Goal: Task Accomplishment & Management: Use online tool/utility

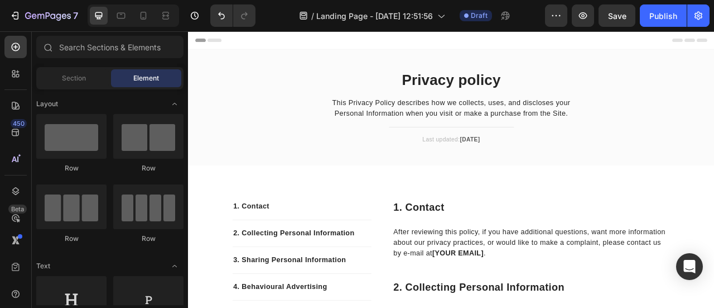
scroll to position [119, 0]
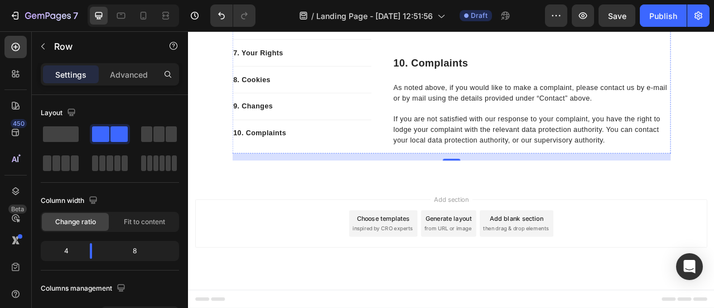
scroll to position [3725, 0]
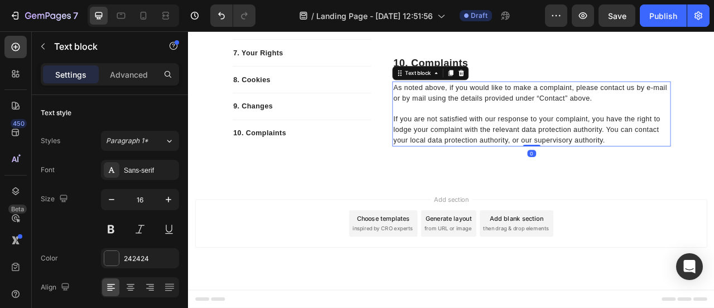
click at [469, 123] on p "As noted above, if you would like to make a complaint, please contact us by e-m…" at bounding box center [625, 109] width 352 height 27
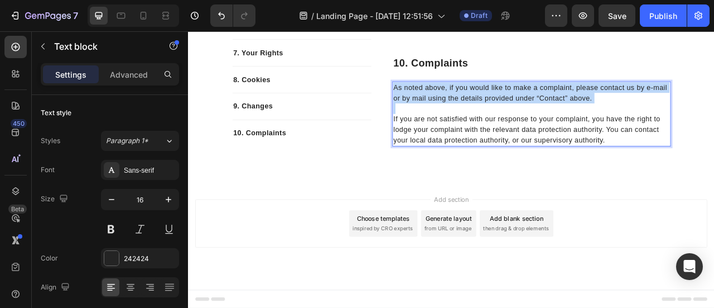
click at [469, 123] on p "As noted above, if you would like to make a complaint, please contact us by e-m…" at bounding box center [625, 109] width 352 height 27
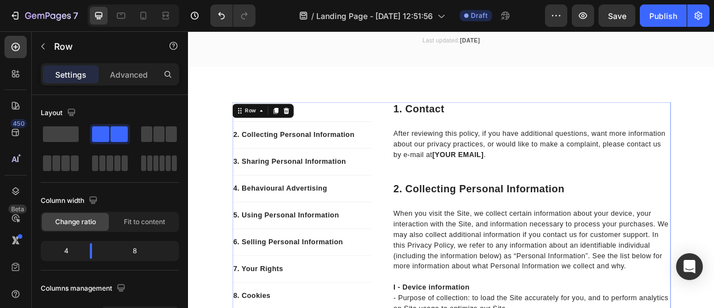
scroll to position [129, 0]
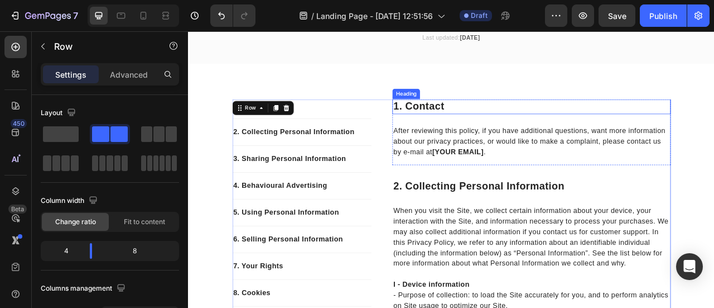
click at [469, 128] on p "1. contact" at bounding box center [625, 126] width 352 height 17
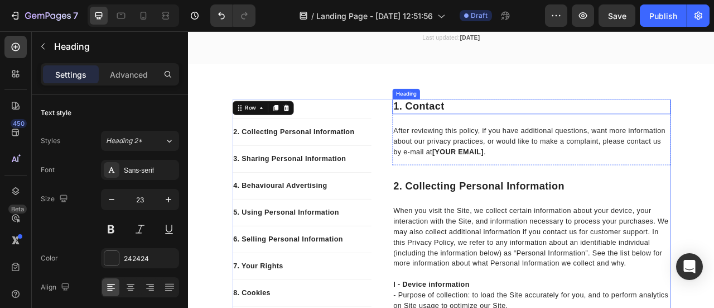
click at [469, 128] on p "1. contact" at bounding box center [625, 126] width 352 height 17
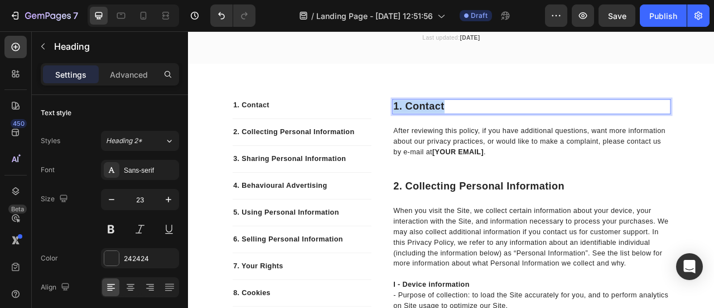
click at [469, 128] on p "1. contact" at bounding box center [625, 126] width 352 height 17
click at [449, 123] on p "Privacy Policy – Glittra" at bounding box center [625, 126] width 352 height 17
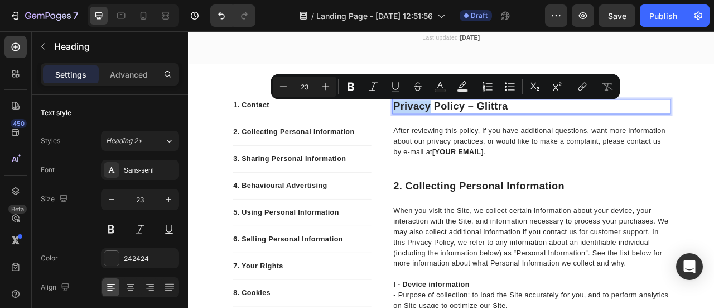
click at [449, 123] on p "Privacy Policy – Glittra" at bounding box center [625, 126] width 352 height 17
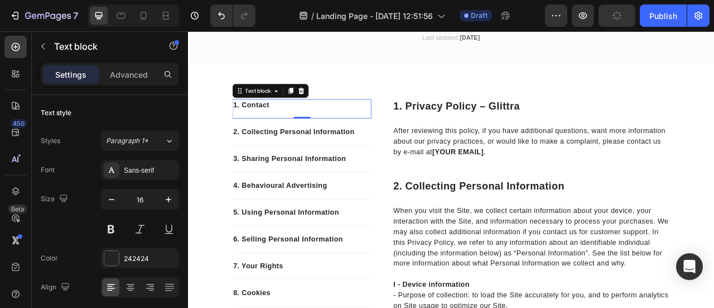
click at [270, 124] on p "1. Contact" at bounding box center [332, 124] width 175 height 13
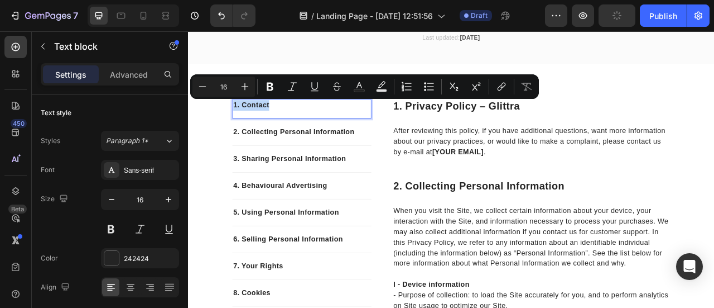
click at [270, 124] on p "1. Contact" at bounding box center [332, 124] width 175 height 13
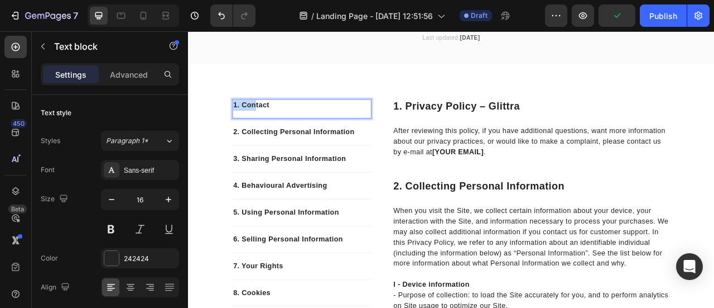
click at [270, 124] on p "1. Contact" at bounding box center [332, 124] width 175 height 13
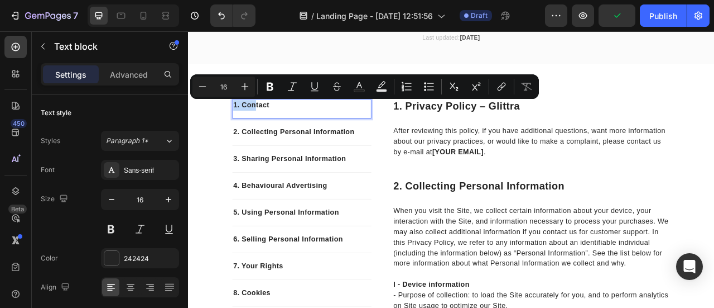
click at [270, 124] on p "1. Contact" at bounding box center [332, 124] width 175 height 13
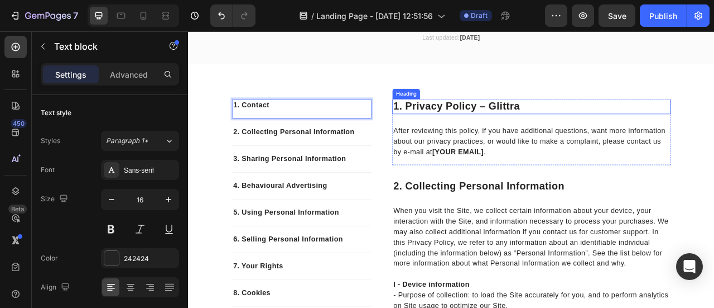
click at [465, 124] on p "1. Privacy Policy – Glittra" at bounding box center [625, 126] width 352 height 17
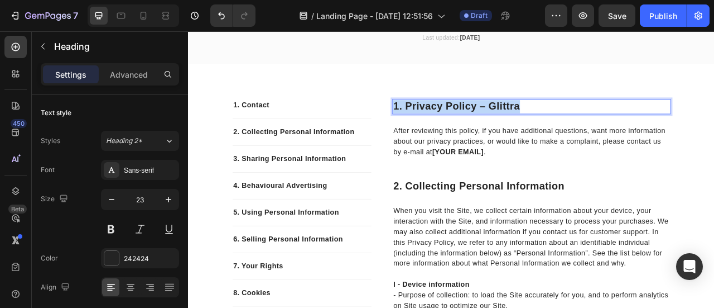
click at [465, 124] on p "1. Privacy Policy – Glittra" at bounding box center [625, 126] width 352 height 17
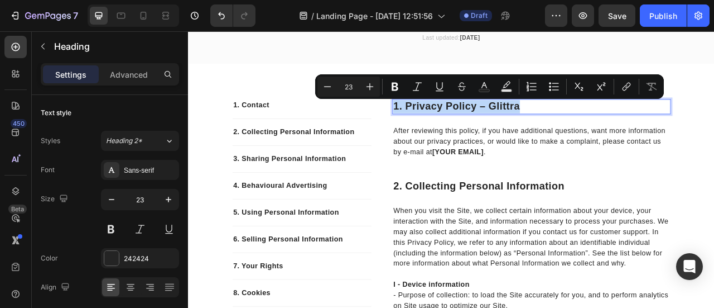
copy p "1. Privacy Policy – Glittra"
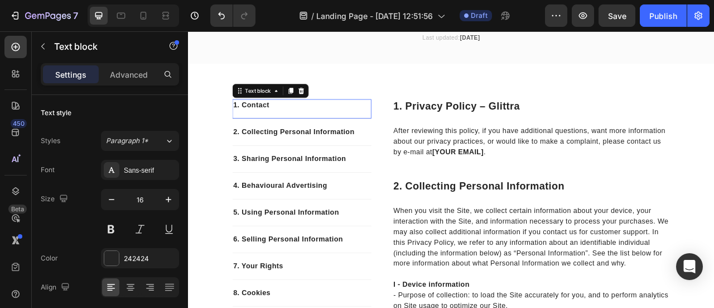
click at [270, 124] on p "1. Contact" at bounding box center [332, 124] width 175 height 13
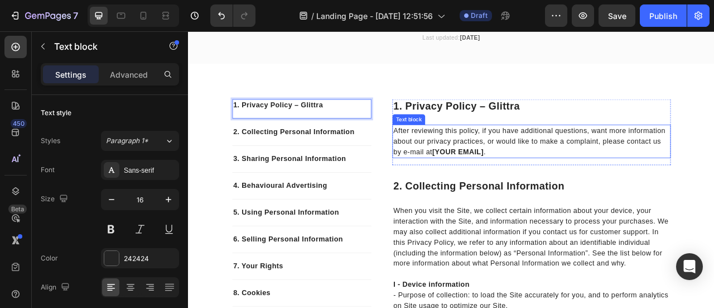
click at [493, 170] on p "After reviewing this policy, if you have additional questions, want more inform…" at bounding box center [625, 171] width 352 height 40
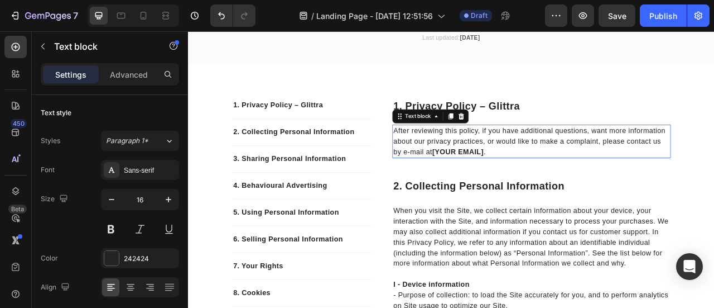
click at [493, 170] on p "After reviewing this policy, if you have additional questions, want more inform…" at bounding box center [625, 171] width 352 height 40
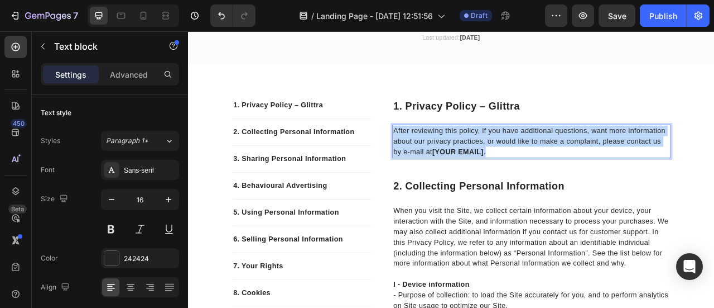
click at [493, 170] on p "After reviewing this policy, if you have additional questions, want more inform…" at bounding box center [625, 171] width 352 height 40
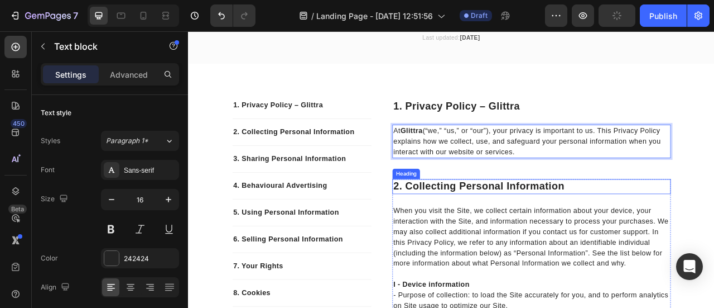
click at [449, 225] on p "2. collecting personal information" at bounding box center [625, 228] width 352 height 17
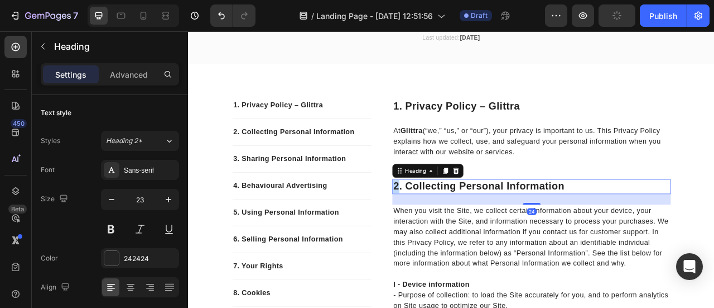
click at [449, 225] on p "2. collecting personal information" at bounding box center [625, 228] width 352 height 17
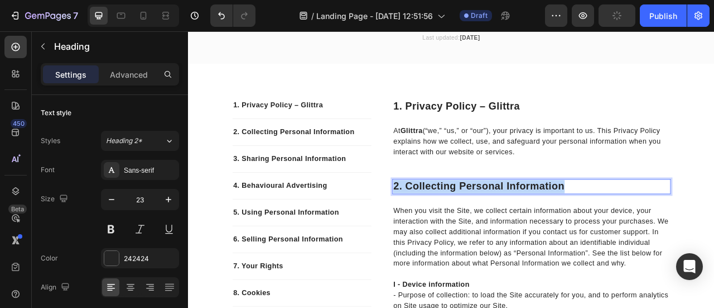
click at [449, 225] on p "2. collecting personal information" at bounding box center [625, 228] width 352 height 17
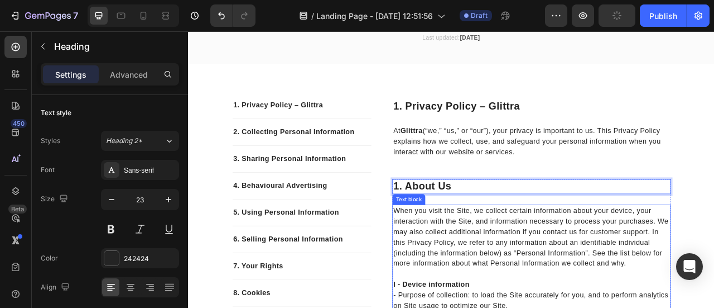
click at [467, 258] on p "When you visit the Site, we collect certain information about your device, your…" at bounding box center [625, 292] width 352 height 80
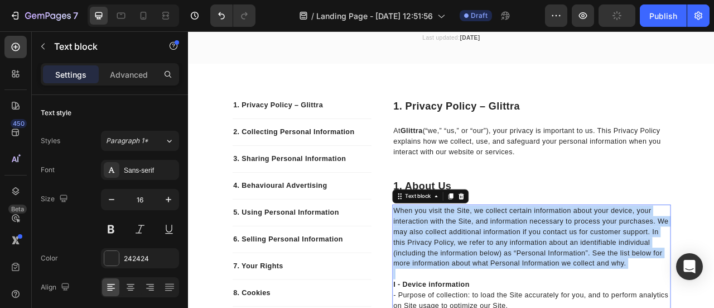
click at [467, 258] on p "When you visit the Site, we collect certain information about your device, your…" at bounding box center [625, 292] width 352 height 80
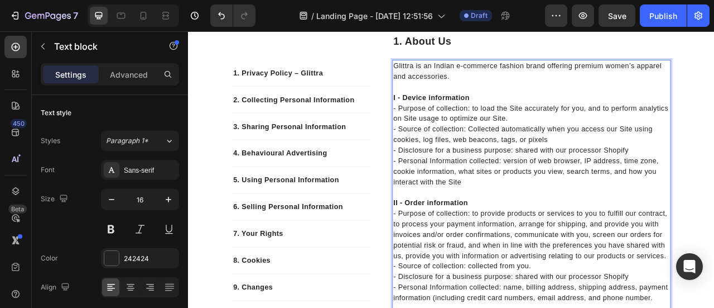
scroll to position [311, 0]
click at [449, 116] on strong "I - Device information" at bounding box center [497, 116] width 97 height 9
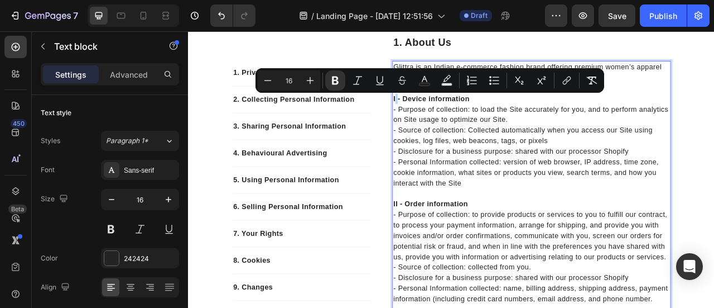
click at [449, 116] on strong "I - Device information" at bounding box center [497, 116] width 97 height 9
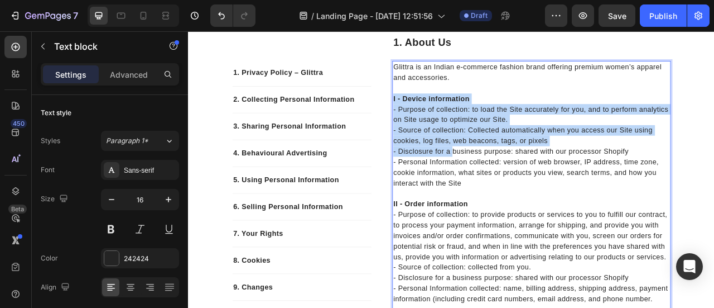
drag, startPoint x: 445, startPoint y: 116, endPoint x: 521, endPoint y: 206, distance: 117.3
click at [521, 206] on div "Glittra is an Indian e-commerce fashion brand offering premium women’s apparel …" at bounding box center [625, 291] width 354 height 444
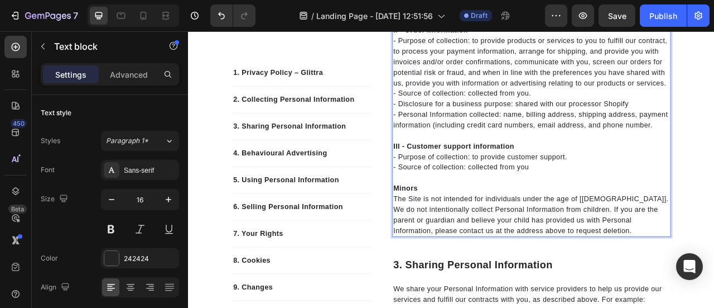
scroll to position [535, 0]
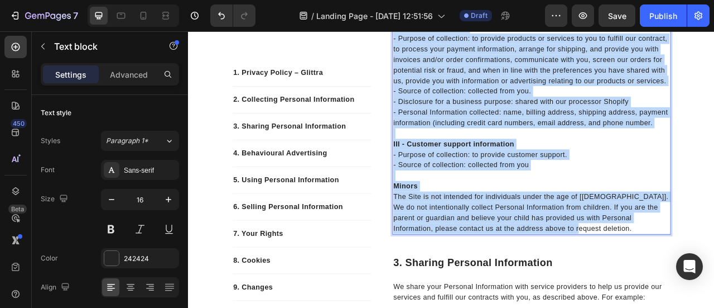
click at [665, 282] on p "The Site is not intended for individuals under the age of [13]. We do not inten…" at bounding box center [625, 261] width 352 height 54
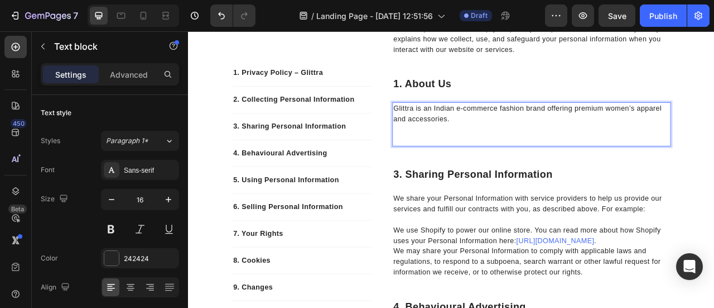
scroll to position [258, 0]
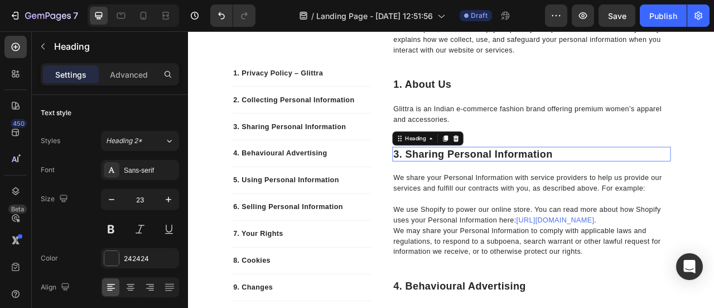
click at [506, 184] on p "3. sharing personal information" at bounding box center [625, 187] width 352 height 17
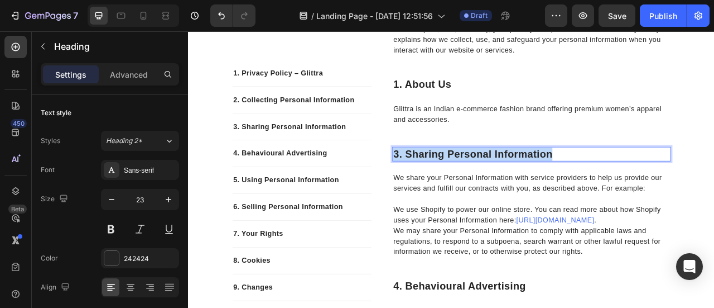
click at [506, 184] on p "3. sharing personal information" at bounding box center [625, 187] width 352 height 17
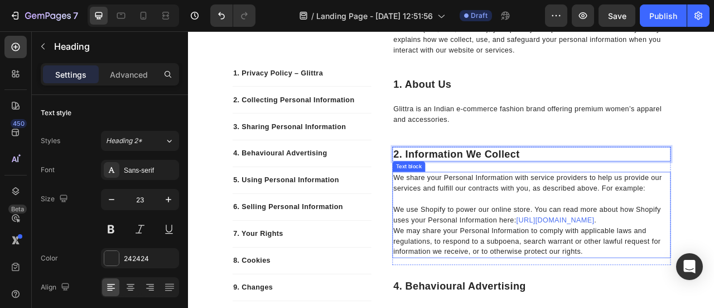
click at [486, 221] on p "We share your Personal Information with service providers to help us provide ou…" at bounding box center [625, 224] width 352 height 27
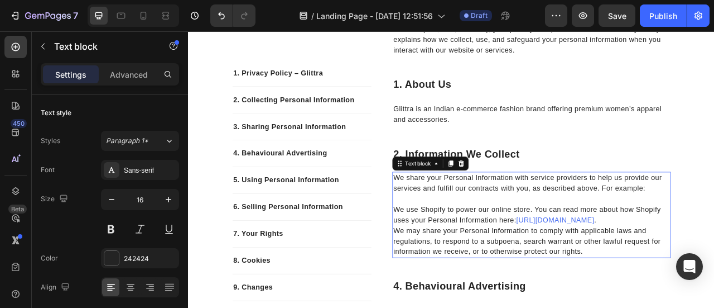
click at [486, 221] on p "We share your Personal Information with service providers to help us provide ou…" at bounding box center [625, 224] width 352 height 27
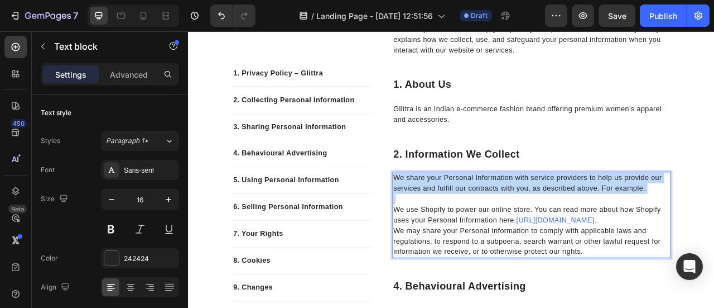
click at [486, 221] on p "We share your Personal Information with service providers to help us provide ou…" at bounding box center [625, 224] width 352 height 27
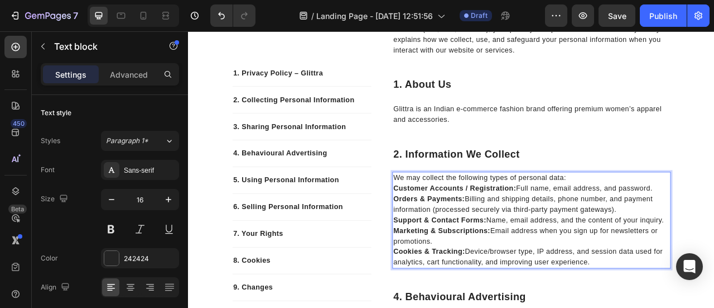
click at [486, 221] on p "We may collect the following types of personal data:" at bounding box center [625, 217] width 352 height 13
click at [449, 229] on strong "Customer Accounts / Registration:" at bounding box center [527, 230] width 156 height 9
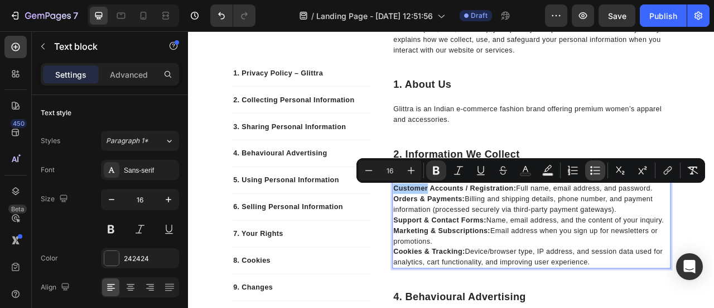
click at [603, 174] on button "Bulleted List" at bounding box center [595, 170] width 20 height 20
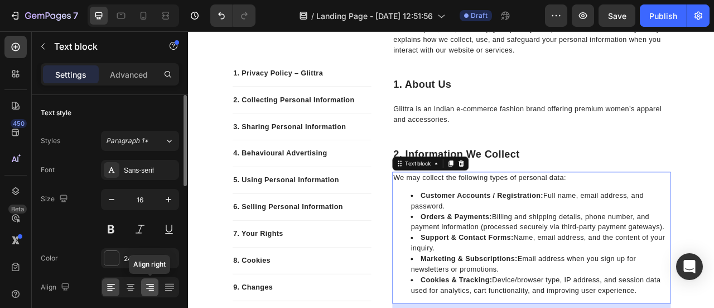
click at [145, 283] on icon at bounding box center [150, 286] width 11 height 11
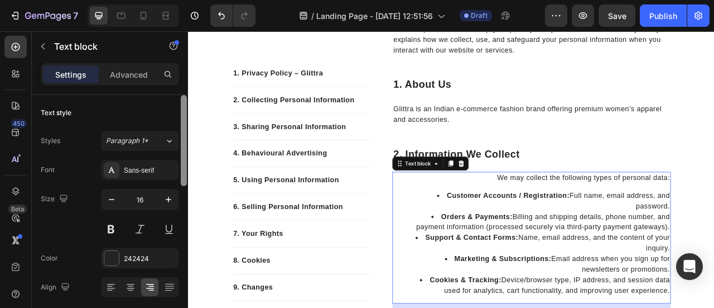
scroll to position [245, 0]
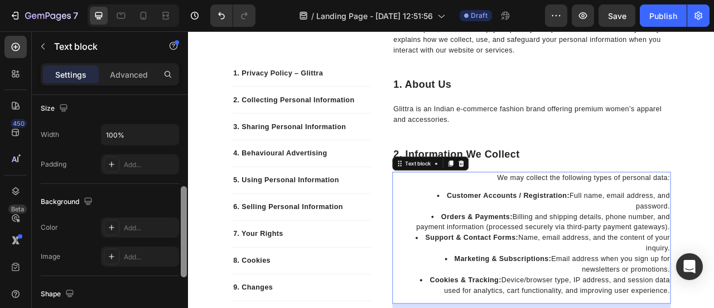
click at [183, 286] on div at bounding box center [184, 217] width 8 height 245
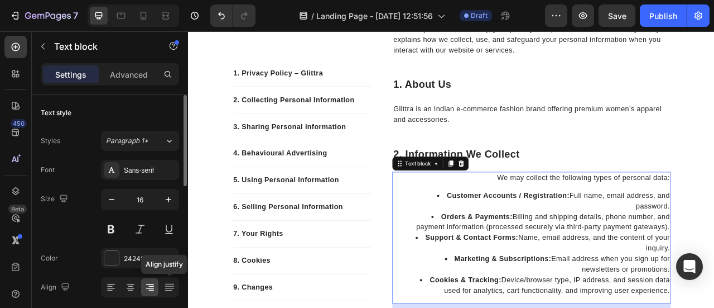
scroll to position [47, 0]
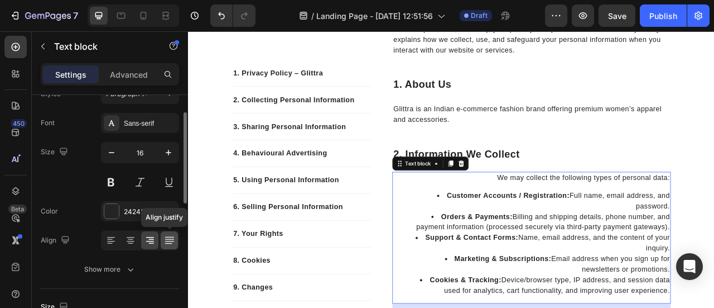
click at [167, 245] on div at bounding box center [169, 240] width 17 height 18
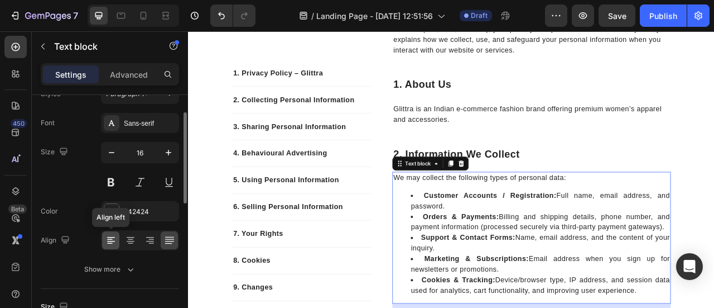
click at [115, 239] on icon at bounding box center [110, 239] width 11 height 11
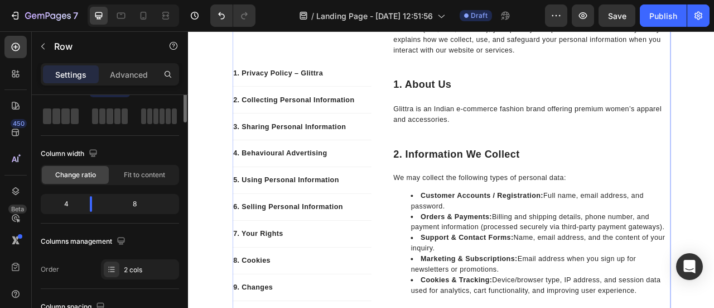
scroll to position [0, 0]
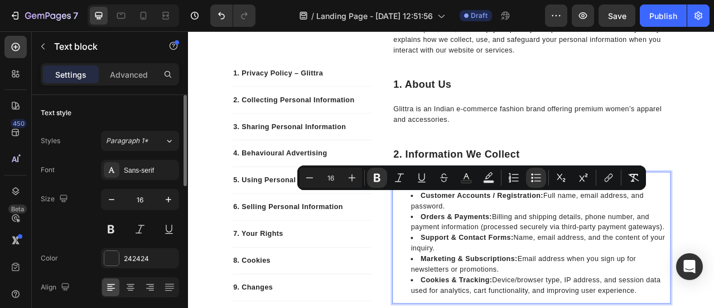
click at [460, 246] on ul "Customer Accounts / Registration: Full name, email address, and password. Order…" at bounding box center [625, 300] width 352 height 134
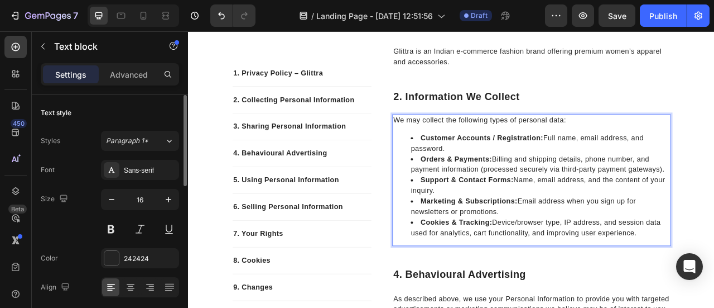
scroll to position [337, 0]
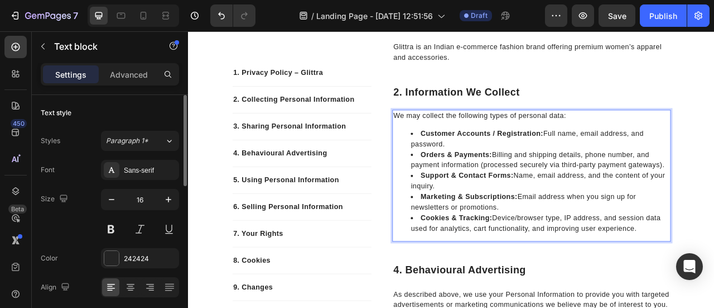
click at [647, 275] on li "Cookies & Tracking: Device/browser type, IP address, and session data used for …" at bounding box center [636, 274] width 330 height 27
click at [714, 275] on li "Cookies & Tracking: Device/browser type, IP address, and session data used for …" at bounding box center [636, 274] width 330 height 27
drag, startPoint x: 753, startPoint y: 281, endPoint x: 458, endPoint y: 161, distance: 319.0
click at [458, 161] on ul "Customer Accounts / Registration: Full name, email address, and password. Order…" at bounding box center [625, 221] width 352 height 134
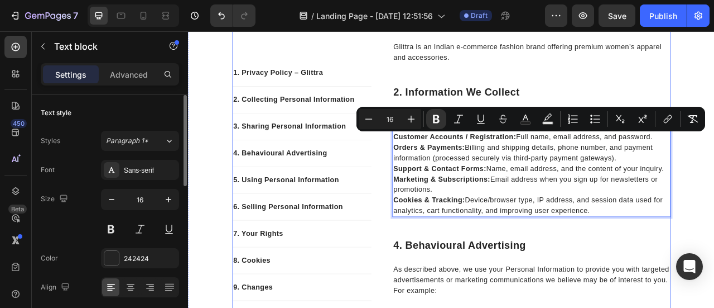
drag, startPoint x: 700, startPoint y: 258, endPoint x: 426, endPoint y: 165, distance: 288.9
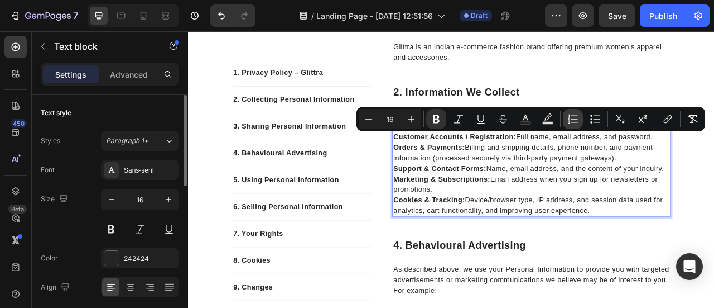
click at [579, 119] on button "Numbered List" at bounding box center [573, 119] width 20 height 20
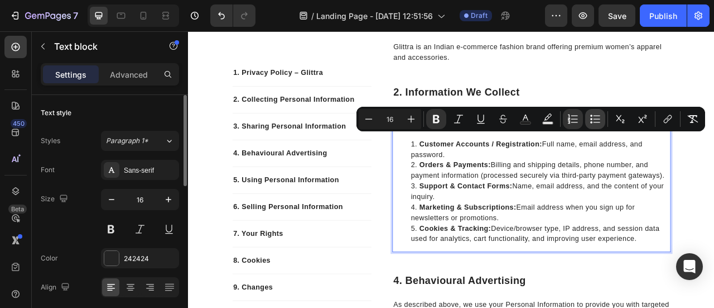
click at [591, 119] on icon "Editor contextual toolbar" at bounding box center [595, 118] width 11 height 11
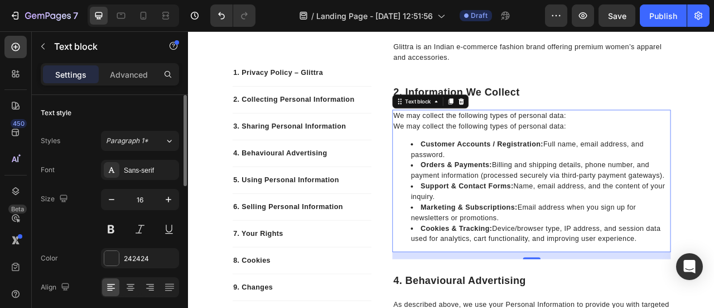
click at [676, 146] on p "We may collect the following types of personal data:" at bounding box center [625, 151] width 352 height 13
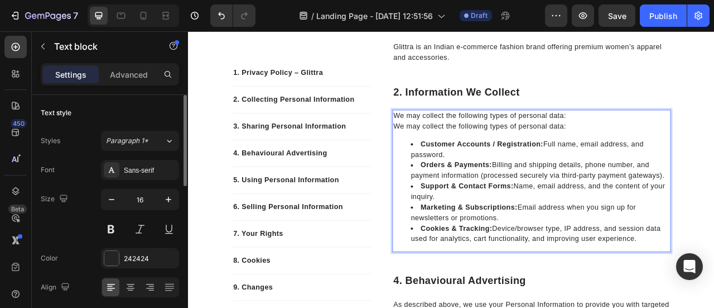
click at [676, 146] on p "We may collect the following types of personal data:" at bounding box center [625, 151] width 352 height 13
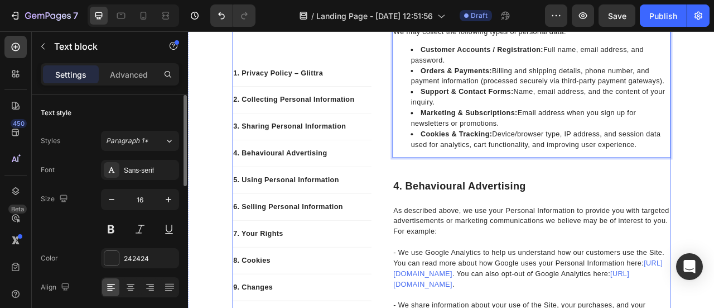
scroll to position [444, 0]
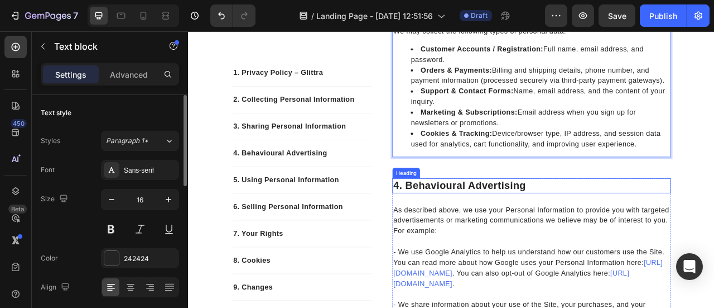
click at [486, 227] on p "4. behavioural advertising" at bounding box center [625, 227] width 352 height 17
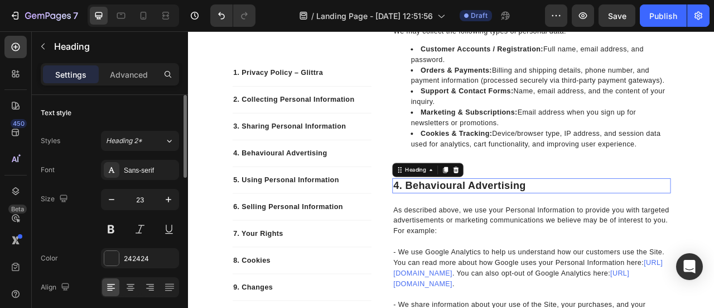
click at [486, 227] on p "4. behavioural advertising" at bounding box center [625, 227] width 352 height 17
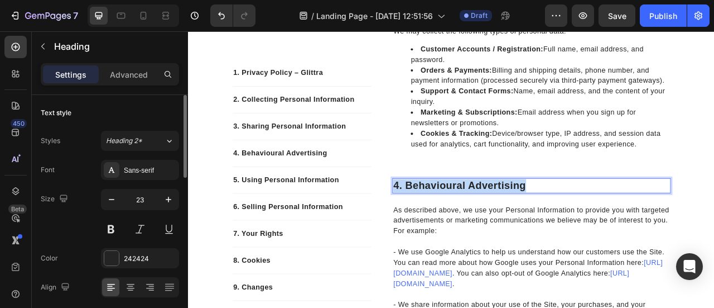
click at [486, 227] on p "4. behavioural advertising" at bounding box center [625, 227] width 352 height 17
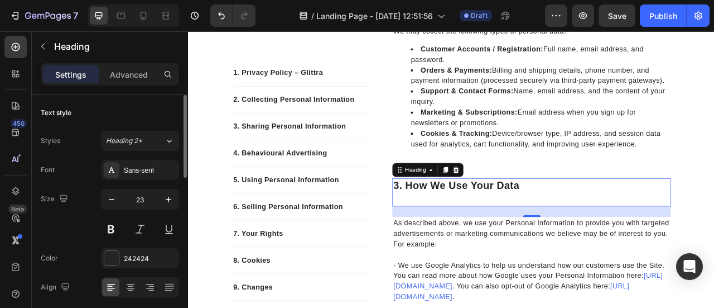
click at [481, 242] on p "Rich Text Editor. Editing area: main" at bounding box center [625, 244] width 352 height 17
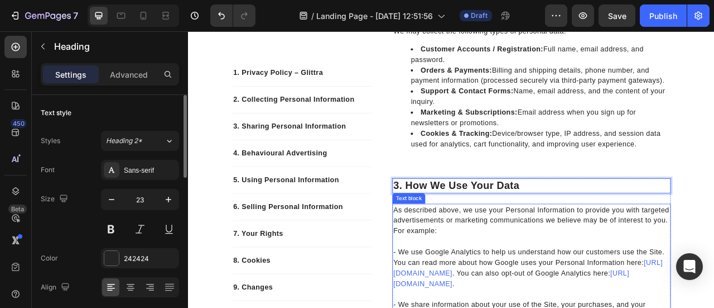
click at [491, 256] on p "As described above, we use your Personal Information to provide you with target…" at bounding box center [625, 271] width 352 height 40
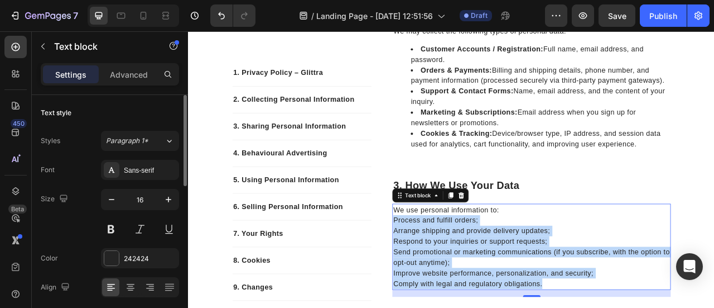
drag, startPoint x: 639, startPoint y: 349, endPoint x: 445, endPoint y: 267, distance: 210.6
click at [448, 267] on div "We use personal information to: Process and fulfill orders; Arrange shipping an…" at bounding box center [625, 304] width 354 height 109
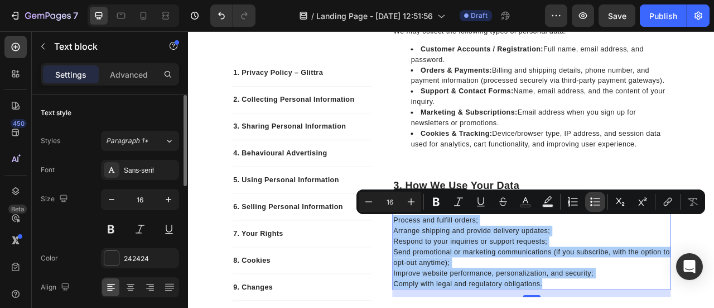
click at [593, 204] on icon "Editor contextual toolbar" at bounding box center [595, 201] width 11 height 11
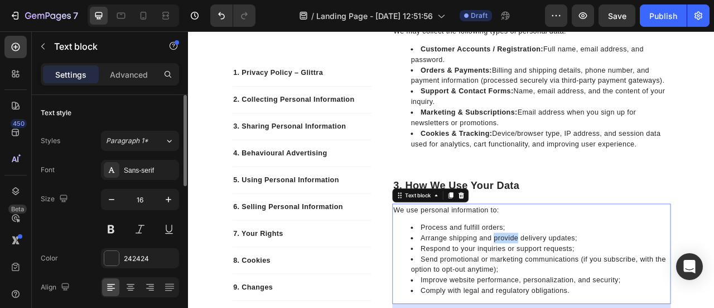
click at [575, 294] on li "Arrange shipping and provide delivery updates;" at bounding box center [636, 293] width 330 height 13
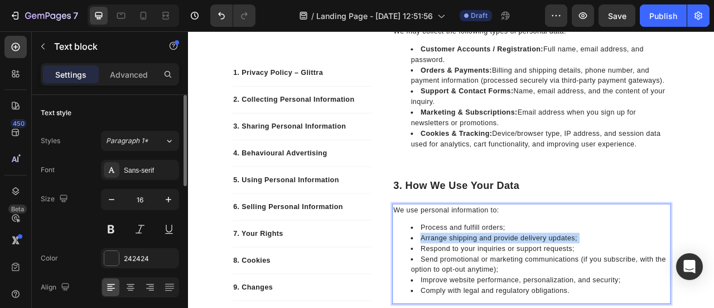
click at [575, 294] on li "Arrange shipping and provide delivery updates;" at bounding box center [636, 293] width 330 height 13
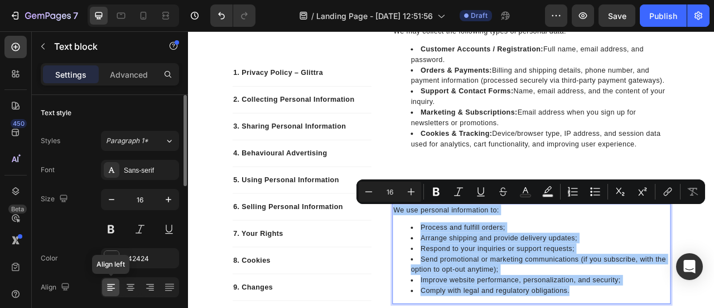
click at [108, 287] on icon at bounding box center [111, 287] width 8 height 1
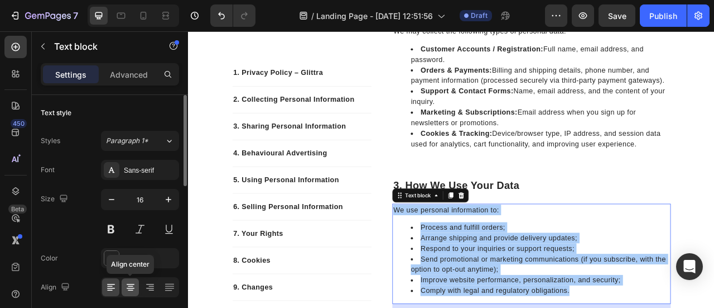
click at [122, 287] on div at bounding box center [130, 287] width 17 height 18
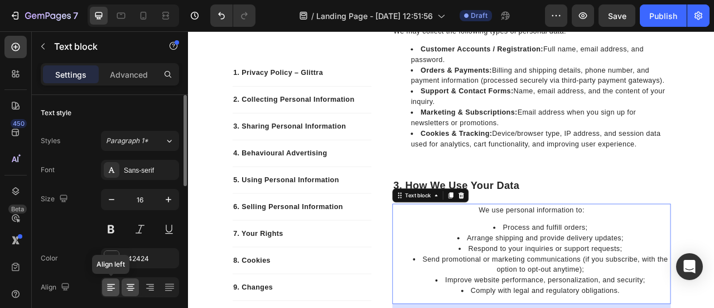
click at [114, 286] on icon at bounding box center [110, 286] width 11 height 11
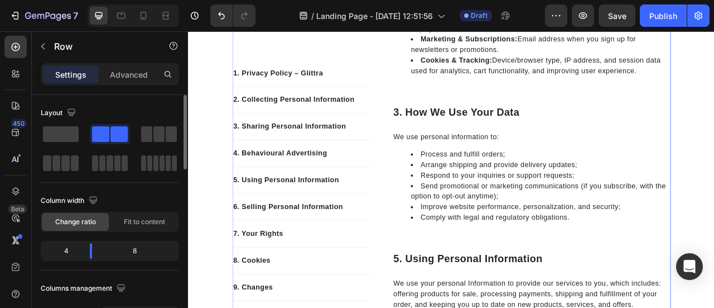
scroll to position [538, 0]
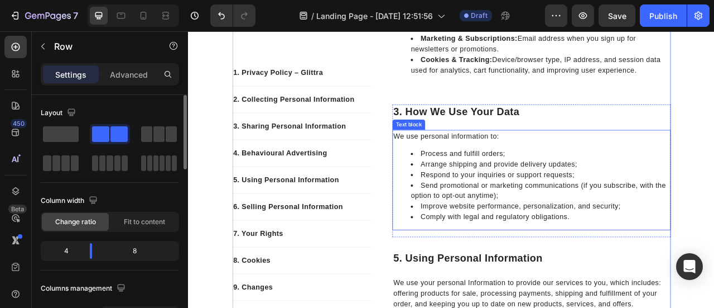
click at [471, 241] on li "Send promotional or marketing communications (if you subscribe, with the option…" at bounding box center [636, 233] width 330 height 27
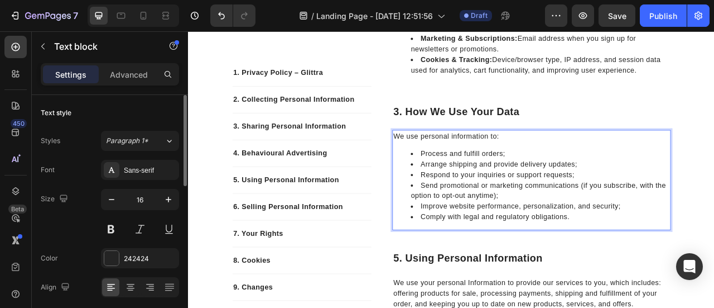
click at [471, 241] on li "Send promotional or marketing communications (if you subscribe, with the option…" at bounding box center [636, 233] width 330 height 27
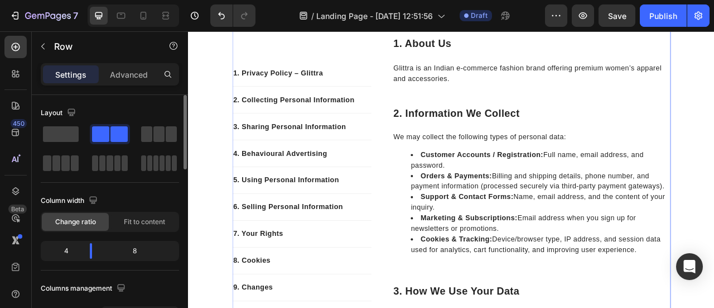
scroll to position [310, 0]
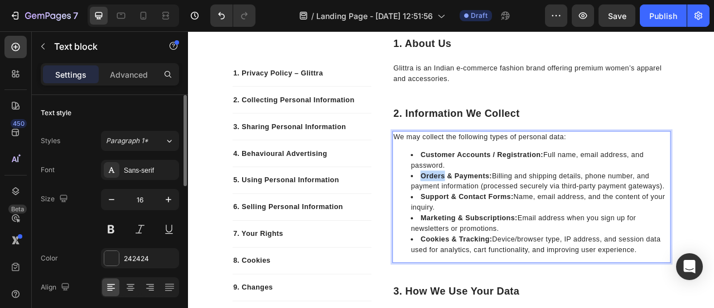
click at [471, 208] on li "Orders & Payments: Billing and shipping details, phone number, and payment info…" at bounding box center [636, 221] width 330 height 27
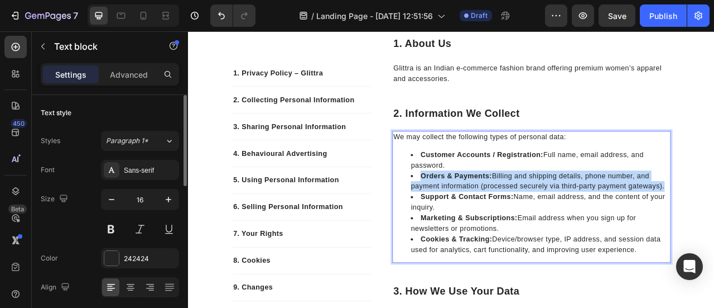
click at [471, 208] on li "Orders & Payments: Billing and shipping details, phone number, and payment info…" at bounding box center [636, 221] width 330 height 27
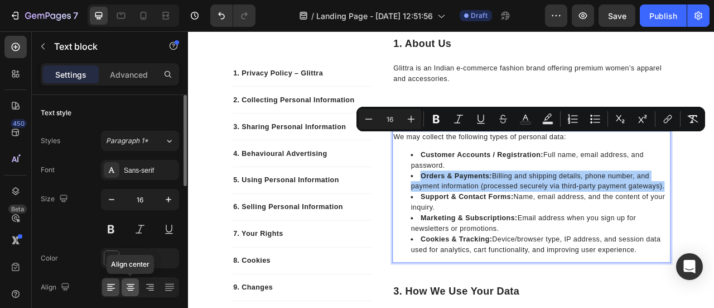
click at [135, 284] on icon at bounding box center [130, 286] width 11 height 11
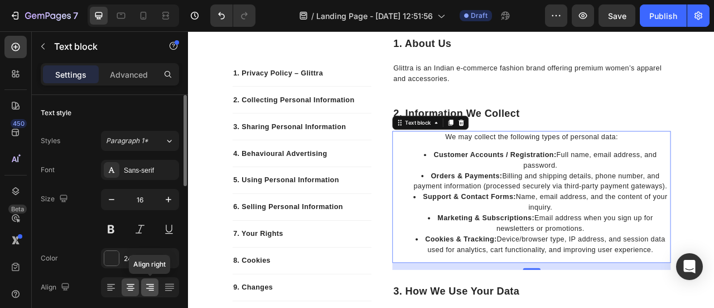
click at [155, 286] on icon at bounding box center [150, 286] width 11 height 11
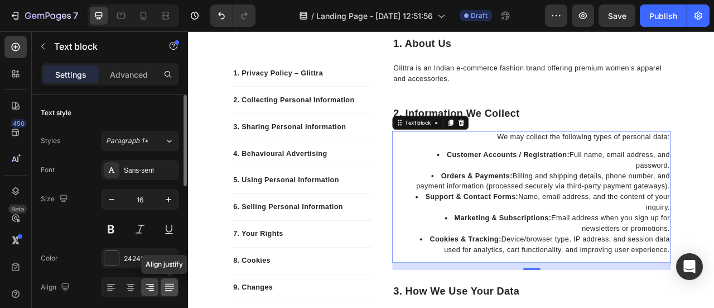
click at [171, 285] on icon at bounding box center [169, 286] width 11 height 11
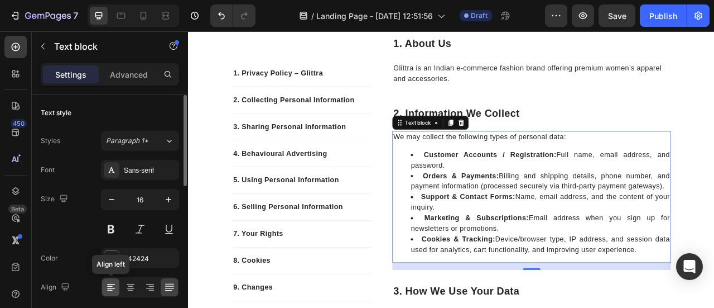
click at [112, 286] on icon at bounding box center [110, 286] width 6 height 1
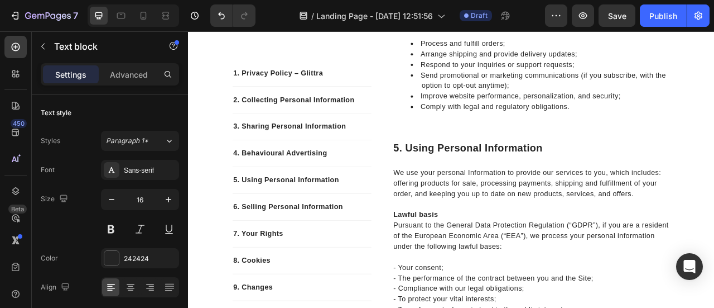
scroll to position [683, 0]
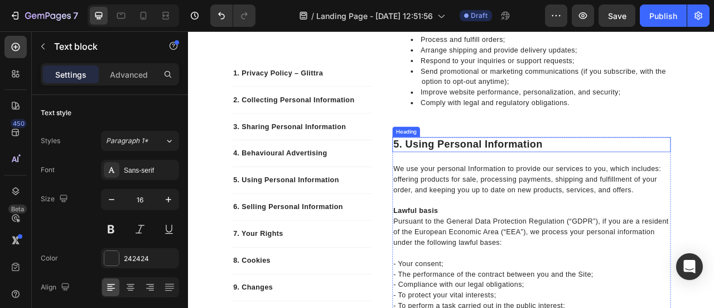
click at [487, 174] on p "5. using personal information" at bounding box center [625, 174] width 352 height 17
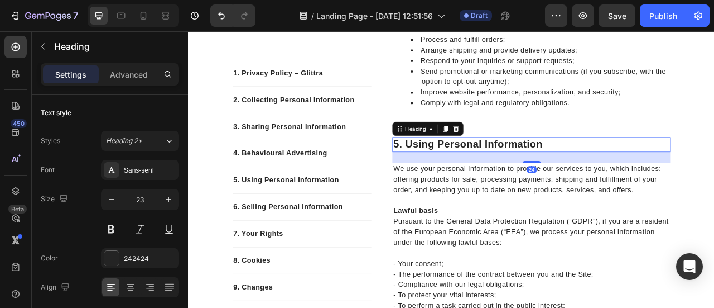
click at [487, 174] on p "5. using personal information" at bounding box center [625, 174] width 352 height 17
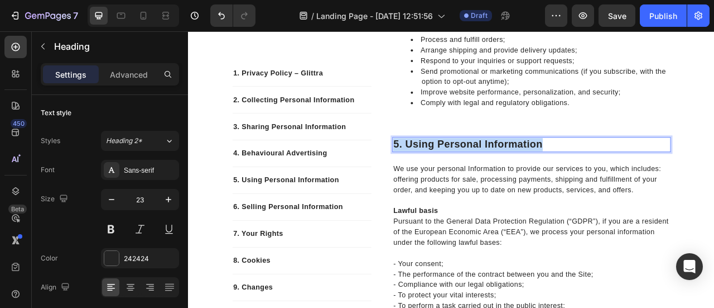
click at [487, 174] on p "5. using personal information" at bounding box center [625, 174] width 352 height 17
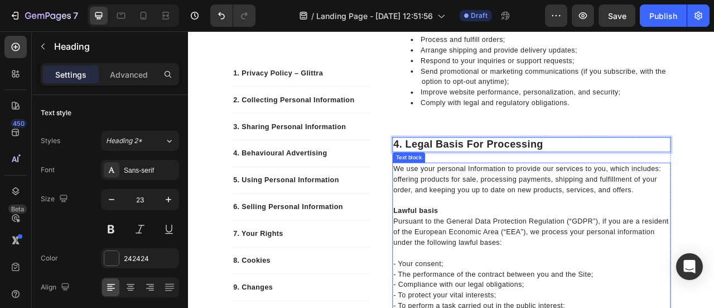
click at [535, 213] on p "We use your personal Information to provide our services to you, which includes…" at bounding box center [625, 219] width 352 height 40
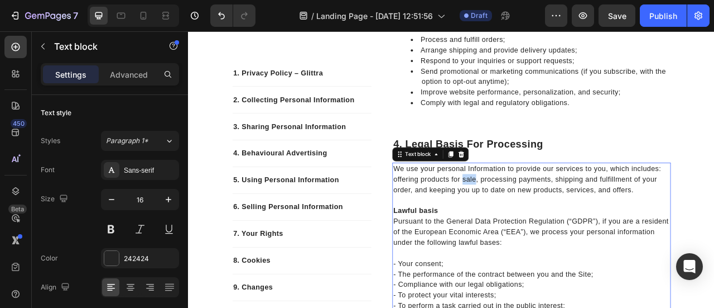
click at [535, 213] on p "We use your personal Information to provide our services to you, which includes…" at bounding box center [625, 219] width 352 height 40
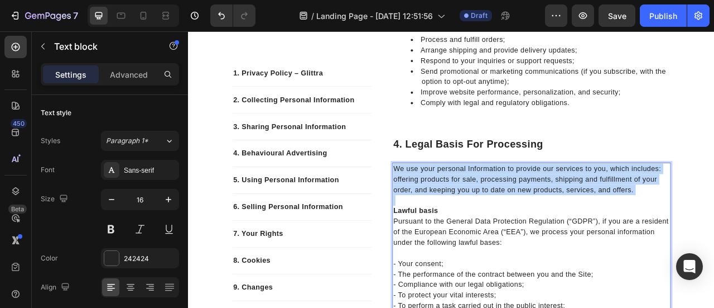
click at [535, 213] on p "We use your personal Information to provide our services to you, which includes…" at bounding box center [625, 219] width 352 height 40
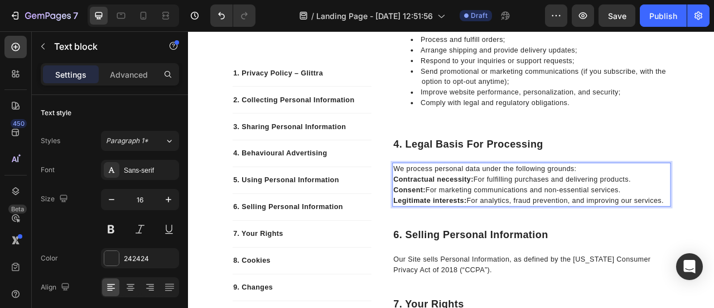
click at [535, 214] on strong "Contractual necessity:" at bounding box center [500, 218] width 102 height 9
click at [449, 220] on strong "Contractual necessity:" at bounding box center [500, 218] width 102 height 9
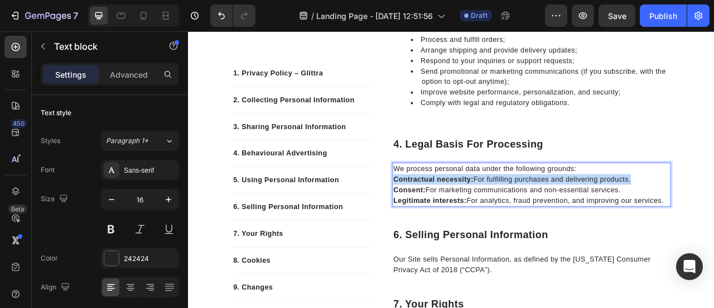
click at [449, 220] on strong "Contractual necessity:" at bounding box center [500, 218] width 102 height 9
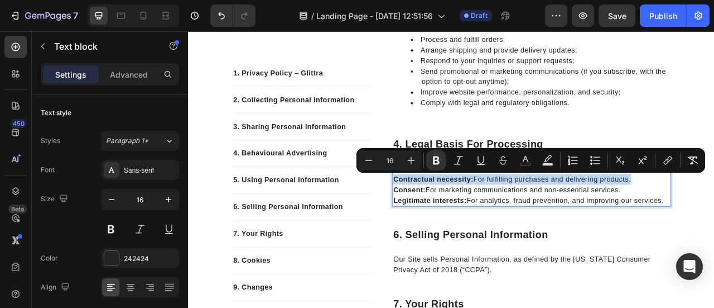
click at [714, 246] on p "Legitimate interests: For analytics, fraud prevention, and improving our servic…" at bounding box center [625, 245] width 352 height 13
click at [595, 162] on icon "Editor contextual toolbar" at bounding box center [595, 160] width 11 height 11
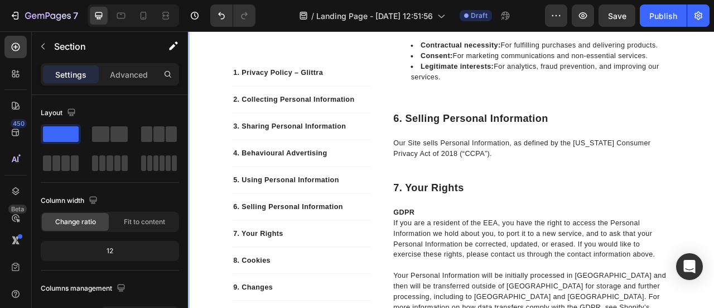
scroll to position [863, 0]
click at [518, 143] on p "6. selling personal information" at bounding box center [625, 141] width 352 height 17
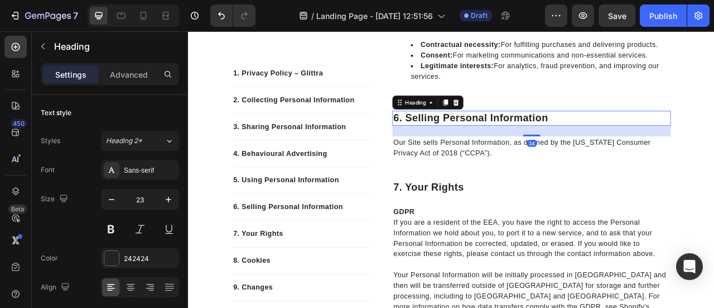
click at [518, 143] on p "6. selling personal information" at bounding box center [625, 141] width 352 height 17
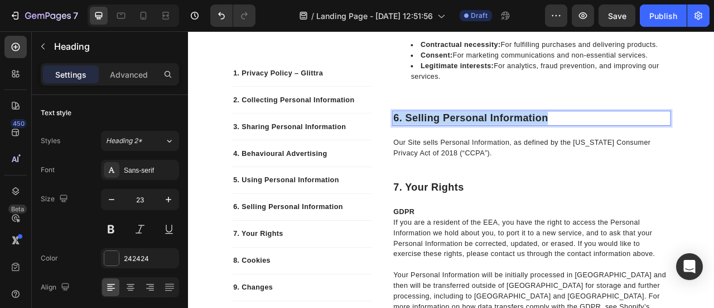
click at [518, 143] on p "6. selling personal information" at bounding box center [625, 141] width 352 height 17
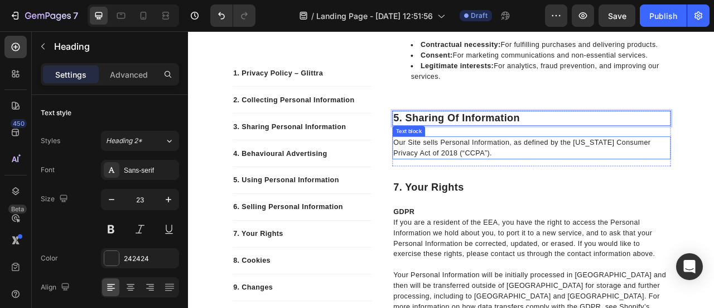
click at [489, 180] on p "Our Site sells Personal Information, as defined by the California Consumer Priv…" at bounding box center [625, 178] width 352 height 27
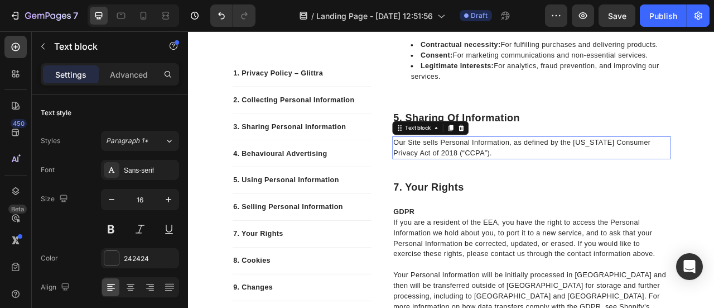
click at [489, 180] on p "Our Site sells Personal Information, as defined by the California Consumer Priv…" at bounding box center [625, 178] width 352 height 27
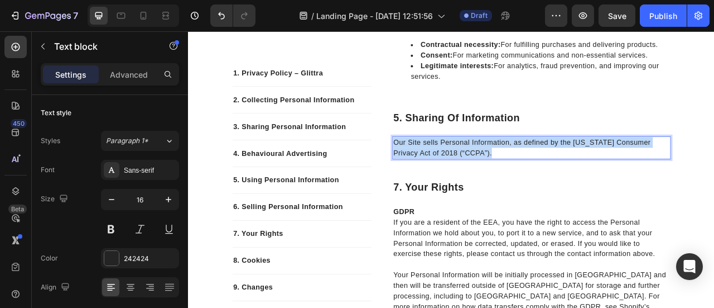
click at [489, 180] on p "Our Site sells Personal Information, as defined by the California Consumer Priv…" at bounding box center [625, 178] width 352 height 27
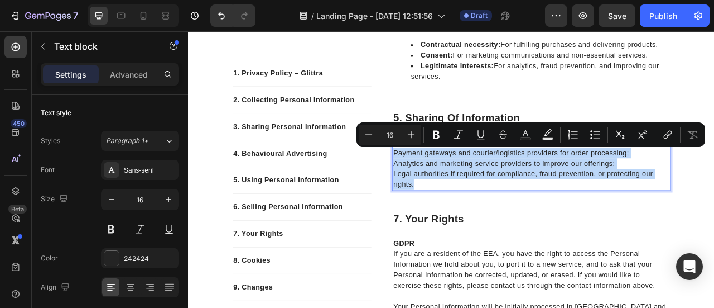
drag, startPoint x: 478, startPoint y: 223, endPoint x: 445, endPoint y: 188, distance: 48.2
click at [448, 188] on div "We may share your data with trusted third parties, including: Payment gateways …" at bounding box center [625, 198] width 354 height 69
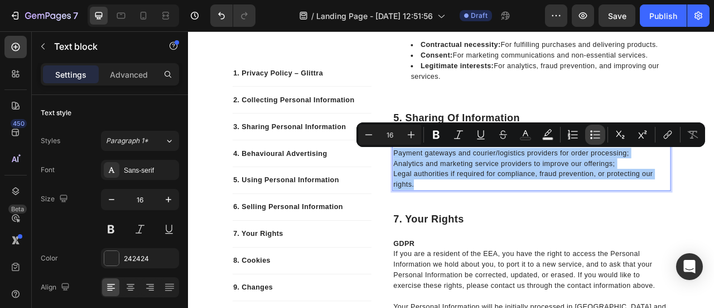
click at [589, 134] on button "Bulleted List" at bounding box center [595, 134] width 20 height 20
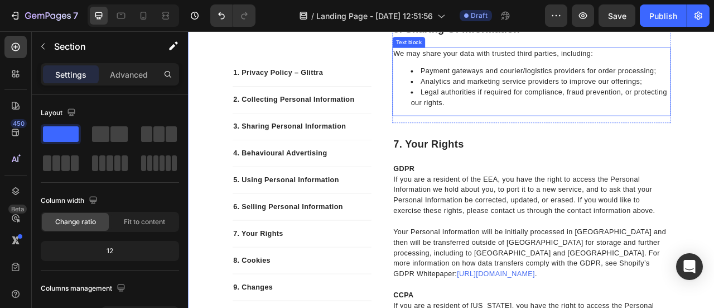
scroll to position [992, 0]
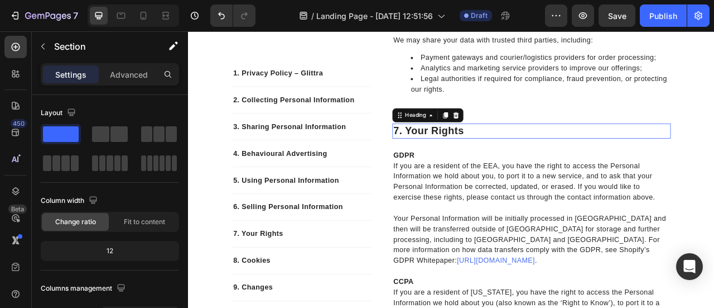
click at [504, 157] on p "7. your rights" at bounding box center [625, 158] width 352 height 17
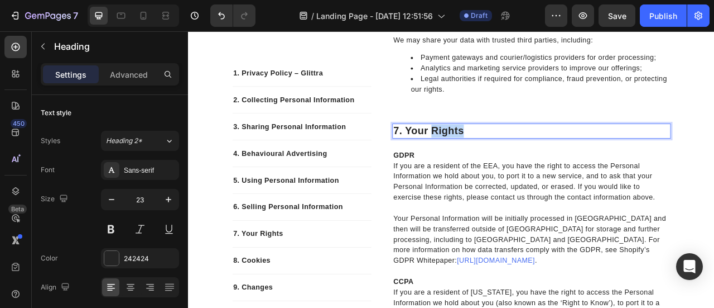
click at [504, 157] on p "7. your rights" at bounding box center [625, 158] width 352 height 17
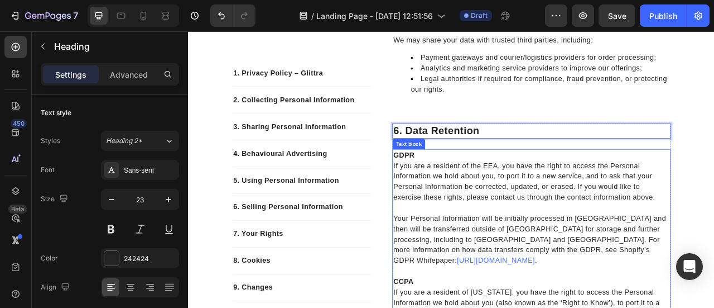
click at [497, 209] on p "If you are a resident of the EEA, you have the right to access the Personal Inf…" at bounding box center [625, 222] width 352 height 54
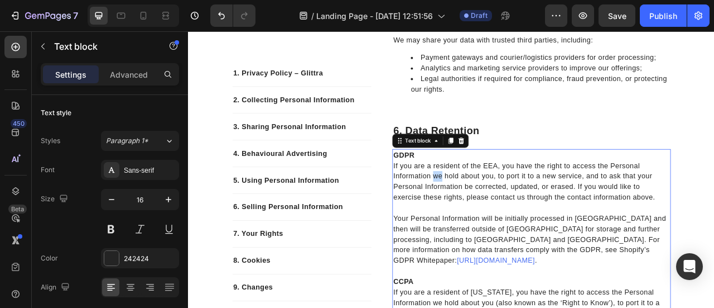
click at [497, 209] on p "If you are a resident of the EEA, you have the right to access the Personal Inf…" at bounding box center [625, 222] width 352 height 54
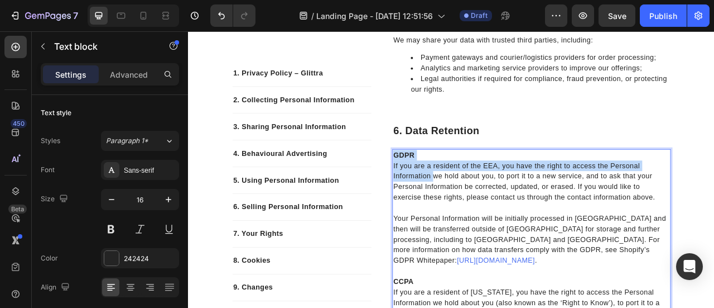
click at [497, 209] on p "If you are a resident of the EEA, you have the right to access the Personal Inf…" at bounding box center [625, 222] width 352 height 54
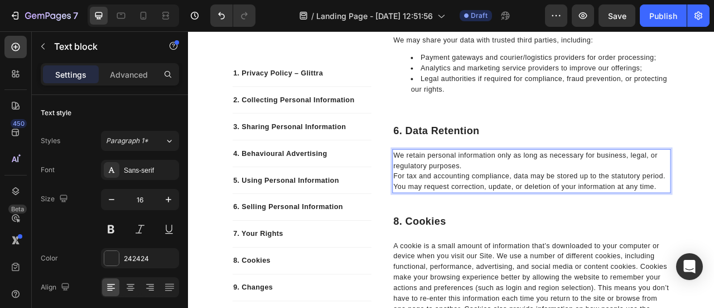
click at [449, 214] on p "For tax and accounting compliance, data may be stored up to the statutory perio…" at bounding box center [625, 215] width 352 height 13
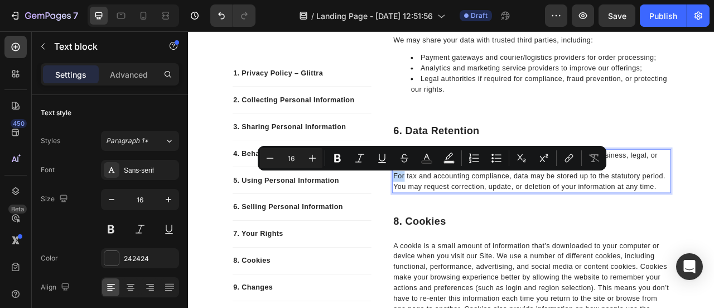
click at [449, 214] on p "For tax and accounting compliance, data may be stored up to the statutory perio…" at bounding box center [625, 215] width 352 height 13
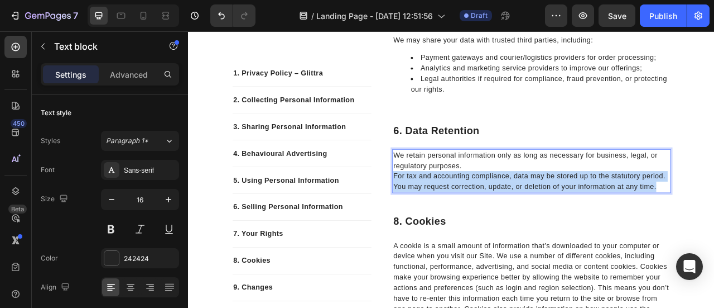
click at [714, 228] on p "You may request correction, update, or deletion of your information at any time." at bounding box center [625, 228] width 352 height 13
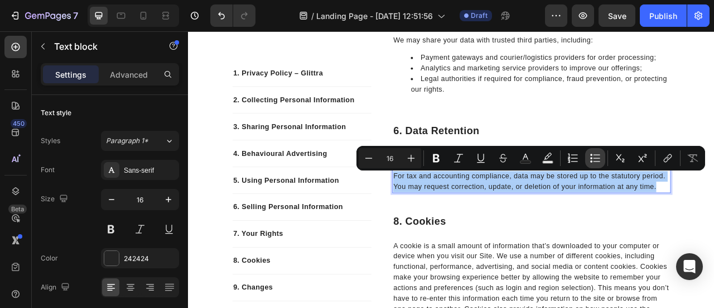
click at [598, 157] on icon "Editor contextual toolbar" at bounding box center [595, 157] width 11 height 11
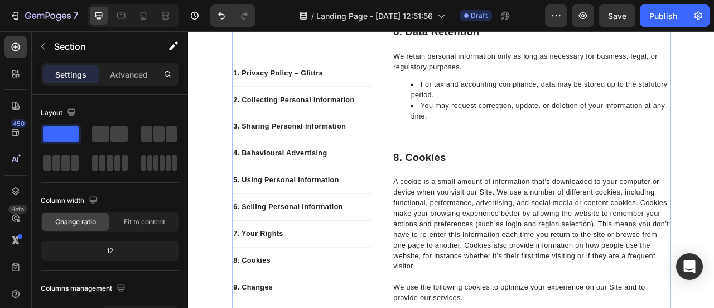
scroll to position [1120, 0]
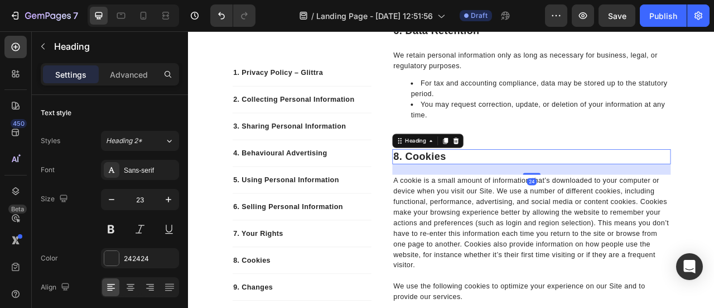
click at [483, 187] on p "8. cookies" at bounding box center [625, 190] width 352 height 17
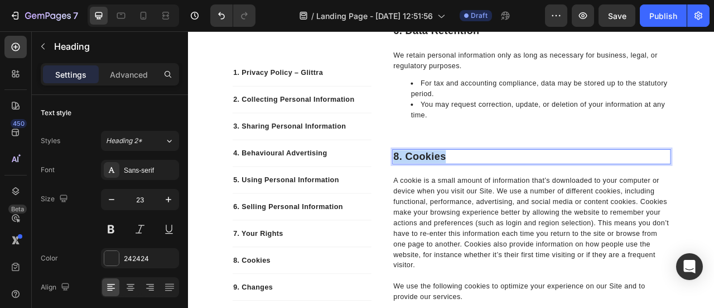
click at [483, 187] on p "8. cookies" at bounding box center [625, 190] width 352 height 17
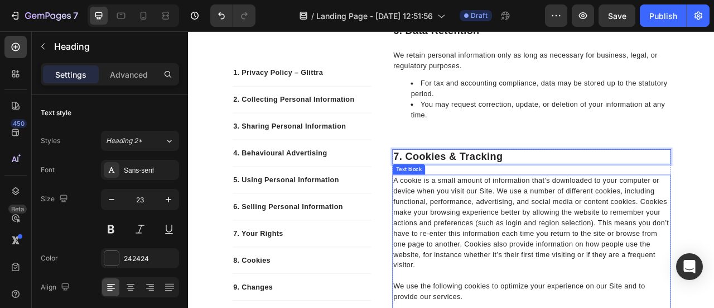
click at [570, 237] on p "A cookie is a small amount of information that’s downloaded to your computer or…" at bounding box center [625, 274] width 352 height 121
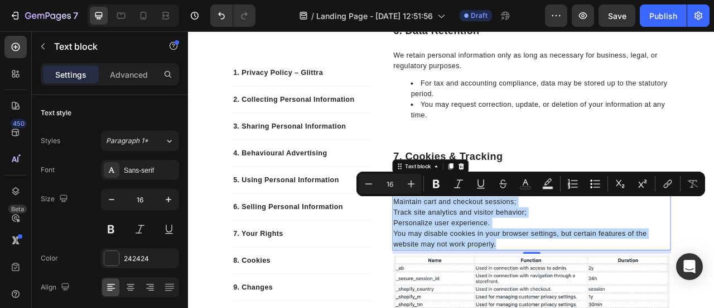
drag, startPoint x: 581, startPoint y: 298, endPoint x: 446, endPoint y: 244, distance: 145.3
click at [448, 244] on div "Our website uses cookies to ensure functionality and enhance the shopping exper…" at bounding box center [625, 261] width 354 height 96
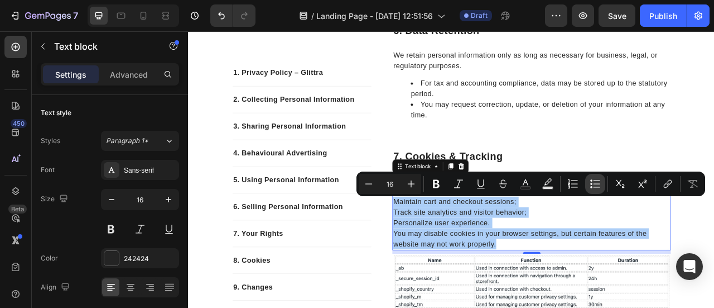
click at [590, 184] on icon "Editor contextual toolbar" at bounding box center [595, 183] width 11 height 11
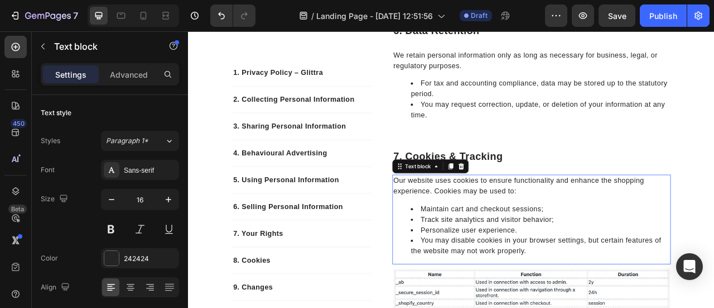
click at [479, 292] on li "You may disable cookies in your browser settings, but certain features of the w…" at bounding box center [636, 303] width 330 height 27
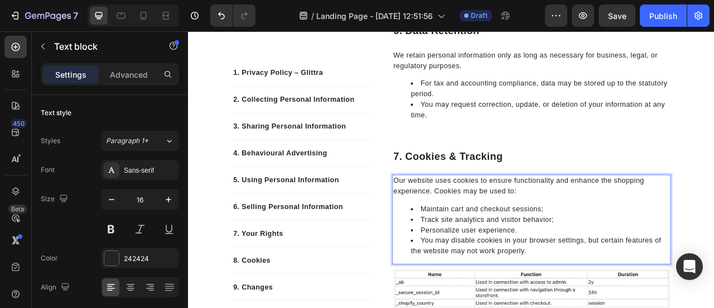
click at [479, 297] on li "You may disable cookies in your browser settings, but certain features of the w…" at bounding box center [636, 303] width 330 height 27
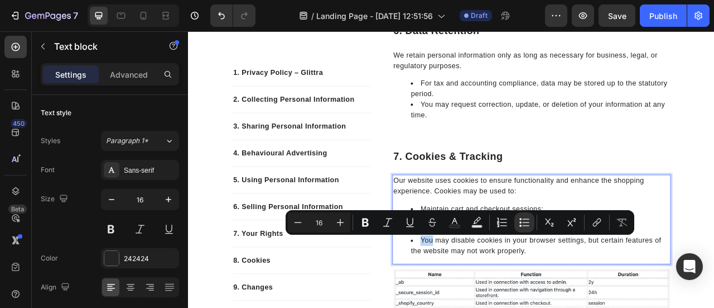
click at [479, 297] on li "You may disable cookies in your browser settings, but certain features of the w…" at bounding box center [636, 303] width 330 height 27
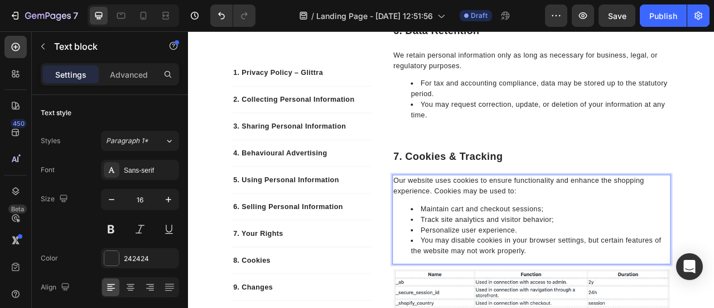
click at [479, 297] on li "You may disable cookies in your browser settings, but certain features of the w…" at bounding box center [636, 303] width 330 height 27
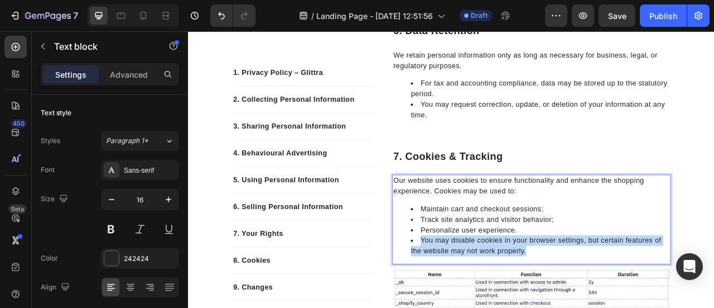
click at [479, 297] on li "You may disable cookies in your browser settings, but certain features of the w…" at bounding box center [636, 303] width 330 height 27
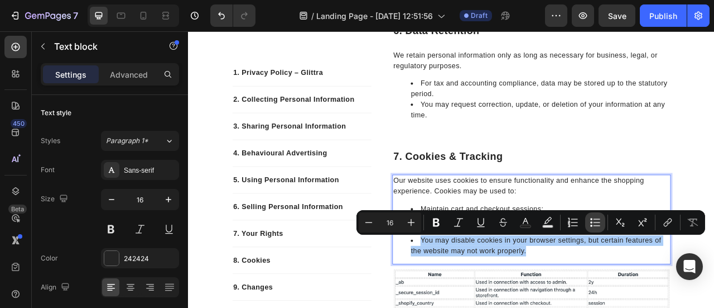
click at [599, 218] on icon "Editor contextual toolbar" at bounding box center [597, 218] width 7 height 1
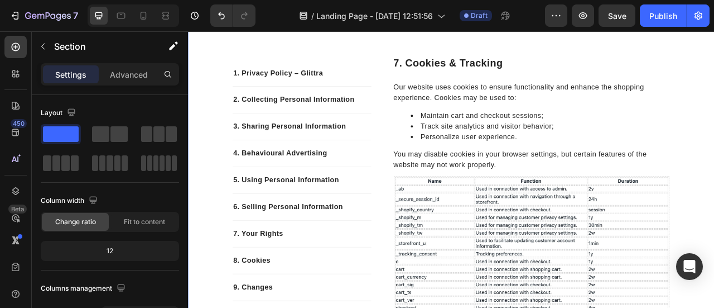
scroll to position [1238, 0]
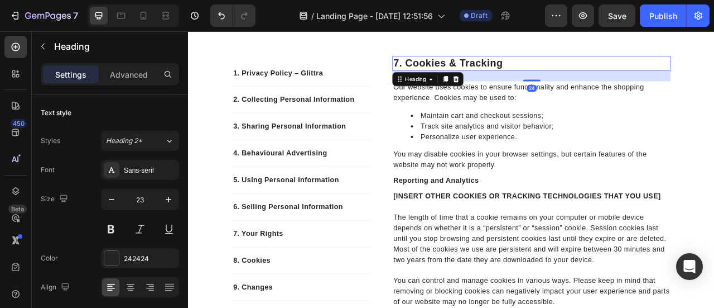
click at [511, 68] on p "7. Cookies & Tracking" at bounding box center [625, 72] width 352 height 17
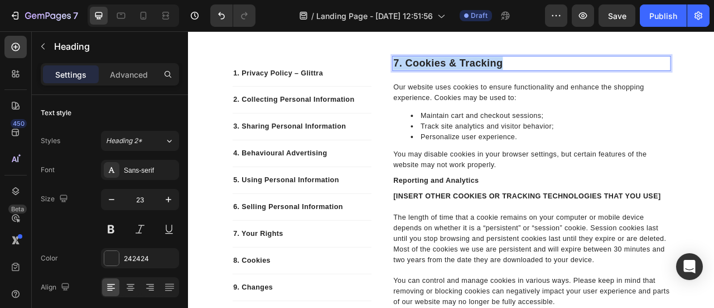
click at [511, 68] on p "7. Cookies & Tracking" at bounding box center [625, 72] width 352 height 17
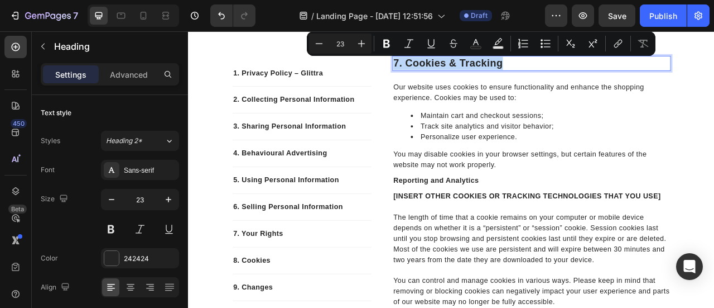
click at [511, 68] on p "7. Cookies & Tracking" at bounding box center [625, 72] width 352 height 17
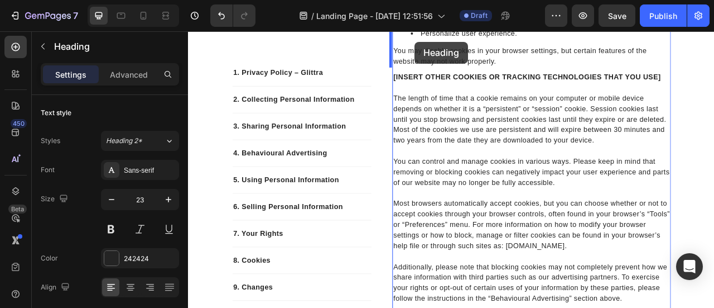
scroll to position [1261, 0]
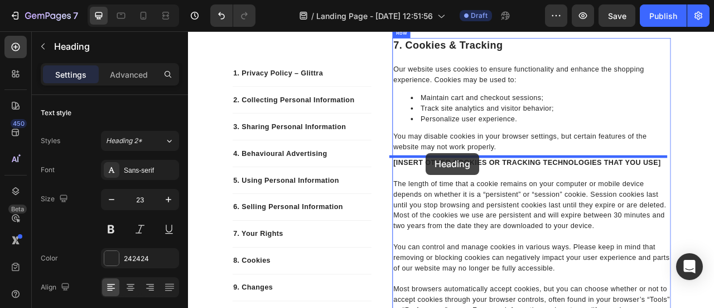
drag, startPoint x: 461, startPoint y: 302, endPoint x: 491, endPoint y: 186, distance: 119.8
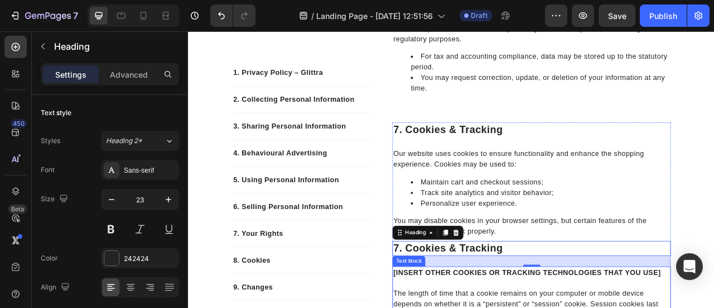
scroll to position [1153, 0]
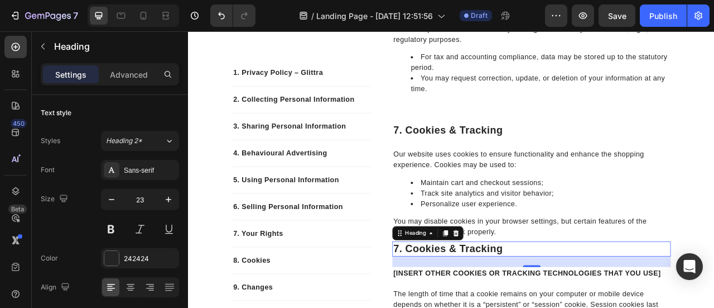
click at [577, 307] on h2 "7. cookies & tracking" at bounding box center [625, 307] width 354 height 19
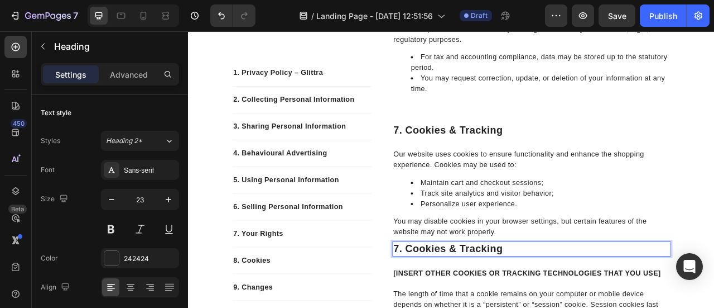
click at [577, 307] on p "7. cookies & tracking" at bounding box center [625, 307] width 352 height 17
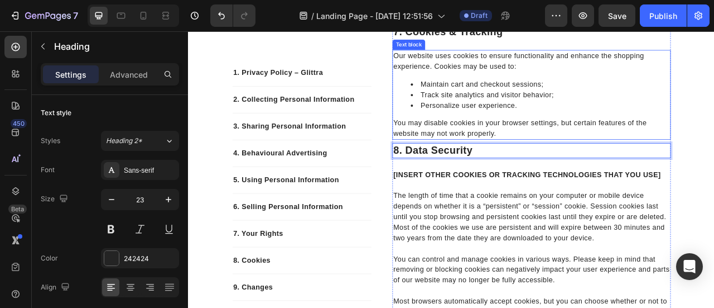
scroll to position [1279, 0]
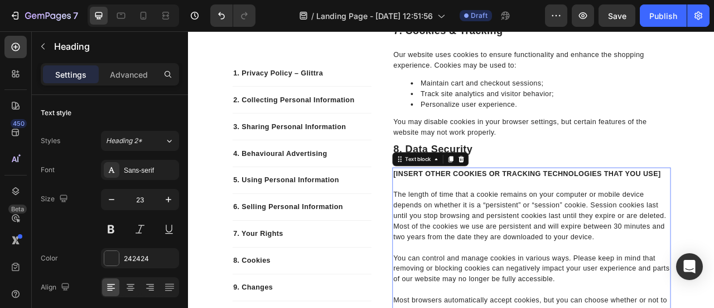
click at [469, 208] on strong "[INSERT OTHER COOKIES OR TRACKING TECHNOLOGIES THAT YOU USE]" at bounding box center [619, 211] width 340 height 9
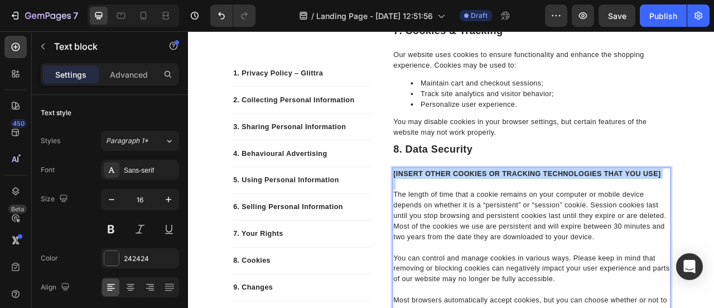
click at [469, 208] on strong "[INSERT OTHER COOKIES OR TRACKING TECHNOLOGIES THAT YOU USE]" at bounding box center [619, 211] width 340 height 9
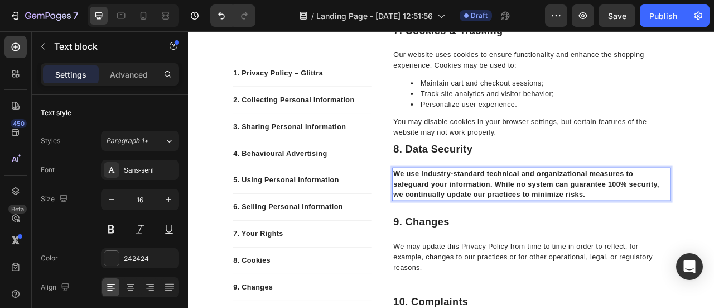
click at [467, 217] on strong "We use industry-standard technical and organizational measures to safeguard you…" at bounding box center [618, 225] width 339 height 36
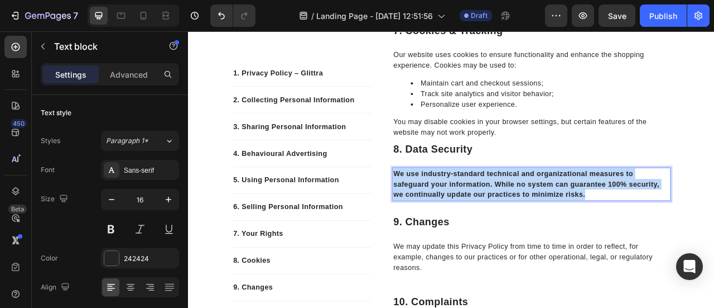
click at [467, 217] on strong "We use industry-standard technical and organizational measures to safeguard you…" at bounding box center [618, 225] width 339 height 36
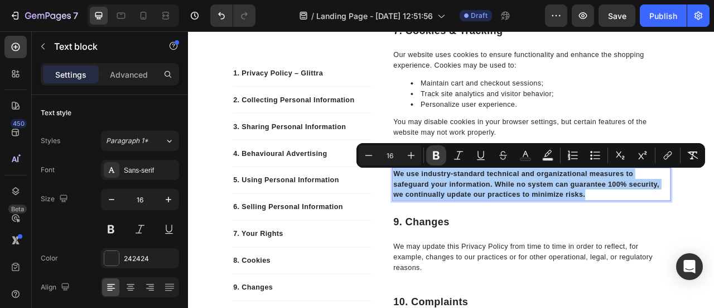
click at [439, 148] on button "Bold" at bounding box center [436, 155] width 20 height 20
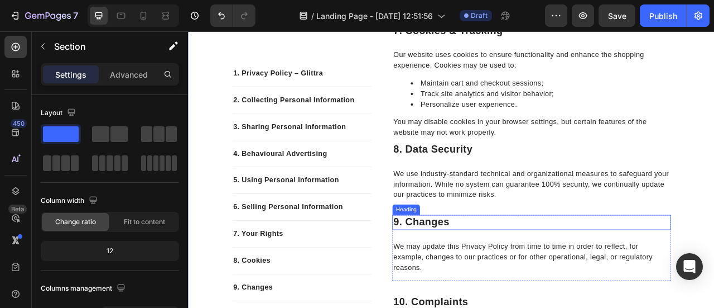
click at [472, 273] on p "9. changes" at bounding box center [625, 274] width 352 height 17
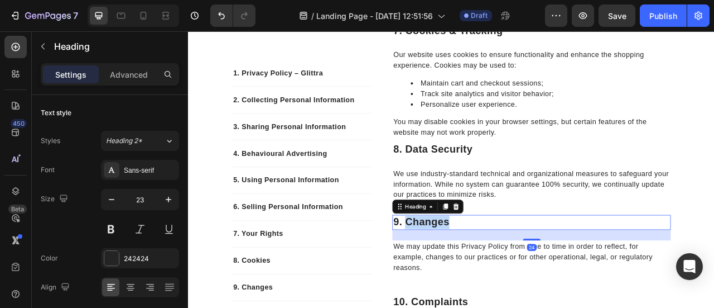
click at [472, 273] on p "9. changes" at bounding box center [625, 274] width 352 height 17
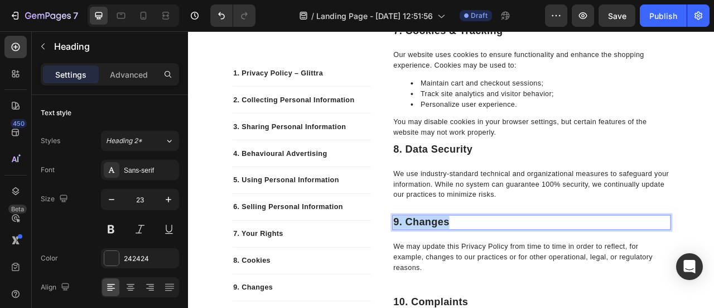
click at [472, 273] on p "9. changes" at bounding box center [625, 274] width 352 height 17
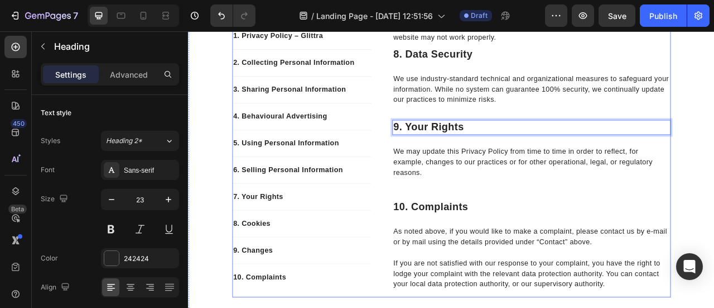
scroll to position [1401, 0]
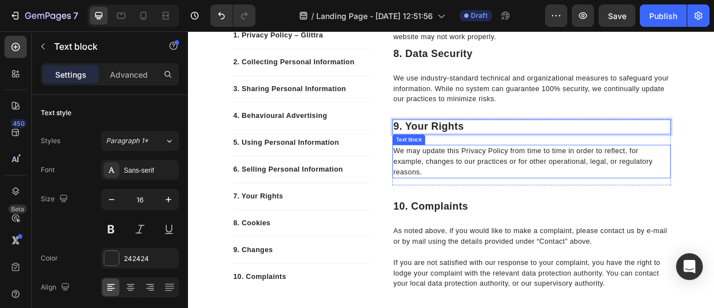
click at [467, 190] on p "We may update this Privacy Policy from time to time in order to reflect, for ex…" at bounding box center [625, 196] width 352 height 40
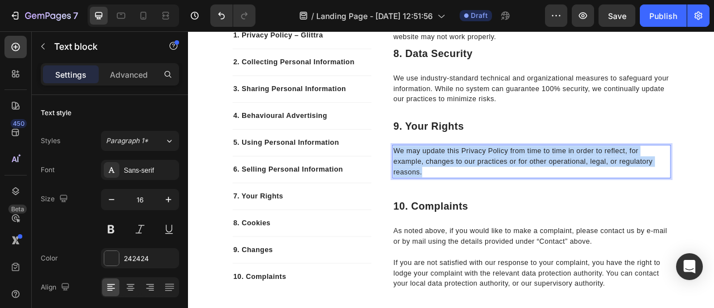
click at [467, 190] on p "We may update this Privacy Policy from time to time in order to reflect, for ex…" at bounding box center [625, 196] width 352 height 40
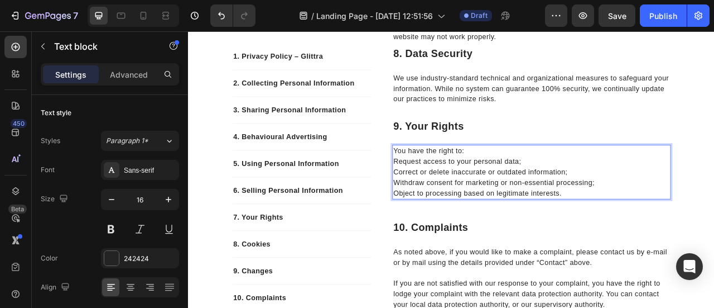
click at [449, 196] on p "Request access to your personal data;" at bounding box center [625, 196] width 352 height 13
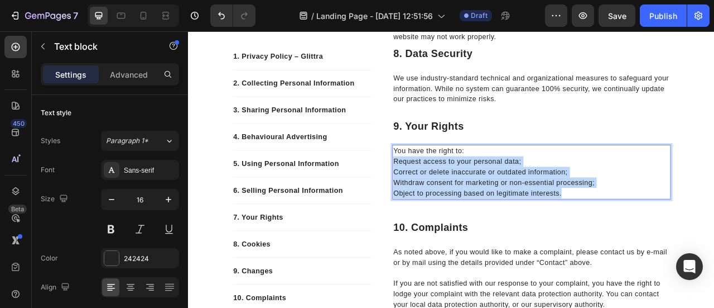
click at [680, 232] on p "Object to processing based on legitimate interests." at bounding box center [625, 236] width 352 height 13
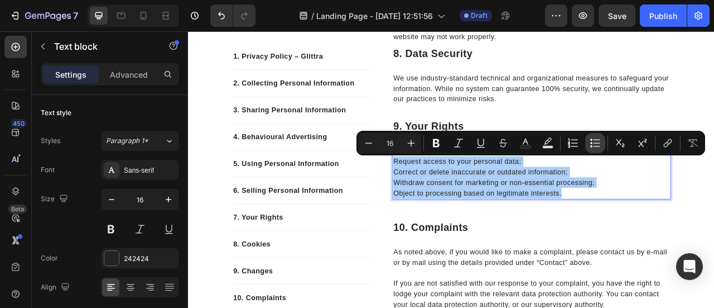
click at [595, 145] on icon "Editor contextual toolbar" at bounding box center [595, 142] width 11 height 11
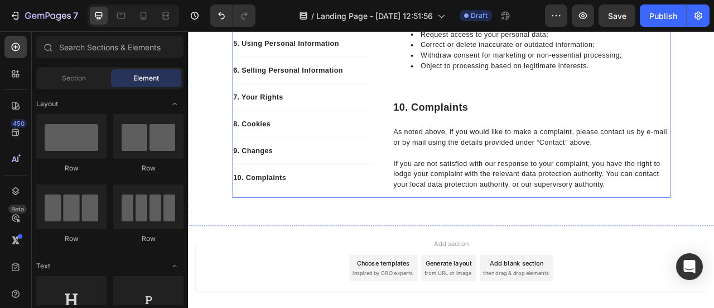
scroll to position [1573, 0]
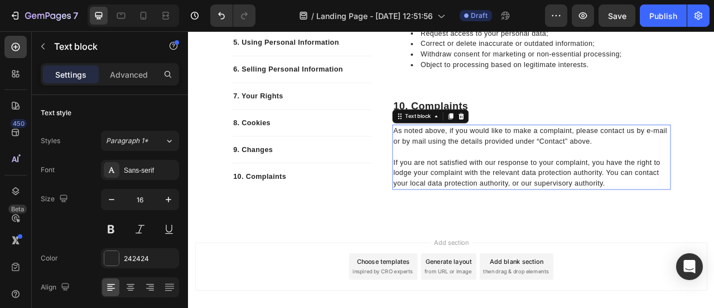
click at [520, 154] on p "As noted above, if you would like to make a complaint, please contact us by e-m…" at bounding box center [625, 164] width 352 height 27
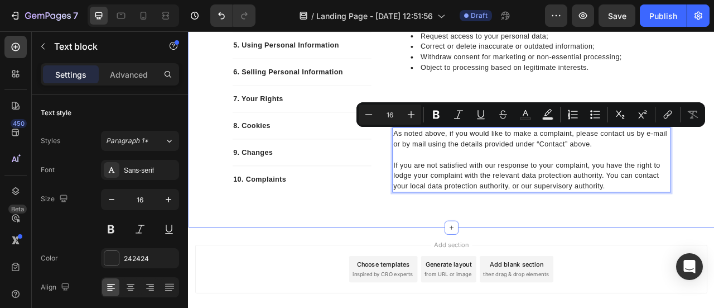
scroll to position [1575, 0]
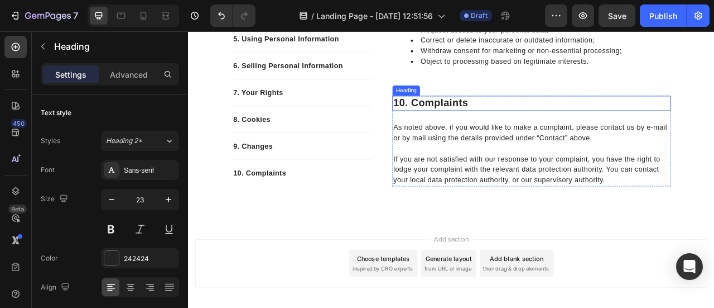
click at [490, 126] on p "10. complaints" at bounding box center [625, 122] width 352 height 17
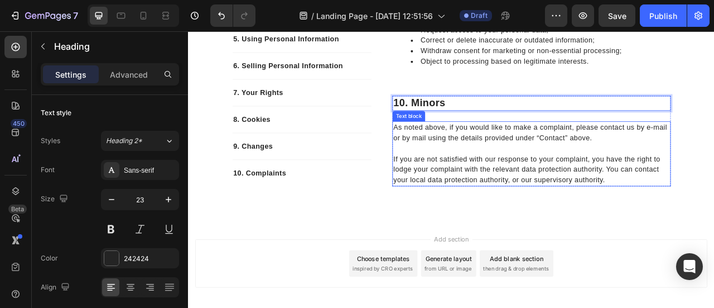
click at [467, 167] on p "As noted above, if you would like to make a complaint, please contact us by e-m…" at bounding box center [625, 160] width 352 height 27
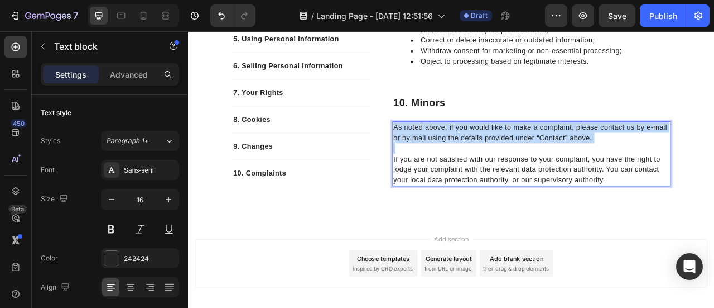
click at [467, 167] on p "As noted above, if you would like to make a complaint, please contact us by e-m…" at bounding box center [625, 160] width 352 height 27
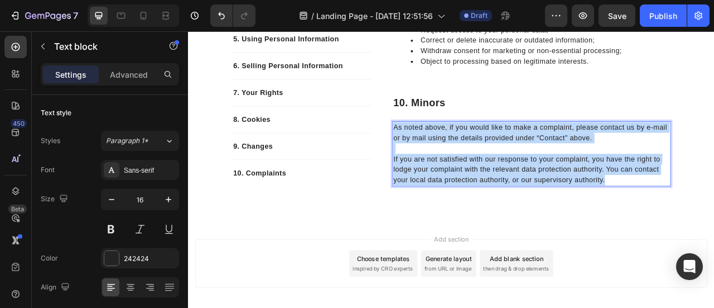
scroll to position [1573, 0]
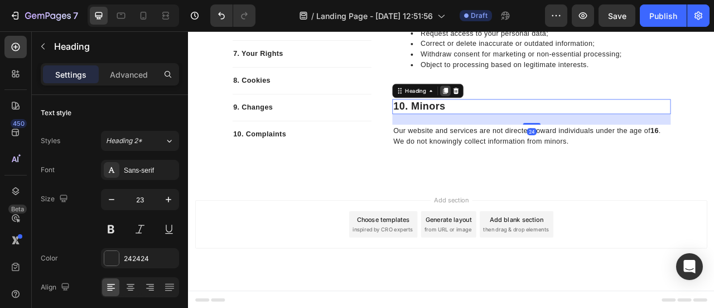
click at [512, 108] on icon at bounding box center [515, 107] width 6 height 8
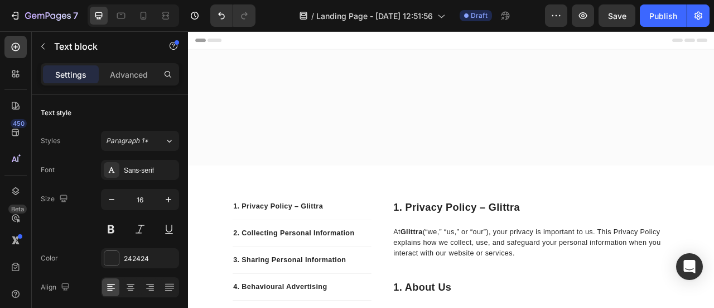
scroll to position [1573, 0]
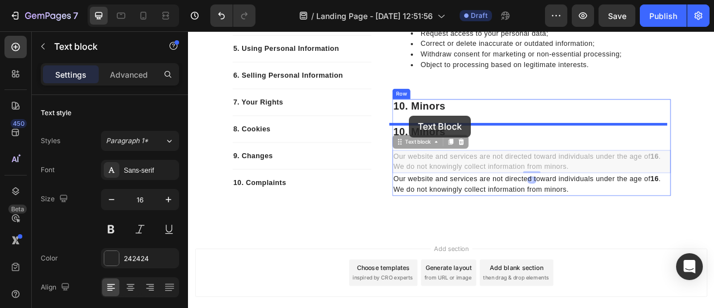
drag, startPoint x: 469, startPoint y: 173, endPoint x: 469, endPoint y: 138, distance: 34.6
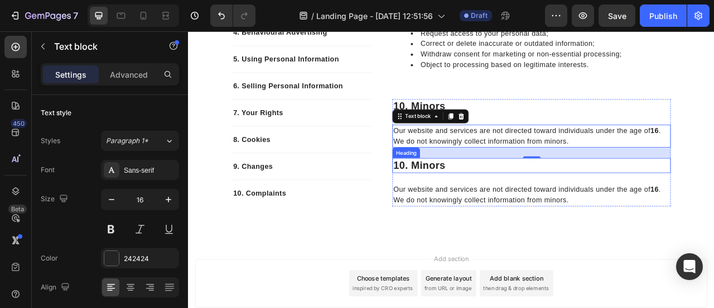
click at [471, 194] on h2 "10. minors" at bounding box center [625, 201] width 354 height 19
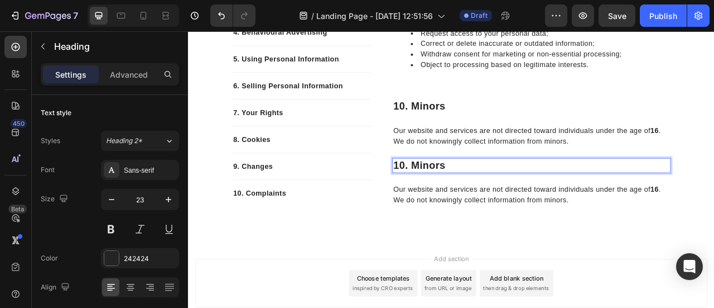
click at [471, 194] on h2 "10. minors" at bounding box center [625, 201] width 354 height 19
click at [471, 194] on p "10. minors" at bounding box center [625, 201] width 352 height 17
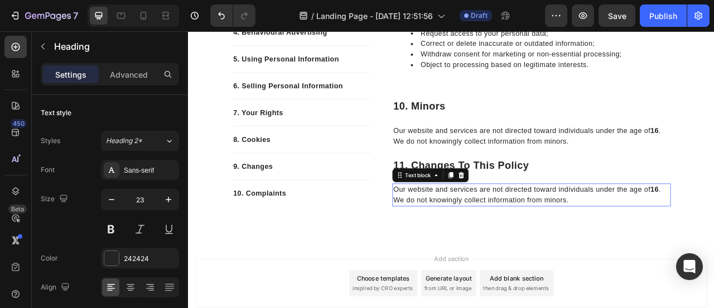
click at [455, 246] on p "Our website and services are not directed toward individuals under the age of 1…" at bounding box center [625, 238] width 352 height 27
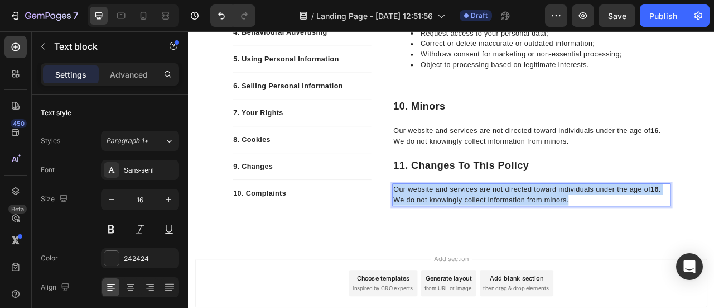
click at [455, 246] on p "Our website and services are not directed toward individuals under the age of 1…" at bounding box center [625, 238] width 352 height 27
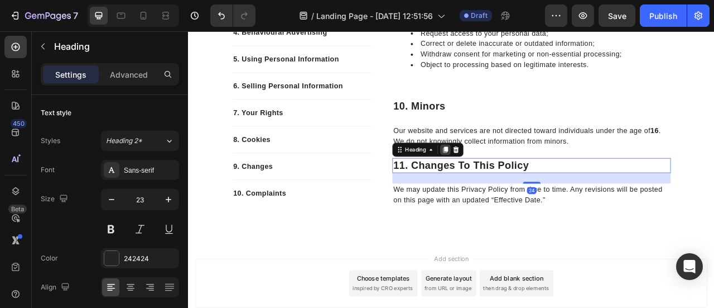
click at [512, 183] on icon at bounding box center [515, 181] width 6 height 8
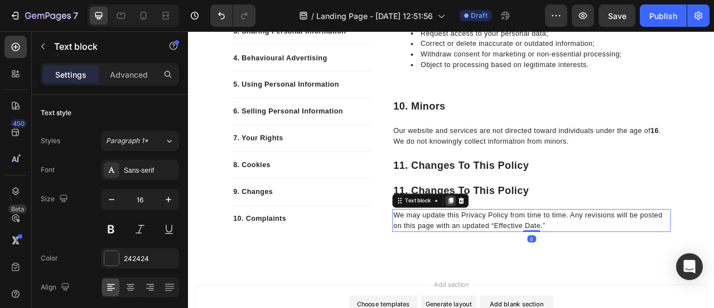
click at [518, 242] on icon at bounding box center [521, 246] width 9 height 9
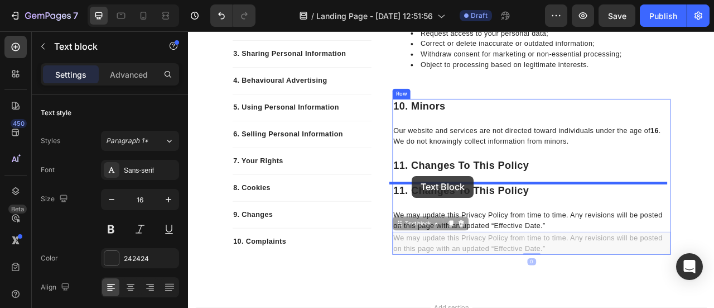
drag, startPoint x: 473, startPoint y: 273, endPoint x: 473, endPoint y: 217, distance: 56.4
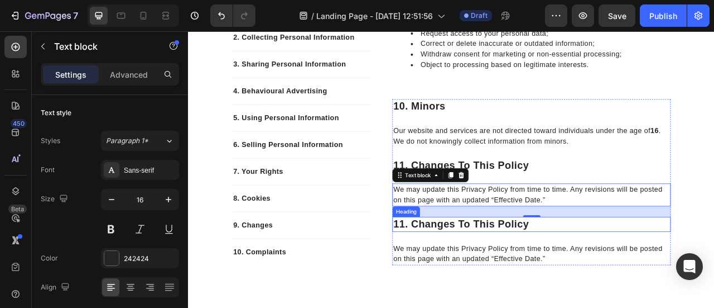
click at [469, 276] on h2 "11. changes to this policy" at bounding box center [625, 276] width 354 height 19
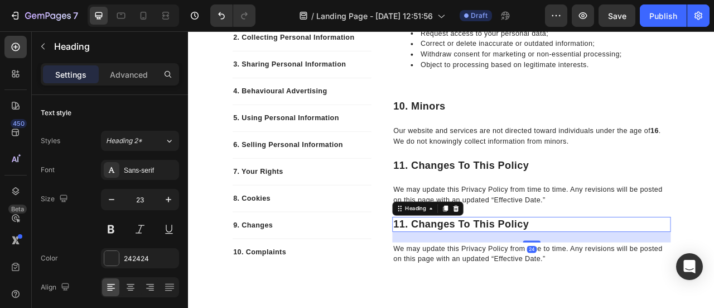
click at [469, 276] on h2 "11. changes to this policy" at bounding box center [625, 276] width 354 height 19
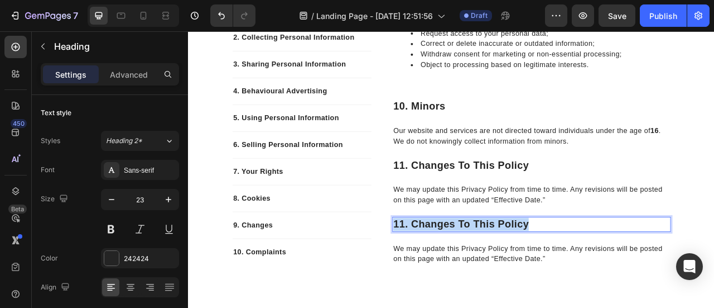
click at [469, 276] on p "11. changes to this policy" at bounding box center [625, 276] width 352 height 17
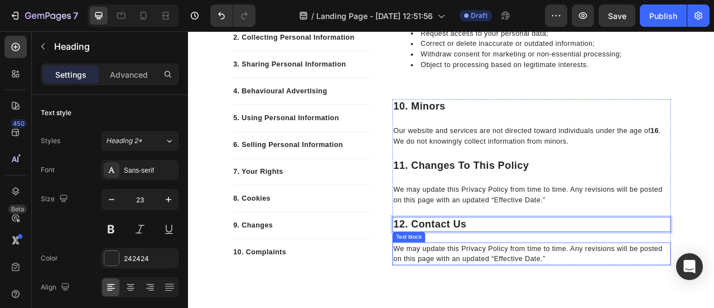
click at [495, 307] on p "We may update this Privacy Policy from time to time. Any revisions will be post…" at bounding box center [625, 313] width 352 height 27
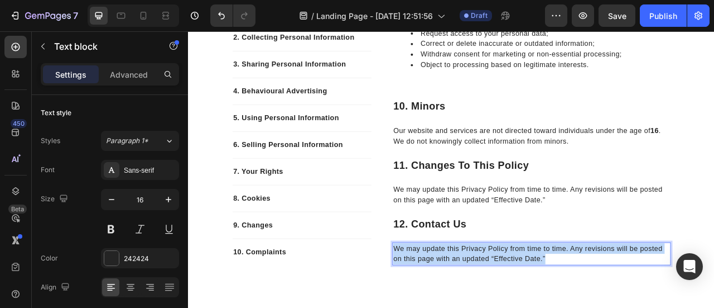
click at [495, 307] on p "We may update this Privacy Policy from time to time. Any revisions will be post…" at bounding box center [625, 313] width 352 height 27
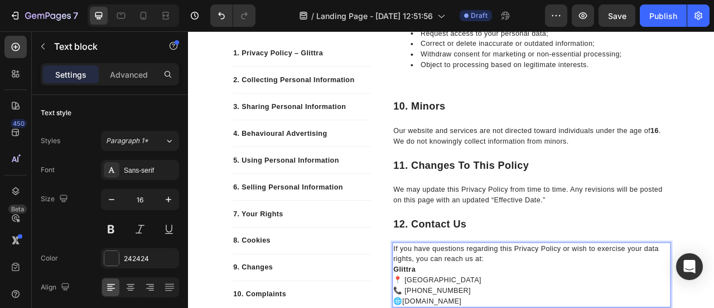
scroll to position [1580, 0]
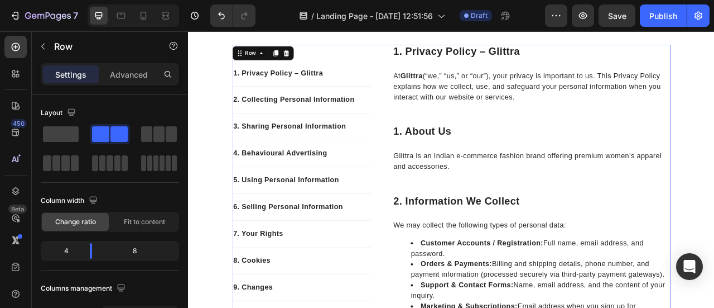
scroll to position [140, 0]
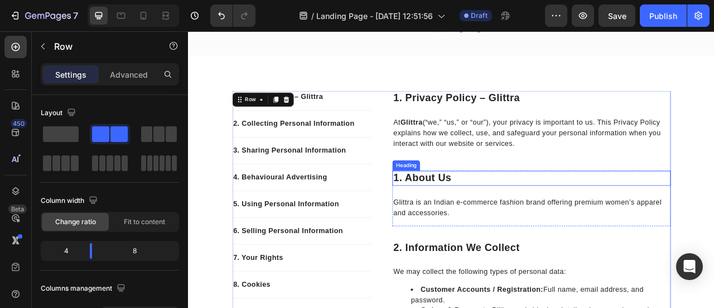
click at [472, 223] on p "1. About Us" at bounding box center [625, 217] width 352 height 17
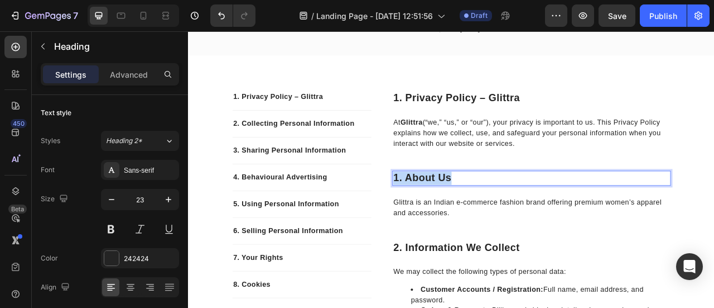
click at [472, 223] on p "1. About Us" at bounding box center [625, 217] width 352 height 17
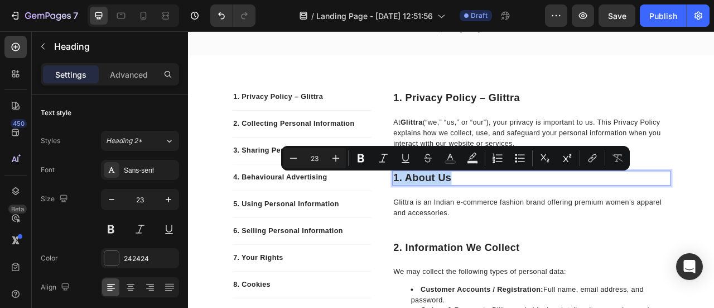
click at [472, 223] on p "1. About Us" at bounding box center [625, 217] width 352 height 17
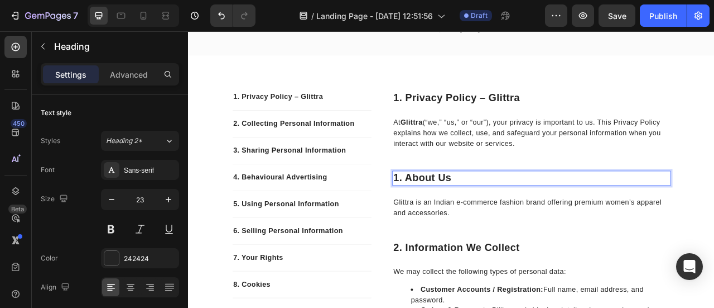
click at [449, 217] on p "1. About Us" at bounding box center [625, 217] width 352 height 17
click at [451, 219] on p "1. About Us" at bounding box center [625, 217] width 352 height 17
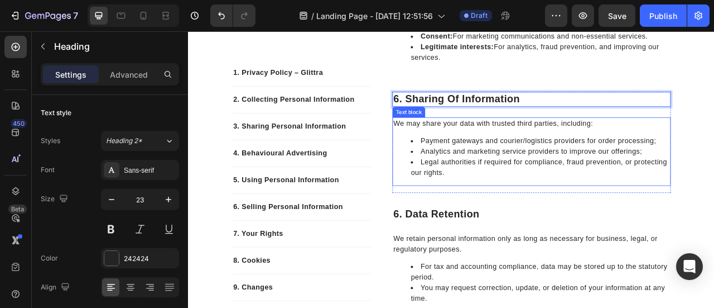
scroll to position [887, 0]
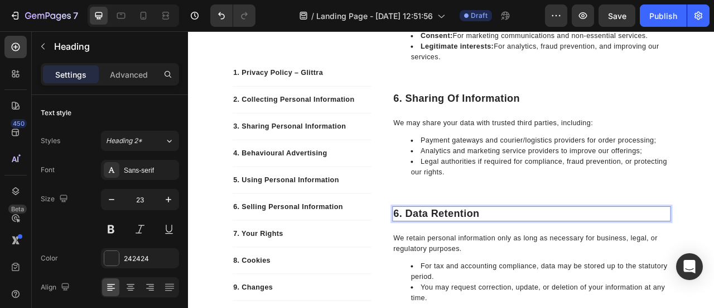
click at [452, 266] on p "6. Data Retention" at bounding box center [625, 263] width 352 height 17
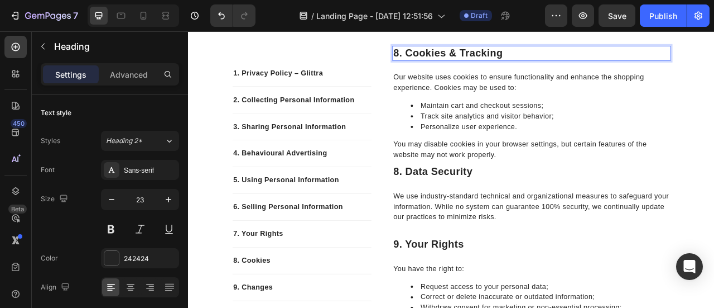
scroll to position [1252, 0]
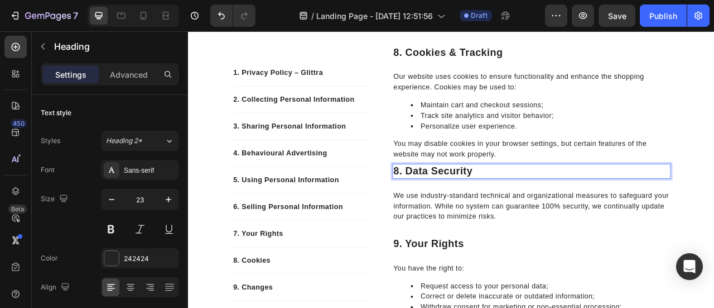
click at [452, 208] on p "8. Data Security" at bounding box center [625, 208] width 352 height 17
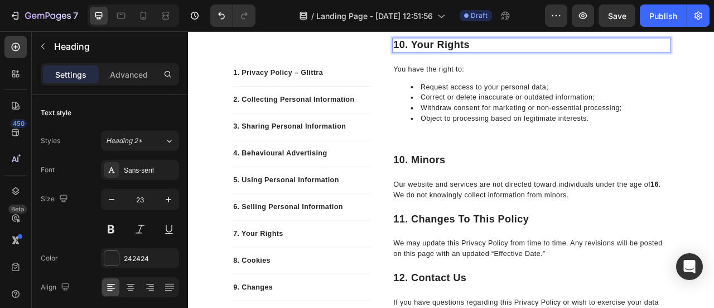
scroll to position [1505, 0]
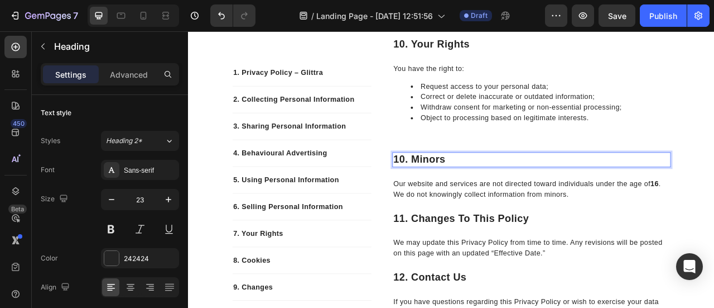
click at [459, 195] on p "10. Minors" at bounding box center [625, 194] width 352 height 17
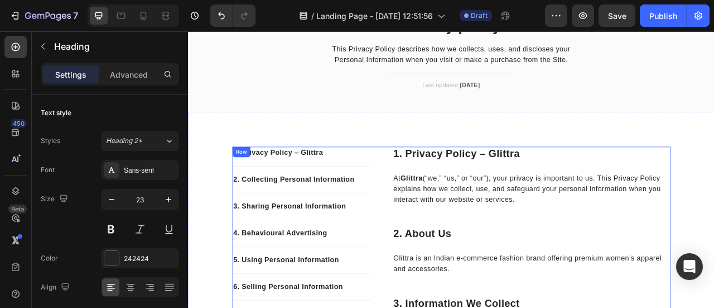
scroll to position [78, 0]
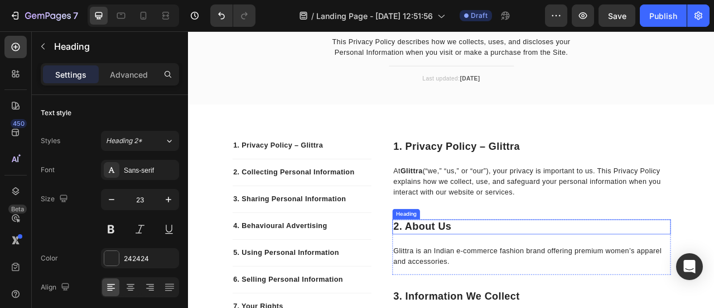
click at [473, 281] on p "2. About Us" at bounding box center [625, 279] width 352 height 17
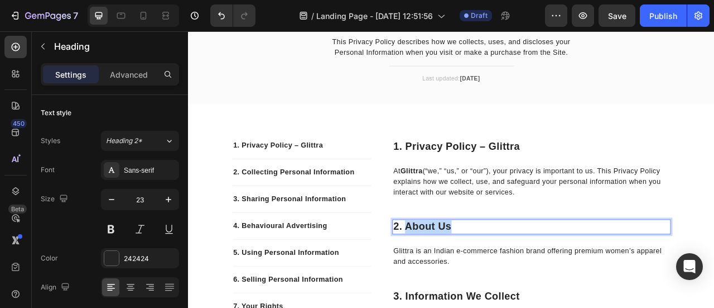
drag, startPoint x: 459, startPoint y: 276, endPoint x: 518, endPoint y: 281, distance: 59.4
click at [518, 281] on p "2. About Us" at bounding box center [625, 279] width 352 height 17
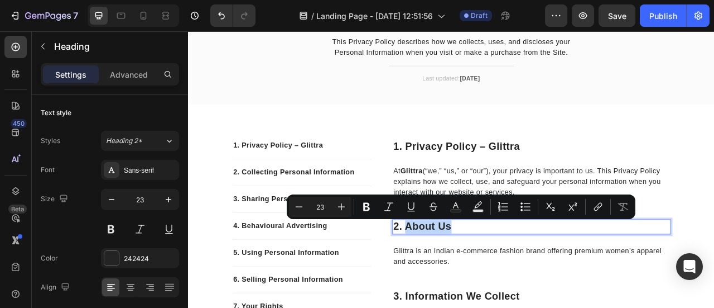
copy p "About Us"
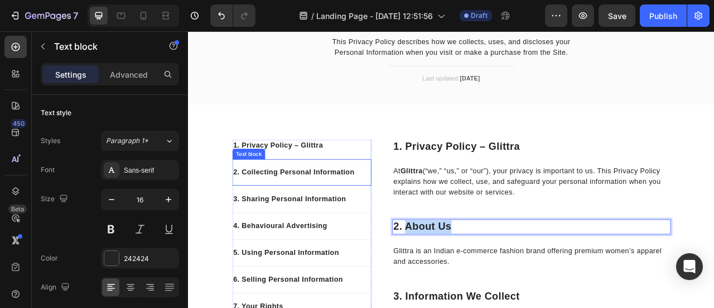
click at [308, 208] on p "2. Collecting Personal Information" at bounding box center [332, 210] width 175 height 13
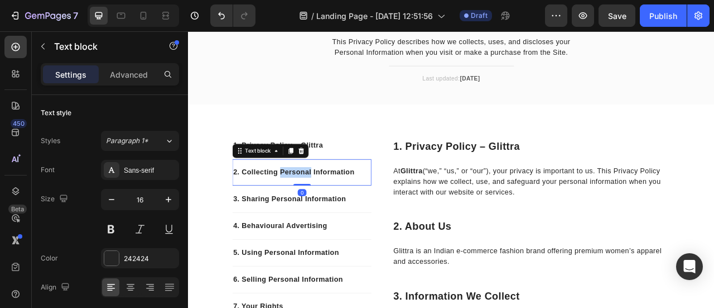
drag, startPoint x: 563, startPoint y: 229, endPoint x: 308, endPoint y: 208, distance: 255.9
click at [308, 208] on p "2. Collecting Personal Information" at bounding box center [332, 210] width 175 height 13
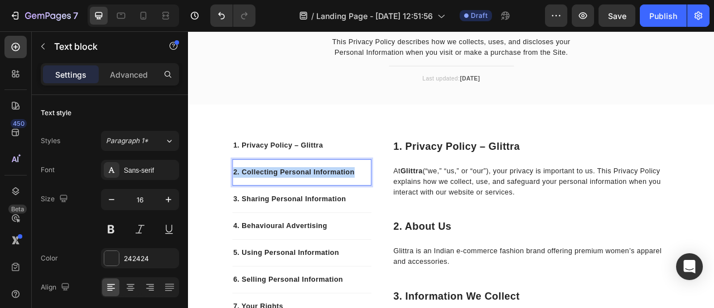
click at [308, 208] on p "2. Collecting Personal Information" at bounding box center [332, 210] width 175 height 13
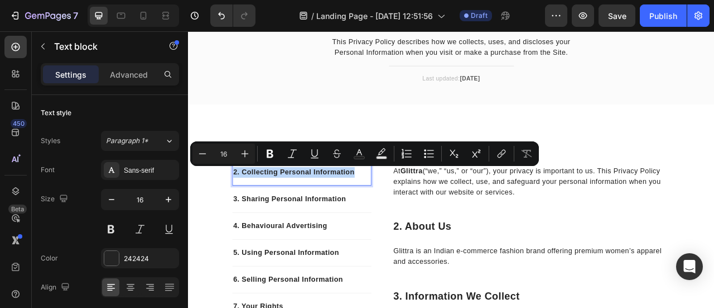
click at [308, 208] on p "2. Collecting Personal Information" at bounding box center [332, 210] width 175 height 13
drag, startPoint x: 252, startPoint y: 208, endPoint x: 436, endPoint y: 209, distance: 184.2
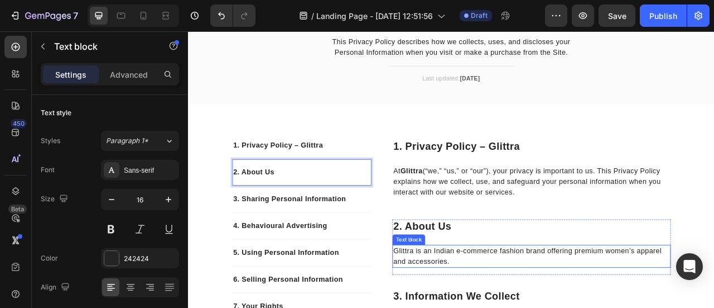
scroll to position [171, 0]
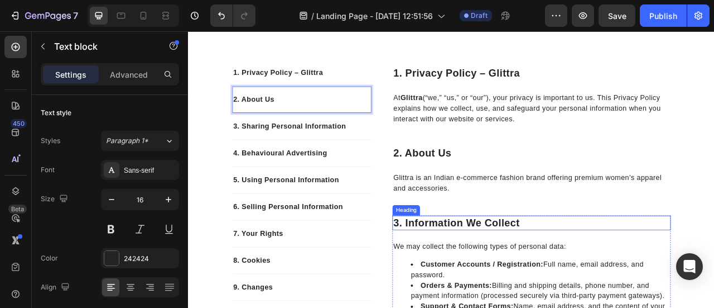
click at [471, 280] on p "3. Information We Collect" at bounding box center [625, 274] width 352 height 17
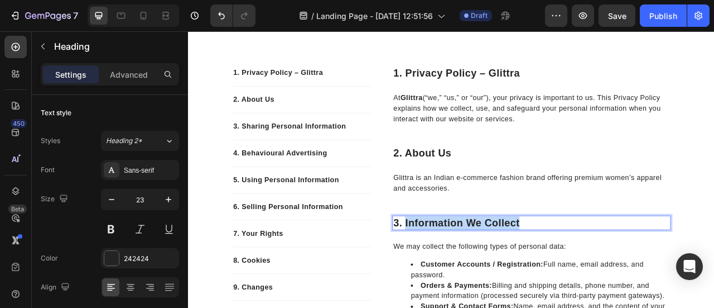
drag, startPoint x: 460, startPoint y: 272, endPoint x: 609, endPoint y: 270, distance: 149.0
click at [609, 270] on p "3. Information We Collect" at bounding box center [625, 274] width 352 height 17
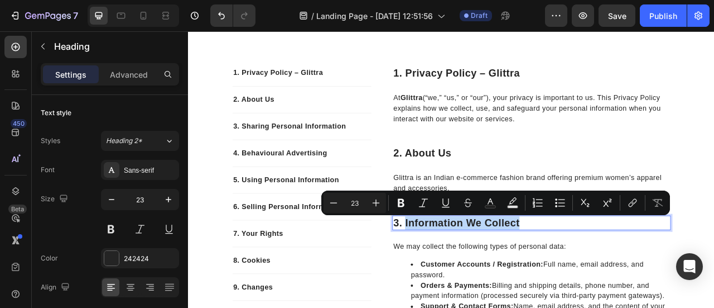
copy p "Information We Collect"
click at [285, 151] on p "3. Sharing Personal Information" at bounding box center [332, 151] width 175 height 13
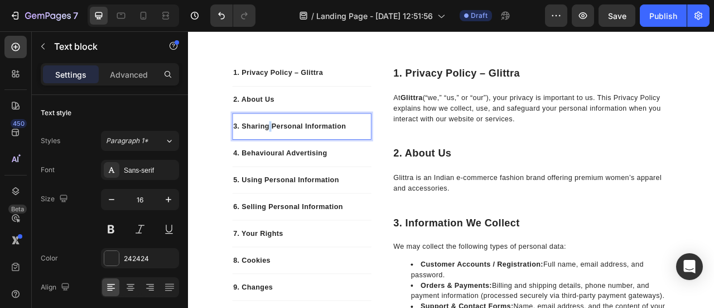
click at [285, 151] on p "3. Sharing Personal Information" at bounding box center [332, 151] width 175 height 13
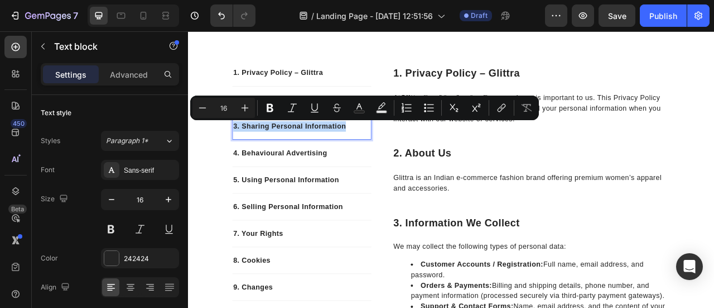
click at [285, 151] on p "3. Sharing Personal Information" at bounding box center [332, 151] width 175 height 13
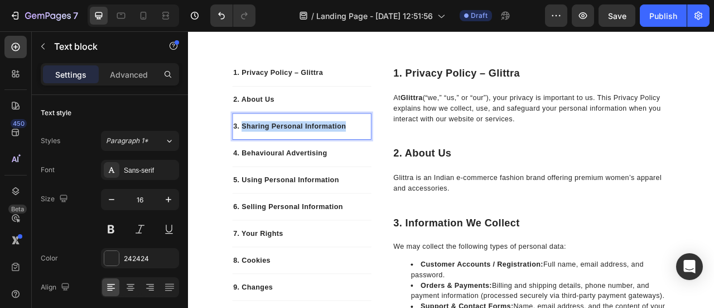
drag, startPoint x: 253, startPoint y: 151, endPoint x: 383, endPoint y: 151, distance: 130.0
click at [383, 151] on p "3. Sharing Personal Information" at bounding box center [332, 151] width 175 height 13
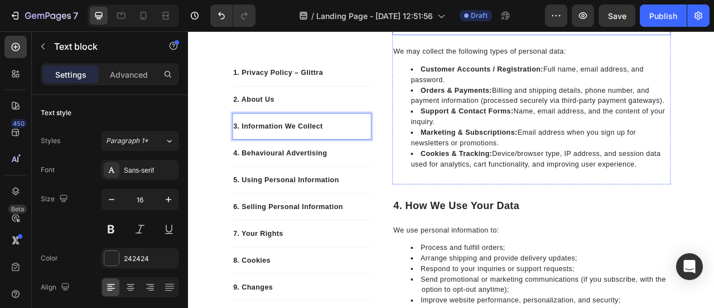
scroll to position [419, 0]
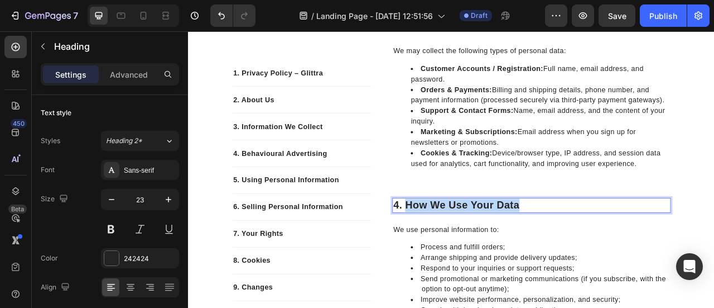
drag, startPoint x: 462, startPoint y: 250, endPoint x: 639, endPoint y: 255, distance: 177.5
click at [318, 181] on p "4. Behavioural Advertising" at bounding box center [332, 185] width 175 height 13
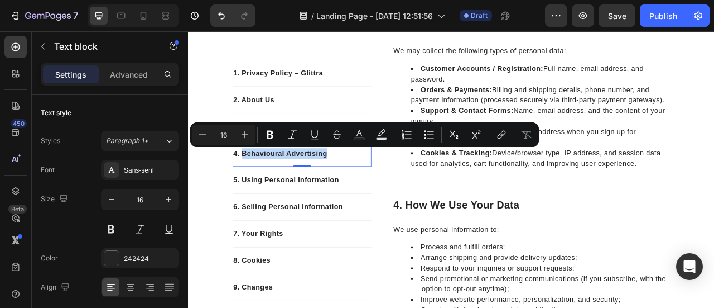
drag, startPoint x: 251, startPoint y: 185, endPoint x: 358, endPoint y: 186, distance: 107.2
click at [358, 186] on p "4. Behavioural Advertising" at bounding box center [332, 185] width 175 height 13
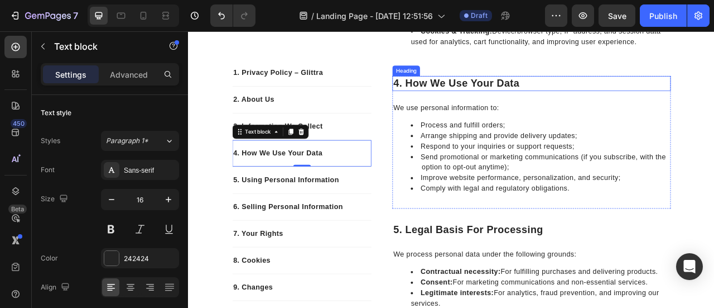
scroll to position [598, 0]
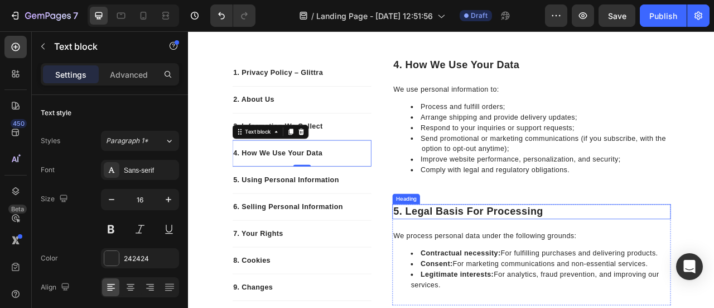
click at [494, 260] on p "5. Legal Basis for Processing" at bounding box center [625, 260] width 352 height 17
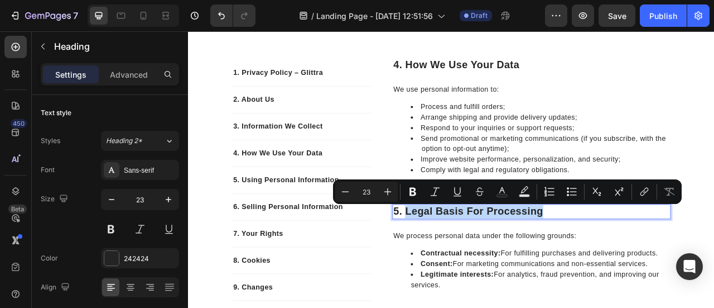
drag, startPoint x: 460, startPoint y: 261, endPoint x: 667, endPoint y: 262, distance: 206.5
click at [667, 262] on p "5. Legal Basis for Processing" at bounding box center [625, 260] width 352 height 17
copy p "Legal Basis for Processing"
click at [335, 217] on p "5. Using Personal Information" at bounding box center [332, 219] width 175 height 13
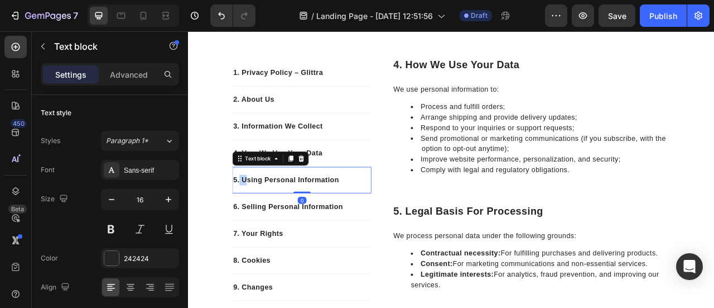
drag, startPoint x: 249, startPoint y: 217, endPoint x: 260, endPoint y: 217, distance: 10.6
click at [260, 217] on p "5. Using Personal Information" at bounding box center [332, 219] width 175 height 13
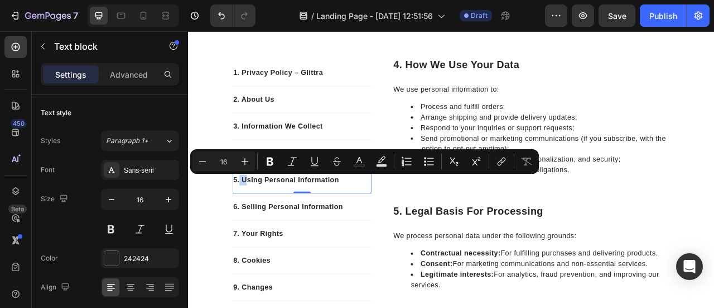
click at [260, 217] on p "5. Using Personal Information" at bounding box center [332, 219] width 175 height 13
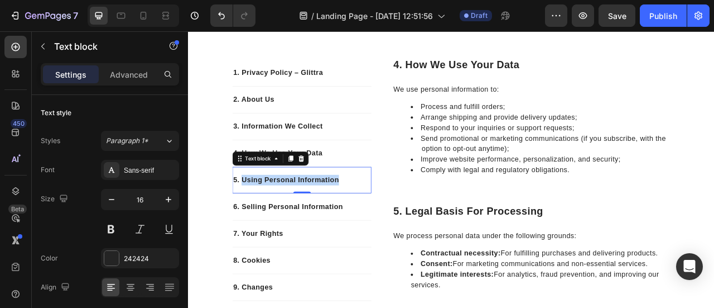
drag, startPoint x: 253, startPoint y: 217, endPoint x: 376, endPoint y: 220, distance: 122.8
click at [376, 220] on p "5. Using Personal Information" at bounding box center [332, 219] width 175 height 13
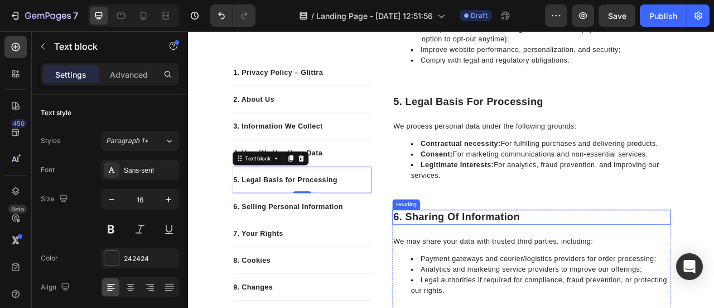
scroll to position [737, 0]
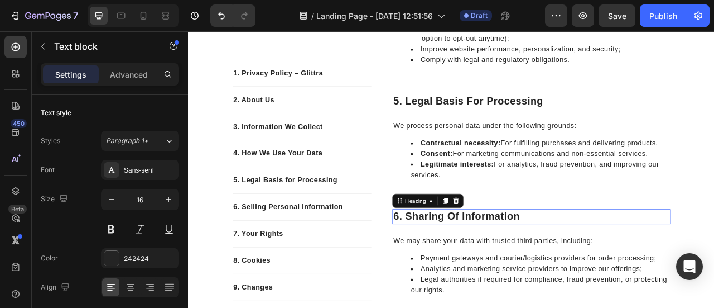
click at [476, 265] on p "6. Sharing of Information" at bounding box center [625, 266] width 352 height 17
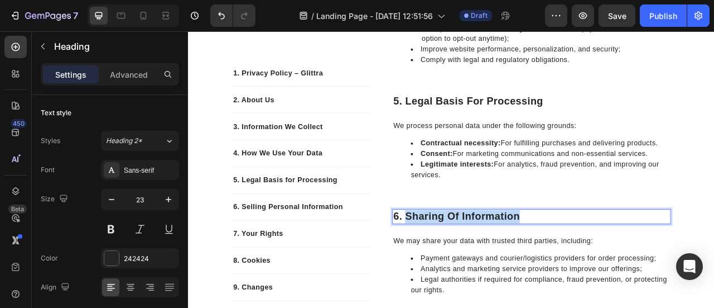
drag, startPoint x: 461, startPoint y: 266, endPoint x: 602, endPoint y: 270, distance: 141.3
click at [602, 270] on p "6. Sharing of Information" at bounding box center [625, 266] width 352 height 17
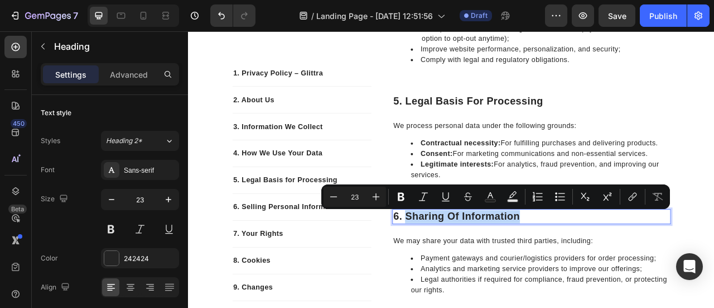
copy p "Sharing of Information"
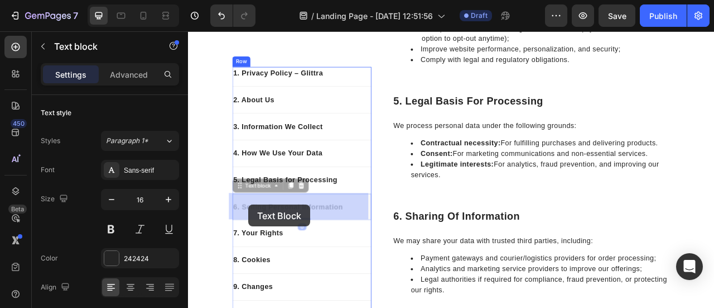
drag, startPoint x: 255, startPoint y: 251, endPoint x: 268, endPoint y: 252, distance: 13.4
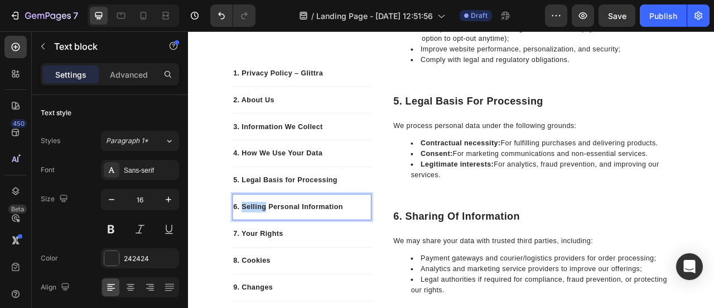
click at [268, 252] on p "6. Selling Personal Information" at bounding box center [332, 253] width 175 height 13
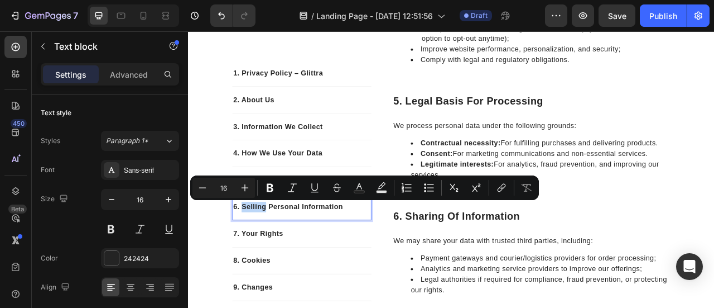
click at [268, 252] on p "6. Selling Personal Information" at bounding box center [332, 253] width 175 height 13
drag, startPoint x: 252, startPoint y: 253, endPoint x: 401, endPoint y: 258, distance: 149.1
click at [401, 258] on p "6. Selling Personal Information" at bounding box center [332, 253] width 175 height 13
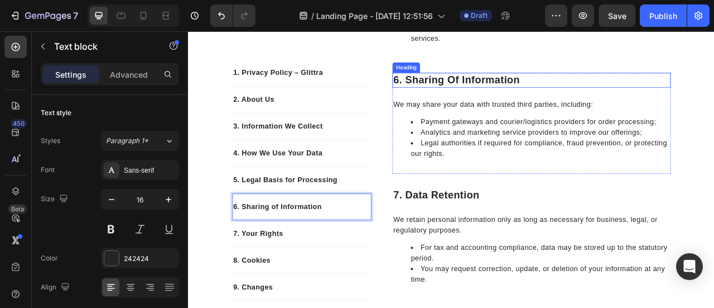
scroll to position [913, 0]
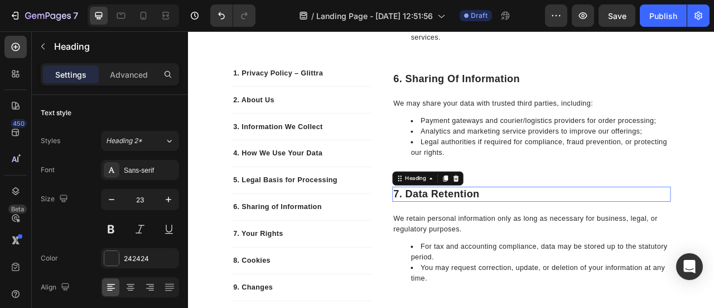
click at [464, 241] on p "7. Data Retention" at bounding box center [625, 237] width 352 height 17
click at [553, 236] on p "7. Data Retention" at bounding box center [625, 237] width 352 height 17
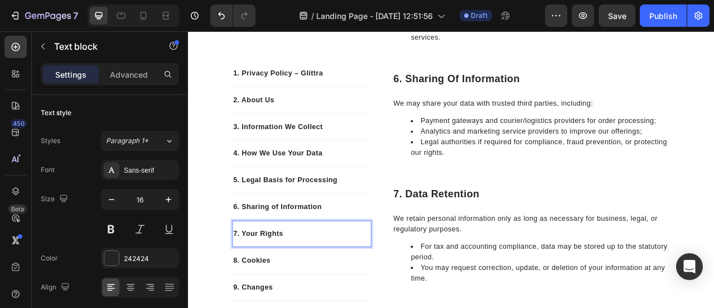
click at [252, 285] on p "7. Your Rights" at bounding box center [332, 287] width 175 height 13
click at [303, 282] on p "7. Your Rights" at bounding box center [332, 287] width 175 height 13
drag, startPoint x: 306, startPoint y: 287, endPoint x: 252, endPoint y: 286, distance: 54.2
click at [252, 286] on p "7. Your Rights" at bounding box center [332, 287] width 175 height 13
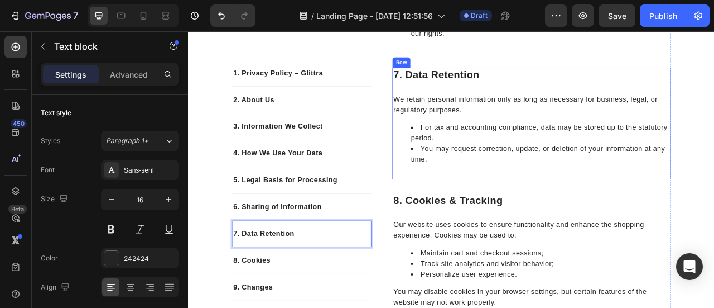
scroll to position [1068, 0]
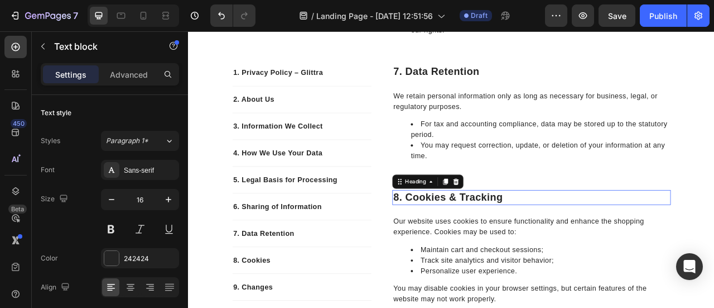
click at [464, 246] on p "8. Cookies & Tracking" at bounding box center [625, 242] width 352 height 17
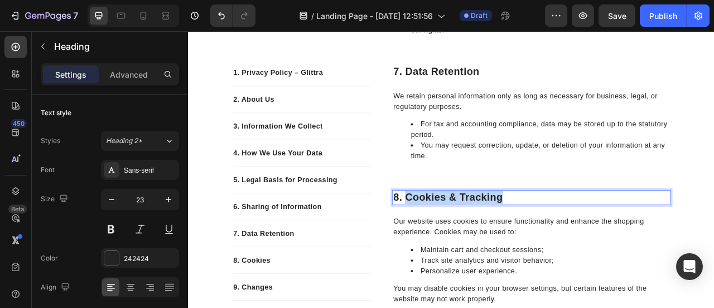
click at [588, 238] on p "8. Cookies & Tracking" at bounding box center [625, 242] width 352 height 17
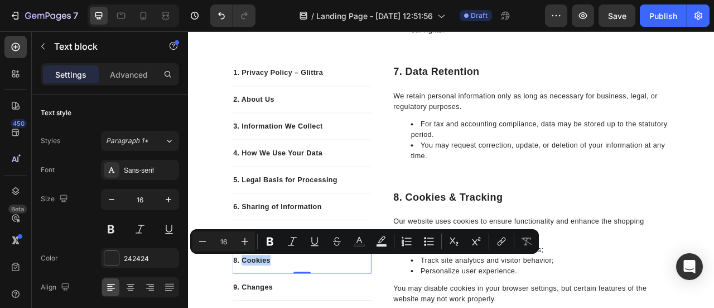
drag, startPoint x: 251, startPoint y: 322, endPoint x: 294, endPoint y: 320, distance: 43.6
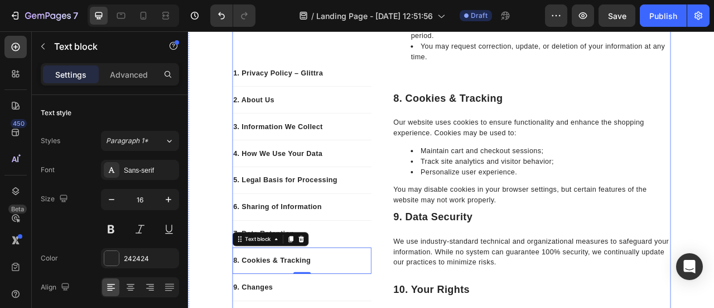
scroll to position [1194, 0]
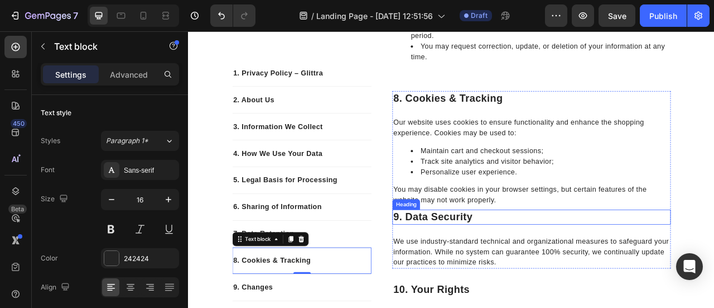
click at [475, 258] on p "9. Data Security" at bounding box center [625, 266] width 352 height 17
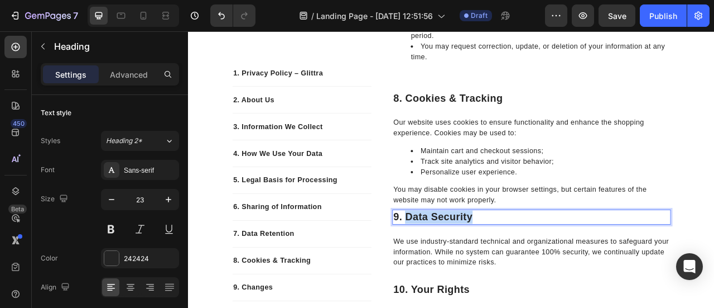
drag, startPoint x: 461, startPoint y: 264, endPoint x: 552, endPoint y: 262, distance: 91.0
click at [552, 262] on p "9. Data Security" at bounding box center [625, 266] width 352 height 17
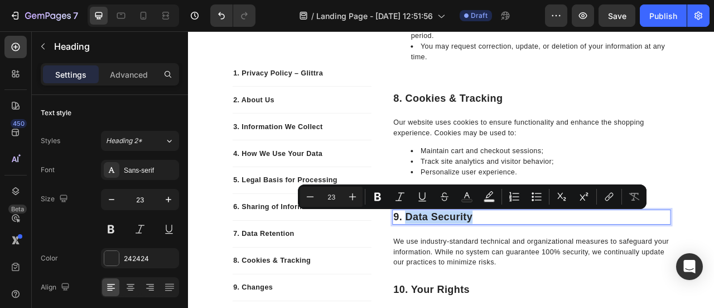
copy p "Data Security"
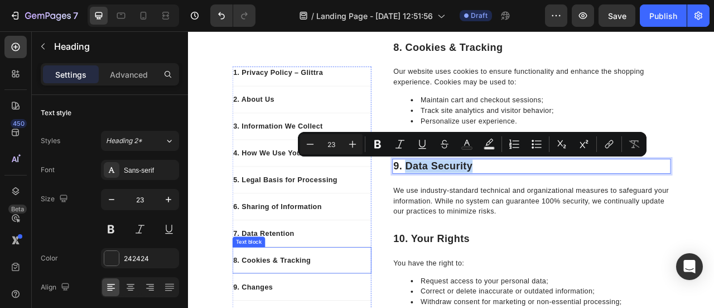
scroll to position [1262, 0]
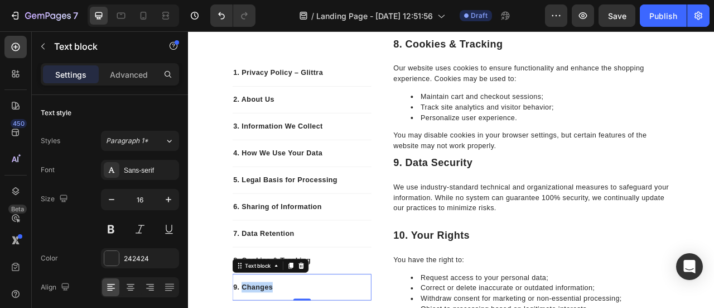
drag, startPoint x: 253, startPoint y: 354, endPoint x: 290, endPoint y: 357, distance: 36.9
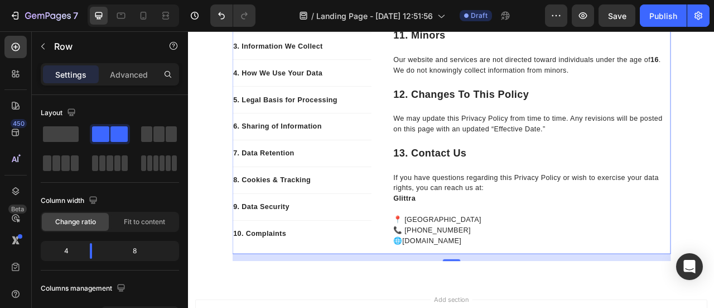
scroll to position [1664, 0]
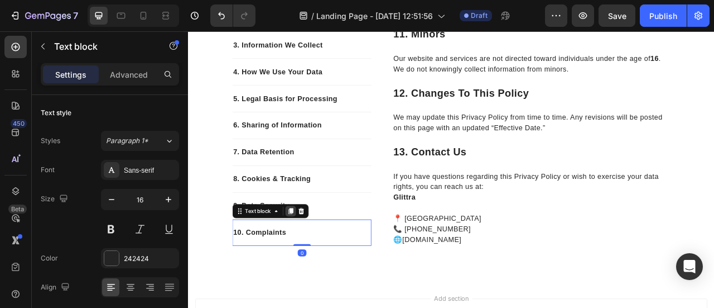
click at [316, 263] on div at bounding box center [317, 259] width 13 height 13
click at [315, 261] on icon at bounding box center [318, 260] width 6 height 8
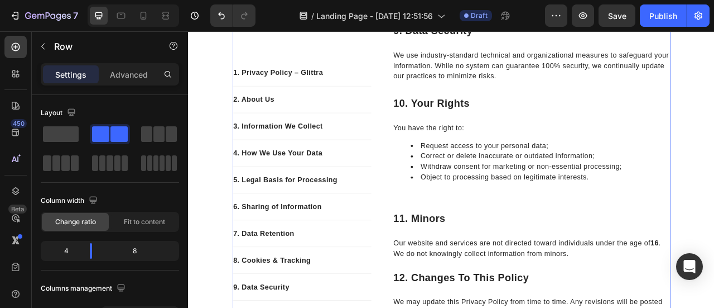
scroll to position [1419, 0]
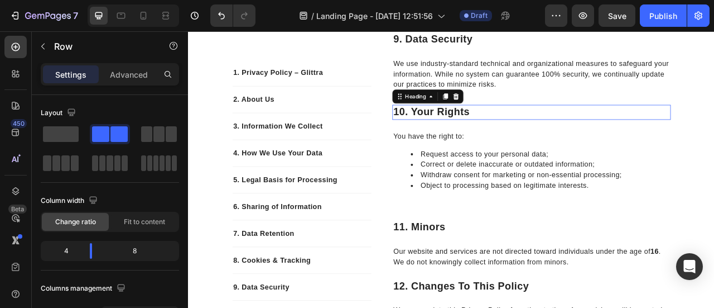
click at [469, 131] on p "10. Your Rights" at bounding box center [625, 134] width 352 height 17
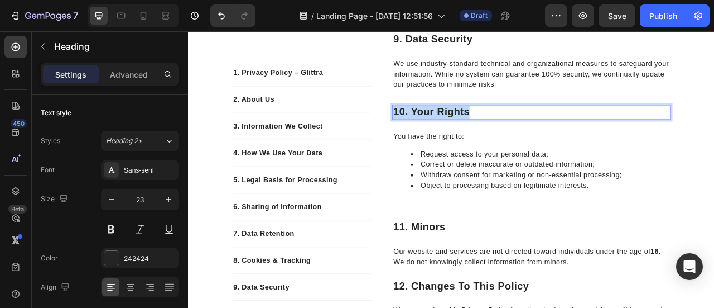
click at [469, 131] on p "10. Your Rights" at bounding box center [625, 134] width 352 height 17
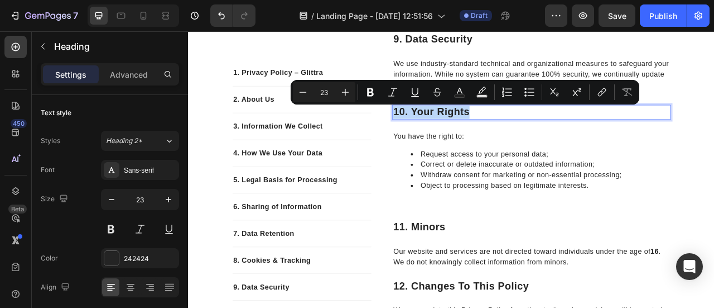
click at [469, 131] on p "10. Your Rights" at bounding box center [625, 134] width 352 height 17
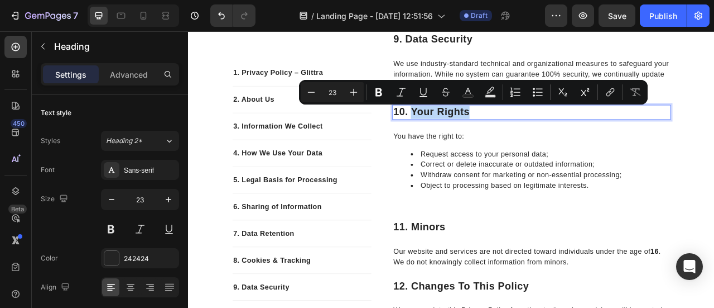
drag, startPoint x: 469, startPoint y: 131, endPoint x: 549, endPoint y: 128, distance: 79.3
click at [549, 128] on p "10. Your Rights" at bounding box center [625, 134] width 352 height 17
copy p "Your Rights"
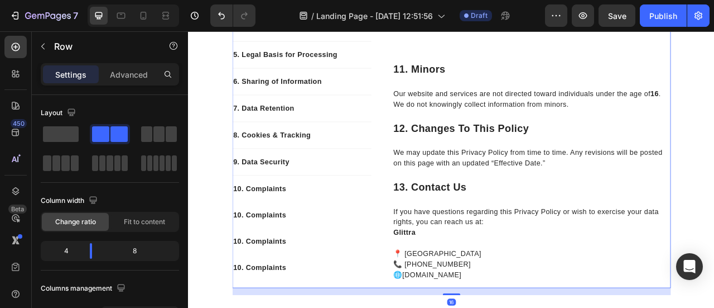
scroll to position [1624, 0]
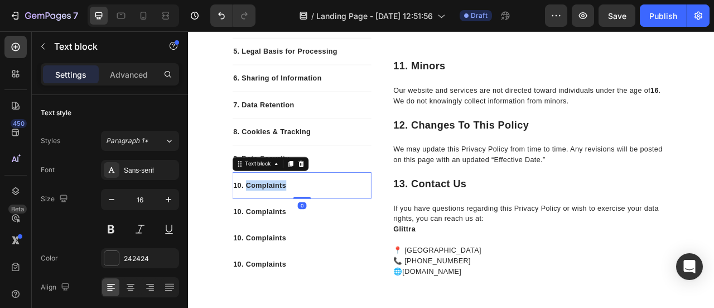
click at [281, 225] on p "10. Complaints" at bounding box center [332, 226] width 175 height 13
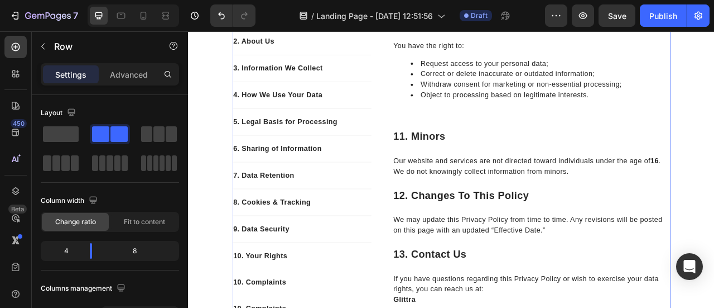
scroll to position [1535, 0]
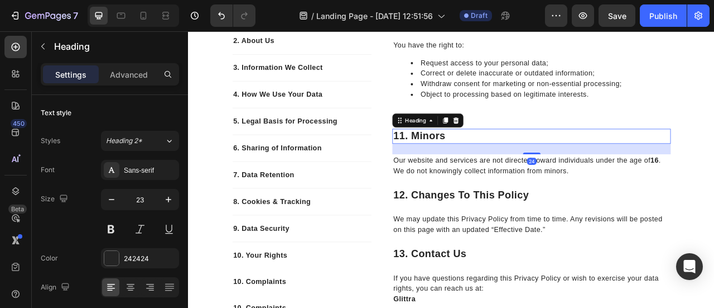
click at [475, 161] on p "11. Minors" at bounding box center [625, 164] width 352 height 17
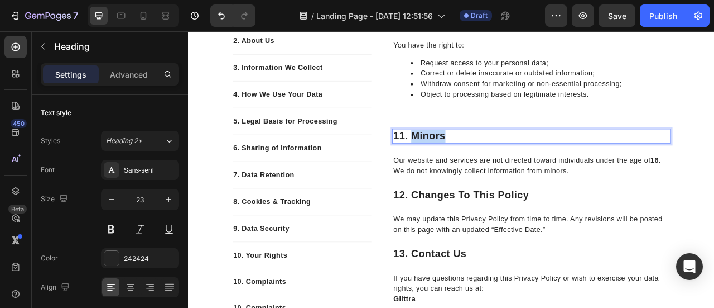
drag, startPoint x: 469, startPoint y: 162, endPoint x: 517, endPoint y: 161, distance: 48.6
click at [517, 161] on p "11. Minors" at bounding box center [625, 164] width 352 height 17
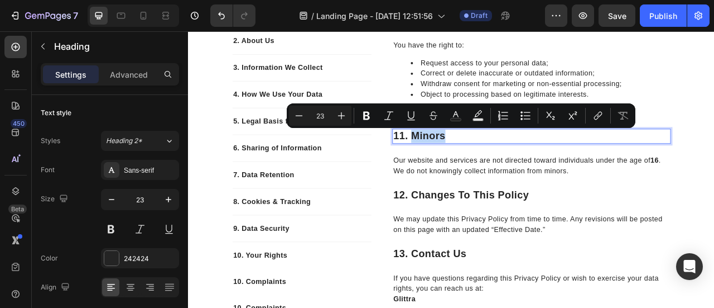
copy p "Minors"
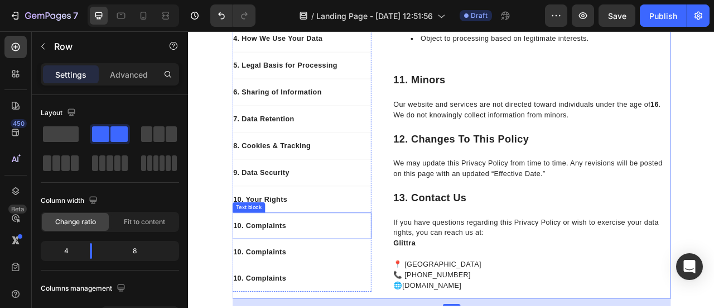
scroll to position [1607, 0]
click at [286, 279] on p "10. Complaints" at bounding box center [332, 277] width 175 height 13
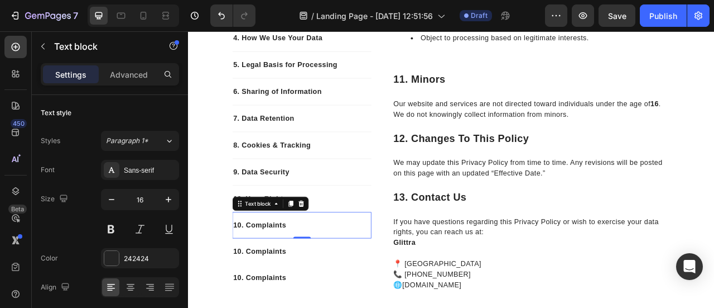
drag, startPoint x: 257, startPoint y: 275, endPoint x: 304, endPoint y: 275, distance: 46.9
click at [304, 275] on p "10. Complaints" at bounding box center [332, 277] width 175 height 13
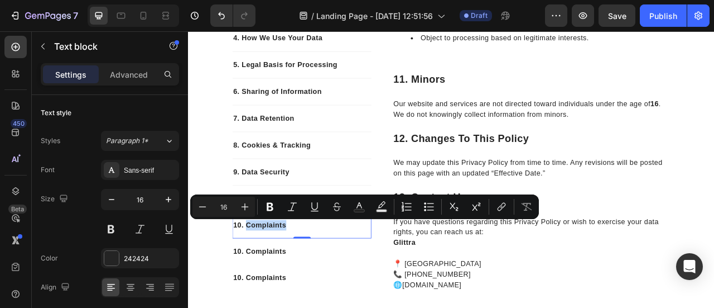
drag, startPoint x: 314, startPoint y: 277, endPoint x: 256, endPoint y: 275, distance: 57.6
click at [256, 275] on p "10. Complaints" at bounding box center [332, 277] width 175 height 13
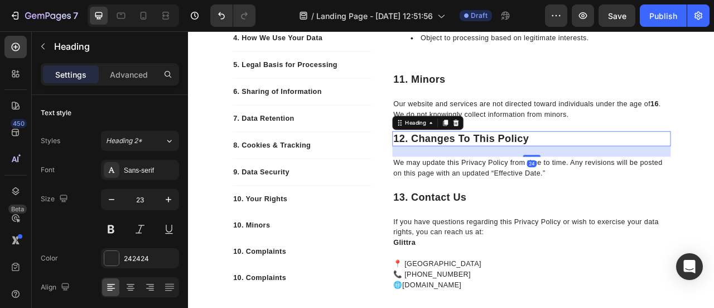
click at [470, 167] on p "12. Changes to this Policy" at bounding box center [625, 167] width 352 height 17
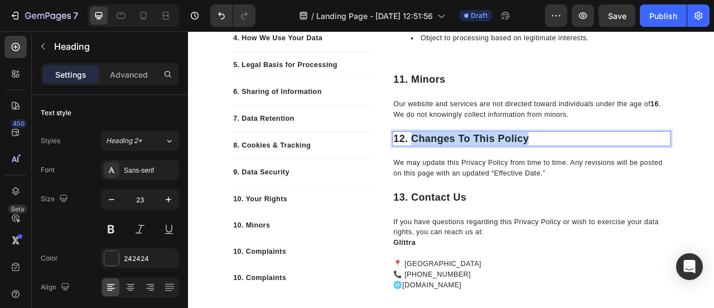
click at [620, 161] on p "12. Changes to this Policy" at bounding box center [625, 167] width 352 height 17
click at [284, 307] on p "10. Complaints" at bounding box center [332, 310] width 175 height 13
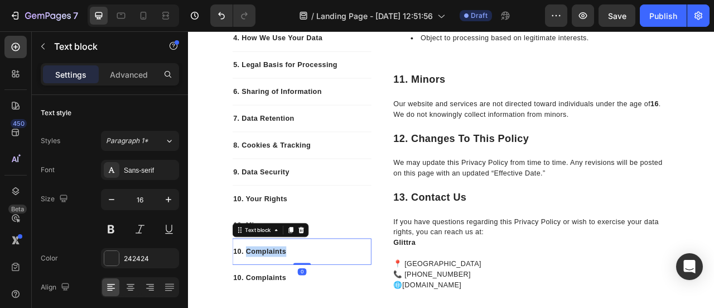
click at [284, 307] on p "10. Complaints" at bounding box center [332, 310] width 175 height 13
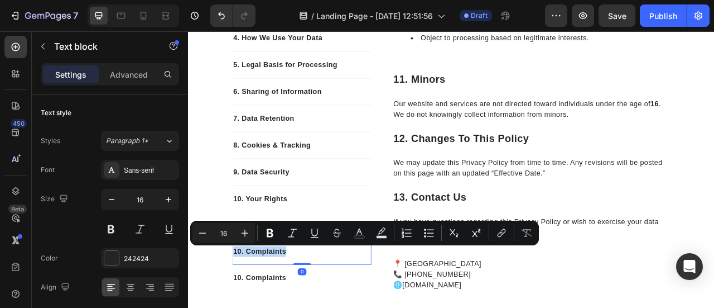
click at [284, 307] on p "10. Complaints" at bounding box center [332, 310] width 175 height 13
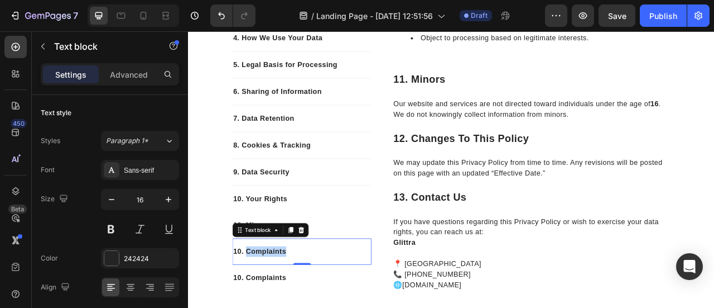
drag, startPoint x: 258, startPoint y: 309, endPoint x: 309, endPoint y: 313, distance: 50.9
click at [309, 307] on p "10. Complaints" at bounding box center [332, 310] width 175 height 13
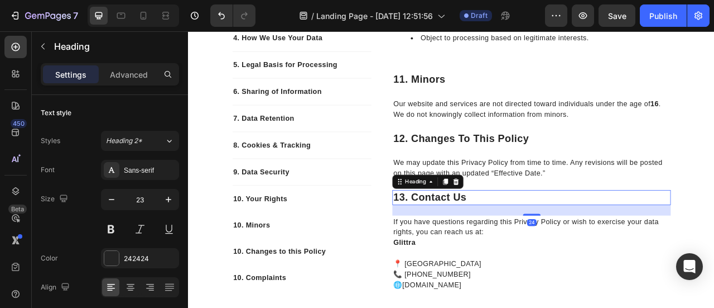
click at [469, 240] on p "13. Contact Us" at bounding box center [625, 242] width 352 height 17
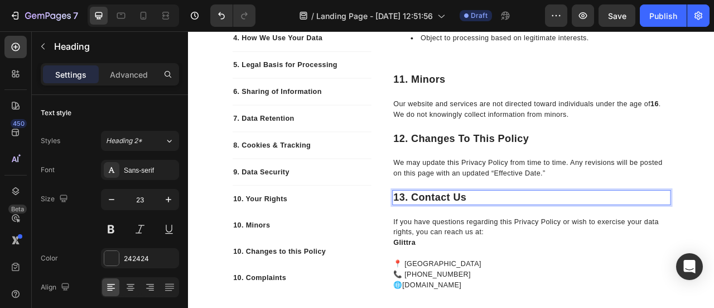
click at [469, 240] on p "13. Contact Us" at bounding box center [625, 242] width 352 height 17
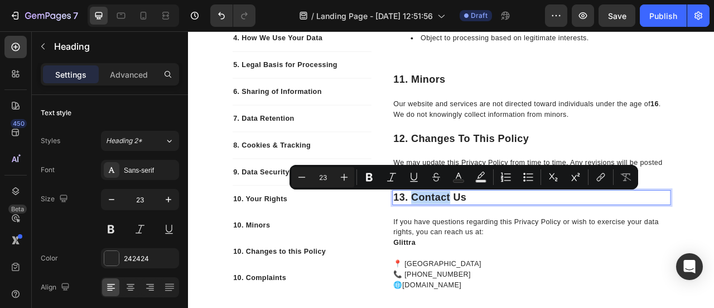
click at [469, 240] on p "13. Contact Us" at bounding box center [625, 242] width 352 height 17
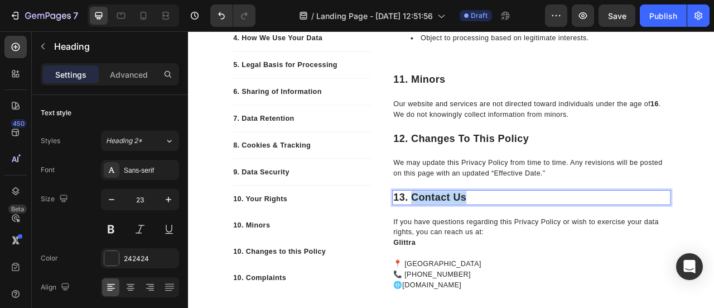
drag, startPoint x: 469, startPoint y: 240, endPoint x: 551, endPoint y: 241, distance: 82.0
click at [551, 241] on p "13. Contact Us" at bounding box center [625, 242] width 352 height 17
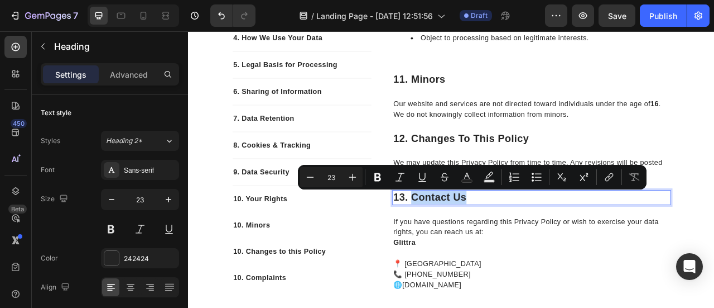
copy p "Contact Us"
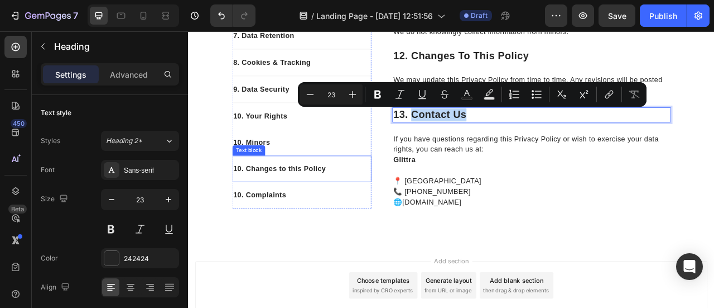
scroll to position [1713, 0]
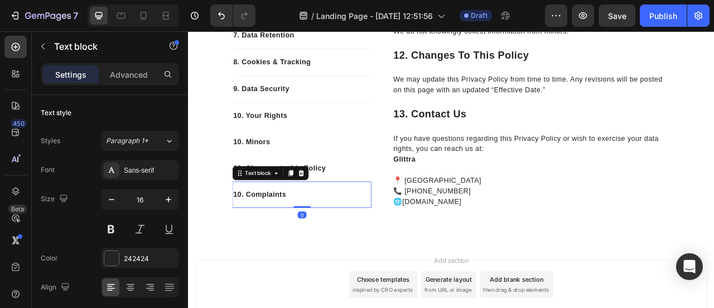
click at [286, 233] on p "10. Complaints" at bounding box center [332, 238] width 175 height 13
drag, startPoint x: 256, startPoint y: 237, endPoint x: 310, endPoint y: 239, distance: 54.2
click at [310, 239] on p "10. Complaints" at bounding box center [332, 238] width 175 height 13
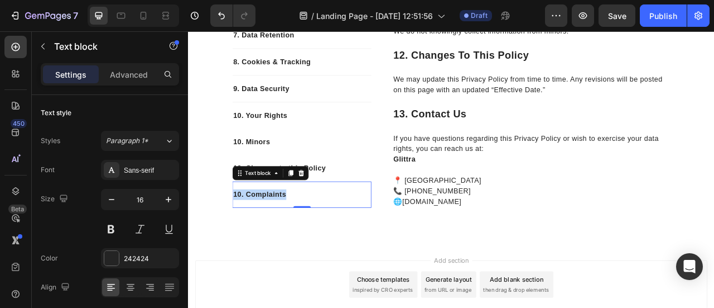
click at [310, 239] on p "10. Complaints" at bounding box center [332, 238] width 175 height 13
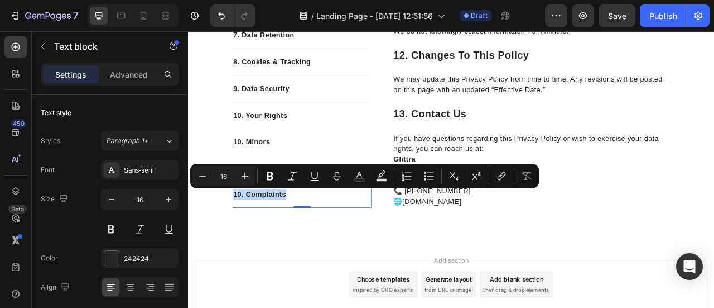
click at [310, 239] on p "10. Complaints" at bounding box center [332, 238] width 175 height 13
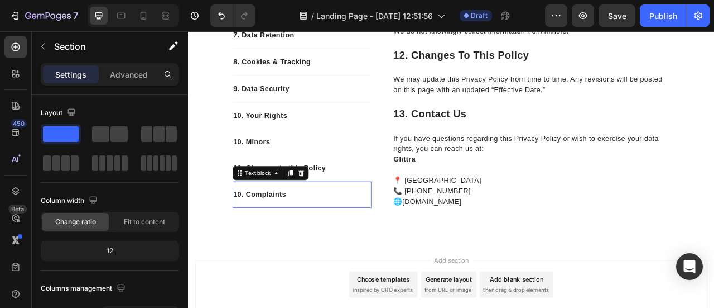
click at [263, 238] on p "10. Complaints" at bounding box center [332, 238] width 175 height 13
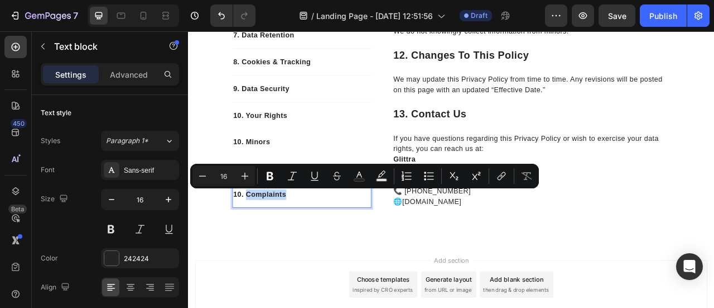
drag, startPoint x: 257, startPoint y: 236, endPoint x: 305, endPoint y: 239, distance: 48.1
click at [305, 239] on p "10. Complaints" at bounding box center [332, 238] width 175 height 13
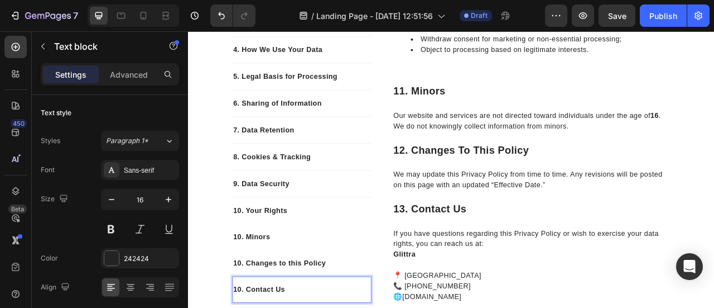
scroll to position [1592, 0]
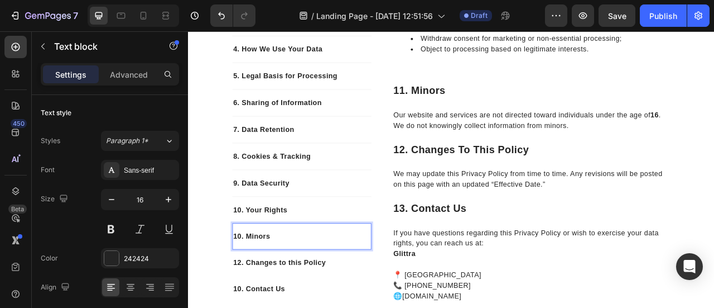
click at [251, 292] on p "10. Minors" at bounding box center [332, 291] width 175 height 13
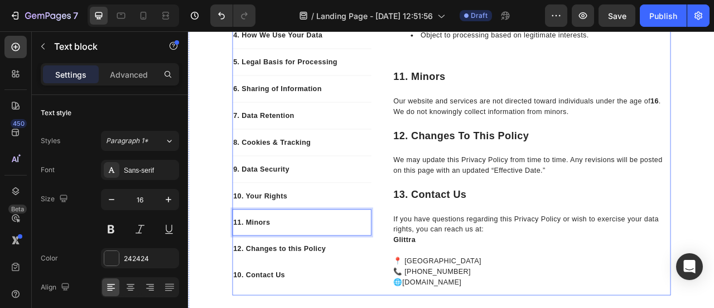
scroll to position [1611, 0]
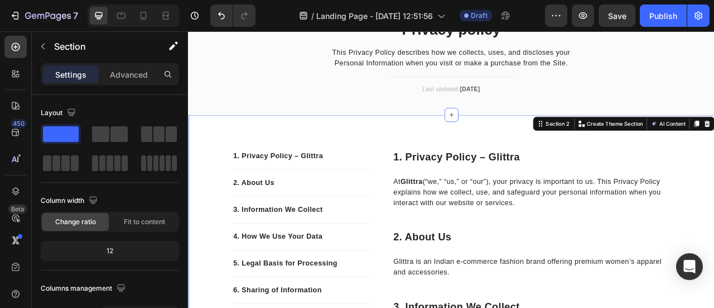
scroll to position [0, 0]
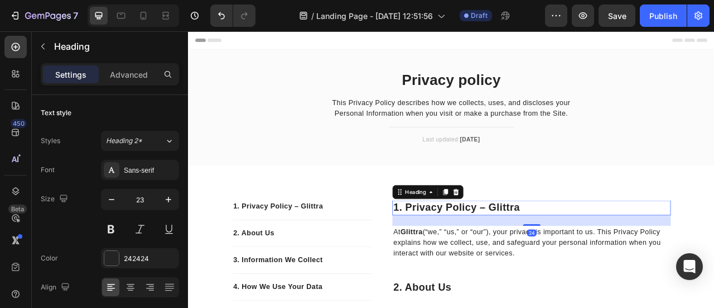
click at [479, 255] on p "1. Privacy Policy – Glittra" at bounding box center [625, 255] width 352 height 17
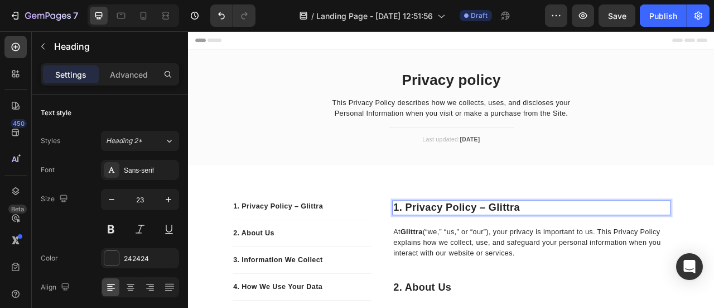
click at [479, 255] on p "1. Privacy Policy – Glittra" at bounding box center [625, 255] width 352 height 17
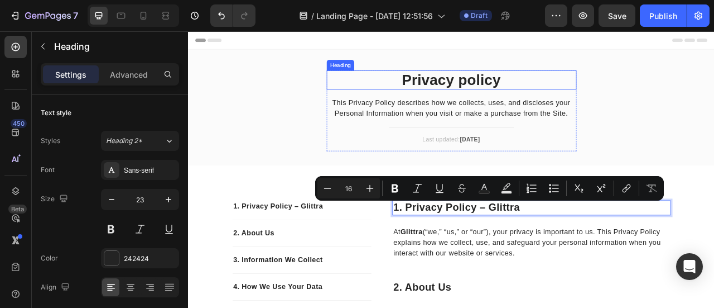
click at [493, 95] on p "Privacy policy" at bounding box center [523, 93] width 316 height 22
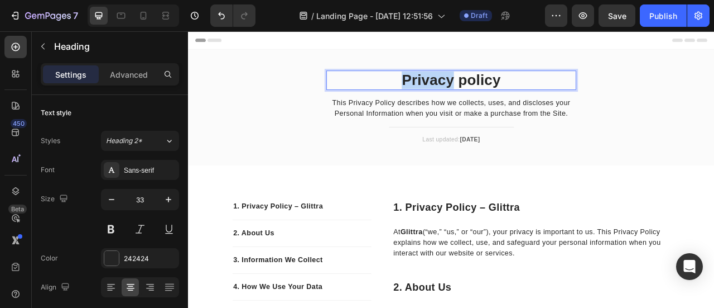
click at [493, 95] on p "Privacy policy" at bounding box center [523, 93] width 316 height 22
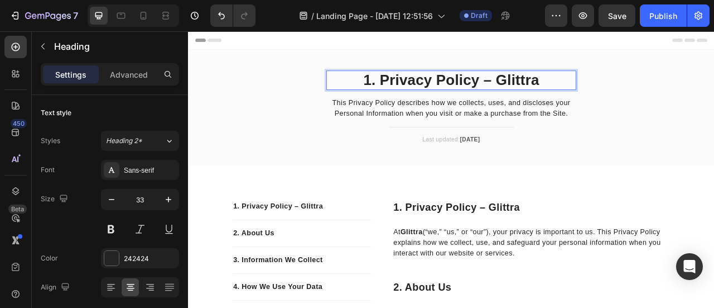
click at [429, 92] on p "1. Privacy Policy – Glittra" at bounding box center [523, 93] width 316 height 22
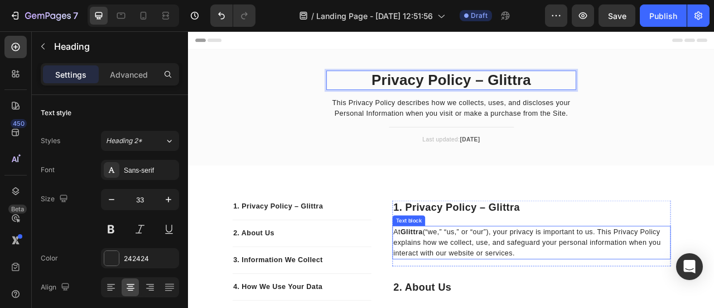
click at [487, 304] on p "At Glittra (“we,” “us,” or “our”), your privacy is important to us. This Privac…" at bounding box center [625, 300] width 352 height 40
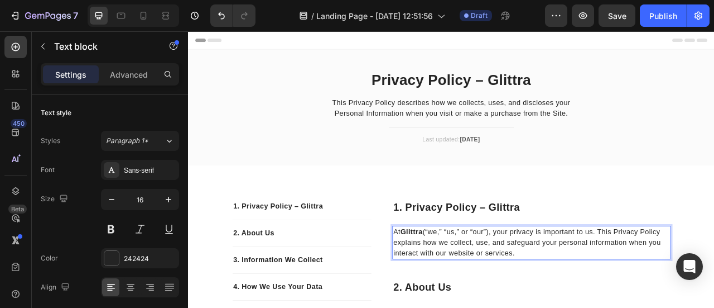
click at [487, 304] on p "At Glittra (“we,” “us,” or “our”), your privacy is important to us. This Privac…" at bounding box center [625, 300] width 352 height 40
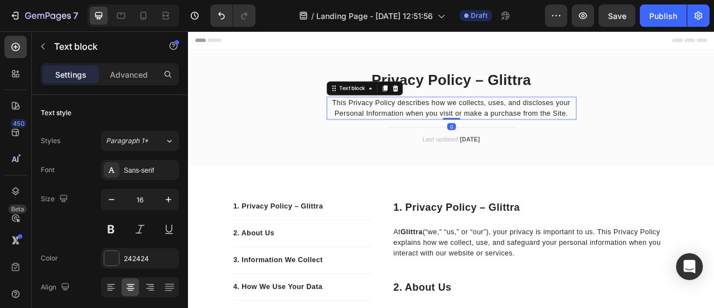
click at [471, 134] on p "This Privacy Policy describes how we collects, uses, and discloses your Persona…" at bounding box center [523, 129] width 316 height 27
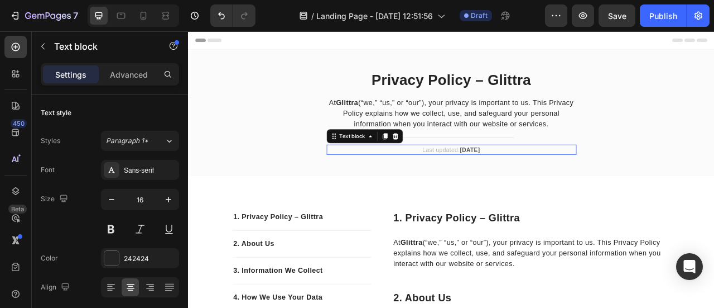
click at [549, 180] on strong "April 2023" at bounding box center [547, 181] width 26 height 8
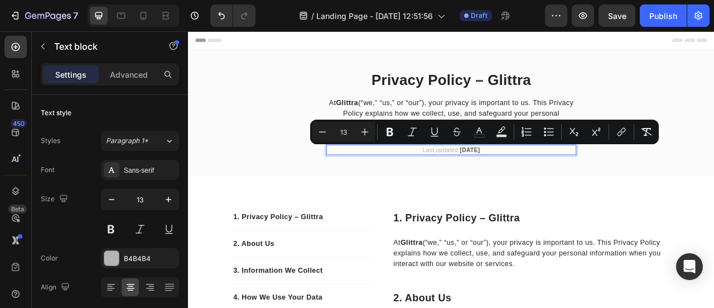
click at [549, 180] on strong "April 2023" at bounding box center [547, 181] width 26 height 8
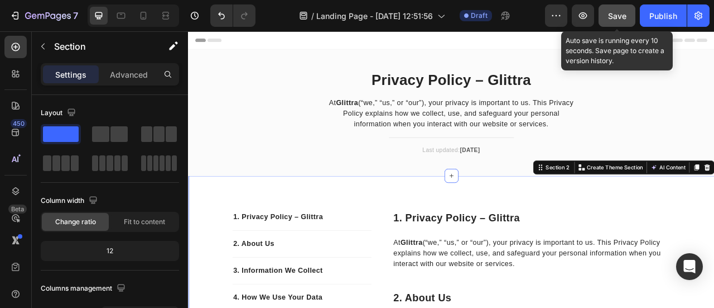
click at [622, 14] on span "Save" at bounding box center [617, 15] width 18 height 9
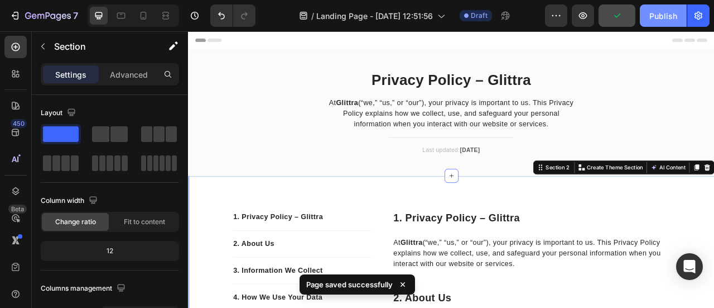
click at [652, 21] on div "Publish" at bounding box center [664, 16] width 28 height 12
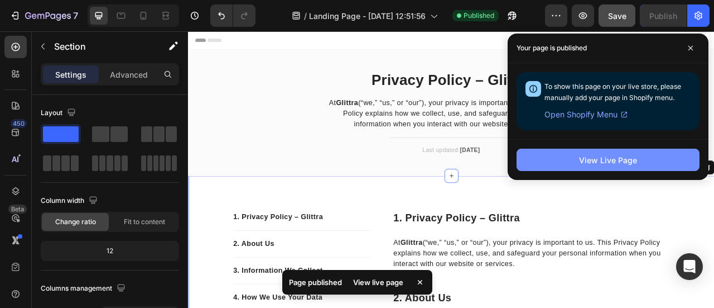
click at [569, 168] on button "View Live Page" at bounding box center [608, 159] width 183 height 22
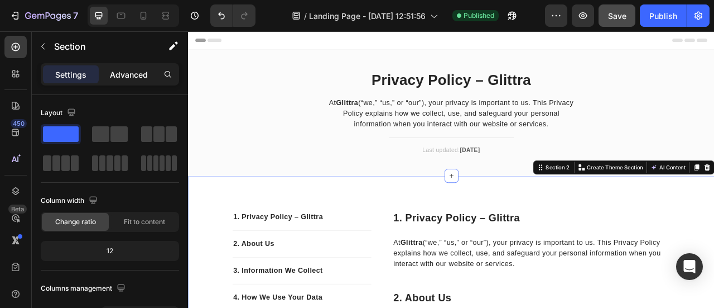
click at [136, 71] on p "Advanced" at bounding box center [129, 75] width 38 height 12
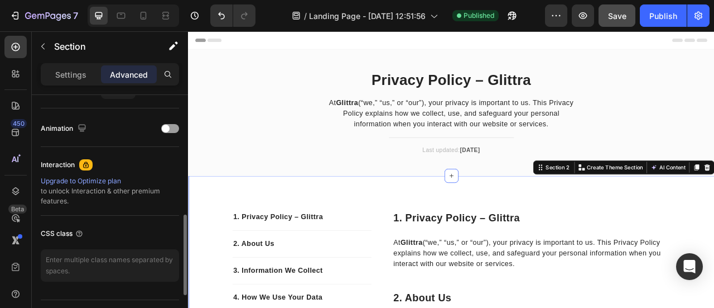
scroll to position [498, 0]
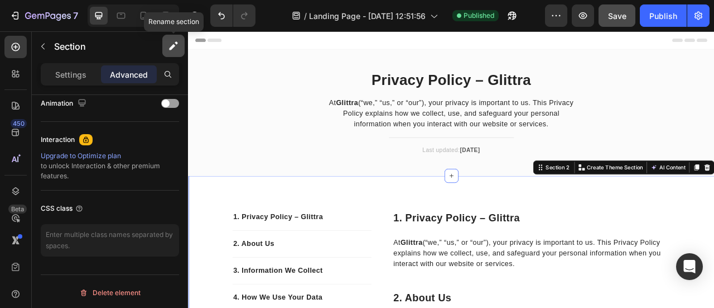
click at [171, 52] on button "button" at bounding box center [173, 46] width 22 height 22
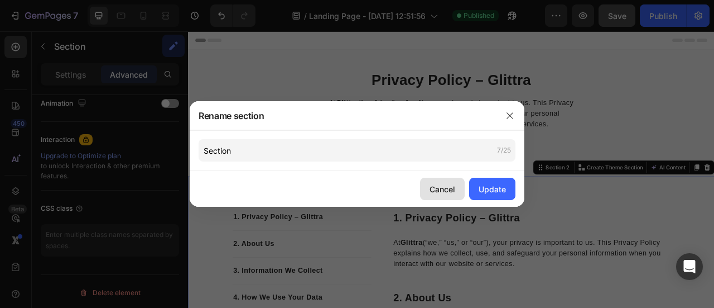
click at [444, 184] on div "Cancel" at bounding box center [443, 189] width 26 height 12
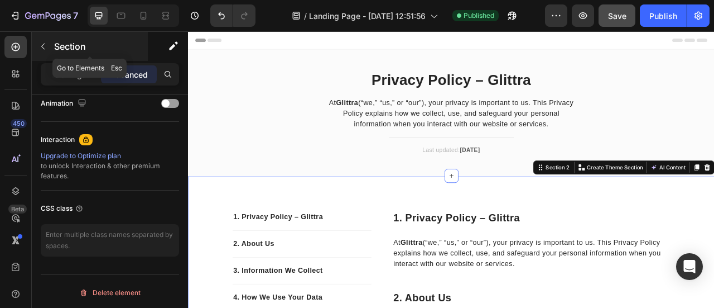
click at [44, 44] on icon "button" at bounding box center [43, 46] width 9 height 9
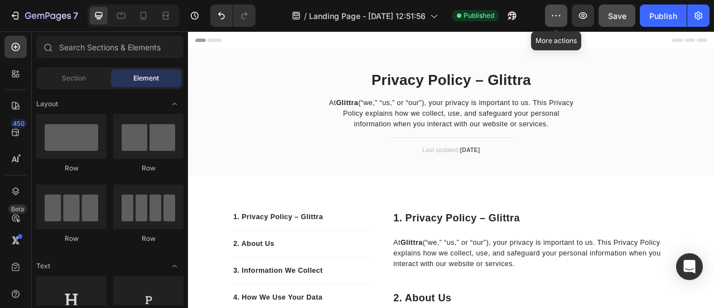
click at [558, 16] on icon "button" at bounding box center [557, 15] width 2 height 1
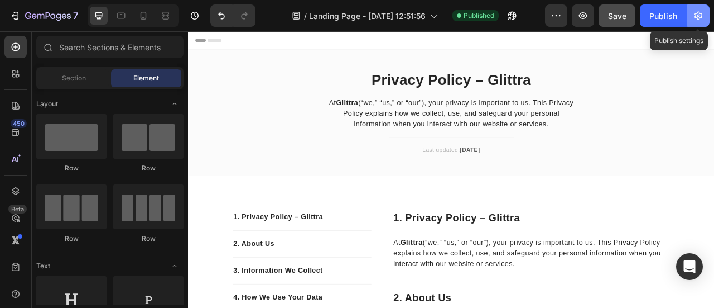
click at [692, 19] on button "button" at bounding box center [699, 15] width 22 height 22
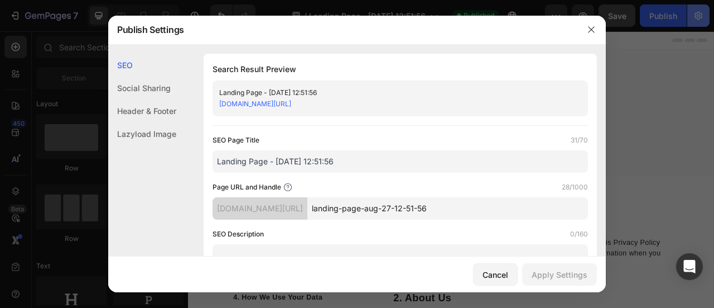
click at [692, 19] on div at bounding box center [357, 154] width 714 height 308
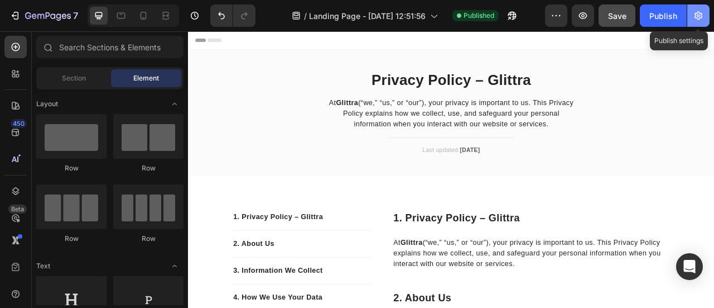
click at [699, 17] on icon "button" at bounding box center [699, 16] width 8 height 8
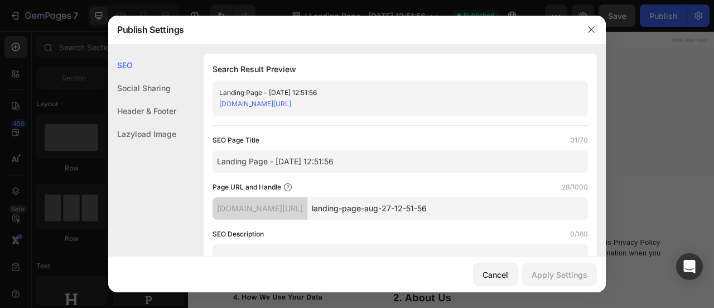
click at [488, 202] on input "landing-page-aug-27-12-51-56" at bounding box center [448, 208] width 281 height 22
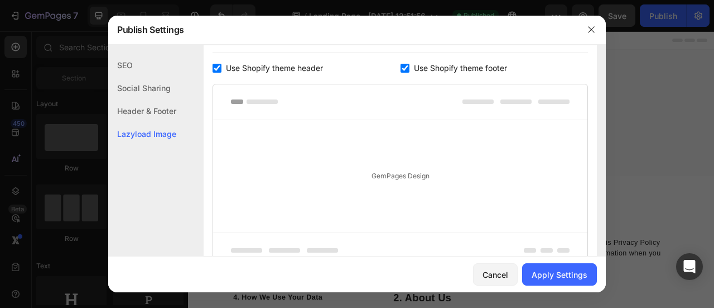
scroll to position [672, 0]
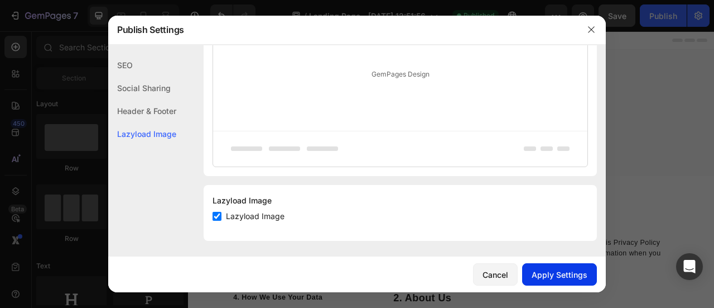
type input "privacy-policy"
click at [536, 274] on div "Apply Settings" at bounding box center [560, 274] width 56 height 12
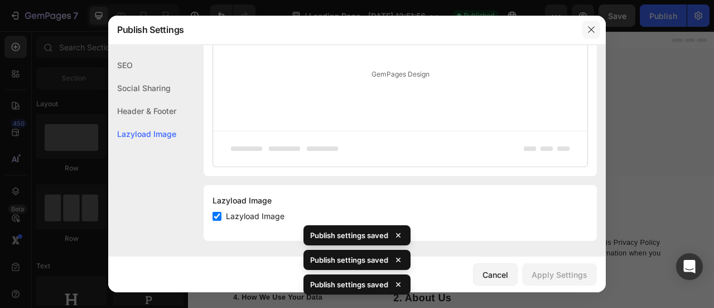
click at [592, 32] on icon "button" at bounding box center [591, 29] width 9 height 9
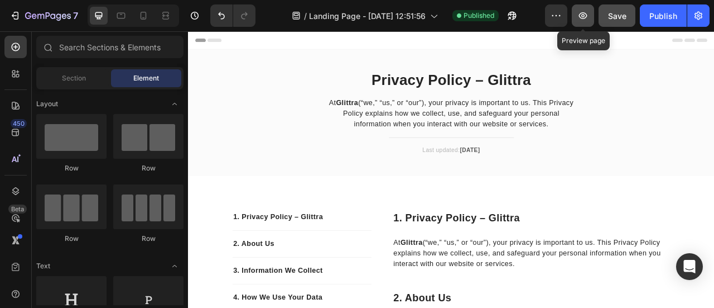
click at [582, 16] on icon "button" at bounding box center [583, 15] width 11 height 11
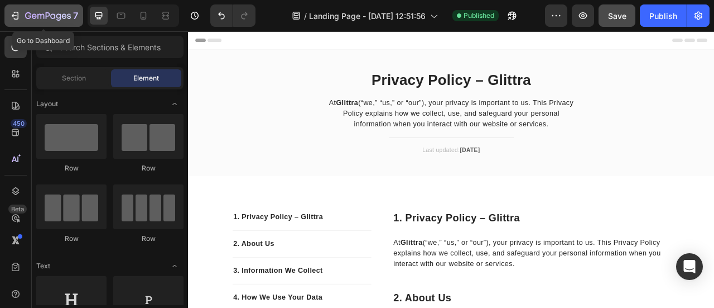
click at [15, 14] on icon "button" at bounding box center [14, 15] width 11 height 11
click at [11, 17] on icon "button" at bounding box center [14, 15] width 11 height 11
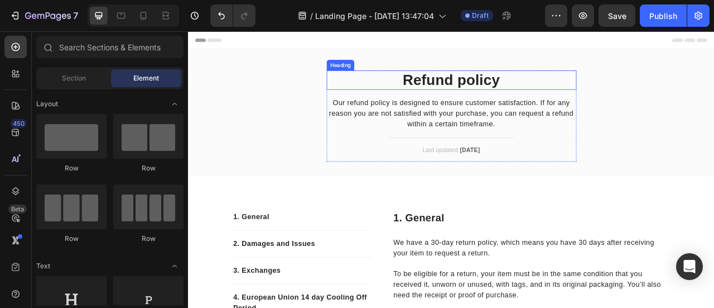
click at [498, 94] on p "Refund policy" at bounding box center [523, 93] width 316 height 22
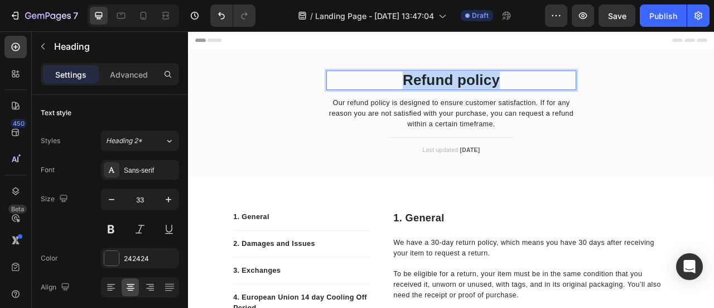
click at [498, 94] on p "Refund policy" at bounding box center [523, 93] width 316 height 22
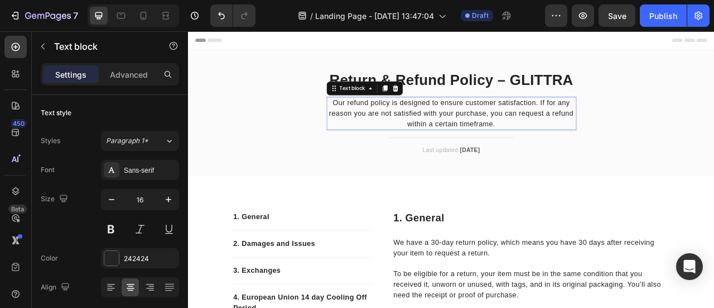
click at [390, 132] on p "Our refund policy is designed to ensure customer satisfaction. If for any reaso…" at bounding box center [523, 136] width 316 height 40
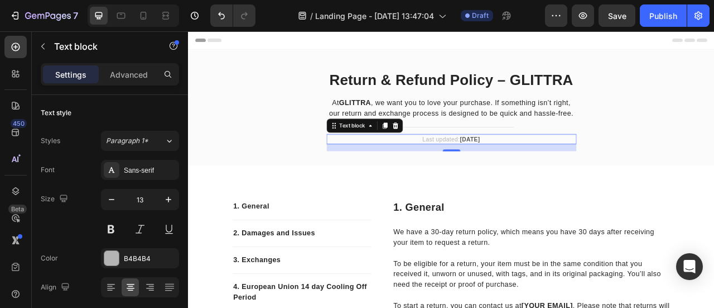
click at [546, 165] on strong "April 2023" at bounding box center [547, 168] width 26 height 8
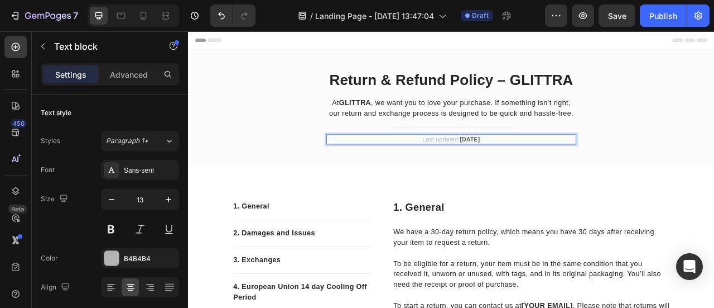
click at [546, 165] on strong "April 2023" at bounding box center [547, 168] width 26 height 8
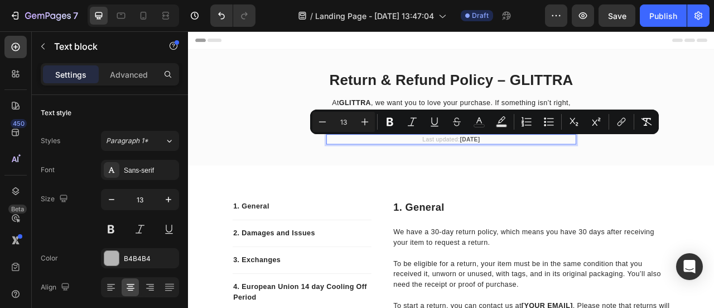
click at [567, 166] on p "Last updated: April 2023" at bounding box center [523, 168] width 316 height 11
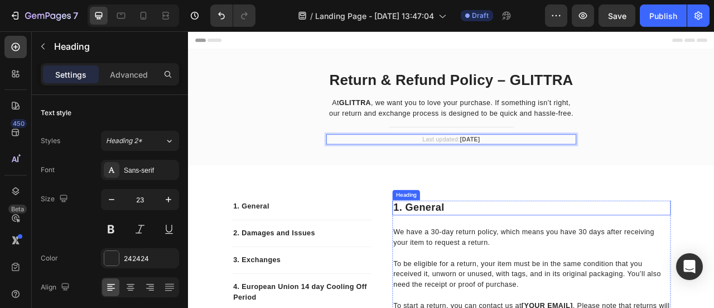
click at [472, 252] on p "1. general" at bounding box center [625, 255] width 352 height 17
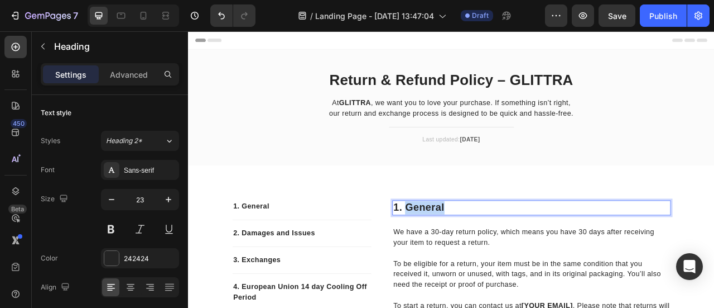
click at [472, 252] on p "1. general" at bounding box center [625, 255] width 352 height 17
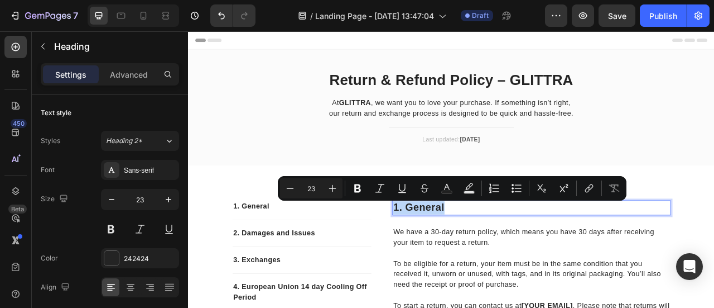
click at [472, 252] on p "1. general" at bounding box center [625, 255] width 352 height 17
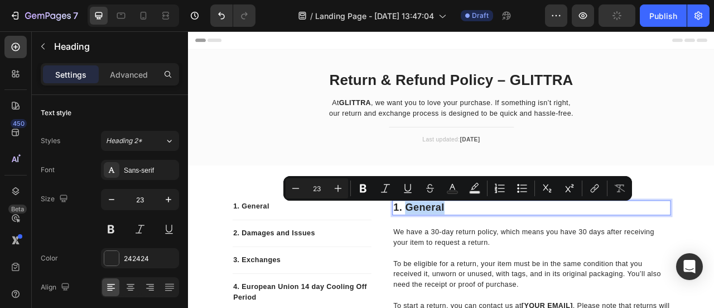
drag, startPoint x: 459, startPoint y: 254, endPoint x: 509, endPoint y: 256, distance: 49.7
click at [509, 256] on p "1. general" at bounding box center [625, 255] width 352 height 17
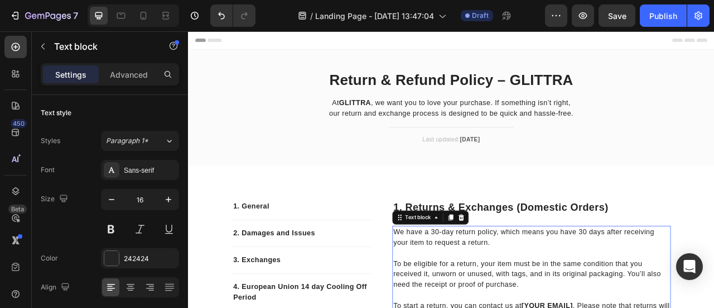
click at [525, 298] on p "We have a 30-day return policy, which means you have 30 days after receiving yo…" at bounding box center [625, 293] width 352 height 27
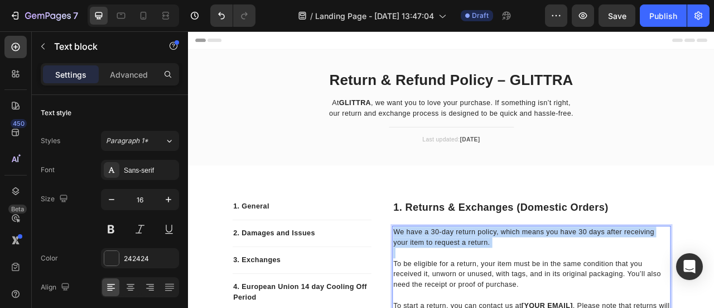
click at [525, 298] on p "We have a 30-day return policy, which means you have 30 days after receiving yo…" at bounding box center [625, 293] width 352 height 27
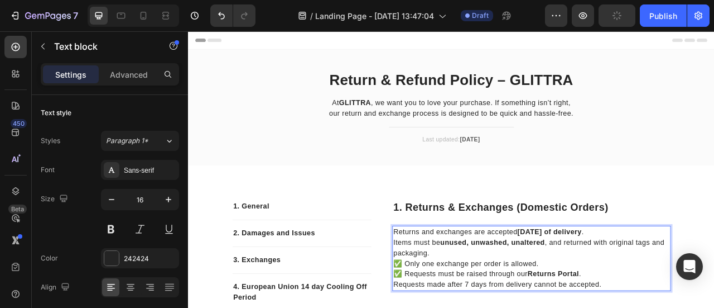
click at [514, 307] on p "Items must be unused, unwashed, unaltered , and returned with original tags and…" at bounding box center [625, 306] width 352 height 27
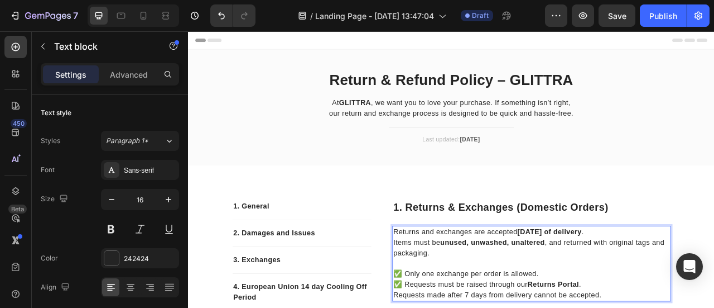
click at [714, 282] on p "Returns and exchanges are accepted within 7 days of delivery ." at bounding box center [625, 286] width 352 height 13
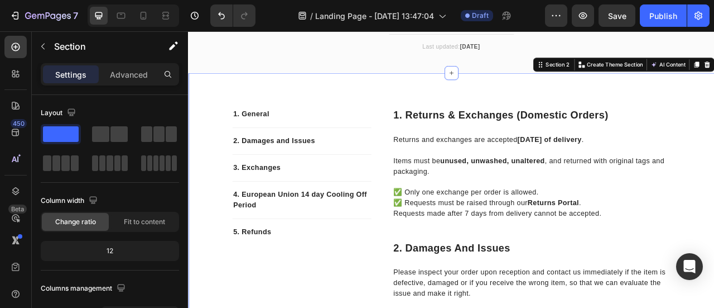
scroll to position [118, 0]
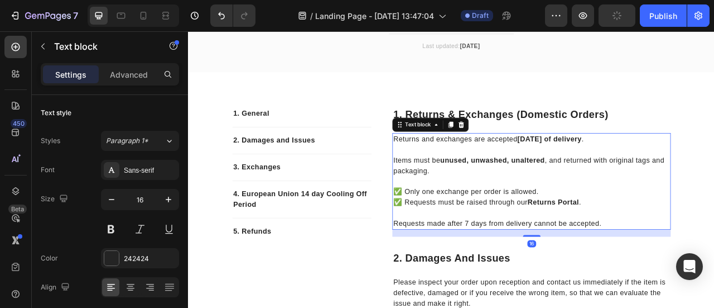
click at [641, 166] on strong "within 7 days of delivery" at bounding box center [648, 167] width 82 height 9
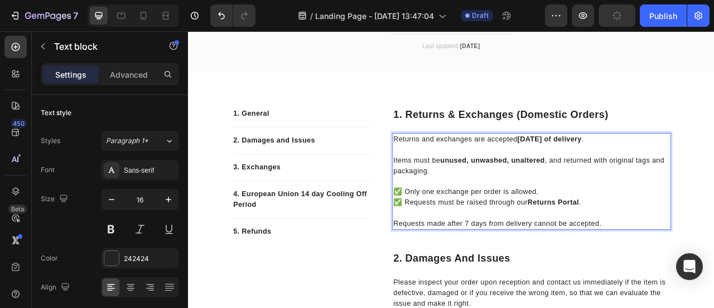
click at [641, 166] on strong "within 7 days of delivery" at bounding box center [648, 167] width 82 height 9
click at [540, 275] on p "Requests made after 7 days from delivery cannot be accepted." at bounding box center [625, 274] width 352 height 13
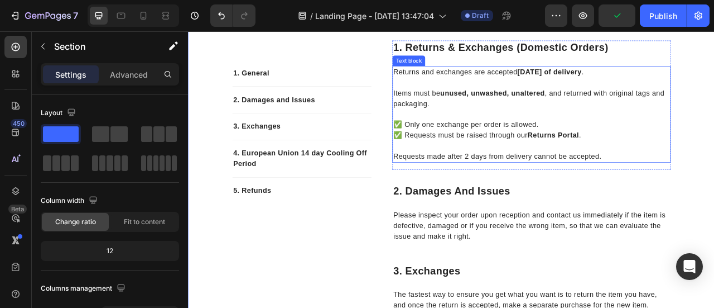
scroll to position [204, 0]
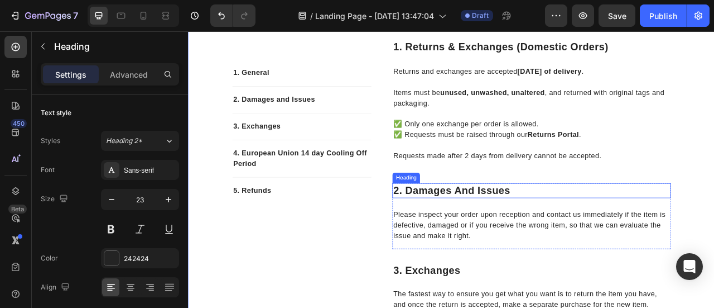
click at [473, 232] on p "2. damages and issues" at bounding box center [625, 233] width 352 height 17
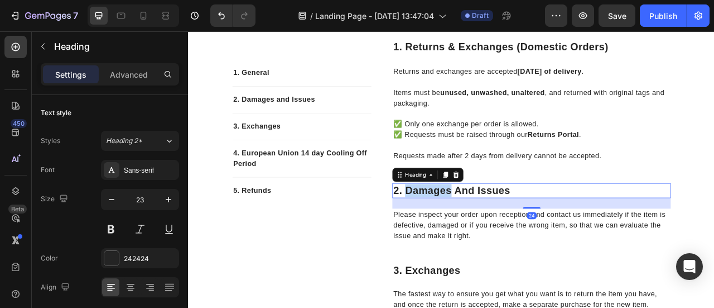
click at [473, 232] on p "2. damages and issues" at bounding box center [625, 233] width 352 height 17
drag, startPoint x: 459, startPoint y: 231, endPoint x: 601, endPoint y: 236, distance: 142.4
click at [601, 236] on p "2. damages and issues" at bounding box center [625, 233] width 352 height 17
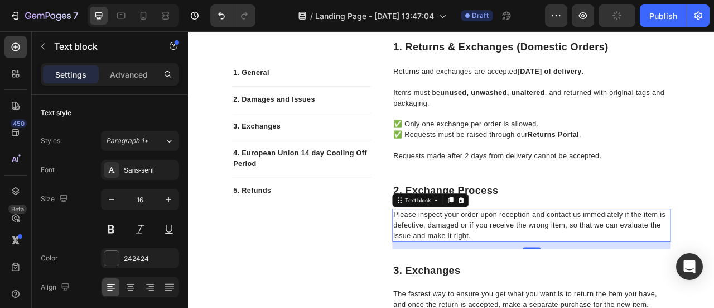
click at [501, 266] on p "Please inspect your order upon reception and contact us immediately if the item…" at bounding box center [625, 277] width 352 height 40
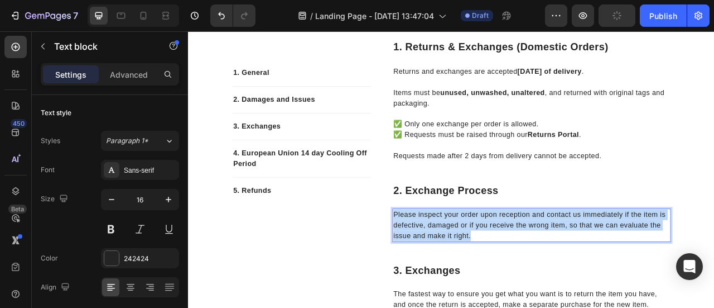
click at [501, 266] on p "Please inspect your order upon reception and contact us immediately if the item…" at bounding box center [625, 277] width 352 height 40
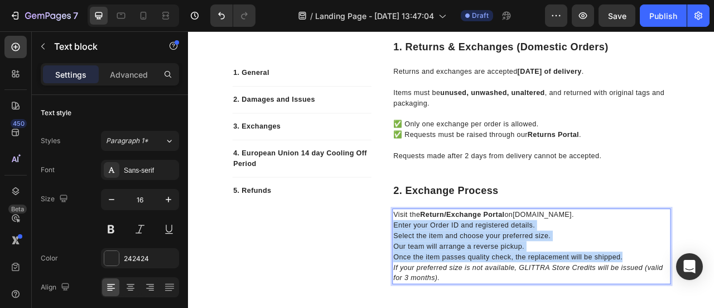
drag, startPoint x: 741, startPoint y: 316, endPoint x: 445, endPoint y: 273, distance: 298.9
click at [448, 273] on div "Visit the Return/Exchange Portal on glittra.com . Enter your Order ID and regis…" at bounding box center [625, 304] width 354 height 96
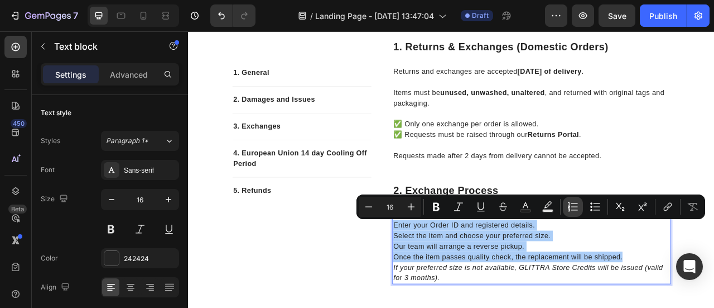
click at [574, 207] on icon "Editor contextual toolbar" at bounding box center [573, 206] width 11 height 11
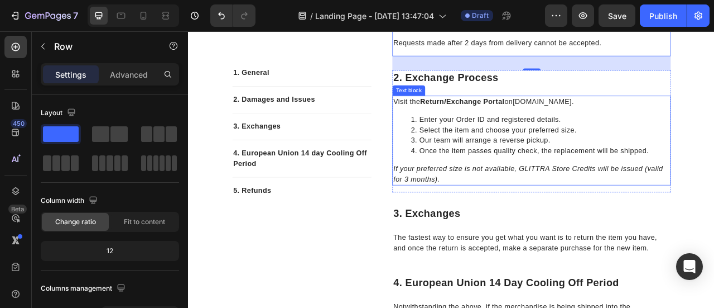
scroll to position [348, 0]
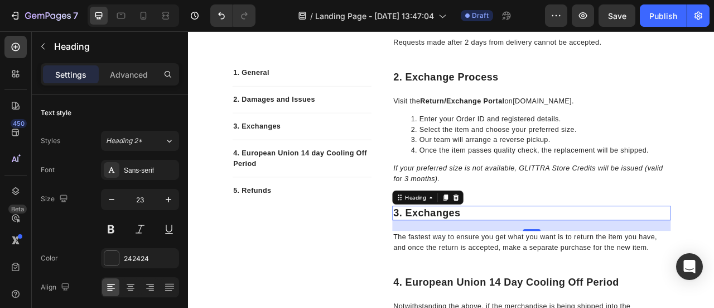
click at [478, 256] on p "3. exchanges" at bounding box center [625, 262] width 352 height 17
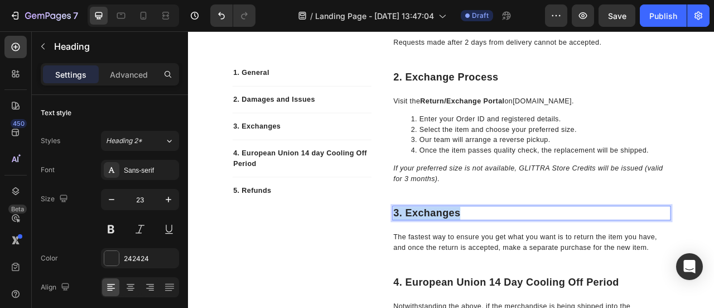
click at [478, 256] on p "3. exchanges" at bounding box center [625, 262] width 352 height 17
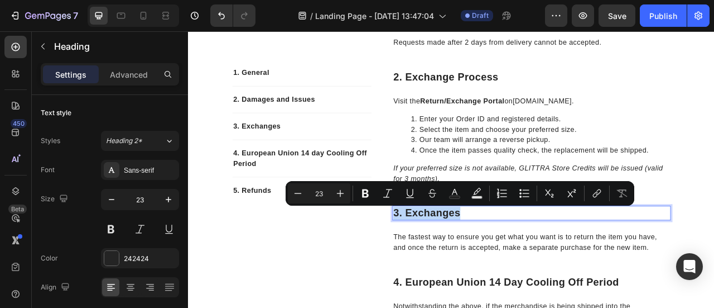
click at [478, 256] on p "3. exchanges" at bounding box center [625, 262] width 352 height 17
click at [458, 263] on p "3. exchanges" at bounding box center [625, 262] width 352 height 17
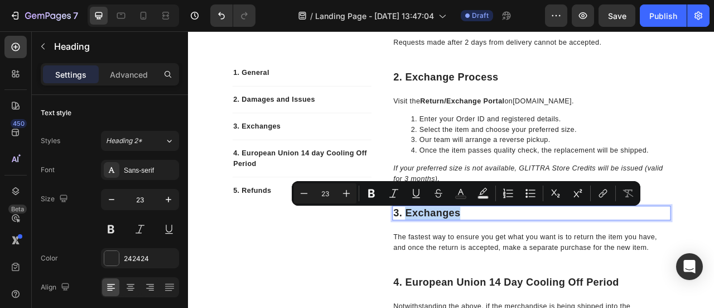
drag, startPoint x: 461, startPoint y: 263, endPoint x: 538, endPoint y: 263, distance: 77.0
click at [538, 263] on p "3. exchanges" at bounding box center [625, 262] width 352 height 17
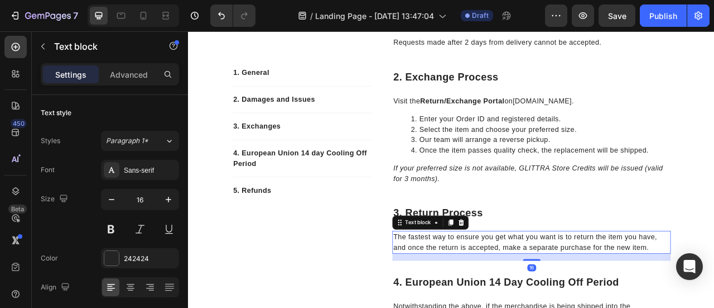
click at [498, 307] on p "The fastest way to ensure you get what you want is to return the item you have,…" at bounding box center [625, 299] width 352 height 27
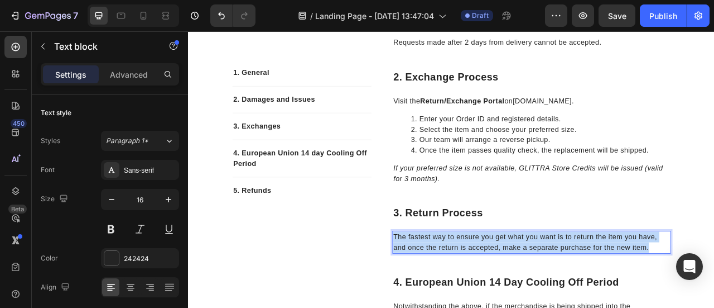
click at [498, 307] on p "The fastest way to ensure you get what you want is to return the item you have,…" at bounding box center [625, 299] width 352 height 27
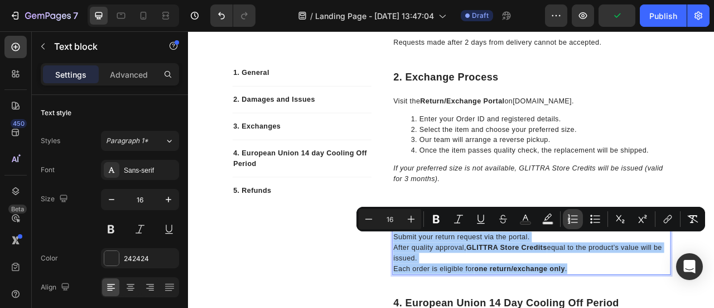
click at [572, 220] on icon "Editor contextual toolbar" at bounding box center [573, 218] width 11 height 11
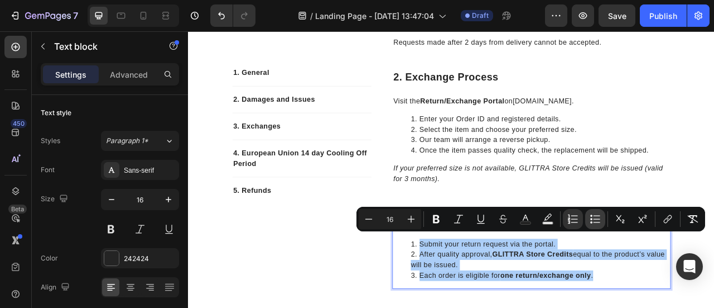
click at [592, 220] on icon "Editor contextual toolbar" at bounding box center [595, 218] width 11 height 11
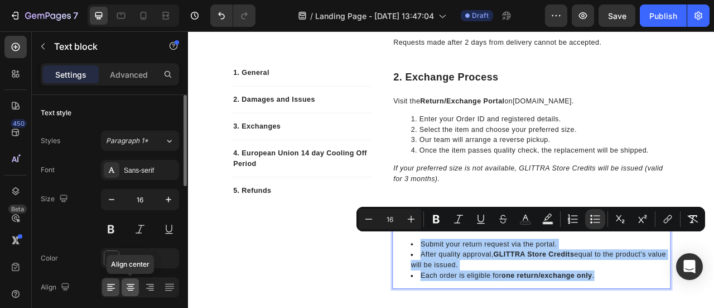
click at [132, 282] on icon at bounding box center [130, 286] width 11 height 11
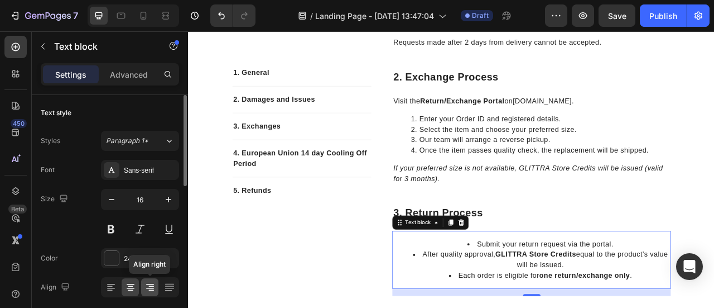
click at [154, 289] on icon at bounding box center [150, 286] width 11 height 11
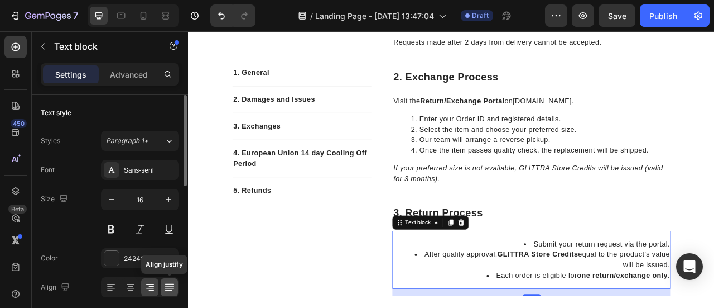
click at [175, 288] on div at bounding box center [169, 287] width 17 height 18
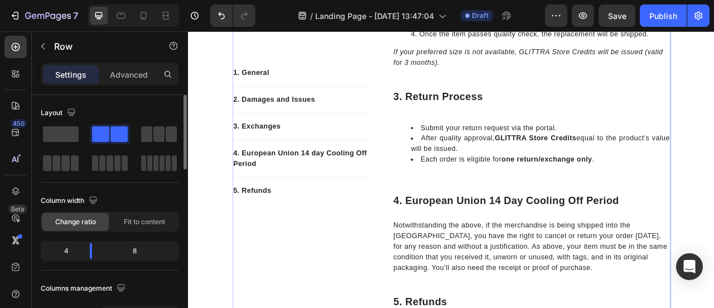
scroll to position [497, 0]
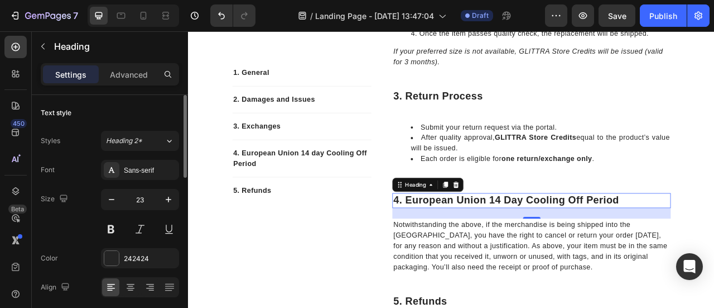
click at [518, 245] on p "4. european union 14 day cooling off period" at bounding box center [625, 246] width 352 height 17
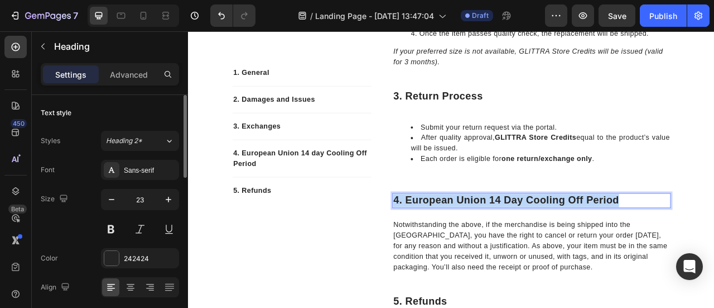
click at [518, 245] on p "4. european union 14 day cooling off period" at bounding box center [625, 246] width 352 height 17
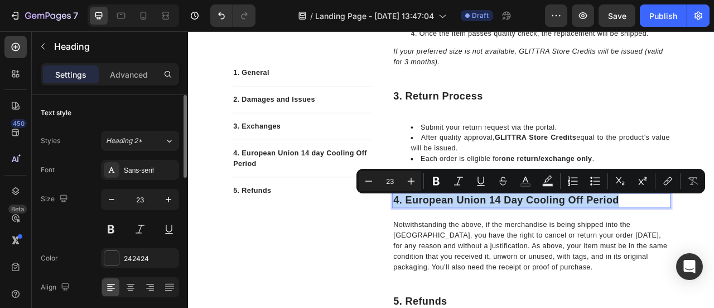
click at [518, 245] on p "4. european union 14 day cooling off period" at bounding box center [625, 246] width 352 height 17
click at [476, 245] on p "4. european union 14 day cooling off period" at bounding box center [625, 246] width 352 height 17
drag, startPoint x: 459, startPoint y: 245, endPoint x: 731, endPoint y: 246, distance: 271.8
click at [714, 246] on p "4. european union 14 day cooling off period" at bounding box center [625, 246] width 352 height 17
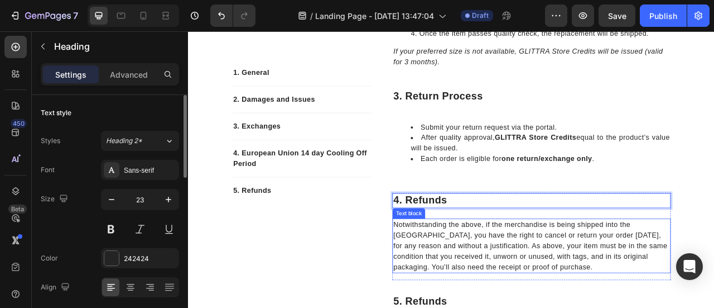
click at [478, 271] on p "Notwithstanding the above, if the merchandise is being shipped into the Europea…" at bounding box center [625, 303] width 352 height 67
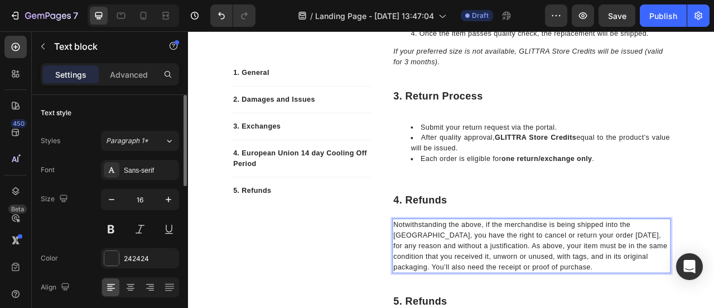
click at [478, 271] on p "Notwithstanding the above, if the merchandise is being shipped into the Europea…" at bounding box center [625, 303] width 352 height 67
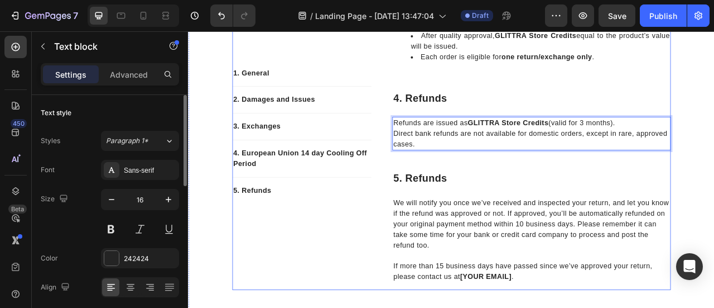
scroll to position [627, 0]
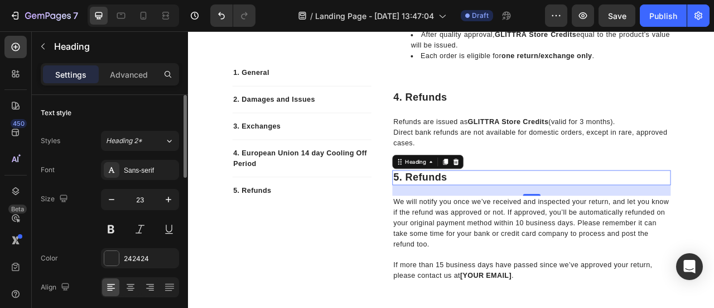
click at [488, 217] on p "5. refunds" at bounding box center [625, 217] width 352 height 17
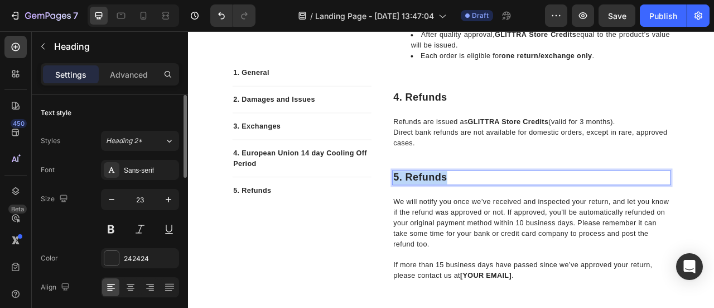
click at [488, 217] on p "5. refunds" at bounding box center [625, 217] width 352 height 17
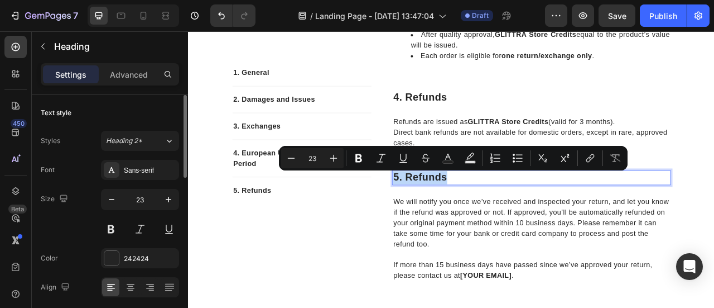
click at [488, 217] on p "5. refunds" at bounding box center [625, 217] width 352 height 17
click at [467, 215] on p "5. refunds" at bounding box center [625, 217] width 352 height 17
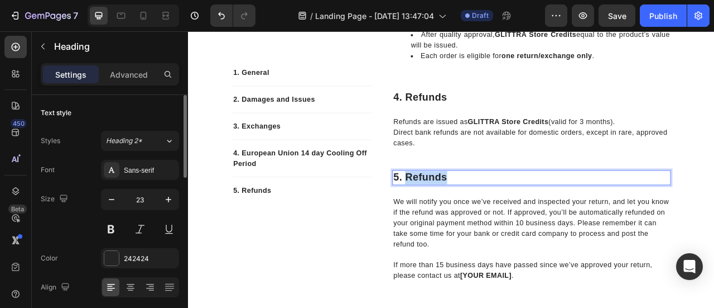
drag, startPoint x: 461, startPoint y: 215, endPoint x: 517, endPoint y: 219, distance: 56.5
click at [517, 219] on p "5. refunds" at bounding box center [625, 217] width 352 height 17
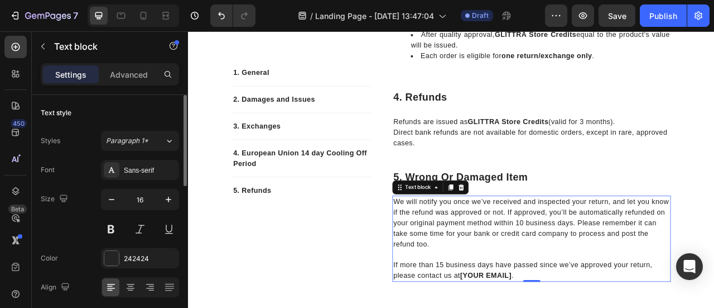
click at [467, 247] on p "We will notify you once we’ve received and inspected your return, and let you k…" at bounding box center [625, 274] width 352 height 67
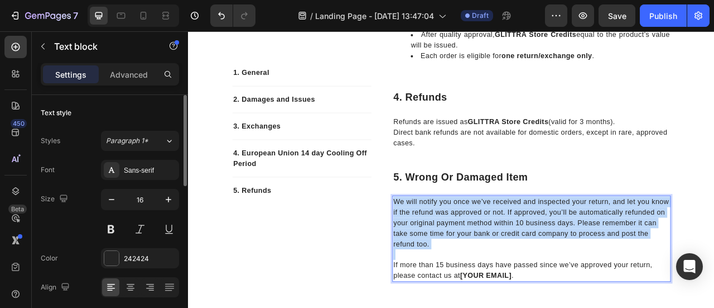
click at [467, 247] on p "We will notify you once we’ve received and inspected your return, and let you k…" at bounding box center [625, 274] width 352 height 67
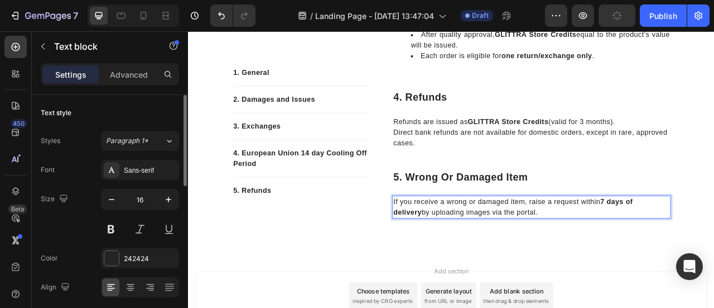
click at [714, 248] on strong "7 days of delivery" at bounding box center [601, 254] width 305 height 23
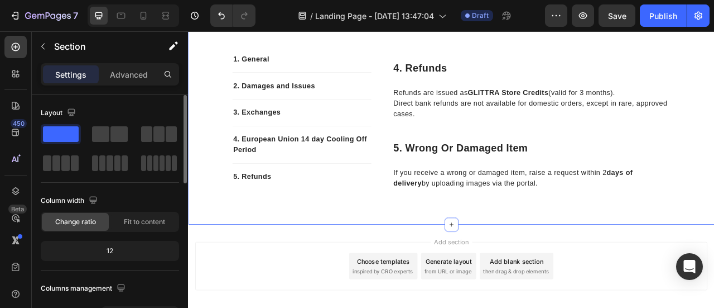
scroll to position [718, 0]
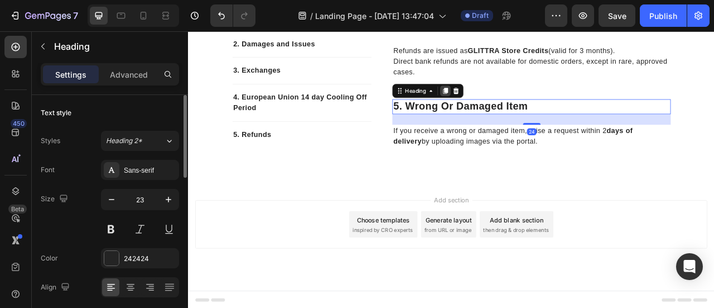
click at [512, 109] on icon at bounding box center [515, 107] width 6 height 8
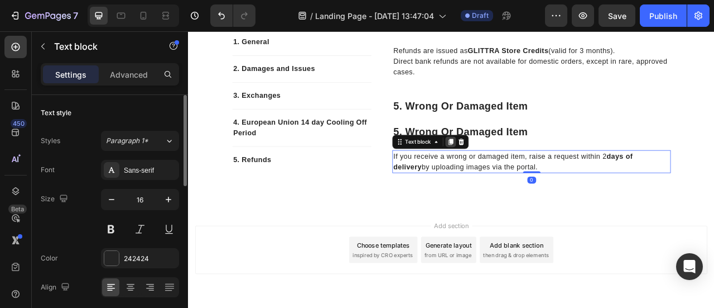
click at [519, 172] on icon at bounding box center [522, 171] width 6 height 8
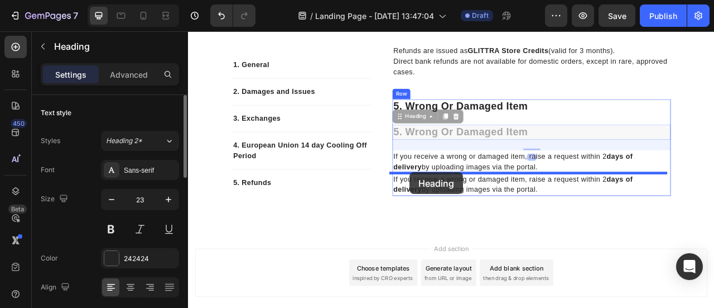
drag, startPoint x: 463, startPoint y: 139, endPoint x: 474, endPoint y: 212, distance: 73.3
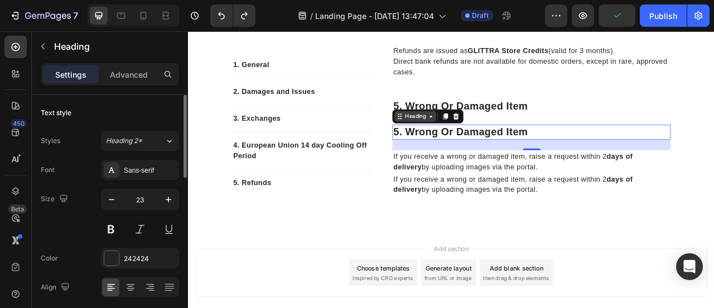
click at [464, 141] on div "Heading" at bounding box center [477, 139] width 31 height 10
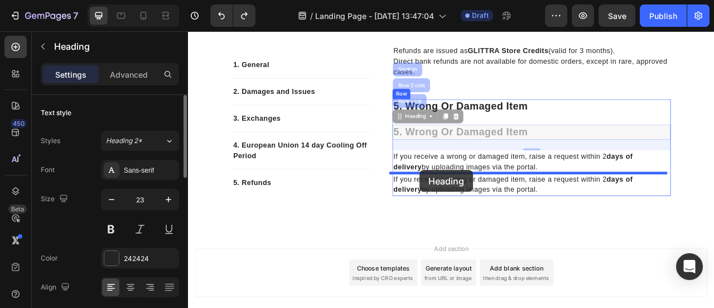
drag, startPoint x: 464, startPoint y: 141, endPoint x: 483, endPoint y: 208, distance: 69.5
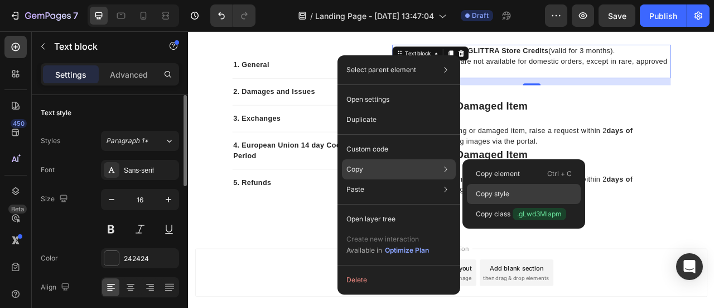
click at [474, 204] on div "Copy style" at bounding box center [524, 214] width 114 height 20
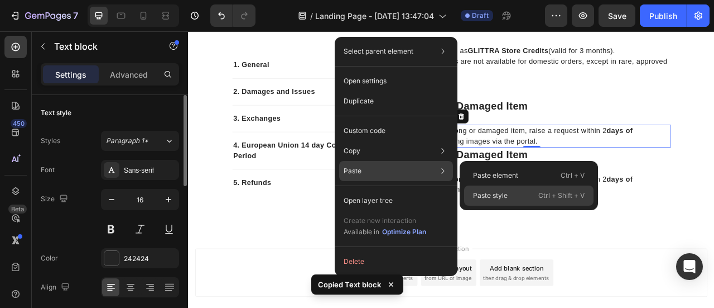
click at [483, 198] on p "Paste style" at bounding box center [490, 195] width 35 height 10
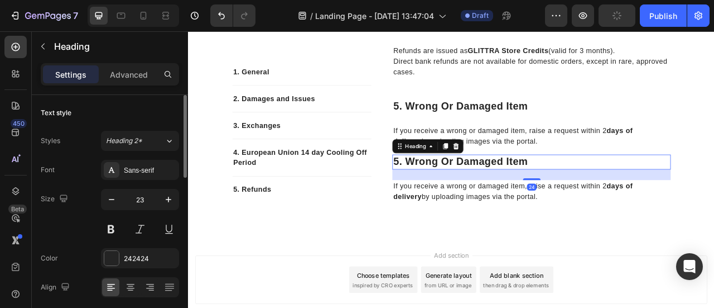
click at [503, 195] on p "5. wrong or damaged item" at bounding box center [625, 197] width 352 height 17
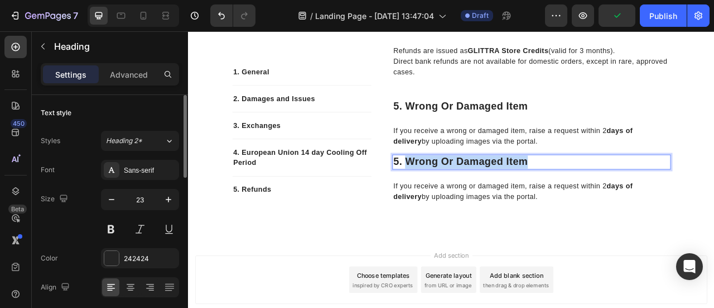
drag, startPoint x: 462, startPoint y: 193, endPoint x: 613, endPoint y: 198, distance: 151.3
click at [613, 198] on p "5. wrong or damaged item" at bounding box center [625, 197] width 352 height 17
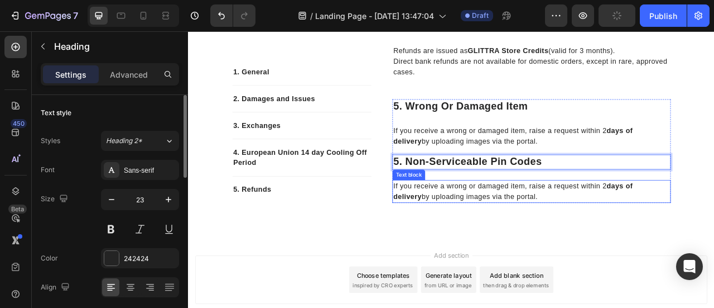
click at [469, 223] on p "If you receive a wrong or damaged item, raise a request within 2 days of delive…" at bounding box center [625, 234] width 352 height 27
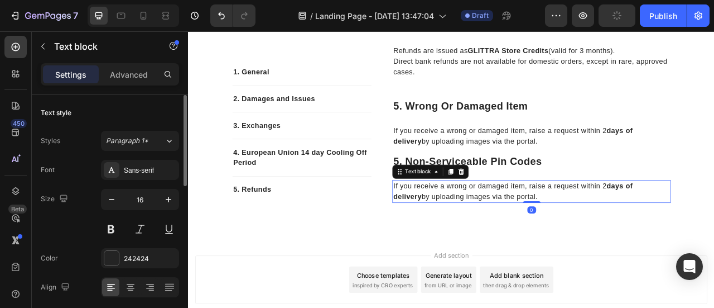
click at [469, 223] on p "If you receive a wrong or damaged item, raise a request within 2 days of delive…" at bounding box center [625, 234] width 352 height 27
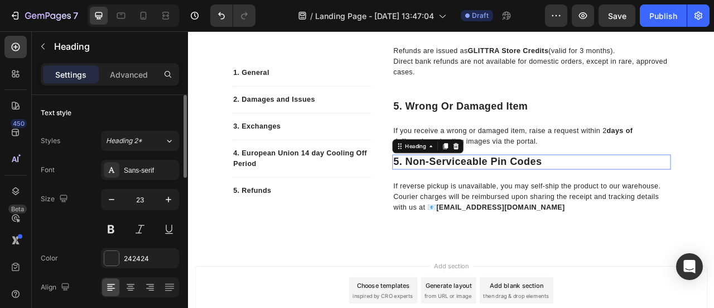
click at [449, 194] on p "5. Non-Serviceable Pin Codes" at bounding box center [625, 197] width 352 height 17
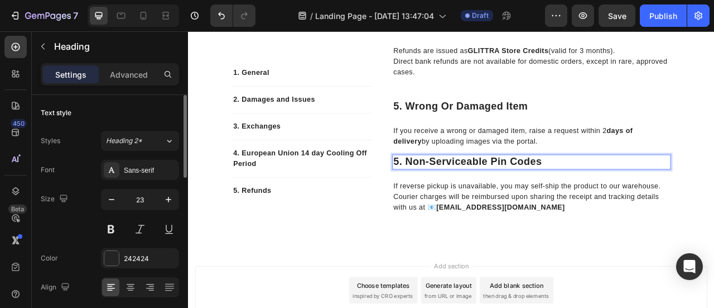
click at [452, 198] on p "5. Non-Serviceable Pin Codes" at bounding box center [625, 197] width 352 height 17
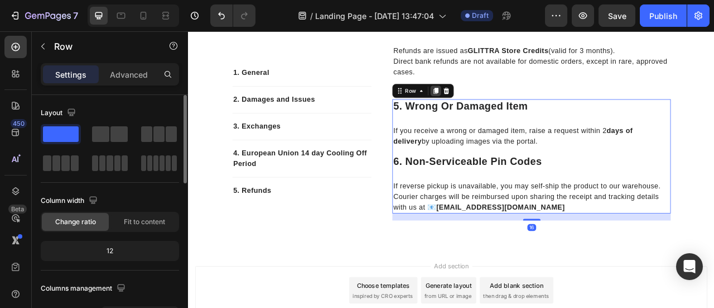
click at [500, 107] on icon at bounding box center [503, 107] width 6 height 8
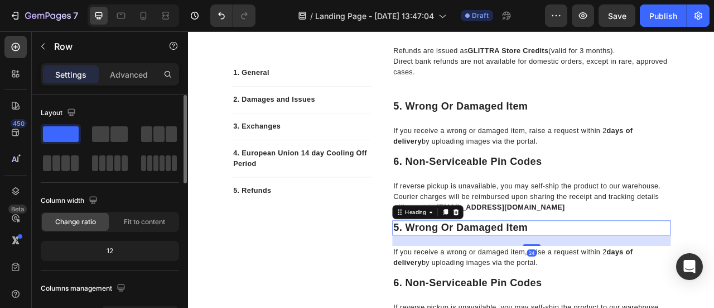
click at [469, 285] on h2 "5. wrong or damaged item" at bounding box center [625, 280] width 354 height 19
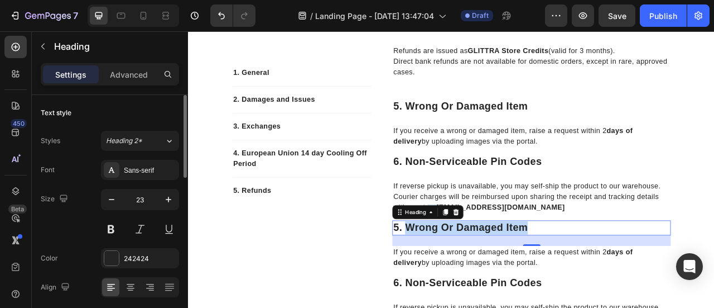
drag, startPoint x: 620, startPoint y: 284, endPoint x: 460, endPoint y: 279, distance: 159.7
click at [460, 279] on p "5. wrong or damaged item" at bounding box center [625, 280] width 352 height 17
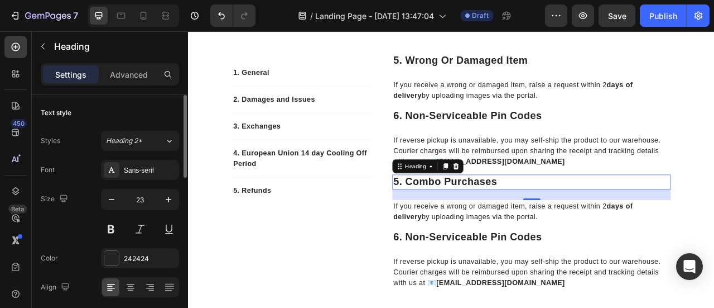
scroll to position [777, 0]
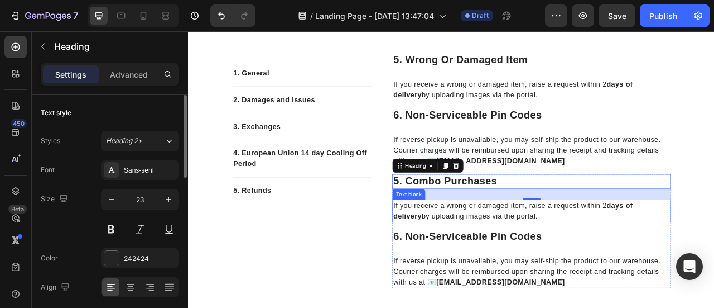
click at [487, 257] on p "If you receive a wrong or damaged item, raise a request within 2 days of delive…" at bounding box center [625, 259] width 352 height 27
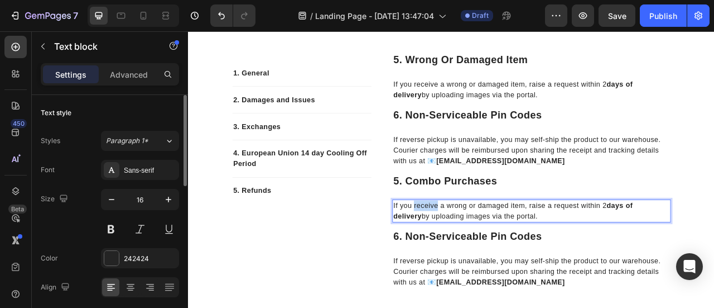
click at [487, 257] on p "If you receive a wrong or damaged item, raise a request within 2 days of delive…" at bounding box center [625, 259] width 352 height 27
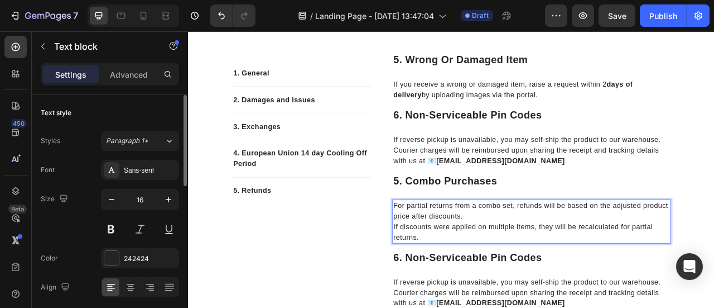
click at [487, 257] on p "For partial returns from a combo set, refunds will be based on the adjusted pro…" at bounding box center [625, 259] width 352 height 27
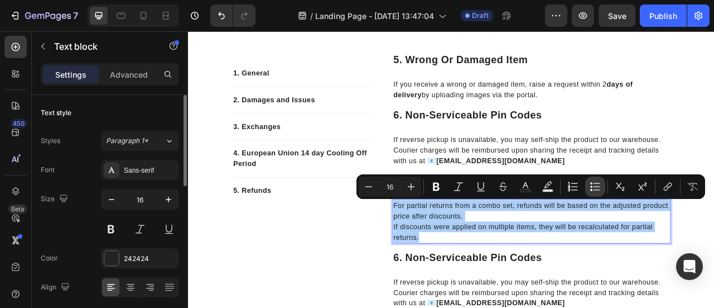
click at [594, 188] on icon "Editor contextual toolbar" at bounding box center [595, 186] width 11 height 11
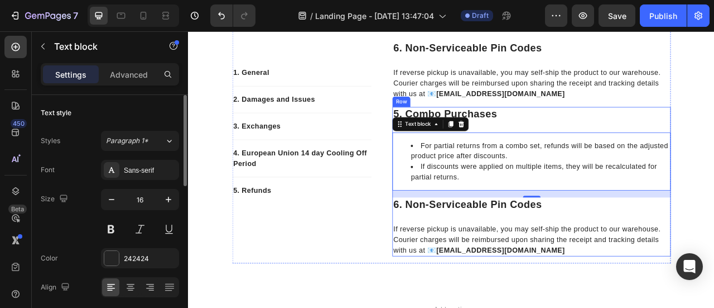
scroll to position [863, 0]
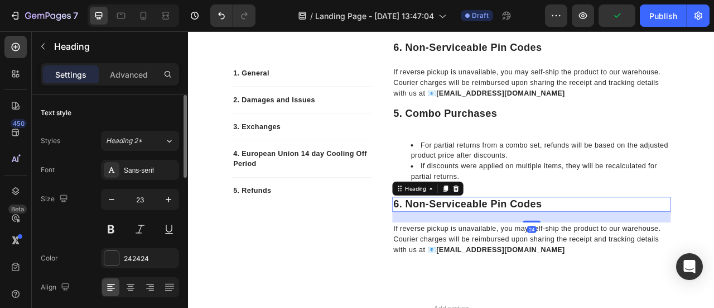
click at [462, 244] on h2 "6. non-serviceable pin codes" at bounding box center [625, 250] width 354 height 19
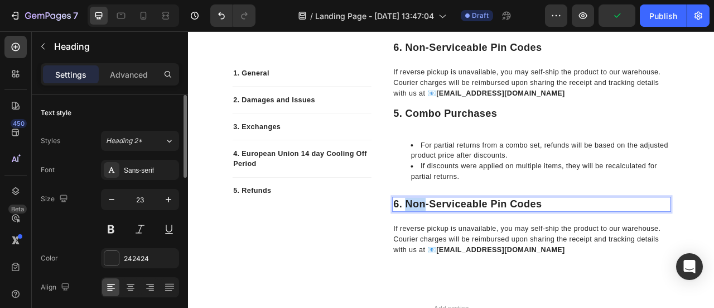
click at [462, 244] on p "6. non-serviceable pin codes" at bounding box center [625, 250] width 352 height 17
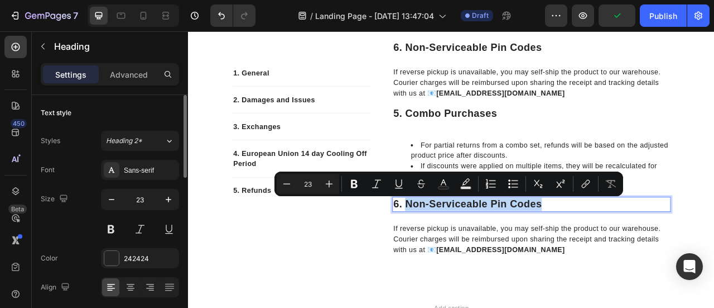
click at [645, 251] on p "6. non-serviceable pin codes" at bounding box center [625, 250] width 352 height 17
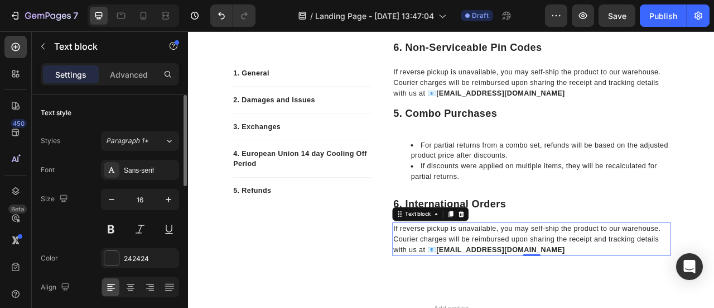
click at [524, 282] on p "If reverse pickup is unavailable, you may self-ship the product to our warehous…" at bounding box center [625, 281] width 352 height 13
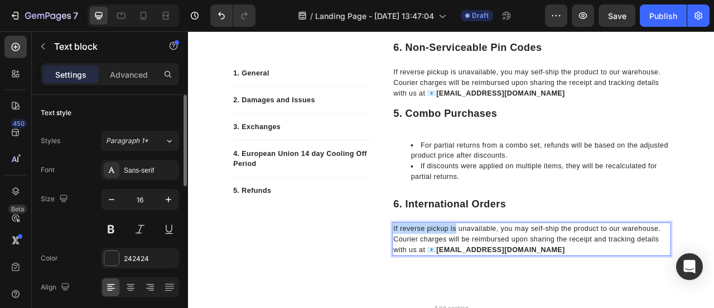
click at [524, 282] on p "If reverse pickup is unavailable, you may self-ship the product to our warehous…" at bounding box center [625, 281] width 352 height 13
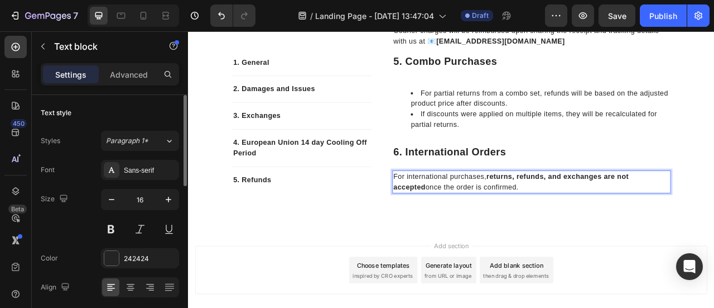
scroll to position [929, 0]
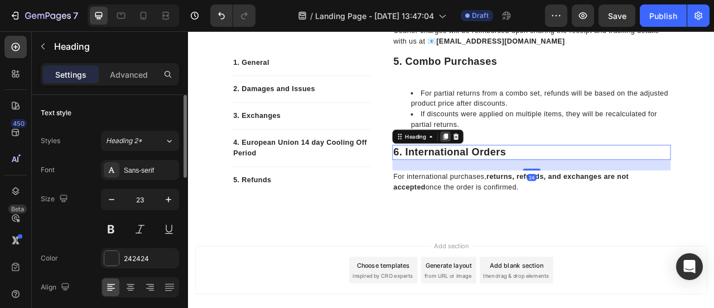
click at [512, 166] on icon at bounding box center [515, 165] width 6 height 8
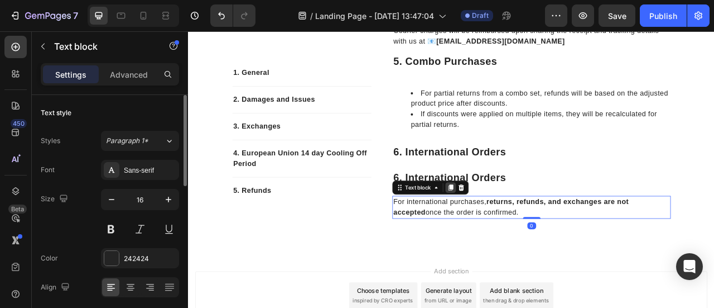
click at [519, 231] on icon at bounding box center [522, 229] width 6 height 8
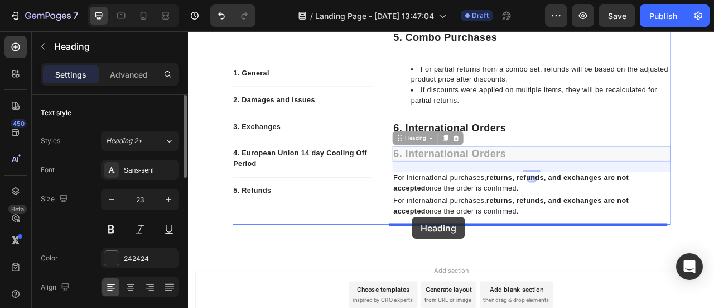
scroll to position [963, 0]
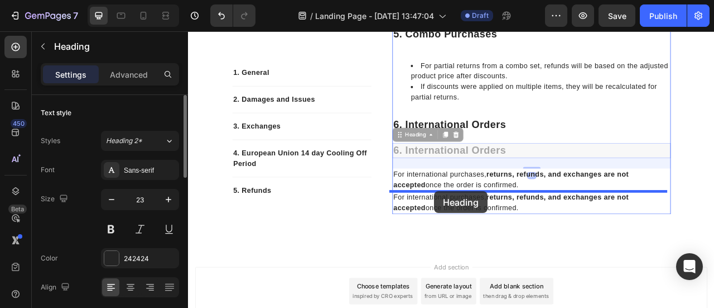
drag, startPoint x: 473, startPoint y: 200, endPoint x: 501, endPoint y: 234, distance: 44.5
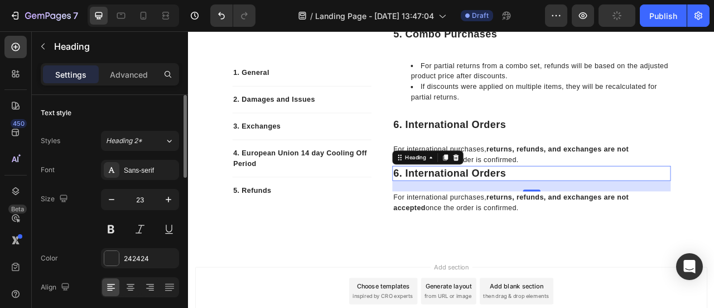
click at [469, 204] on h2 "6. international orders" at bounding box center [625, 211] width 354 height 19
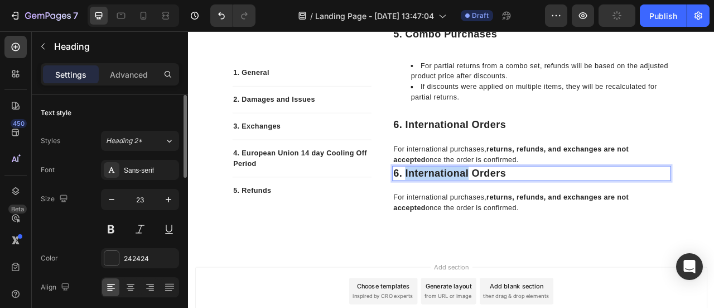
click at [469, 204] on p "6. international orders" at bounding box center [625, 211] width 352 height 17
click at [592, 213] on p "6. international orders" at bounding box center [625, 211] width 352 height 17
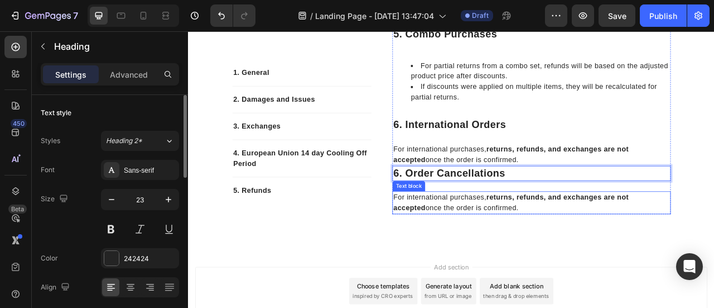
click at [502, 244] on p "For international purchases, returns, refunds, and exchanges are not accepted o…" at bounding box center [625, 249] width 352 height 27
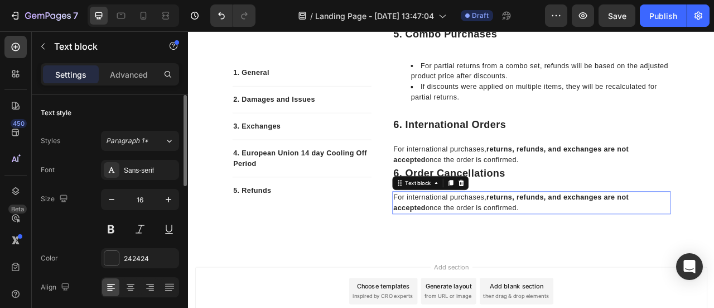
click at [502, 244] on p "For international purchases, returns, refunds, and exchanges are not accepted o…" at bounding box center [625, 249] width 352 height 27
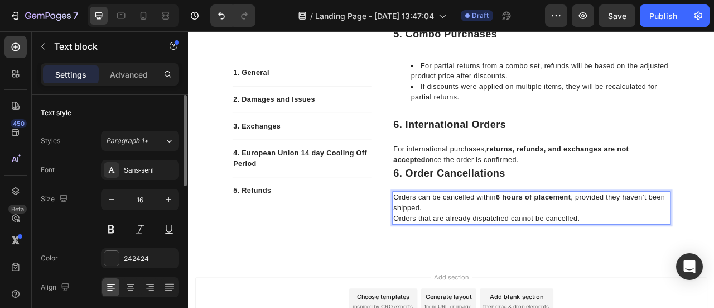
click at [502, 244] on p "Orders can be cancelled within 6 hours of placement , provided they haven’t bee…" at bounding box center [625, 249] width 352 height 27
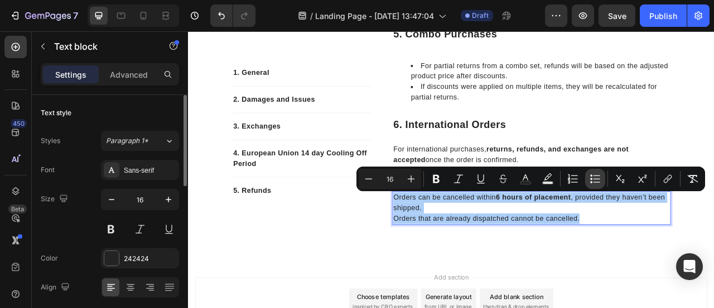
click at [598, 177] on icon "Editor contextual toolbar" at bounding box center [595, 178] width 11 height 11
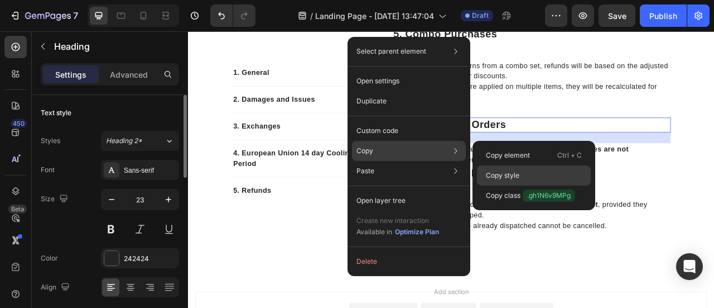
click at [500, 176] on p "Copy style" at bounding box center [502, 175] width 33 height 10
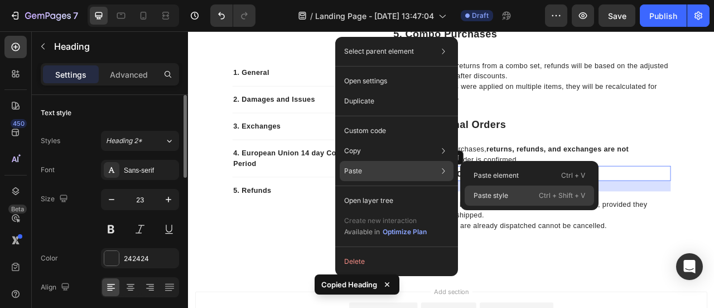
click at [483, 199] on p "Paste style" at bounding box center [491, 195] width 35 height 10
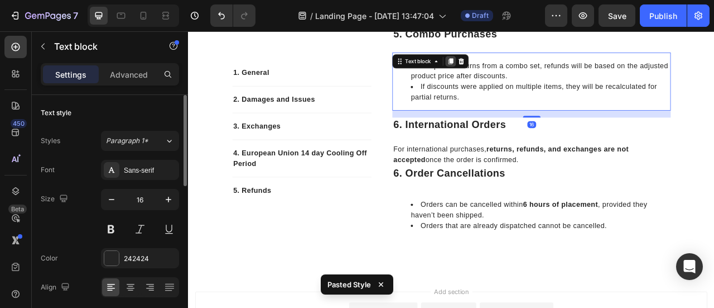
click at [517, 65] on icon at bounding box center [521, 69] width 9 height 9
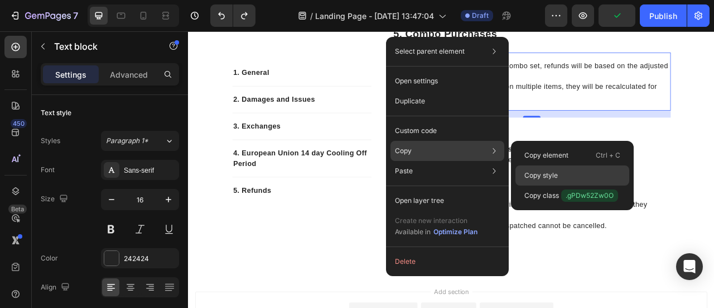
click at [538, 174] on p "Copy style" at bounding box center [541, 175] width 33 height 10
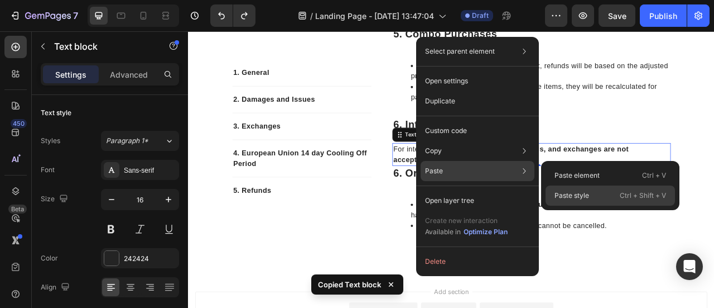
click at [561, 196] on p "Paste style" at bounding box center [572, 195] width 35 height 10
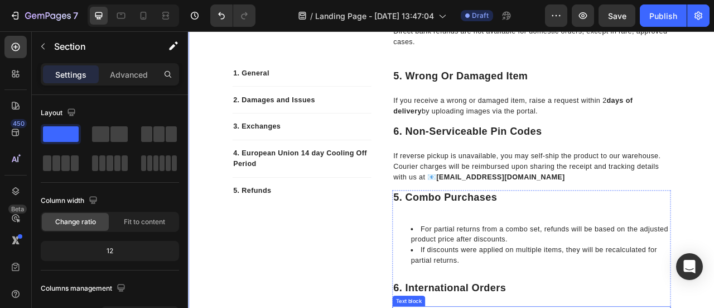
scroll to position [766, 0]
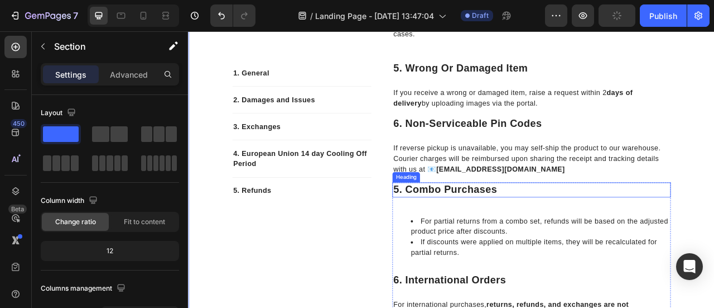
click at [449, 237] on p "5. Combo Purchases" at bounding box center [625, 232] width 352 height 17
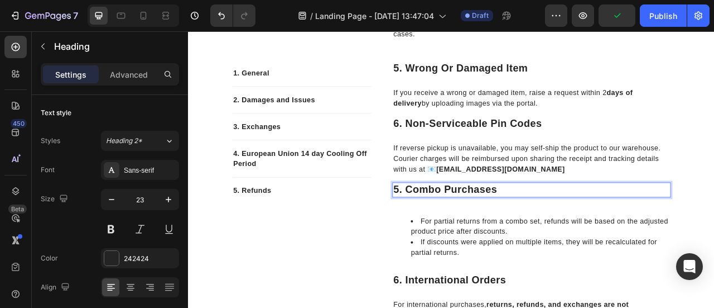
click at [450, 237] on p "5. Combo Purchases" at bounding box center [625, 232] width 352 height 17
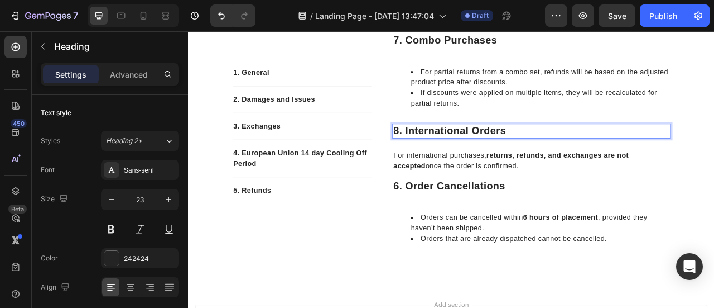
scroll to position [956, 0]
click at [450, 229] on p "6. Order Cancellations" at bounding box center [625, 228] width 352 height 17
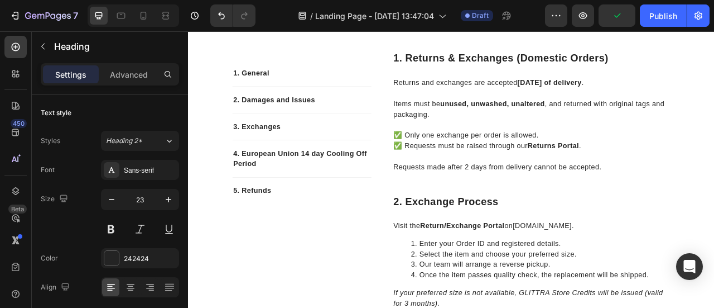
scroll to position [189, 0]
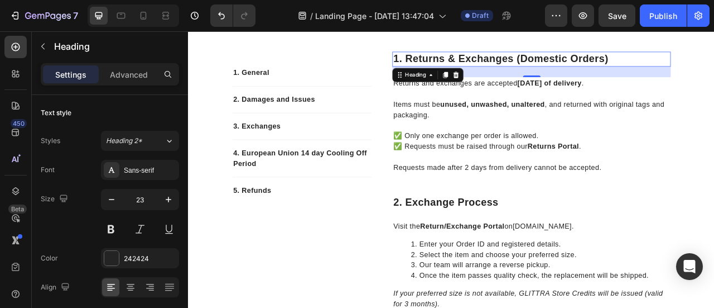
click at [486, 63] on p "1. Returns & Exchanges (Domestic Orders)" at bounding box center [625, 66] width 352 height 17
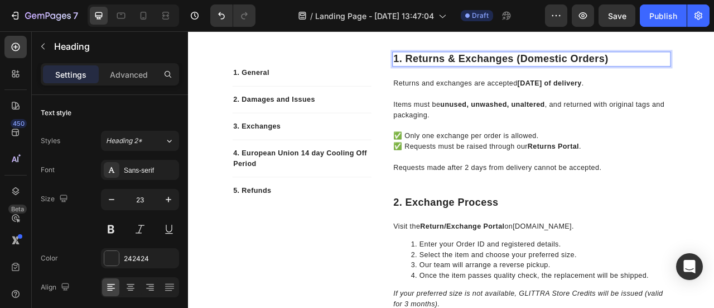
click at [486, 63] on p "1. Returns & Exchanges (Domestic Orders)" at bounding box center [625, 66] width 352 height 17
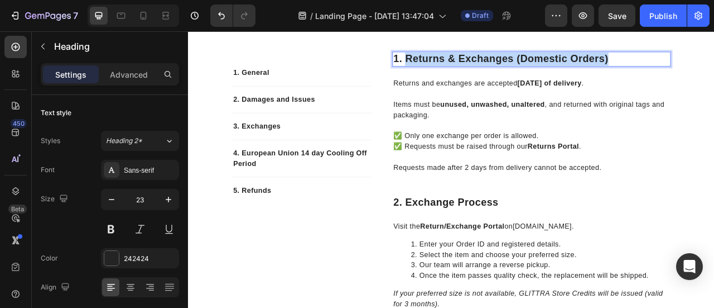
click at [714, 64] on p "1. Returns & Exchanges (Domestic Orders)" at bounding box center [625, 66] width 352 height 17
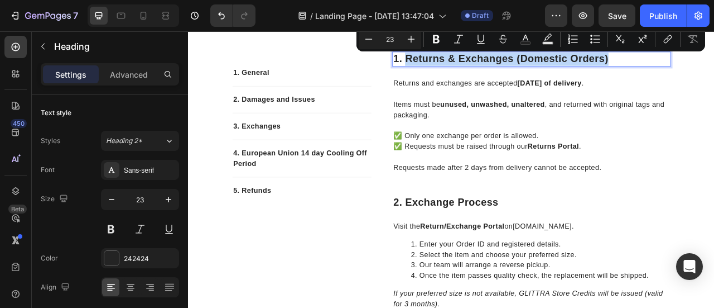
copy p "Returns & Exchanges (Domestic Orders)"
click at [260, 84] on p "1. General" at bounding box center [332, 83] width 175 height 13
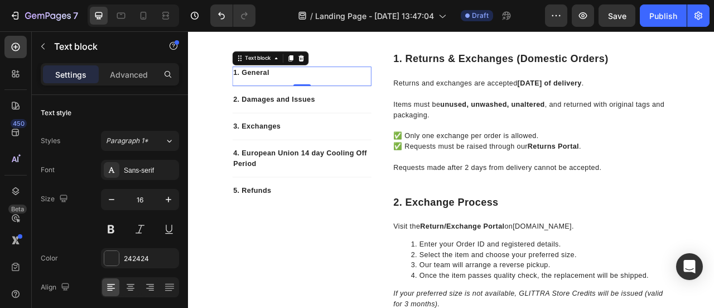
click at [260, 84] on p "1. General" at bounding box center [332, 83] width 175 height 13
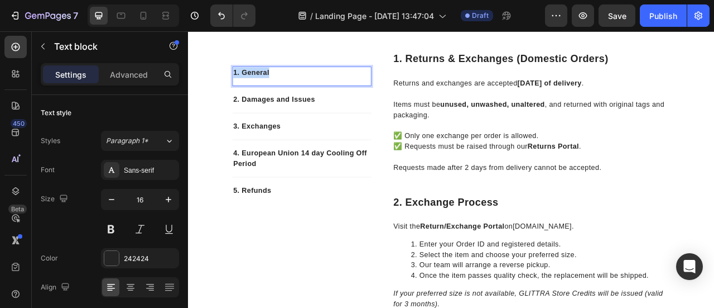
click at [260, 84] on p "1. General" at bounding box center [332, 83] width 175 height 13
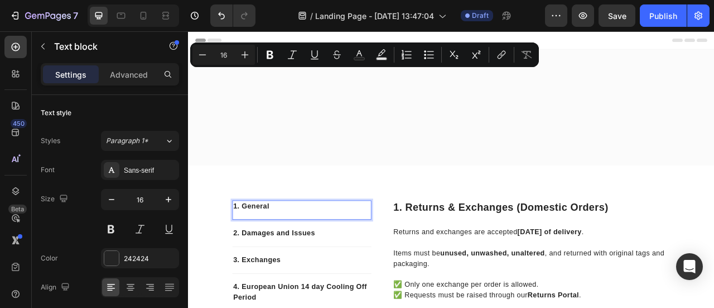
scroll to position [189, 0]
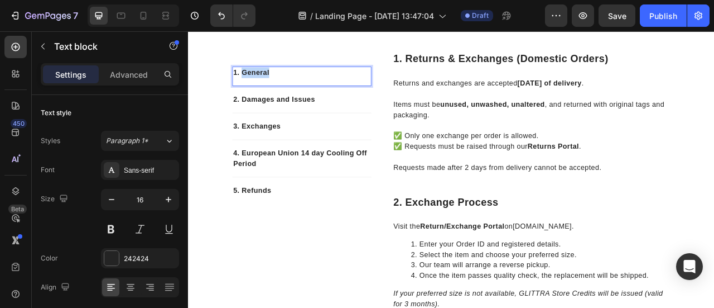
drag, startPoint x: 253, startPoint y: 83, endPoint x: 291, endPoint y: 86, distance: 38.7
click at [291, 86] on p "1. General" at bounding box center [332, 83] width 175 height 13
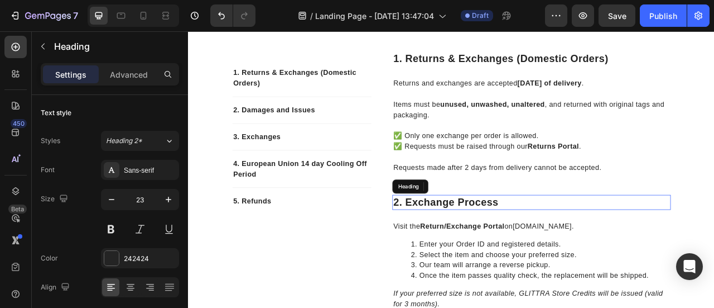
click at [483, 248] on p "2. Exchange Process" at bounding box center [625, 248] width 352 height 17
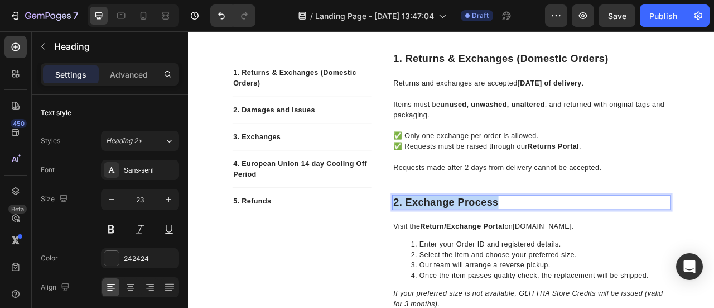
click at [483, 248] on p "2. Exchange Process" at bounding box center [625, 248] width 352 height 17
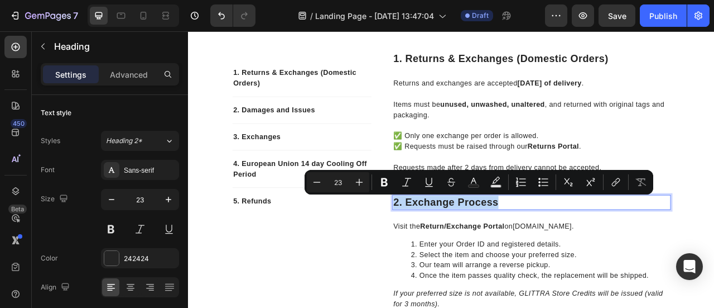
click at [483, 248] on p "2. Exchange Process" at bounding box center [625, 248] width 352 height 17
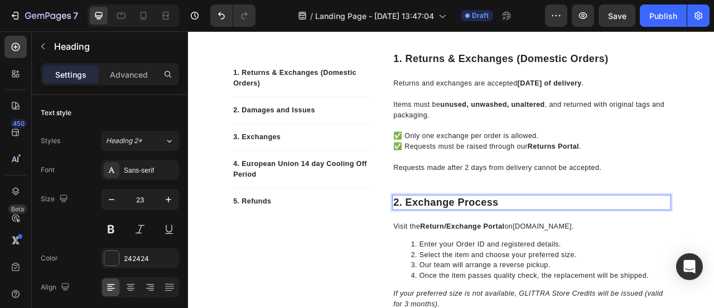
click at [458, 246] on p "2. Exchange Process" at bounding box center [625, 248] width 352 height 17
click at [594, 248] on p "2. Exchange Process" at bounding box center [625, 248] width 352 height 17
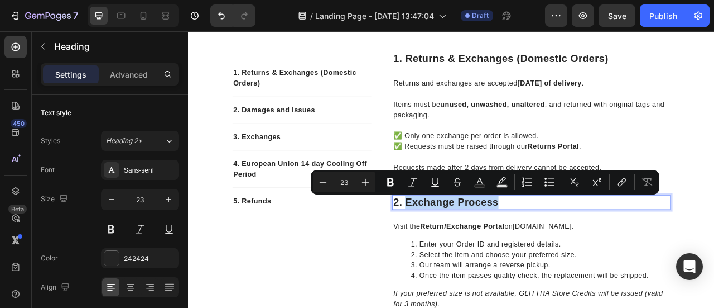
copy p "Exchange Process"
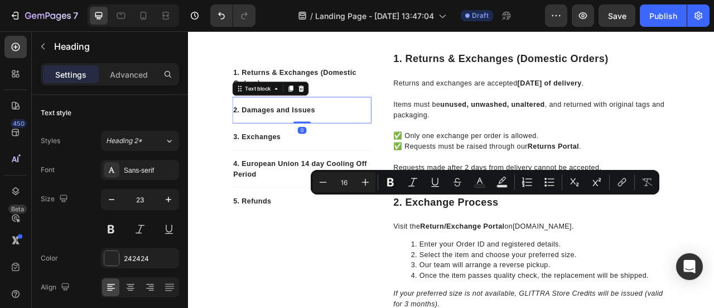
click at [310, 129] on p "2. Damages and Issues" at bounding box center [332, 130] width 175 height 13
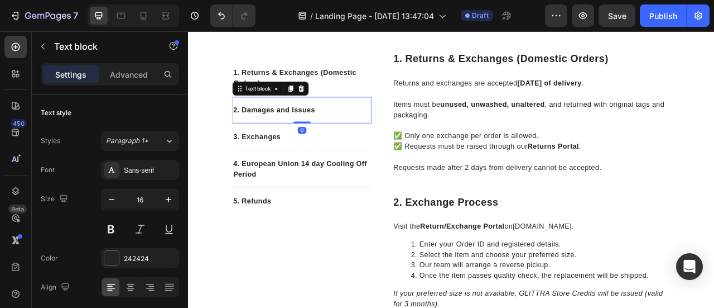
click at [310, 129] on p "2. Damages and Issues" at bounding box center [332, 130] width 175 height 13
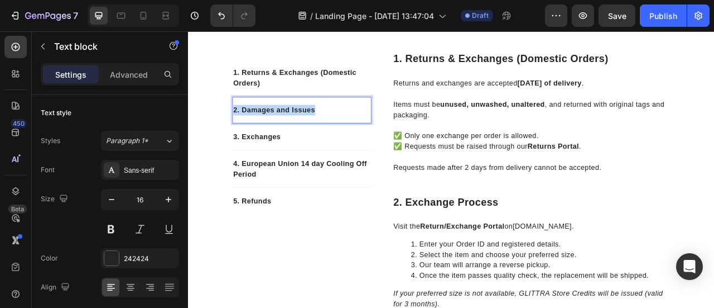
click at [310, 129] on p "2. Damages and Issues" at bounding box center [332, 130] width 175 height 13
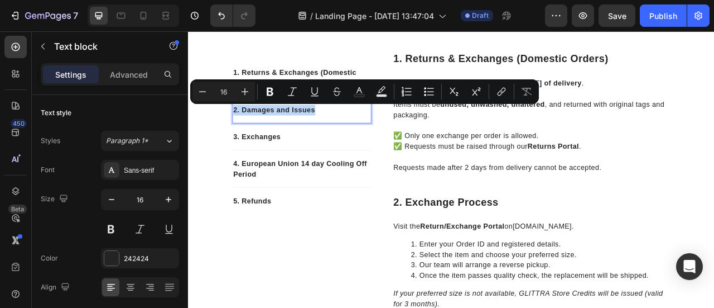
click at [310, 129] on p "2. Damages and Issues" at bounding box center [332, 130] width 175 height 13
click at [349, 133] on p "2. Damages and Issues" at bounding box center [332, 130] width 175 height 13
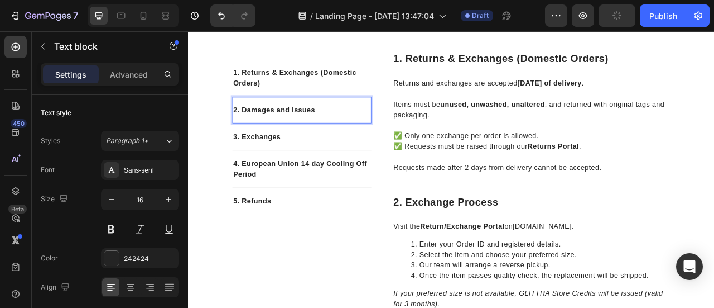
click at [349, 133] on p "2. Damages and Issues" at bounding box center [332, 130] width 175 height 13
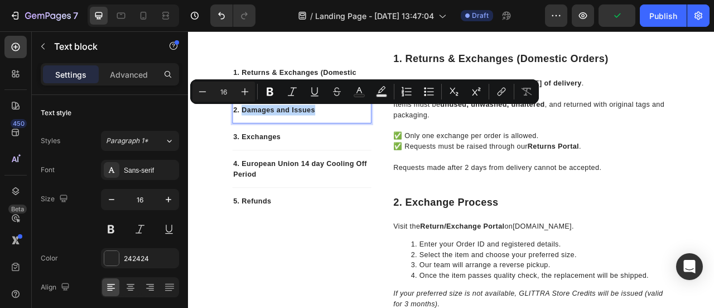
drag, startPoint x: 349, startPoint y: 133, endPoint x: 251, endPoint y: 133, distance: 97.7
click at [251, 133] on p "2. Damages and Issues" at bounding box center [332, 130] width 175 height 13
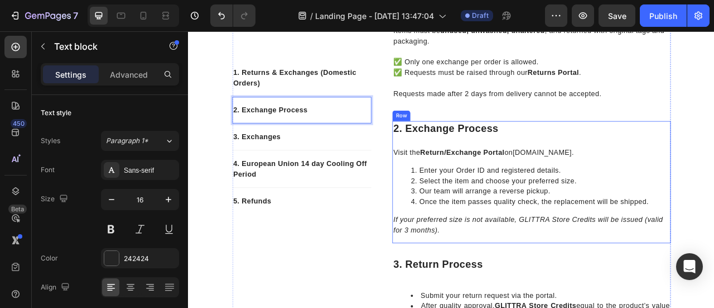
scroll to position [324, 0]
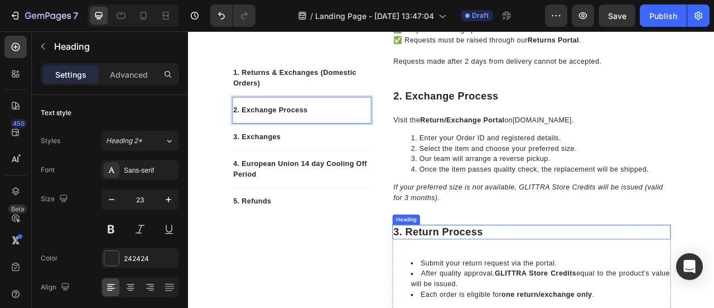
click at [536, 289] on p "3. Return Process" at bounding box center [625, 286] width 352 height 17
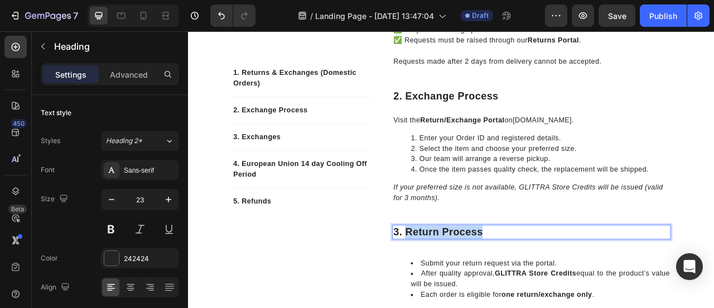
drag, startPoint x: 558, startPoint y: 287, endPoint x: 464, endPoint y: 281, distance: 93.9
click at [464, 281] on p "3. Return Process" at bounding box center [625, 286] width 352 height 17
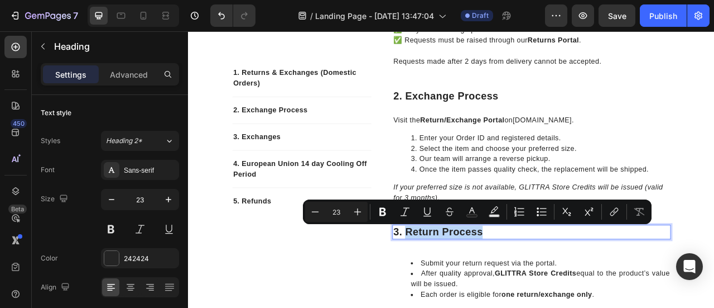
copy p "Return Process"
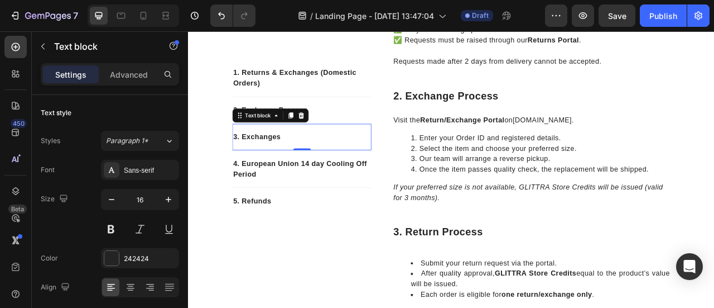
click at [292, 164] on p "3. Exchanges" at bounding box center [332, 165] width 175 height 13
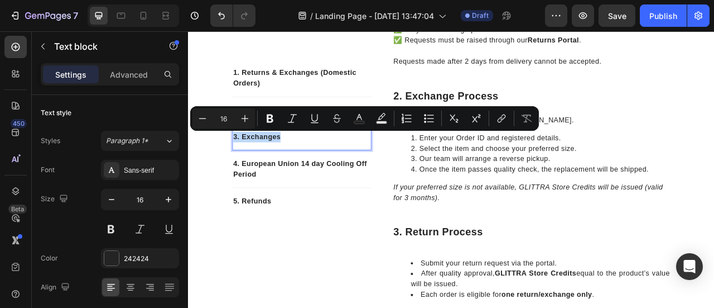
click at [310, 167] on p "3. Exchanges" at bounding box center [332, 165] width 175 height 13
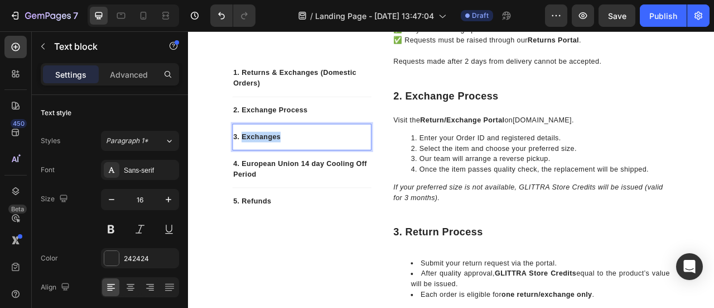
drag, startPoint x: 309, startPoint y: 167, endPoint x: 252, endPoint y: 164, distance: 57.6
click at [252, 164] on p "3. Exchanges" at bounding box center [332, 165] width 175 height 13
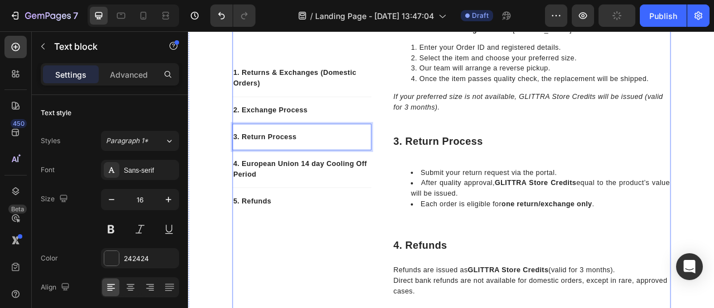
scroll to position [440, 0]
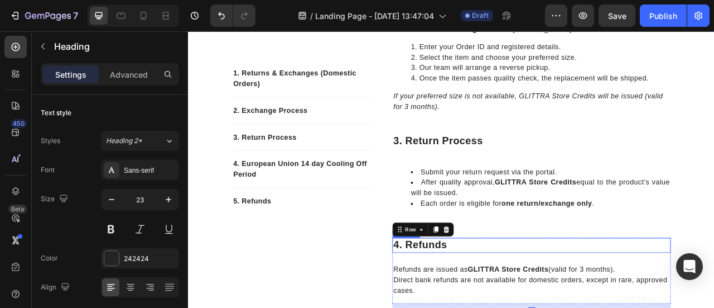
click at [513, 304] on p "4. Refunds" at bounding box center [625, 303] width 352 height 17
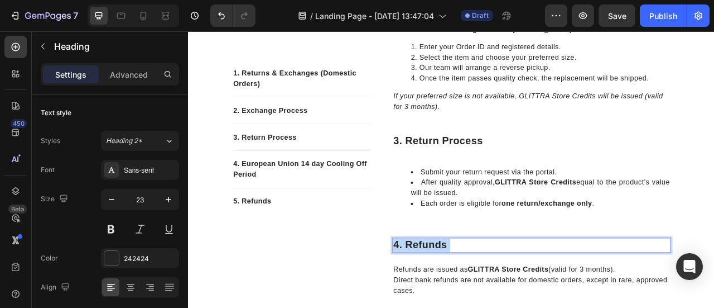
drag, startPoint x: 512, startPoint y: 304, endPoint x: 461, endPoint y: 301, distance: 51.5
click at [461, 301] on p "4. Refunds" at bounding box center [625, 303] width 352 height 17
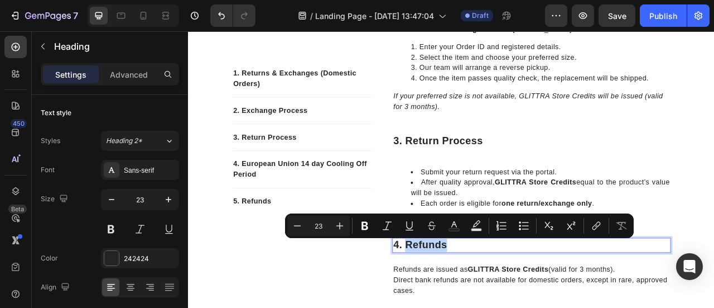
drag, startPoint x: 461, startPoint y: 301, endPoint x: 524, endPoint y: 301, distance: 62.5
click at [524, 301] on p "4. Refunds" at bounding box center [625, 303] width 352 height 17
copy p "Refunds"
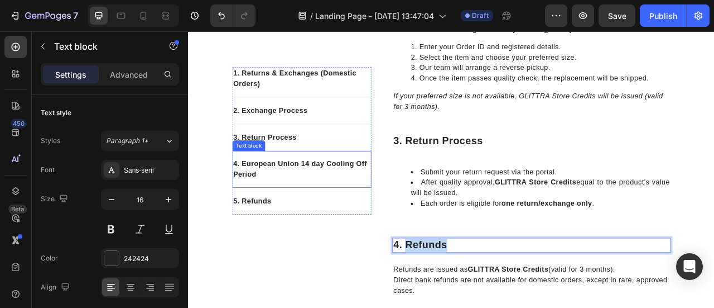
click at [327, 195] on p "4. European Union 14 day Cooling Off Period" at bounding box center [332, 206] width 175 height 27
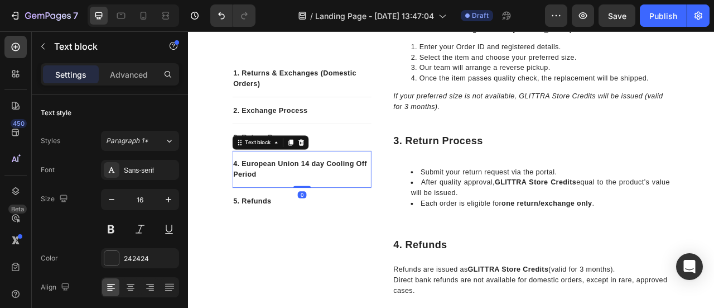
drag, startPoint x: 567, startPoint y: 250, endPoint x: 327, endPoint y: 195, distance: 246.8
click at [327, 195] on p "4. European Union 14 day Cooling Off Period" at bounding box center [332, 206] width 175 height 27
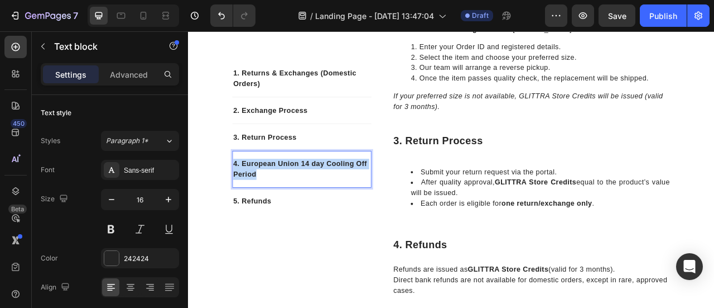
click at [327, 195] on p "4. European Union 14 day Cooling Off Period" at bounding box center [332, 206] width 175 height 27
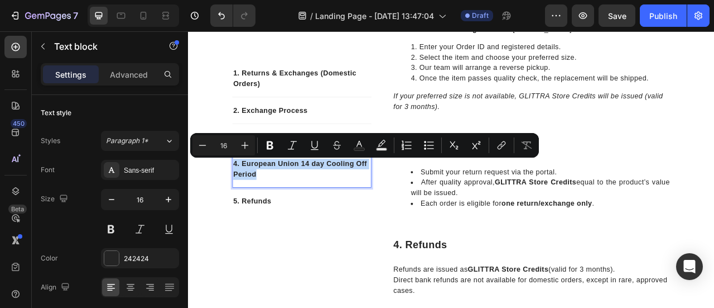
click at [273, 210] on p "4. European Union 14 day Cooling Off Period" at bounding box center [332, 206] width 175 height 27
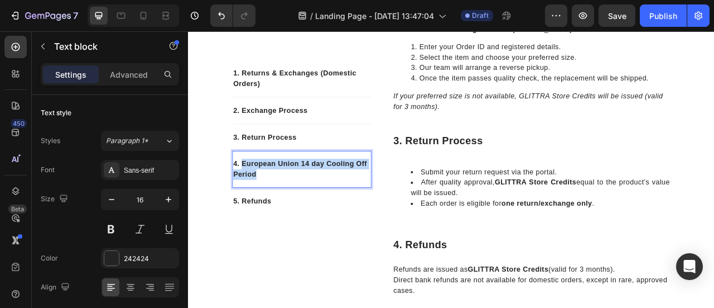
drag, startPoint x: 252, startPoint y: 198, endPoint x: 276, endPoint y: 210, distance: 27.7
click at [276, 210] on p "4. European Union 14 day Cooling Off Period" at bounding box center [332, 206] width 175 height 27
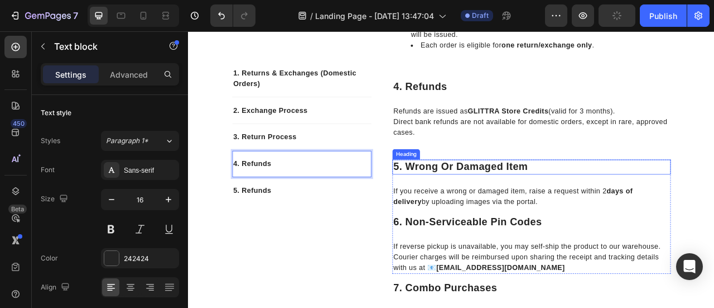
scroll to position [644, 0]
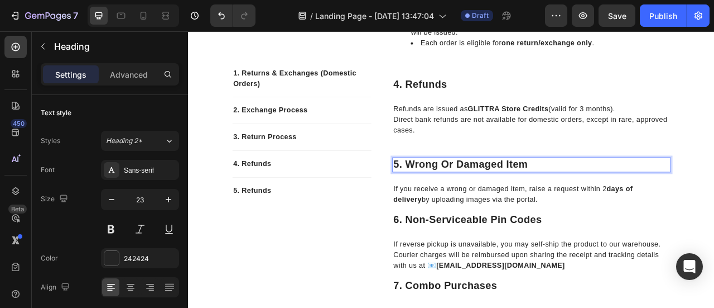
click at [464, 200] on p "5. Wrong or Damaged Item" at bounding box center [625, 201] width 352 height 17
click at [617, 199] on p "5. Wrong or Damaged Item" at bounding box center [625, 201] width 352 height 17
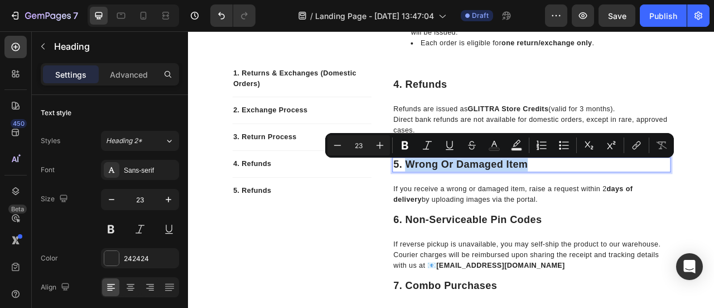
copy p "Wrong or Damaged Item"
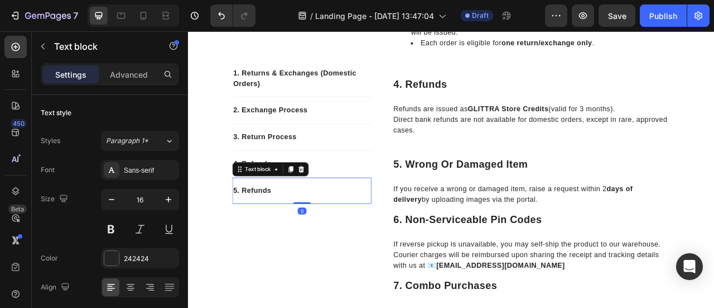
click at [258, 234] on p "5. Refunds" at bounding box center [332, 233] width 175 height 13
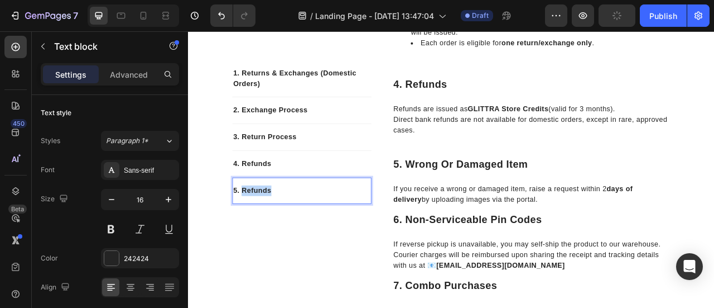
click at [258, 234] on p "5. Refunds" at bounding box center [332, 233] width 175 height 13
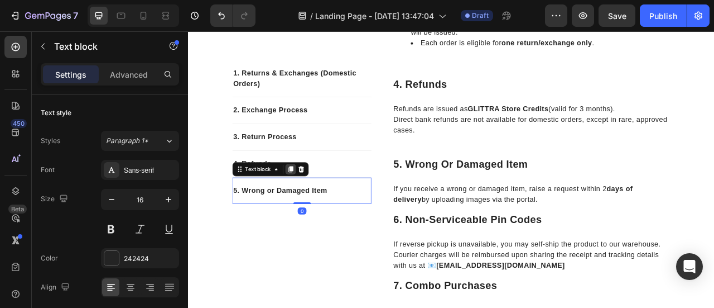
click at [317, 205] on icon at bounding box center [318, 206] width 6 height 8
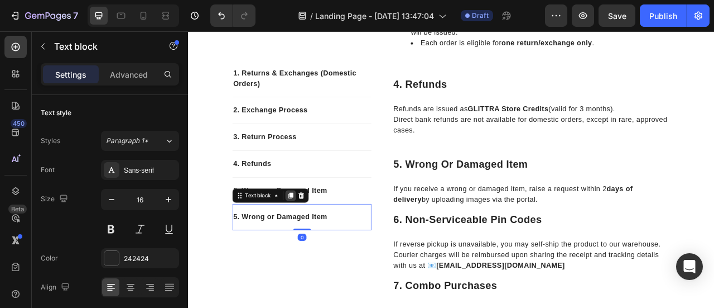
click at [315, 237] on icon at bounding box center [318, 240] width 6 height 8
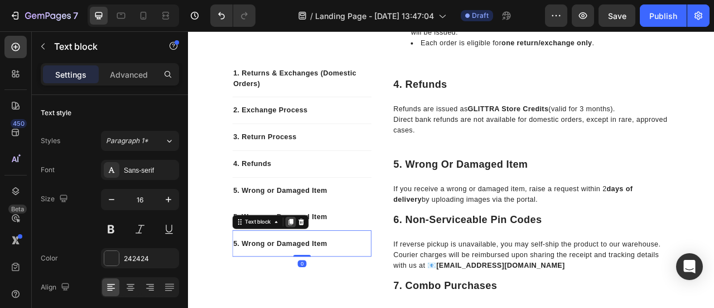
click at [315, 271] on icon at bounding box center [318, 273] width 6 height 8
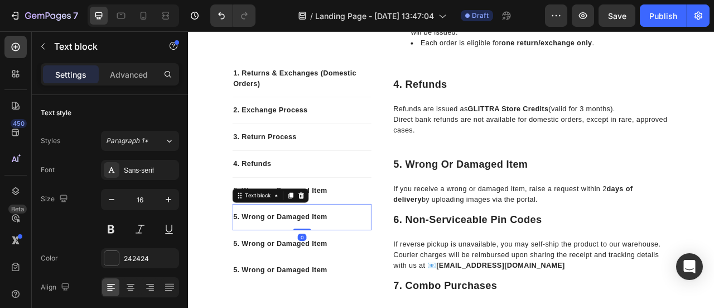
click at [245, 260] on p "5. Wrong or Damaged Item" at bounding box center [332, 266] width 175 height 13
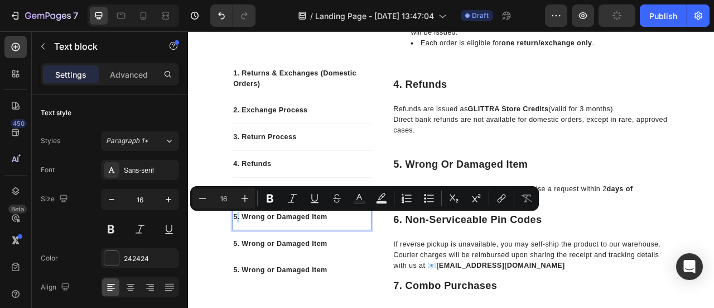
click at [248, 268] on p "5. Wrong or Damaged Item" at bounding box center [332, 266] width 175 height 13
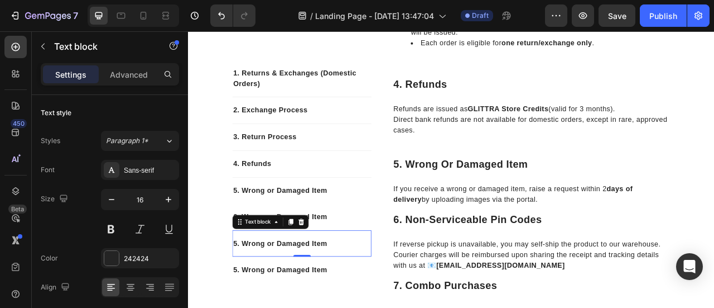
click at [246, 301] on p "5. Wrong or Damaged Item" at bounding box center [332, 300] width 175 height 13
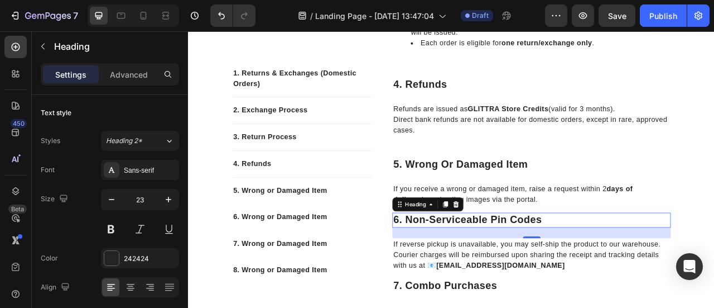
click at [530, 267] on p "6. Non-Serviceable Pin Codes" at bounding box center [625, 271] width 352 height 17
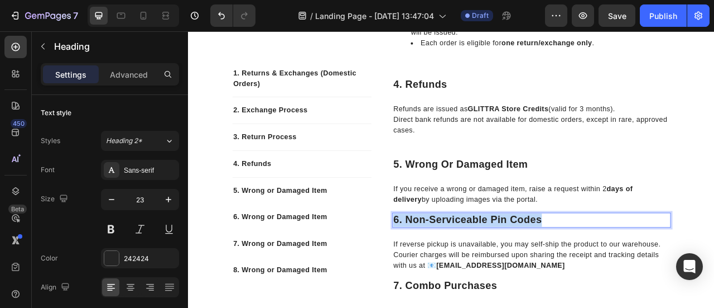
click at [530, 267] on p "6. Non-Serviceable Pin Codes" at bounding box center [625, 271] width 352 height 17
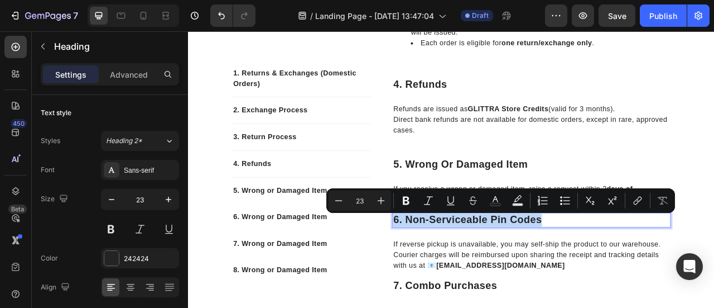
click at [530, 267] on p "6. Non-Serviceable Pin Codes" at bounding box center [625, 271] width 352 height 17
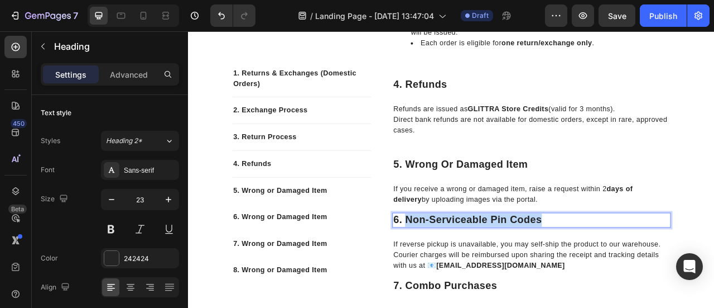
drag, startPoint x: 463, startPoint y: 270, endPoint x: 633, endPoint y: 267, distance: 169.7
click at [633, 267] on p "6. Non-Serviceable Pin Codes" at bounding box center [625, 271] width 352 height 17
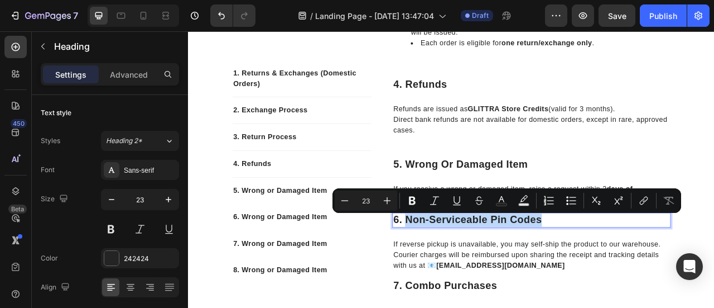
copy p "Non-Serviceable Pin Codes"
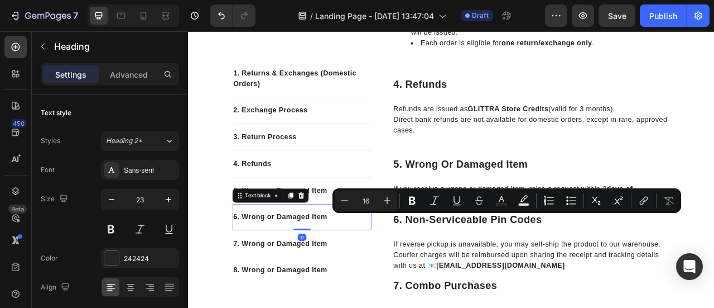
click at [298, 266] on p "6. Wrong or Damaged Item" at bounding box center [332, 266] width 175 height 13
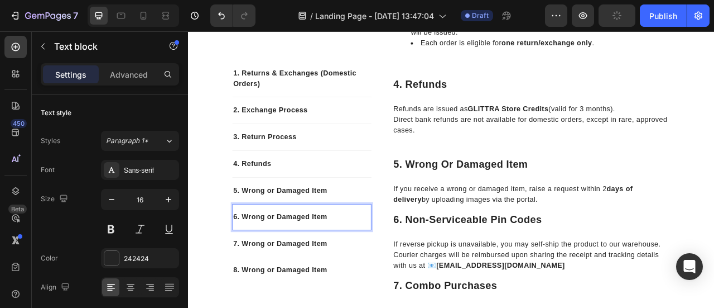
click at [253, 262] on p "6. Wrong or Damaged Item" at bounding box center [332, 266] width 175 height 13
click at [358, 270] on p "6. Wrong or Damaged Item" at bounding box center [332, 266] width 175 height 13
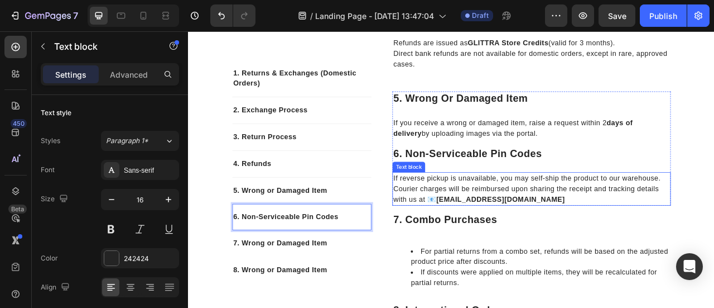
scroll to position [728, 0]
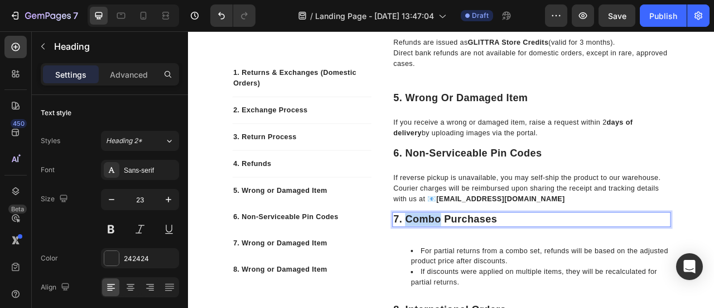
click at [459, 270] on p "7. Combo Purchases" at bounding box center [625, 270] width 352 height 17
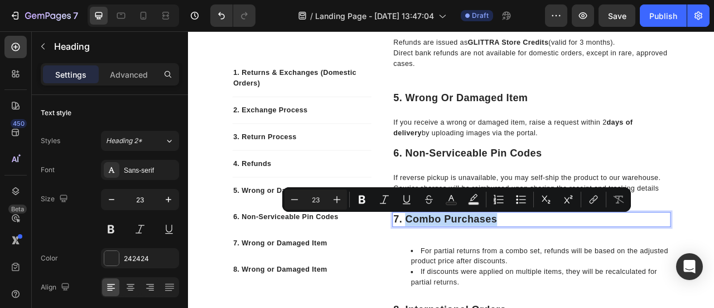
click at [582, 270] on p "7. Combo Purchases" at bounding box center [625, 270] width 352 height 17
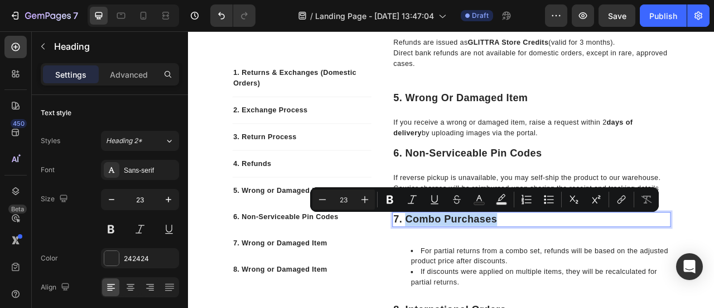
copy p "Combo Purchases"
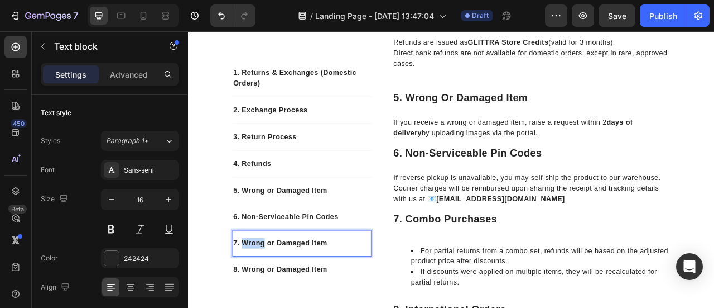
click at [253, 299] on p "7. Wrong or Damaged Item" at bounding box center [332, 300] width 175 height 13
click at [372, 300] on p "7. Wrong or Damaged Item" at bounding box center [332, 300] width 175 height 13
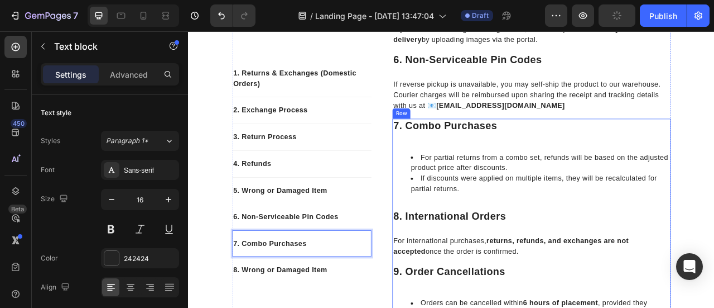
scroll to position [884, 0]
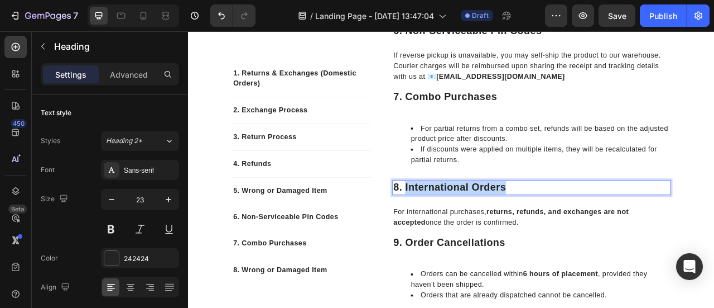
click at [598, 229] on p "8. International Orders" at bounding box center [625, 230] width 352 height 17
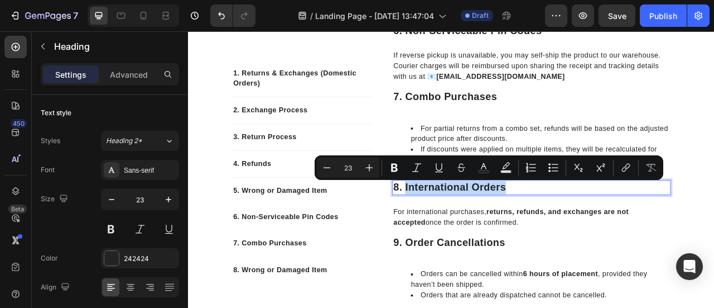
copy p "International Orders"
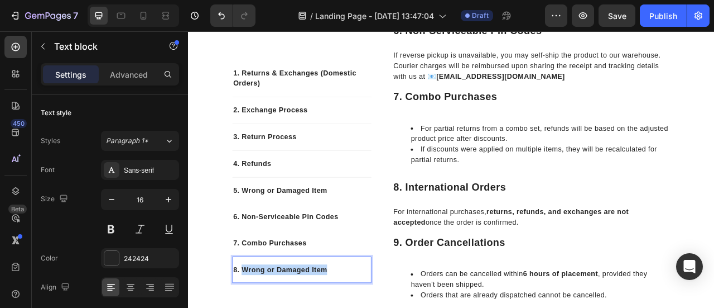
drag, startPoint x: 252, startPoint y: 333, endPoint x: 367, endPoint y: 337, distance: 115.6
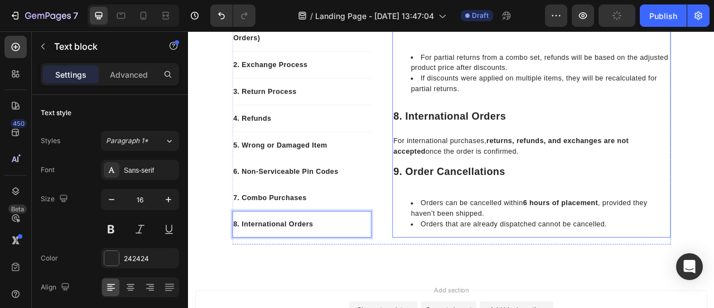
scroll to position [974, 0]
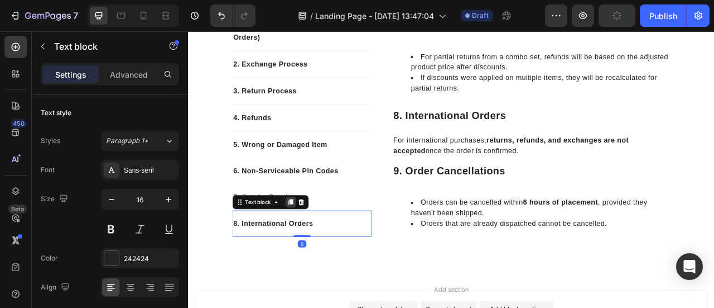
click at [315, 247] on icon at bounding box center [318, 248] width 6 height 8
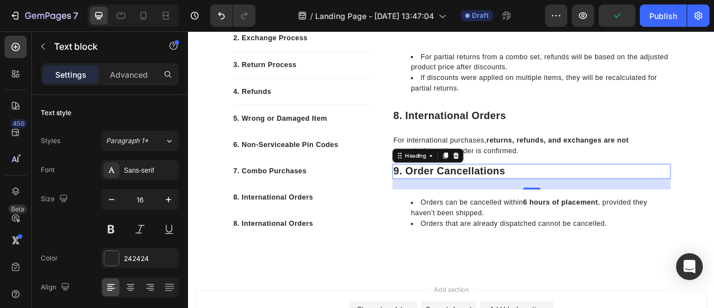
click at [521, 201] on p "9. Order Cancellations" at bounding box center [625, 209] width 352 height 17
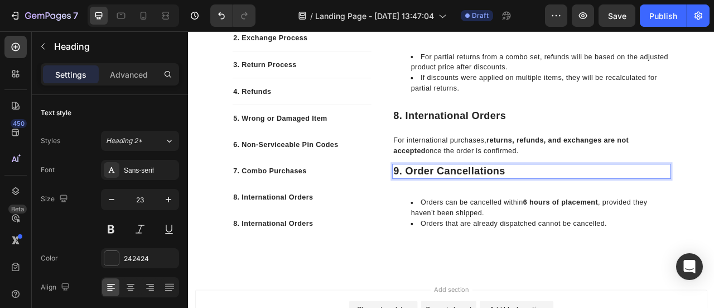
click at [463, 206] on p "9. Order Cancellations" at bounding box center [625, 209] width 352 height 17
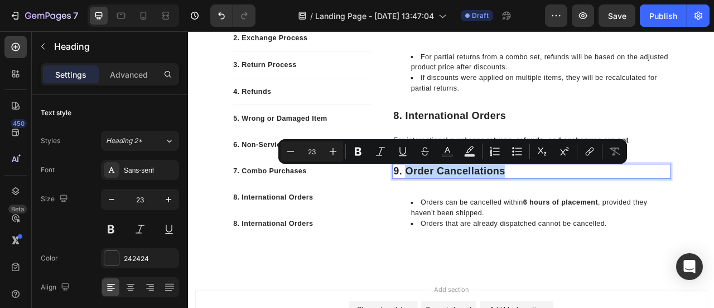
click at [597, 210] on p "9. Order Cancellations" at bounding box center [625, 209] width 352 height 17
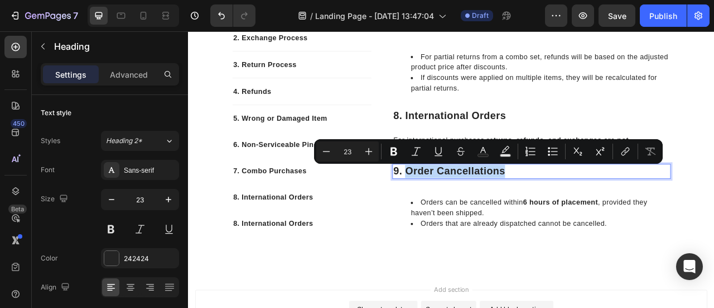
copy p "Order Cancellations"
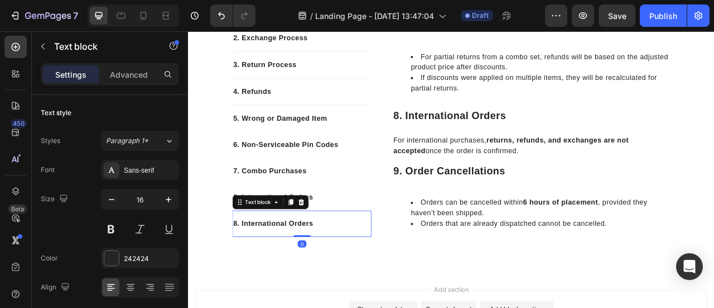
click at [252, 275] on p "8. International Orders" at bounding box center [332, 275] width 175 height 13
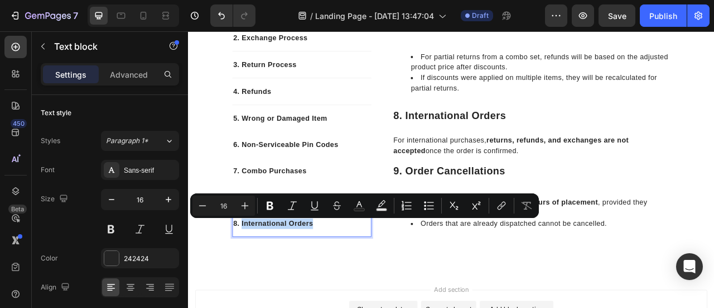
drag, startPoint x: 252, startPoint y: 275, endPoint x: 345, endPoint y: 276, distance: 93.2
click at [345, 276] on p "8. International Orders" at bounding box center [332, 275] width 175 height 13
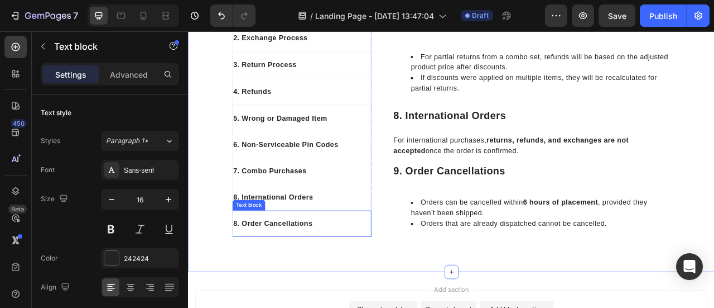
click at [245, 276] on p "8. Order Cancellations" at bounding box center [332, 275] width 175 height 13
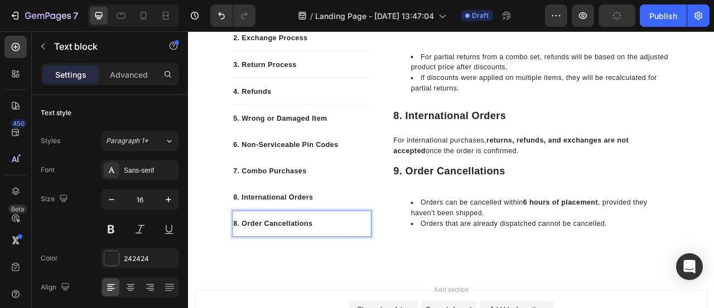
click at [246, 276] on p "8. Order Cancellations" at bounding box center [332, 275] width 175 height 13
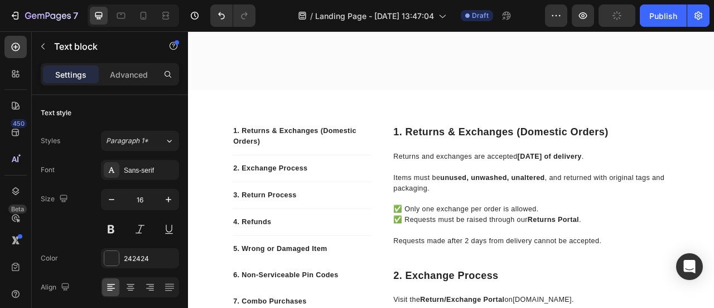
scroll to position [0, 0]
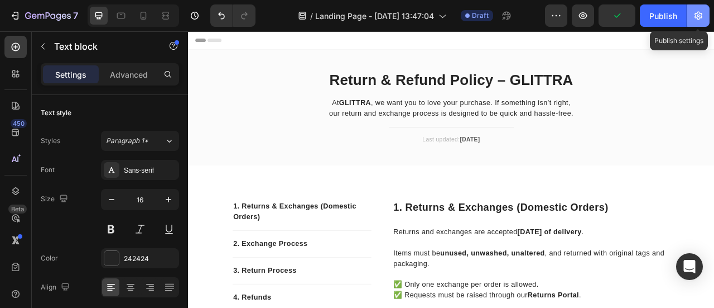
click at [700, 16] on icon "button" at bounding box center [698, 15] width 11 height 11
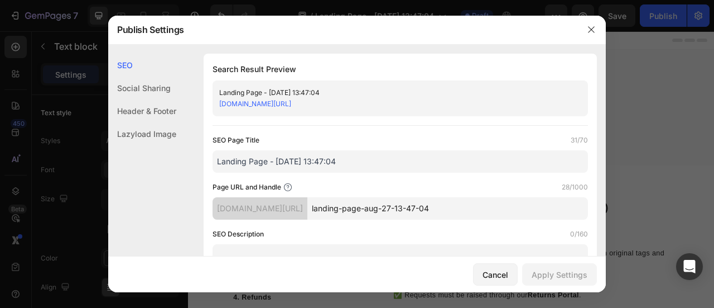
click at [397, 210] on input "landing-page-aug-27-13-47-04" at bounding box center [448, 208] width 281 height 22
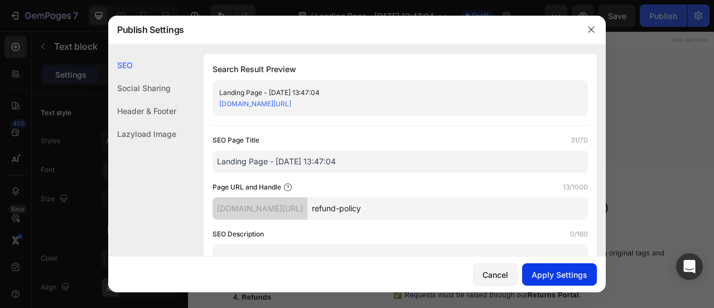
type input "refund-policy"
click at [530, 270] on button "Apply Settings" at bounding box center [559, 274] width 75 height 22
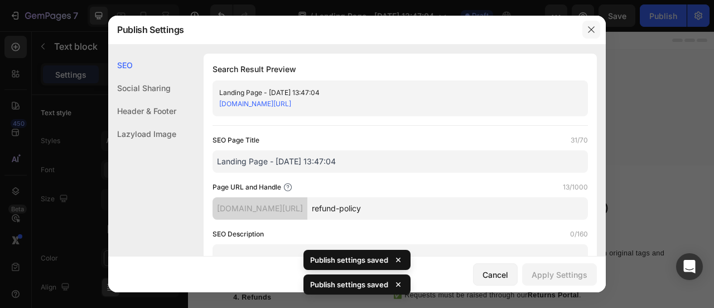
click at [592, 31] on icon "button" at bounding box center [591, 29] width 9 height 9
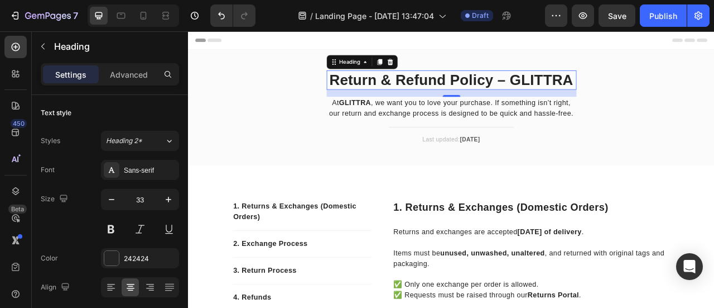
click at [383, 91] on h2 "Return & Refund Policy – GLITTRA" at bounding box center [523, 93] width 318 height 25
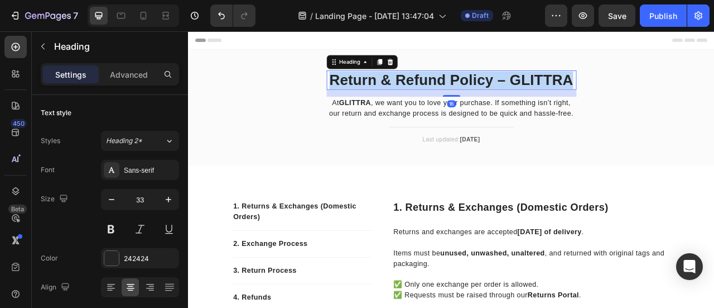
click at [383, 91] on p "Return & Refund Policy – GLITTRA" at bounding box center [523, 93] width 316 height 22
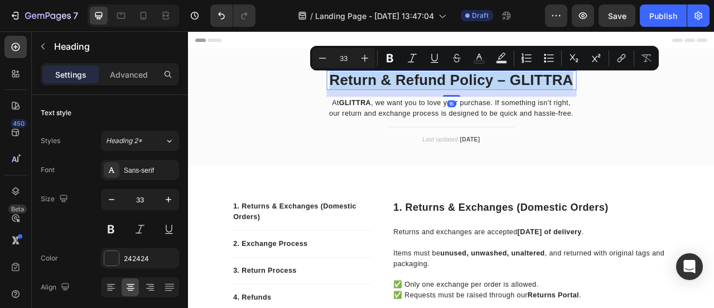
copy p "Return & Refund Policy – GLITTRA"
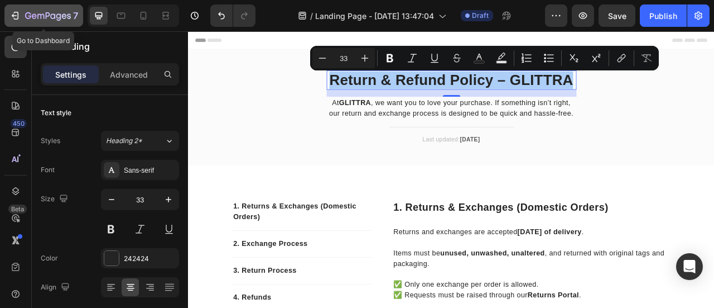
click at [10, 16] on icon "button" at bounding box center [14, 15] width 11 height 11
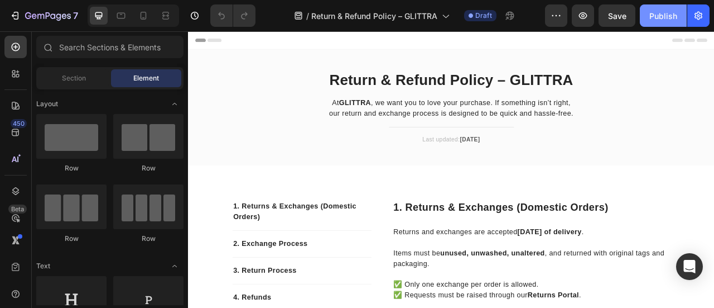
click at [654, 15] on div "Publish" at bounding box center [664, 16] width 28 height 12
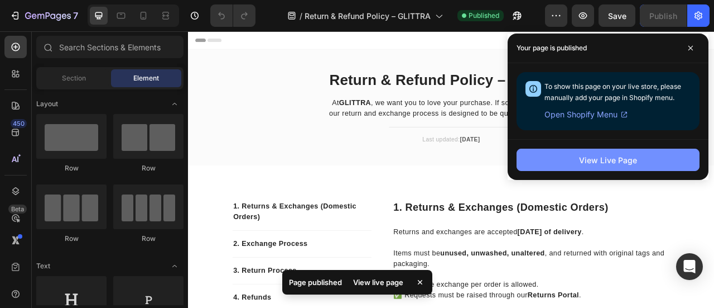
click at [558, 164] on button "View Live Page" at bounding box center [608, 159] width 183 height 22
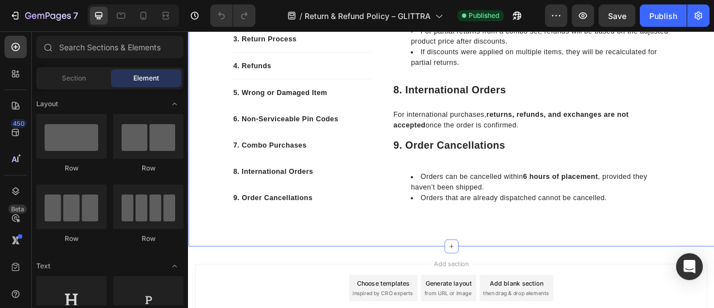
scroll to position [1088, 0]
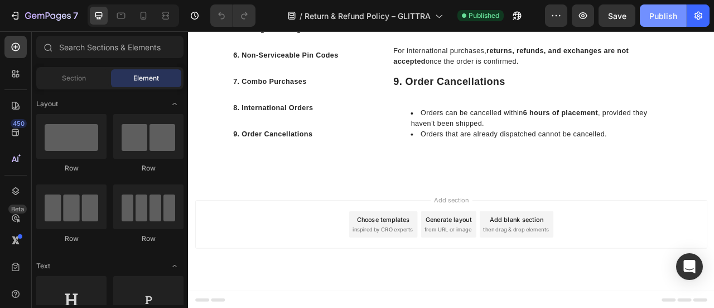
click at [652, 17] on div "Publish" at bounding box center [664, 16] width 28 height 12
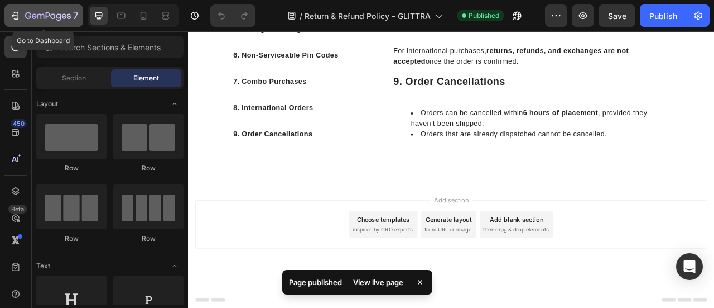
click at [18, 13] on icon "button" at bounding box center [16, 16] width 5 height 8
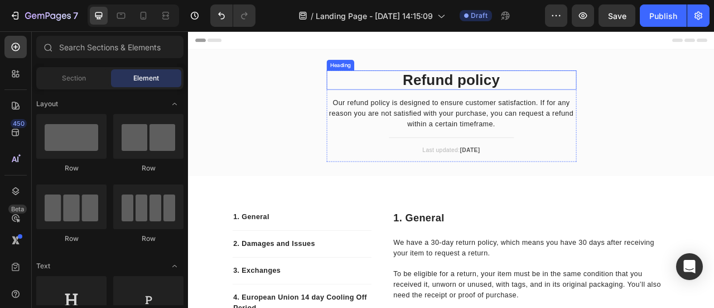
click at [470, 92] on p "Refund policy" at bounding box center [523, 93] width 316 height 22
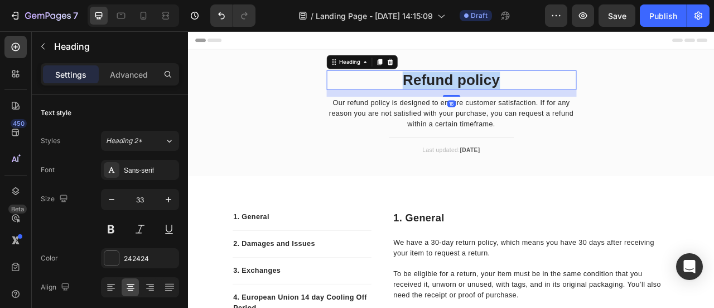
click at [470, 92] on p "Refund policy" at bounding box center [523, 93] width 316 height 22
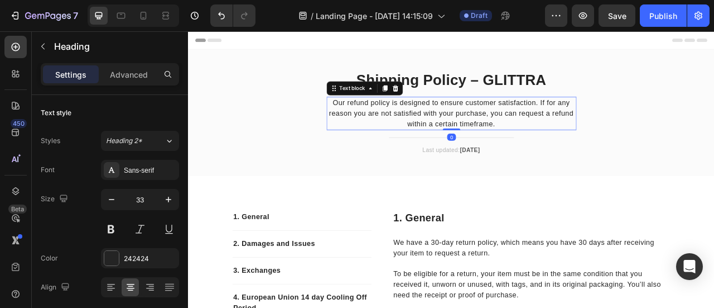
click at [471, 123] on p "Our refund policy is designed to ensure customer satisfaction. If for any reaso…" at bounding box center [523, 136] width 316 height 40
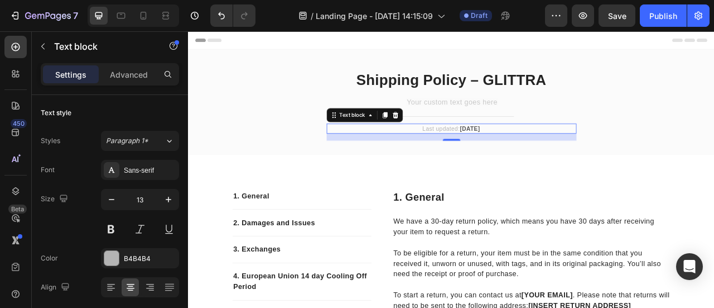
click at [564, 154] on p "Last updated: [DATE]" at bounding box center [523, 155] width 316 height 11
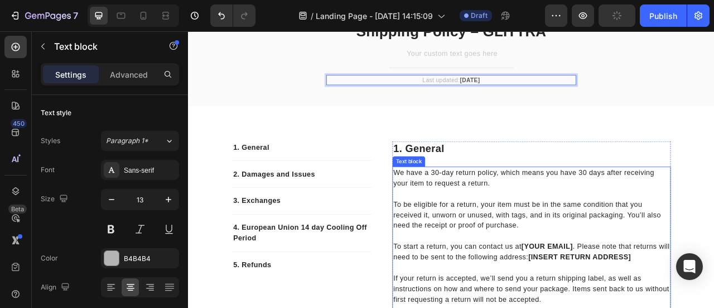
scroll to position [63, 0]
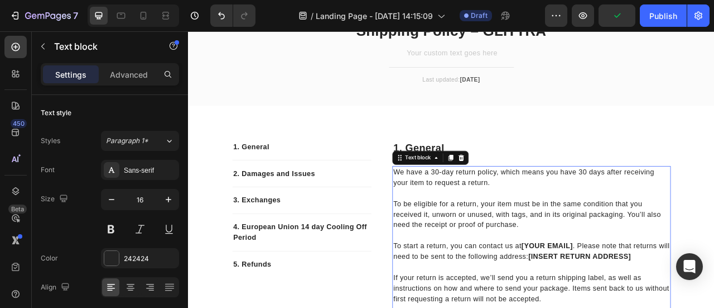
click at [455, 220] on p "We have a 30-day return policy, which means you have 30 days after receiving yo…" at bounding box center [625, 217] width 352 height 27
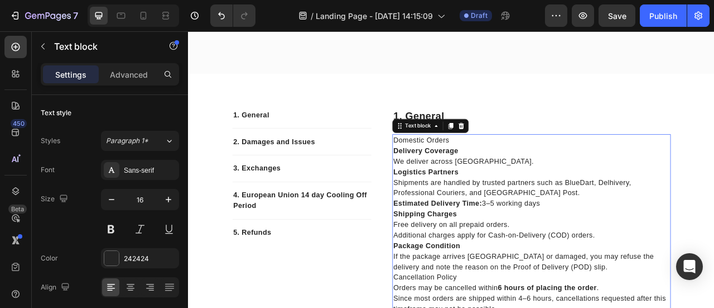
scroll to position [74, 0]
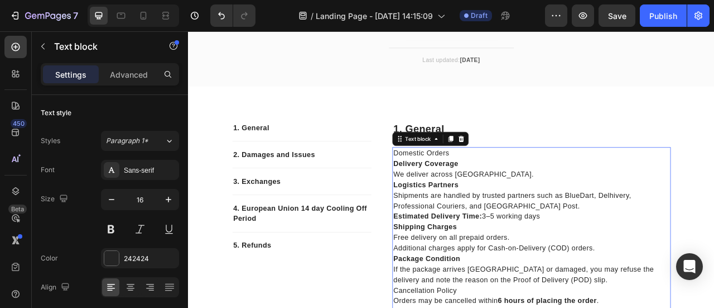
click at [528, 194] on p "Delivery Coverage We deliver across [GEOGRAPHIC_DATA]." at bounding box center [625, 206] width 352 height 27
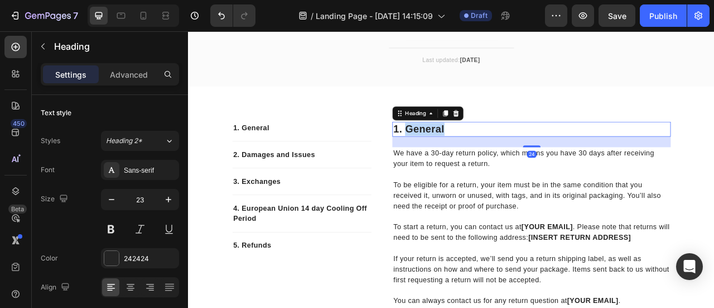
click at [479, 153] on p "1. general" at bounding box center [625, 155] width 352 height 17
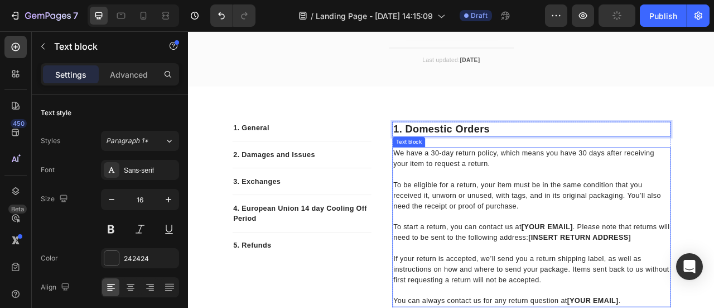
click at [449, 195] on p "We have a 30-day return policy, which means you have 30 days after receiving yo…" at bounding box center [625, 192] width 352 height 27
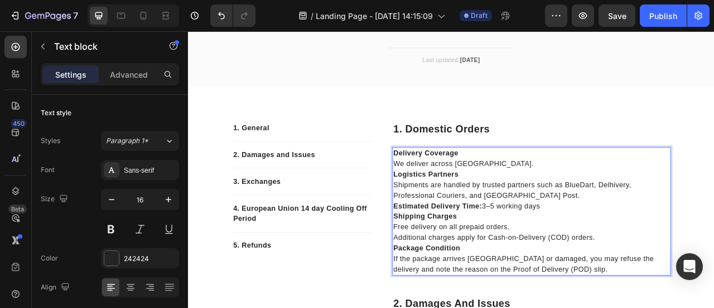
click at [558, 193] on p "Delivery Coverage We deliver across [GEOGRAPHIC_DATA]." at bounding box center [625, 192] width 352 height 27
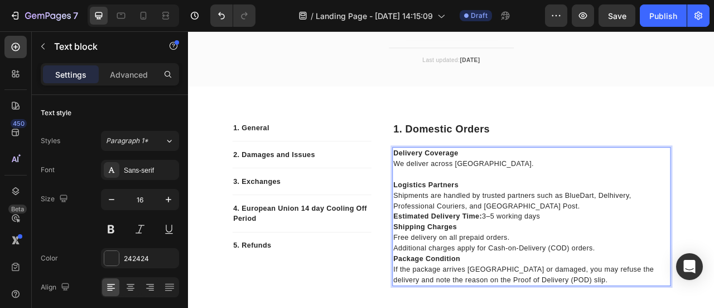
click at [618, 247] on p "Logistics Partners Shipments are handled by trusted partners such as BlueDart, …" at bounding box center [625, 239] width 352 height 40
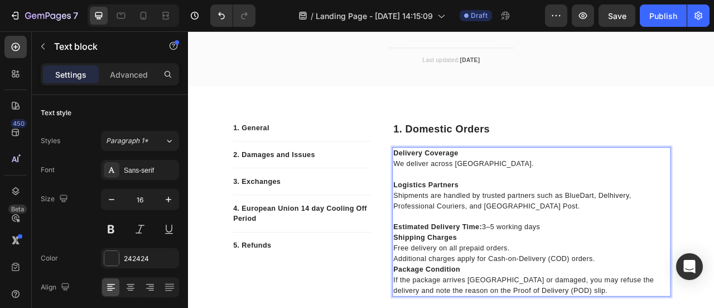
click at [550, 292] on p "Shipping Charges" at bounding box center [625, 292] width 352 height 13
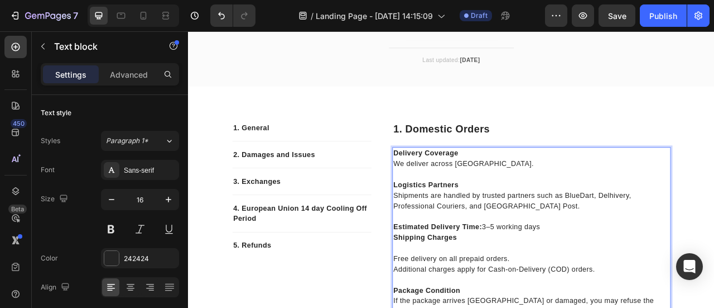
click at [500, 305] on p "Rich Text Editor. Editing area: main" at bounding box center [625, 306] width 352 height 13
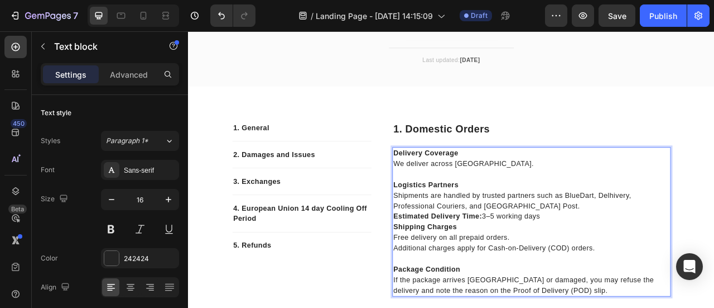
click at [641, 266] on p "Estimated Delivery Time: 3–5 working days" at bounding box center [625, 266] width 352 height 13
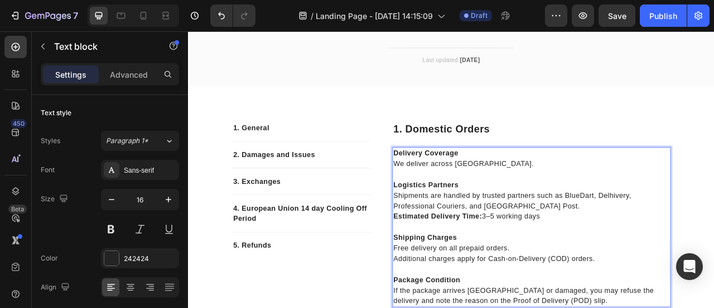
drag, startPoint x: 641, startPoint y: 266, endPoint x: 445, endPoint y: 265, distance: 195.3
click at [449, 265] on p "Estimated Delivery Time: 3–5 working days" at bounding box center [625, 266] width 352 height 13
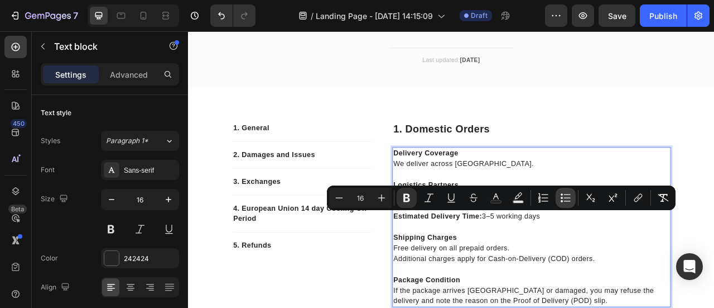
click at [568, 199] on icon "Editor contextual toolbar" at bounding box center [565, 197] width 11 height 11
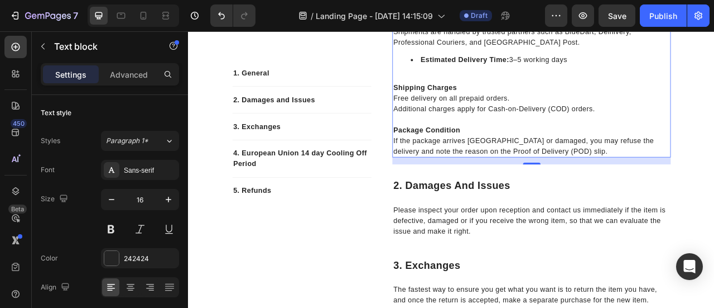
scroll to position [282, 0]
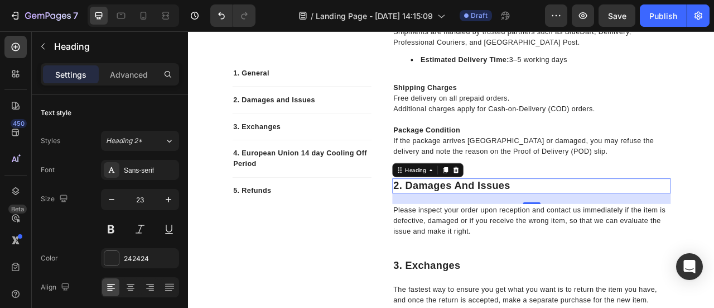
click at [473, 229] on p "2. damages and issues" at bounding box center [625, 227] width 352 height 17
click at [580, 233] on p "2. damages and issues" at bounding box center [625, 227] width 352 height 17
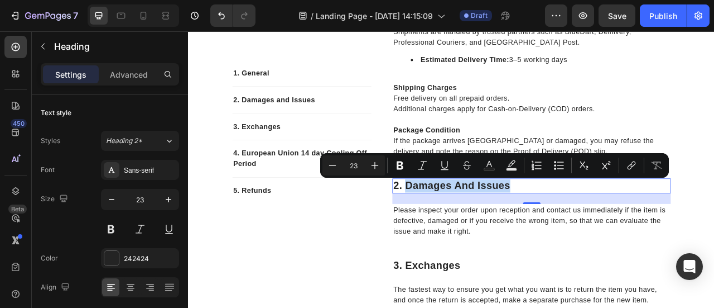
drag, startPoint x: 596, startPoint y: 228, endPoint x: 461, endPoint y: 227, distance: 134.5
click at [461, 227] on p "2. damages and issues" at bounding box center [625, 227] width 352 height 17
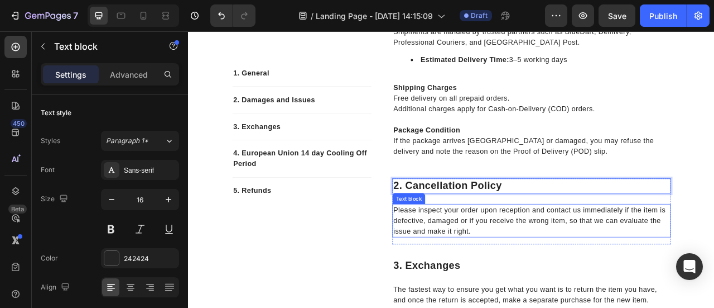
click at [477, 260] on p "Please inspect your order upon reception and contact us immediately if the item…" at bounding box center [625, 271] width 352 height 40
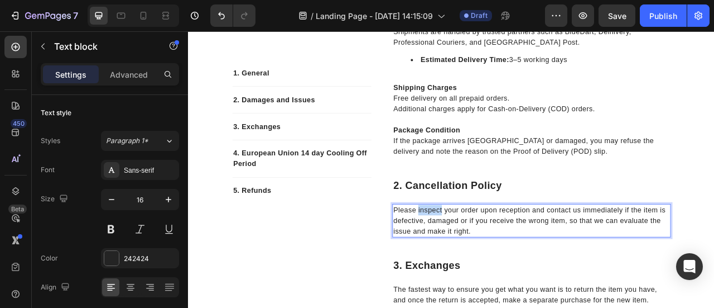
click at [477, 260] on p "Please inspect your order upon reception and contact us immediately if the item…" at bounding box center [625, 271] width 352 height 40
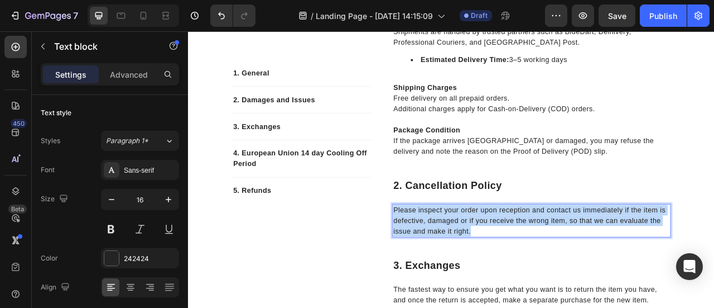
click at [477, 260] on p "Please inspect your order upon reception and contact us immediately if the item…" at bounding box center [625, 271] width 352 height 40
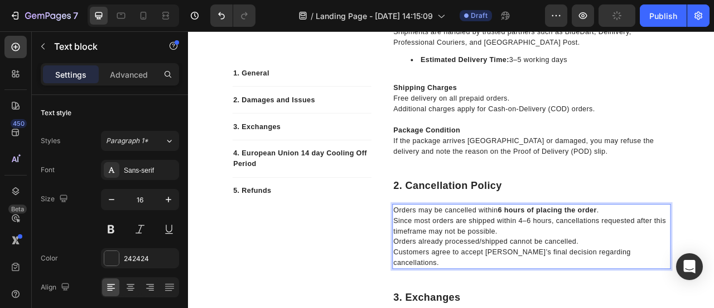
click at [477, 260] on p "Orders may be cancelled within 6 hours of placing the order ." at bounding box center [625, 257] width 352 height 13
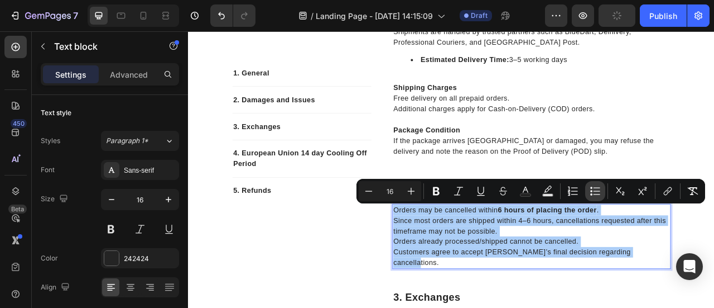
click at [592, 194] on icon "Editor contextual toolbar" at bounding box center [592, 194] width 2 height 2
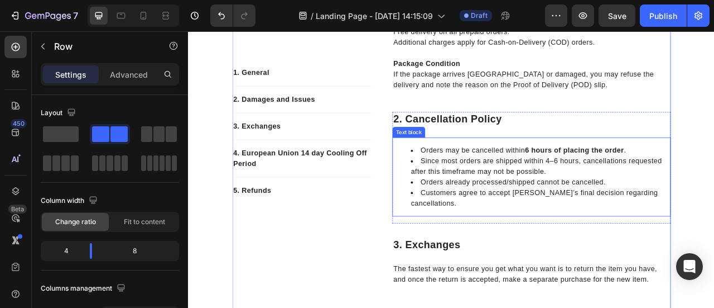
scroll to position [367, 0]
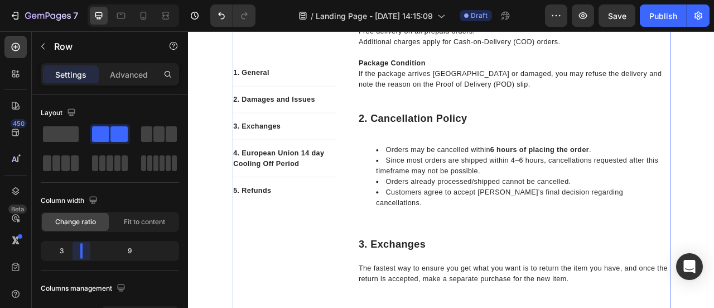
drag, startPoint x: 90, startPoint y: 250, endPoint x: 76, endPoint y: 249, distance: 14.5
click at [76, 0] on body "7 Version history / Landing Page - Aug 27, 14:15:09 Draft Preview Save Publish …" at bounding box center [357, 0] width 714 height 0
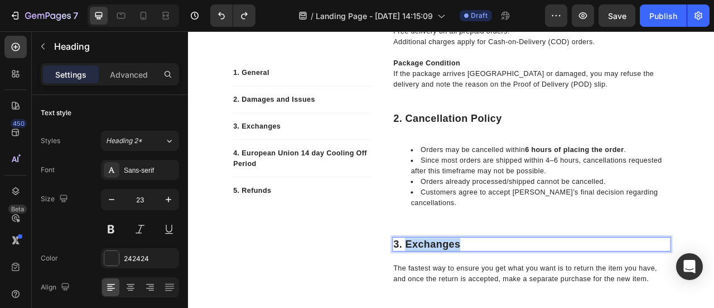
click at [476, 300] on p "3. exchanges" at bounding box center [625, 302] width 352 height 17
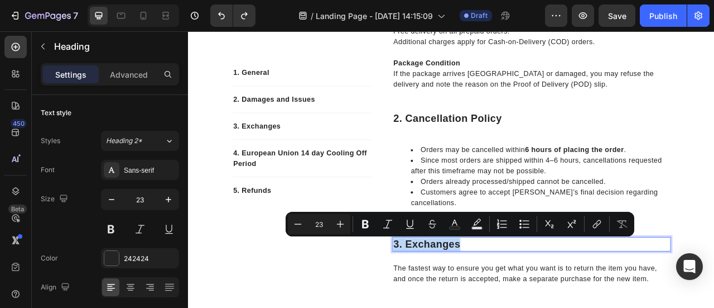
click at [476, 300] on p "3. exchanges" at bounding box center [625, 302] width 352 height 17
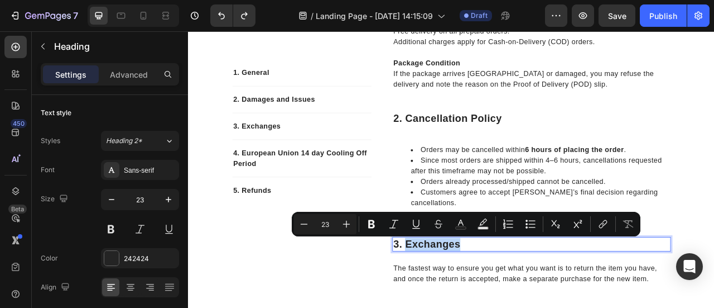
drag, startPoint x: 460, startPoint y: 300, endPoint x: 540, endPoint y: 304, distance: 79.9
click at [540, 304] on p "3. exchanges" at bounding box center [625, 302] width 352 height 17
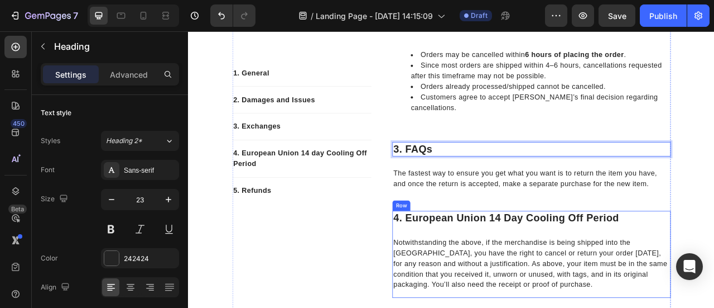
scroll to position [488, 0]
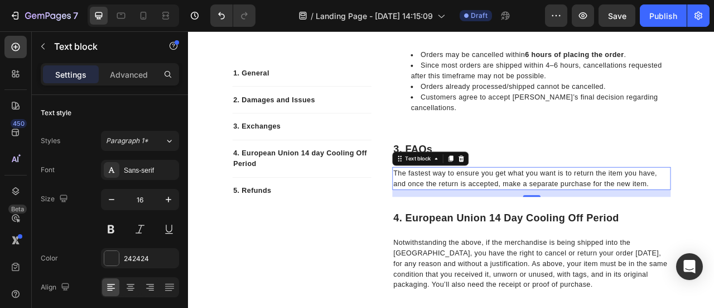
click at [500, 219] on p "The fastest way to ensure you get what you want is to return the item you have,…" at bounding box center [625, 217] width 352 height 27
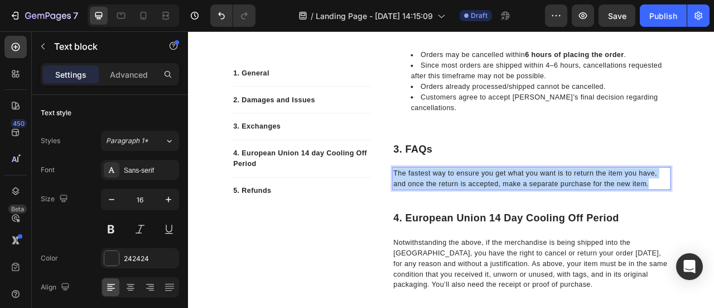
click at [500, 219] on p "The fastest way to ensure you get what you want is to return the item you have,…" at bounding box center [625, 217] width 352 height 27
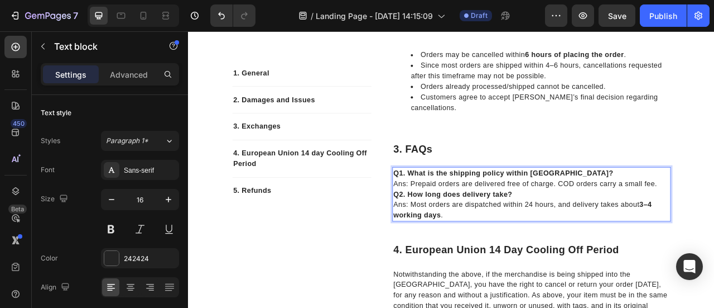
click at [714, 226] on p "Q1. What is the shipping policy within India? Ans: Prepaid orders are delivered…" at bounding box center [625, 217] width 352 height 27
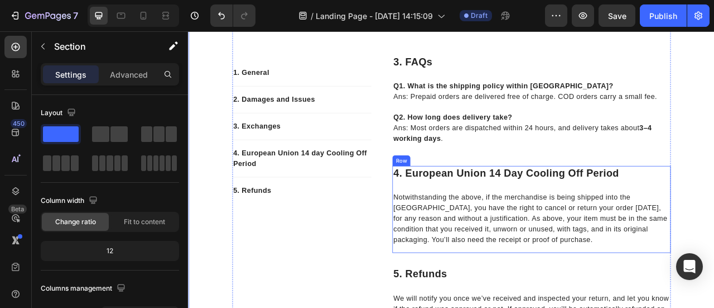
scroll to position [598, 0]
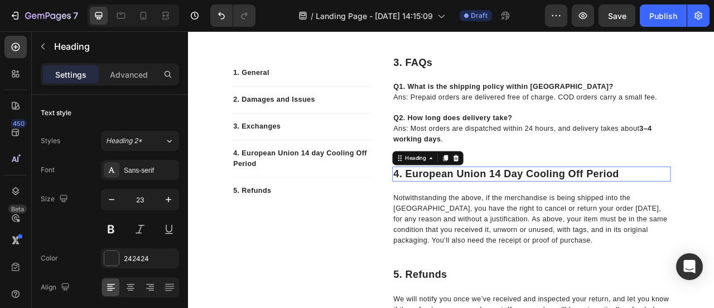
click at [458, 208] on p "4. european union 14 day cooling off period" at bounding box center [625, 212] width 352 height 17
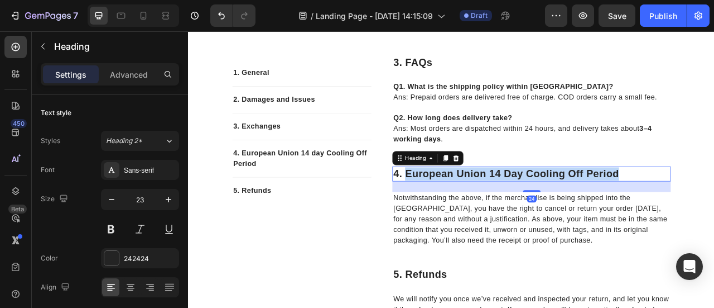
click at [714, 210] on p "4. european union 14 day cooling off period" at bounding box center [625, 212] width 352 height 17
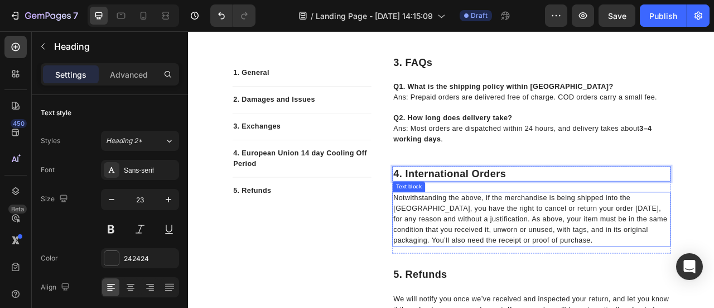
click at [529, 239] on p "Notwithstanding the above, if the merchandise is being shipped into the Europea…" at bounding box center [625, 269] width 352 height 67
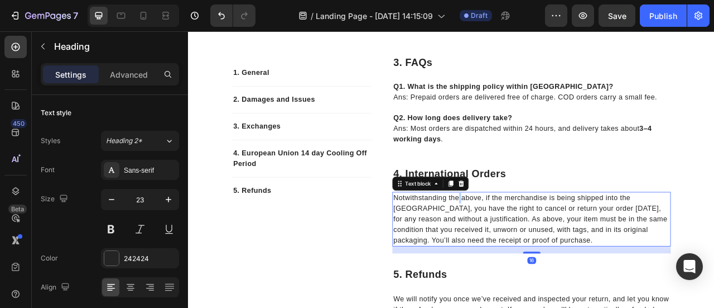
click at [529, 239] on p "Notwithstanding the above, if the merchandise is being shipped into the Europea…" at bounding box center [625, 269] width 352 height 67
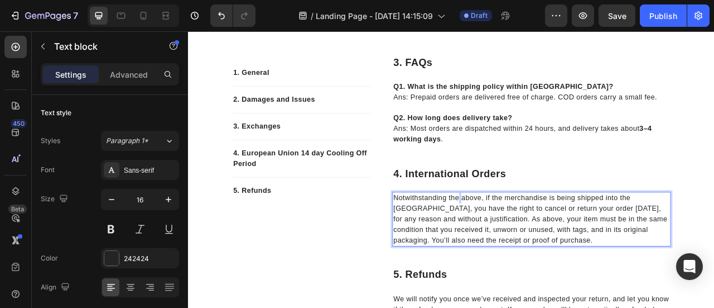
click at [529, 239] on p "Notwithstanding the above, if the merchandise is being shipped into the Europea…" at bounding box center [625, 269] width 352 height 67
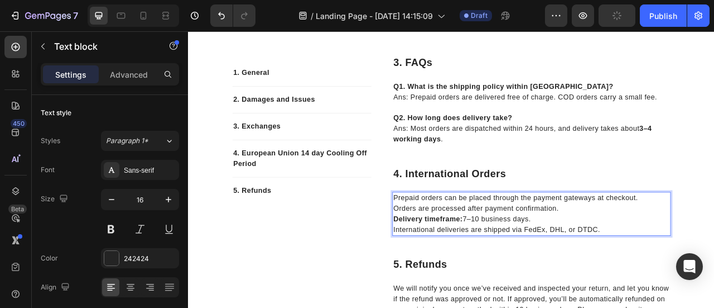
click at [529, 239] on p "Prepaid orders can be placed through the payment gateways at checkout." at bounding box center [625, 242] width 352 height 13
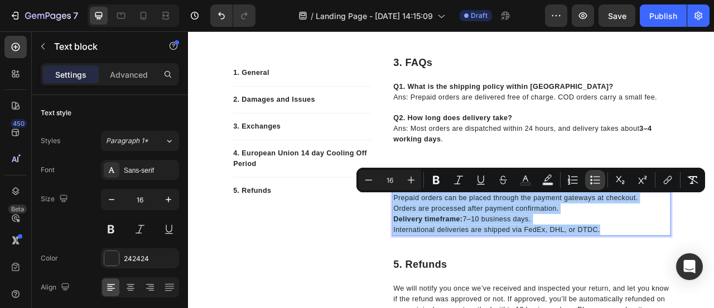
click at [592, 180] on icon "Editor contextual toolbar" at bounding box center [592, 180] width 2 height 2
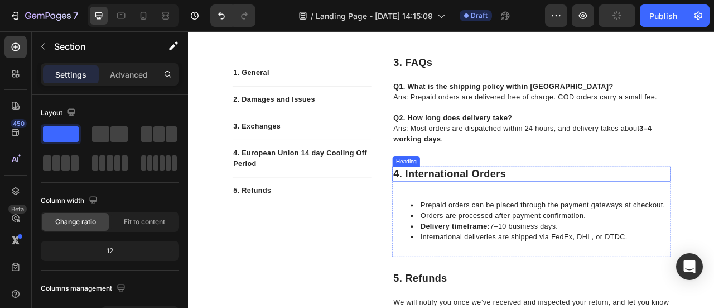
scroll to position [690, 0]
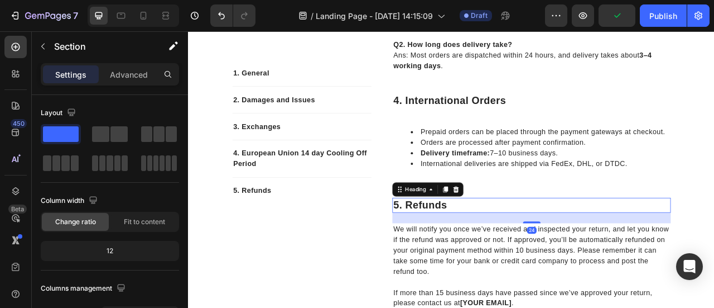
click at [492, 251] on p "5. refunds" at bounding box center [625, 252] width 352 height 17
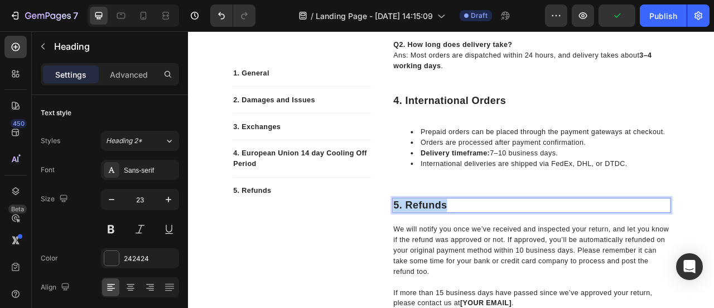
click at [492, 251] on p "5. refunds" at bounding box center [625, 252] width 352 height 17
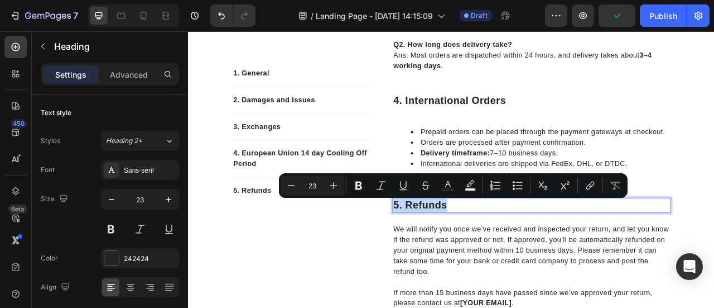
click at [492, 251] on p "5. refunds" at bounding box center [625, 252] width 352 height 17
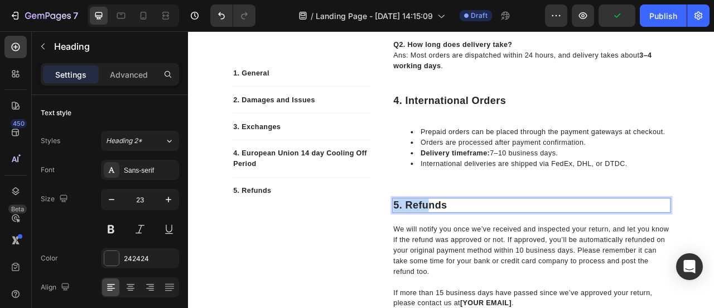
click at [492, 251] on p "5. refunds" at bounding box center [625, 252] width 352 height 17
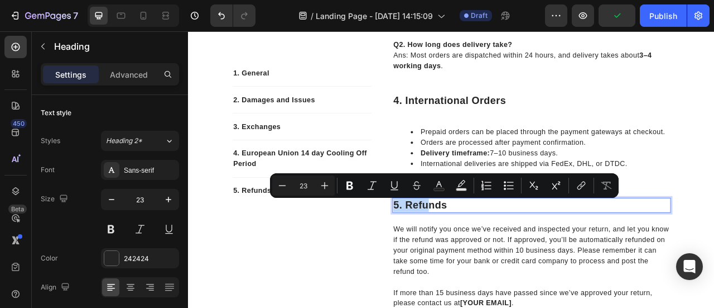
click at [492, 251] on p "5. refunds" at bounding box center [625, 252] width 352 height 17
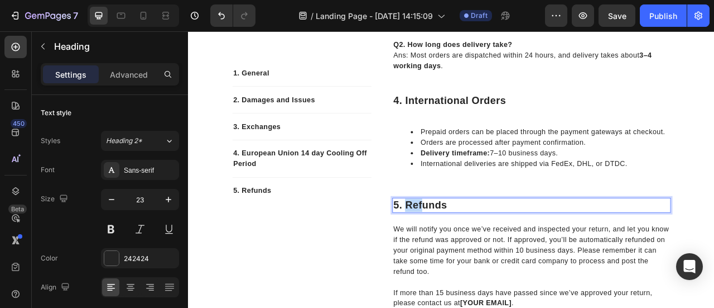
drag, startPoint x: 458, startPoint y: 251, endPoint x: 483, endPoint y: 252, distance: 25.1
click at [483, 252] on p "5. refunds" at bounding box center [625, 252] width 352 height 17
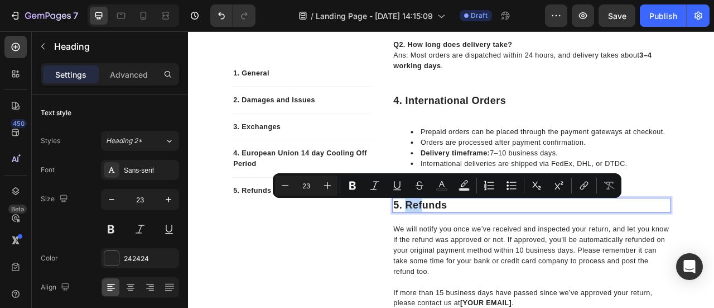
click at [483, 252] on p "5. refunds" at bounding box center [625, 252] width 352 height 17
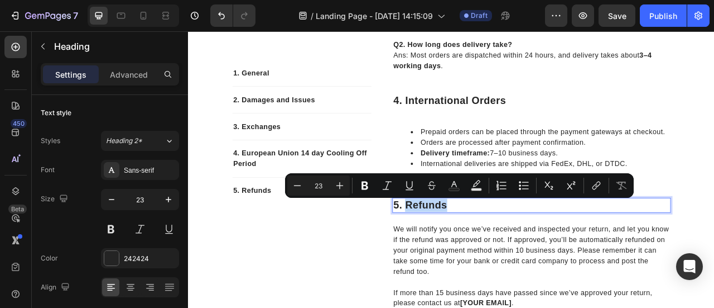
drag, startPoint x: 461, startPoint y: 252, endPoint x: 513, endPoint y: 253, distance: 51.9
click at [513, 253] on p "5. refunds" at bounding box center [625, 252] width 352 height 17
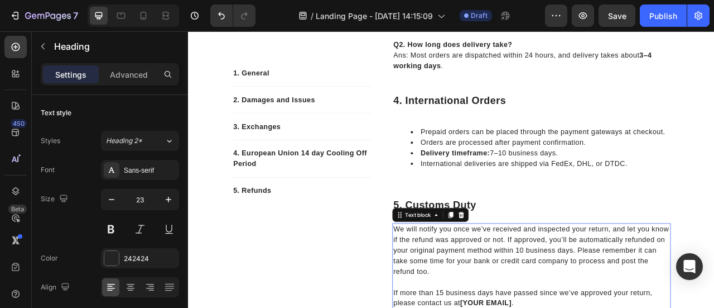
click at [526, 307] on p "We will notify you once we’ve received and inspected your return, and let you k…" at bounding box center [625, 309] width 352 height 67
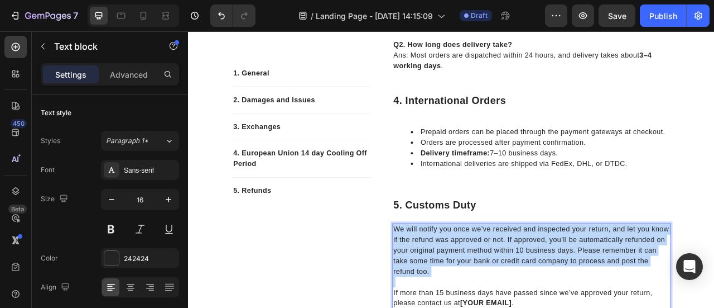
click at [526, 307] on p "We will notify you once we’ve received and inspected your return, and let you k…" at bounding box center [625, 309] width 352 height 67
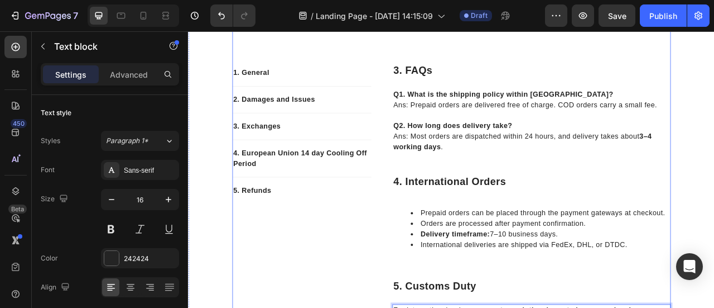
scroll to position [583, 0]
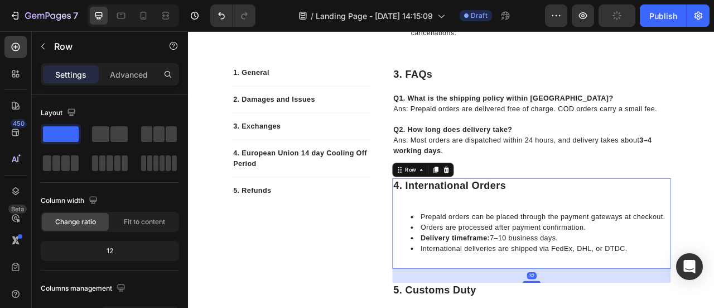
click at [483, 248] on div "4. International Orders Heading Prepaid orders can be placed through the paymen…" at bounding box center [625, 275] width 354 height 115
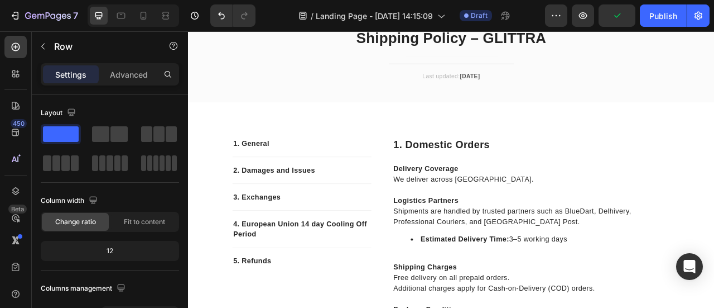
scroll to position [42, 0]
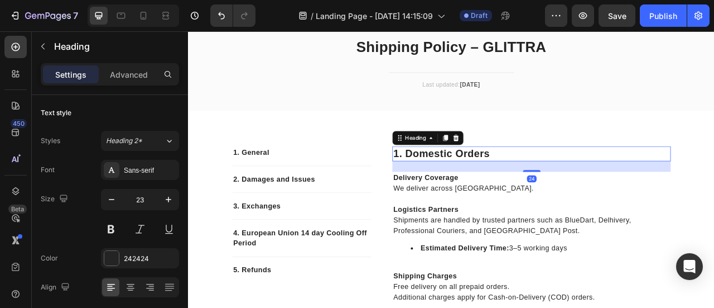
click at [462, 183] on p "1. Domestic Orders" at bounding box center [625, 186] width 352 height 17
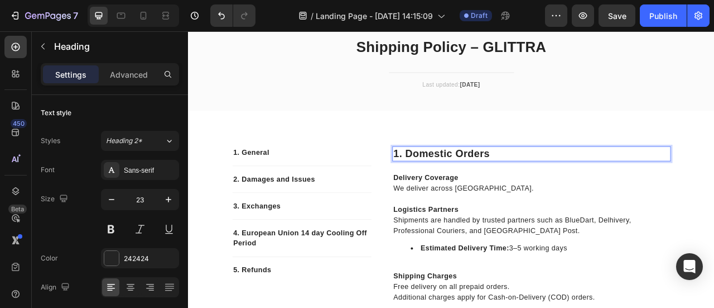
click at [462, 183] on p "1. Domestic Orders" at bounding box center [625, 186] width 352 height 17
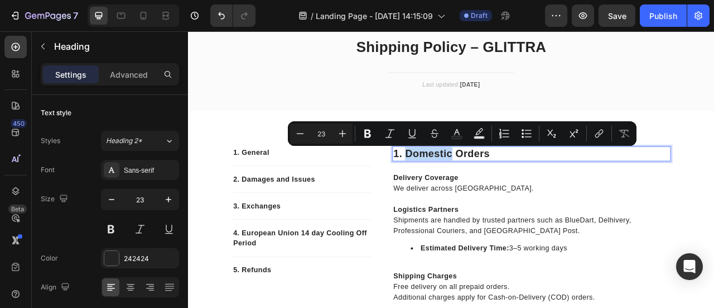
click at [462, 183] on p "1. Domestic Orders" at bounding box center [625, 186] width 352 height 17
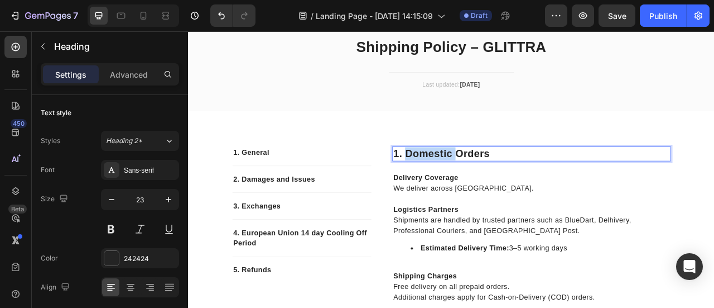
click at [462, 183] on p "1. Domestic Orders" at bounding box center [625, 186] width 352 height 17
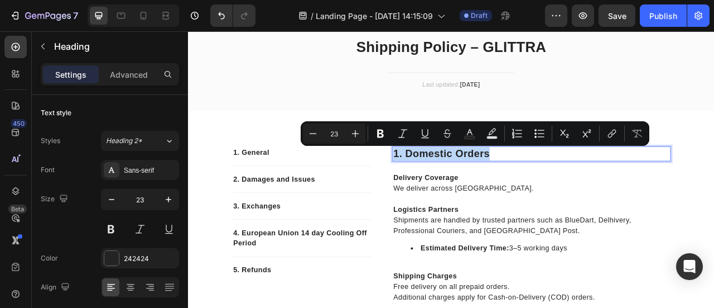
copy p "1. Domestic Orders"
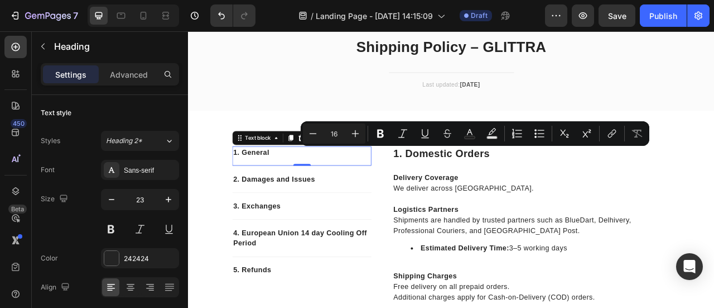
click at [253, 184] on p "1. General" at bounding box center [332, 184] width 175 height 13
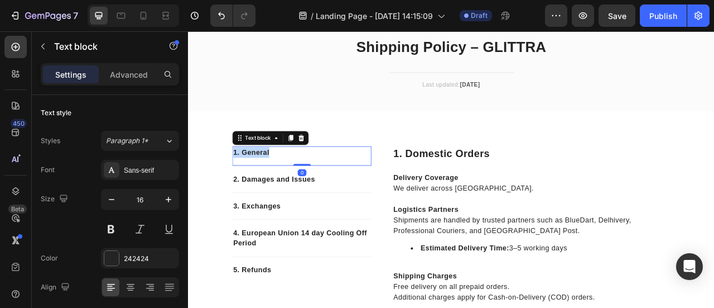
click at [253, 184] on p "1. General" at bounding box center [332, 184] width 175 height 13
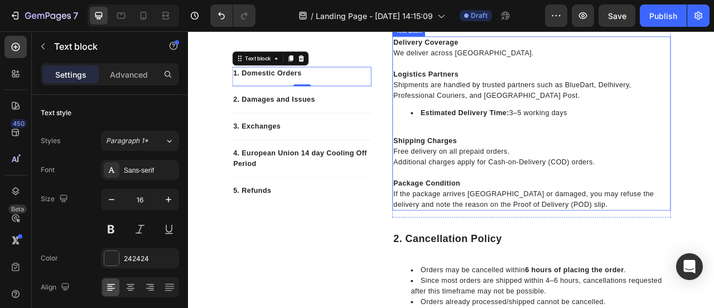
scroll to position [229, 0]
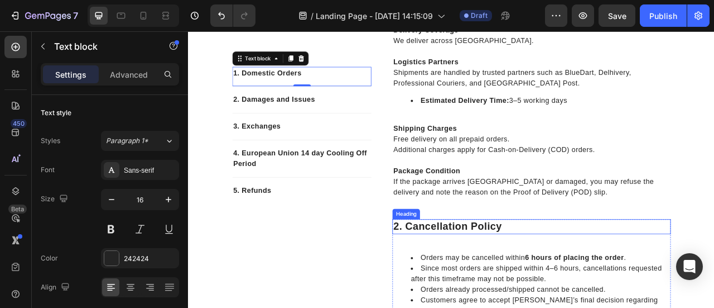
click at [477, 285] on p "2. Cancellation Policy" at bounding box center [625, 279] width 352 height 17
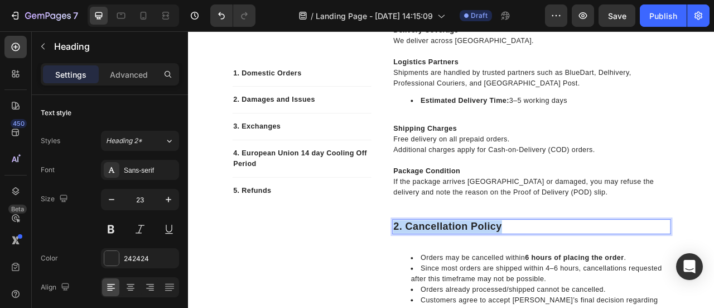
click at [477, 285] on p "2. Cancellation Policy" at bounding box center [625, 279] width 352 height 17
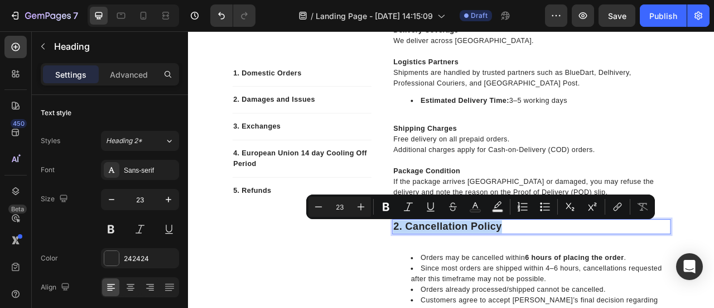
copy p "2. Cancellation Policy"
click at [286, 119] on p "2. Damages and Issues" at bounding box center [332, 117] width 175 height 13
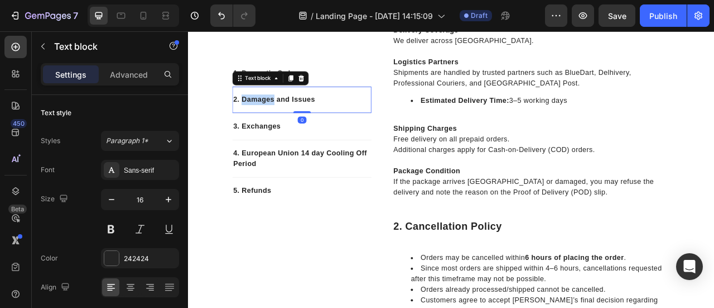
click at [286, 119] on p "2. Damages and Issues" at bounding box center [332, 117] width 175 height 13
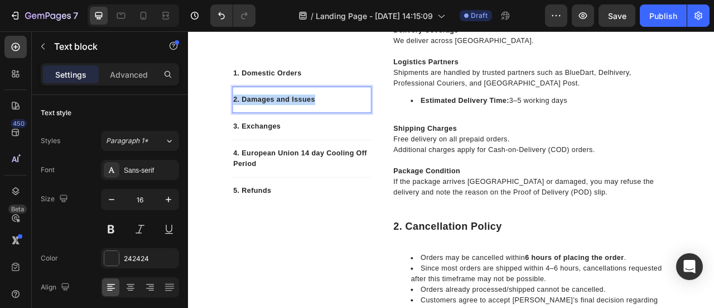
click at [286, 119] on p "2. Damages and Issues" at bounding box center [332, 117] width 175 height 13
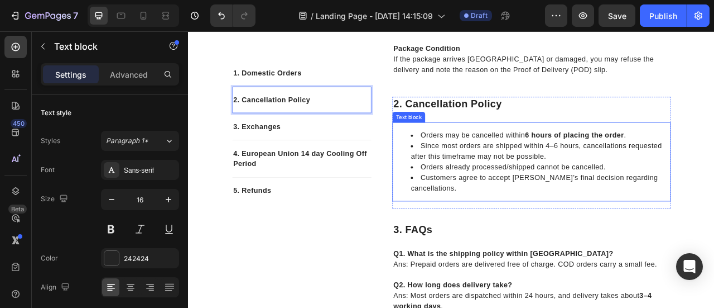
scroll to position [386, 0]
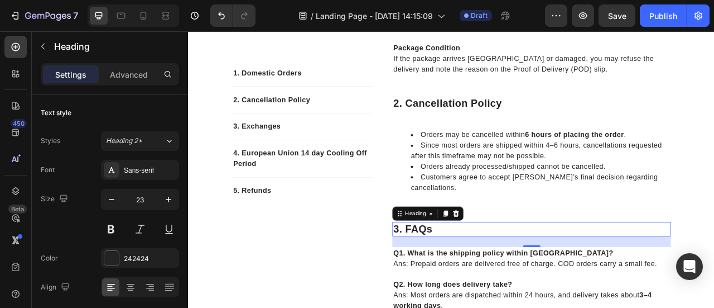
click at [477, 280] on p "3. FAQs" at bounding box center [625, 283] width 352 height 17
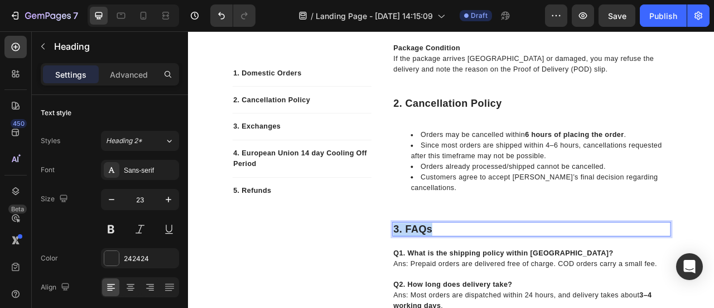
click at [477, 280] on p "3. FAQs" at bounding box center [625, 283] width 352 height 17
click at [287, 152] on p "3. Exchanges" at bounding box center [332, 151] width 175 height 13
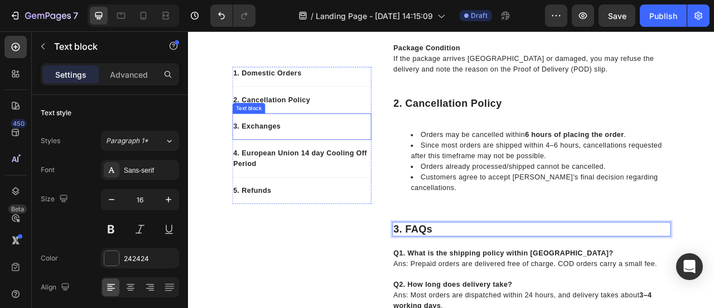
click at [287, 152] on p "3. Exchanges" at bounding box center [332, 151] width 175 height 13
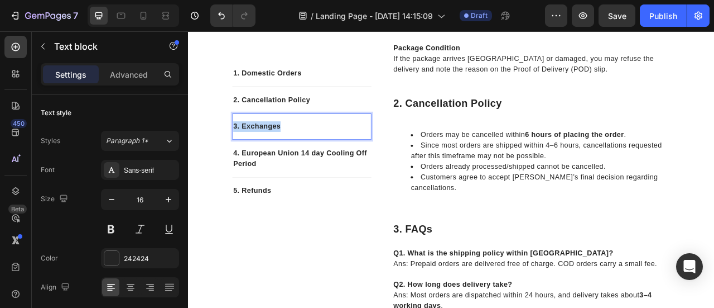
click at [287, 152] on p "3. Exchanges" at bounding box center [332, 151] width 175 height 13
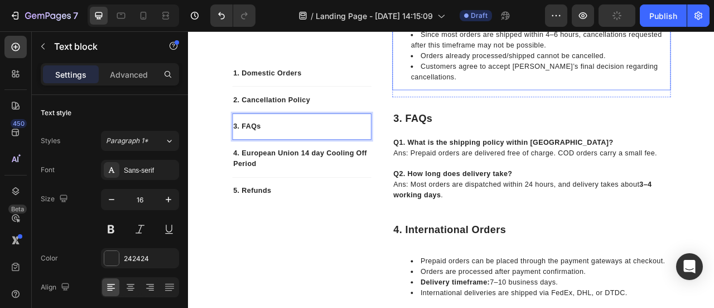
scroll to position [529, 0]
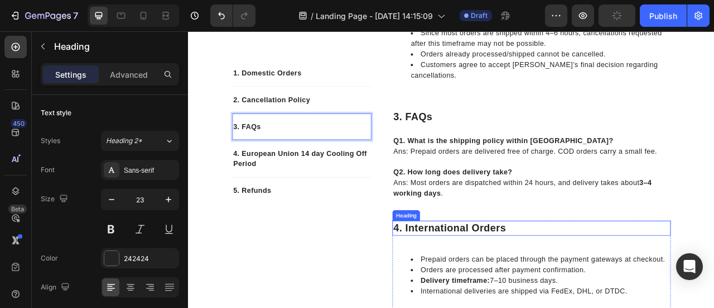
click at [489, 284] on p "4. International Orders" at bounding box center [625, 281] width 352 height 17
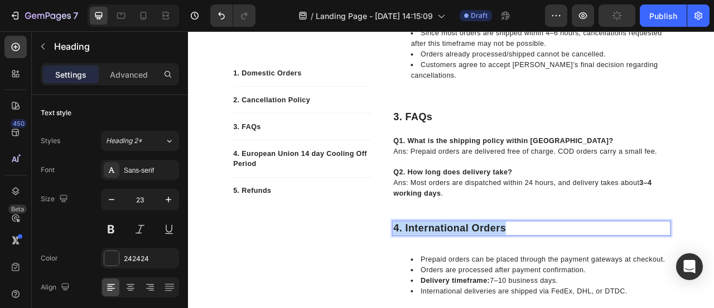
click at [489, 284] on p "4. International Orders" at bounding box center [625, 281] width 352 height 17
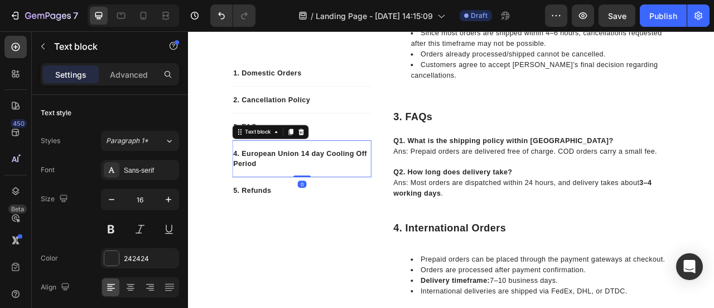
click at [281, 180] on p "4. European Union 14 day Cooling Off Period" at bounding box center [332, 192] width 175 height 27
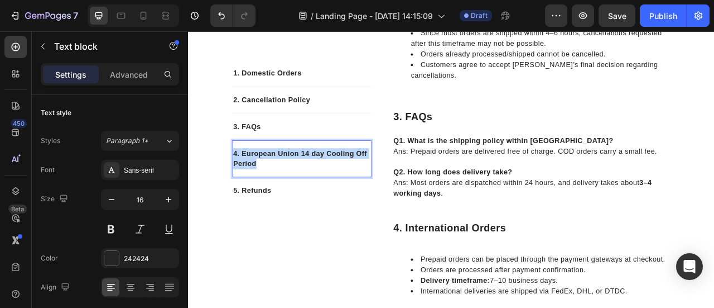
click at [281, 180] on p "4. European Union 14 day Cooling Off Period" at bounding box center [332, 192] width 175 height 27
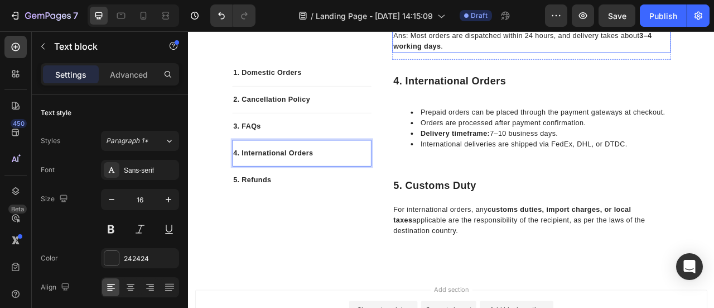
scroll to position [717, 0]
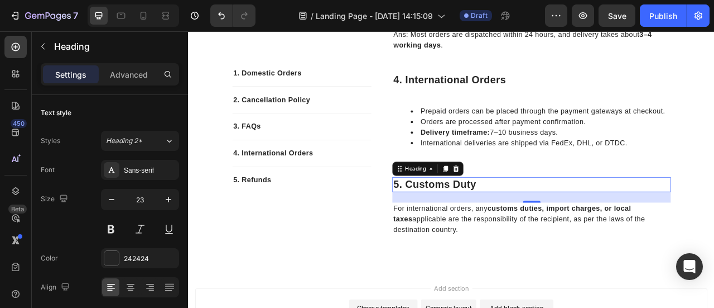
click at [498, 228] on p "5. Customs Duty" at bounding box center [625, 225] width 352 height 17
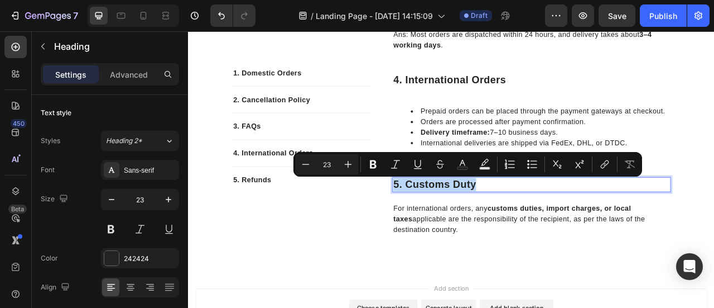
click at [498, 228] on p "5. Customs Duty" at bounding box center [625, 225] width 352 height 17
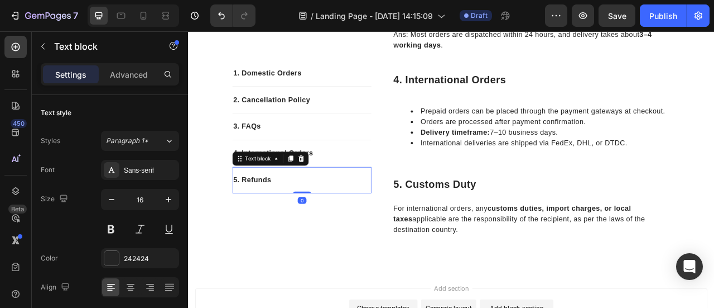
click at [280, 215] on p "5. Refunds" at bounding box center [332, 219] width 175 height 13
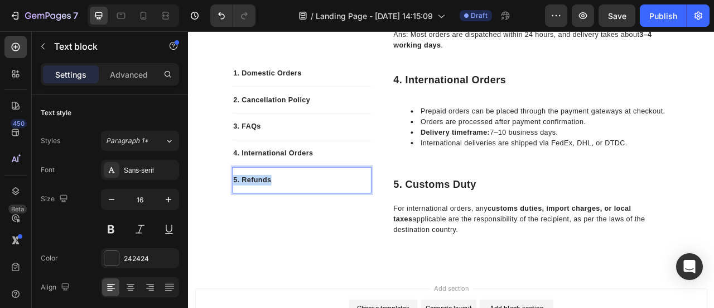
click at [280, 215] on p "5. Refunds" at bounding box center [332, 219] width 175 height 13
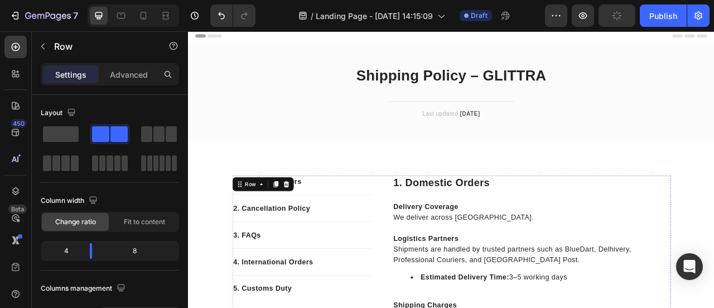
scroll to position [0, 0]
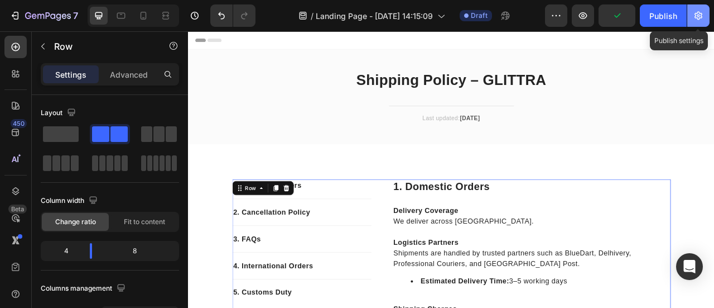
click at [701, 10] on icon "button" at bounding box center [698, 15] width 11 height 11
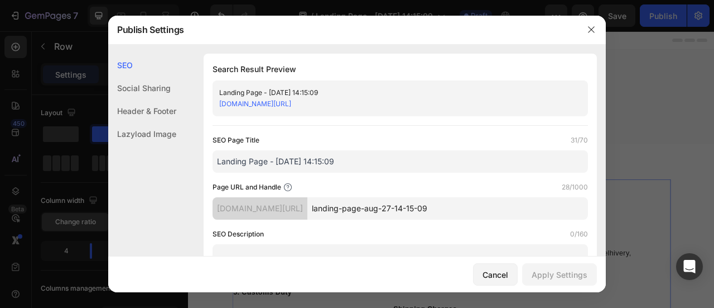
click at [382, 210] on input "landing-page-aug-27-14-15-09" at bounding box center [448, 208] width 281 height 22
paste input "Shipping Policy"
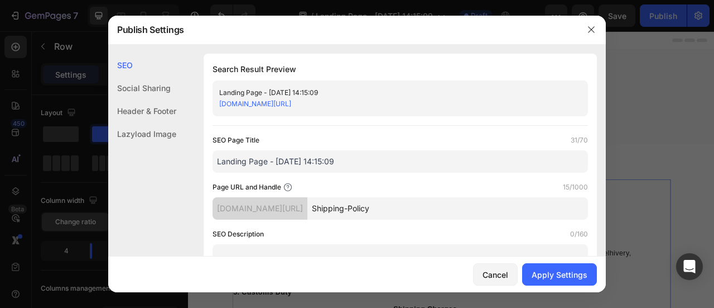
click at [354, 209] on input "Shipping-Policy" at bounding box center [448, 208] width 281 height 22
type input "shipping-policy"
click at [369, 165] on input "Landing Page - Aug 27, 14:15:09" at bounding box center [401, 161] width 376 height 22
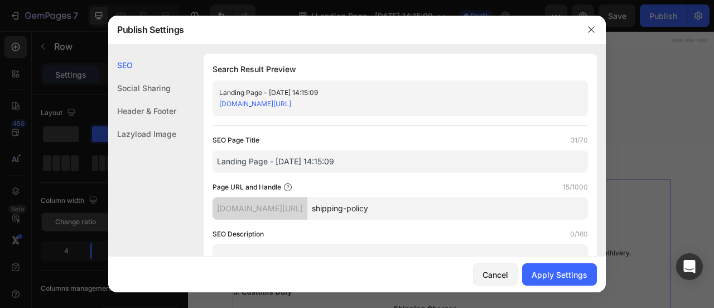
paste input "Shipping Policy"
click at [353, 165] on input "Shipping Policy" at bounding box center [401, 161] width 376 height 22
paste input "3. Shipping Policy – GLITTRA"
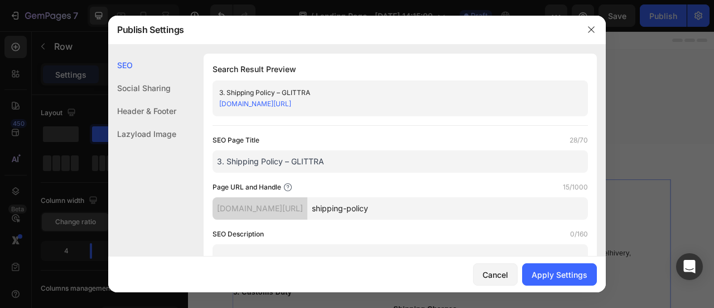
click at [225, 163] on input "3. Shipping Policy – GLITTRA" at bounding box center [401, 161] width 376 height 22
type input "Shipping Policy – GLITTRA"
click at [547, 280] on button "Apply Settings" at bounding box center [559, 274] width 75 height 22
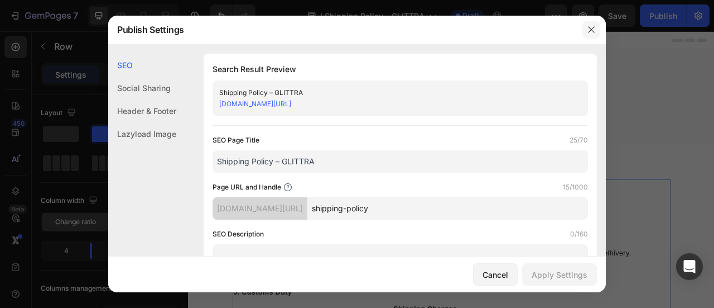
click at [591, 31] on icon "button" at bounding box center [591, 29] width 9 height 9
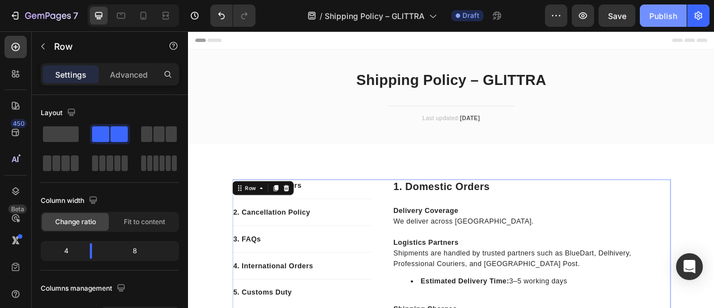
click at [659, 22] on button "Publish" at bounding box center [663, 15] width 47 height 22
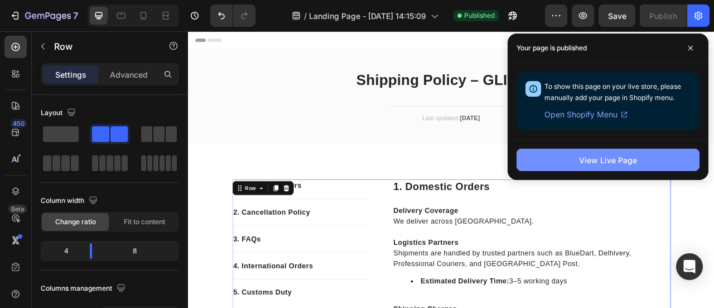
click at [595, 162] on div "View Live Page" at bounding box center [608, 160] width 58 height 12
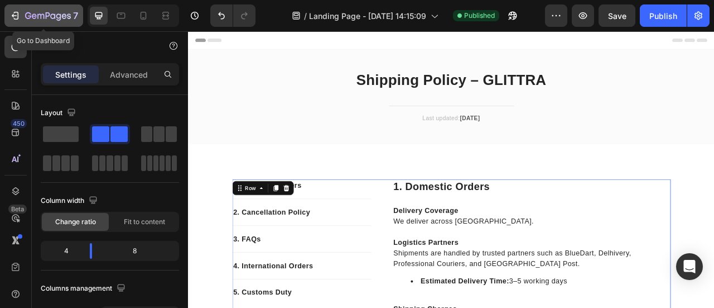
click at [17, 15] on icon "button" at bounding box center [16, 16] width 5 height 8
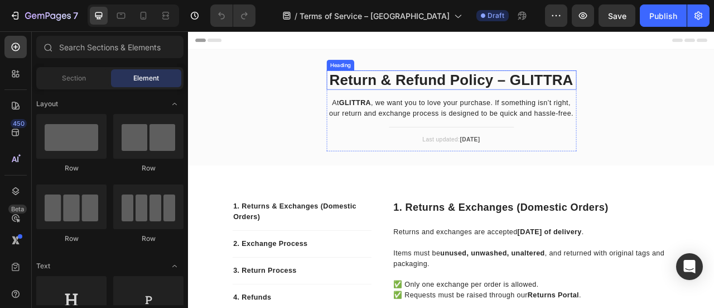
click at [432, 94] on h2 "Return & Refund Policy – GLITTRA" at bounding box center [523, 93] width 318 height 25
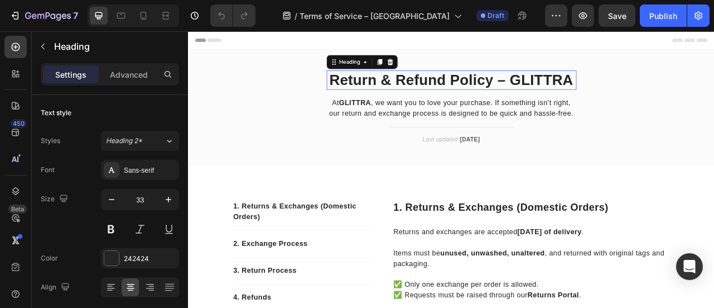
click at [432, 94] on p "Return & Refund Policy – GLITTRA" at bounding box center [523, 93] width 316 height 22
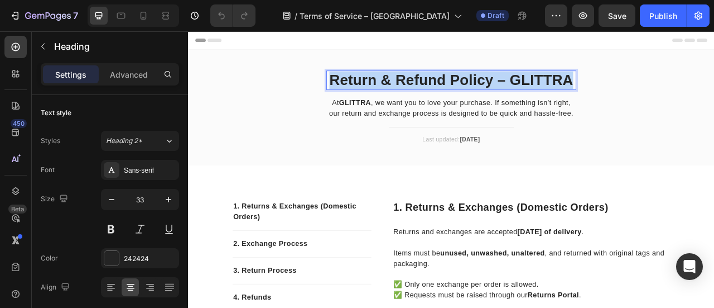
click at [432, 94] on p "Return & Refund Policy – GLITTRA" at bounding box center [523, 93] width 316 height 22
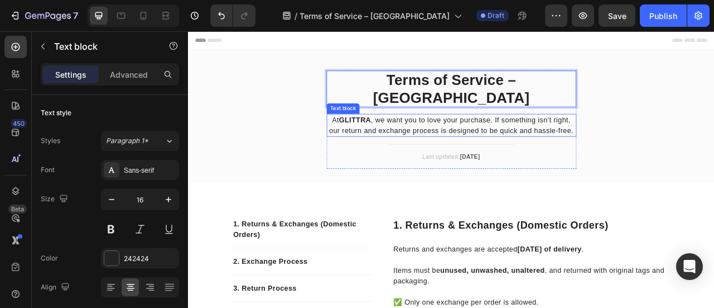
click at [417, 137] on p "At [GEOGRAPHIC_DATA] , we want you to love your purchase. If something isn’t ri…" at bounding box center [523, 150] width 316 height 27
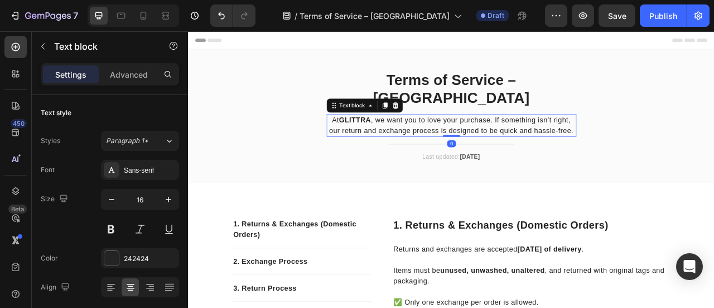
click at [417, 137] on p "At [GEOGRAPHIC_DATA] , we want you to love your purchase. If something isn’t ri…" at bounding box center [523, 150] width 316 height 27
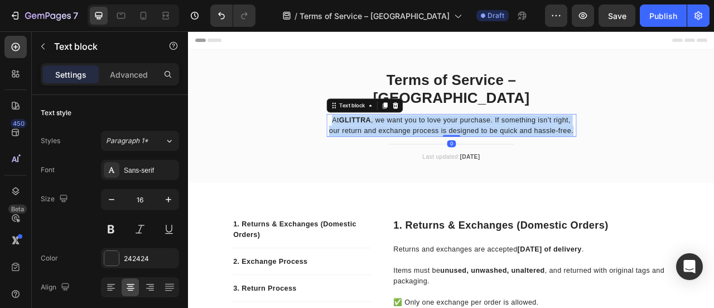
click at [417, 137] on p "At [GEOGRAPHIC_DATA] , we want you to love your purchase. If something isn’t ri…" at bounding box center [523, 150] width 316 height 27
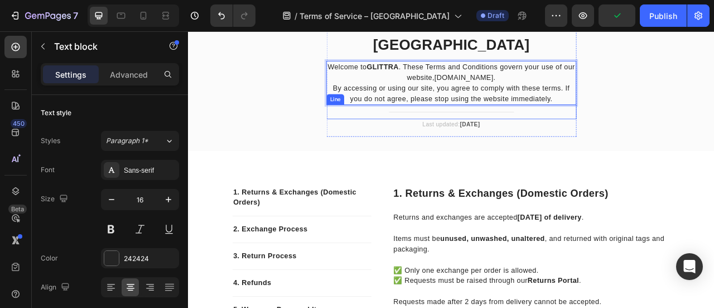
scroll to position [68, 0]
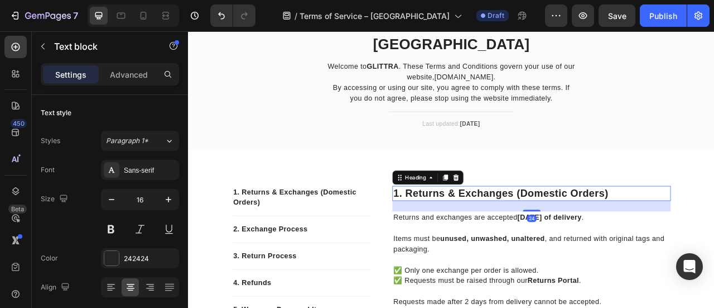
click at [467, 227] on h2 "1. returns & exchanges (domestic orders)" at bounding box center [625, 236] width 354 height 19
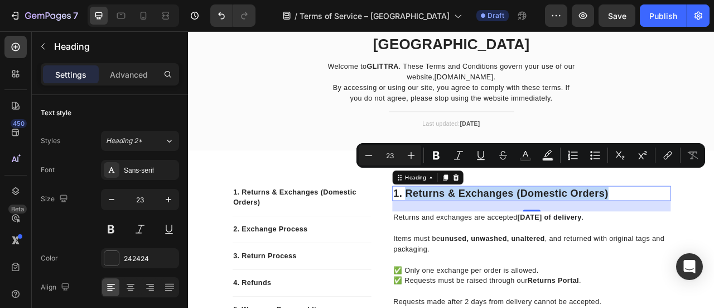
drag, startPoint x: 731, startPoint y: 215, endPoint x: 463, endPoint y: 212, distance: 268.5
click at [463, 228] on p "1. returns & exchanges (domestic orders)" at bounding box center [625, 236] width 352 height 17
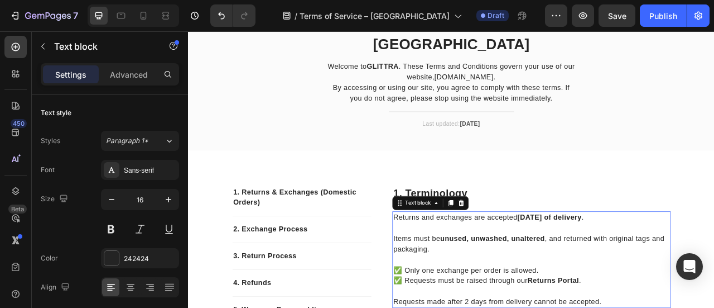
click at [514, 261] on p "Returns and exchanges are accepted [DATE] of delivery ." at bounding box center [625, 267] width 352 height 13
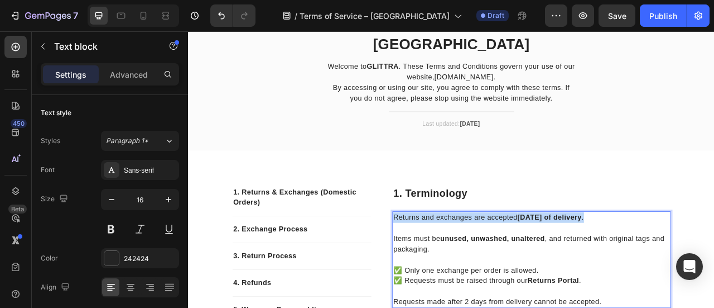
click at [514, 261] on p "Returns and exchanges are accepted [DATE] of delivery ." at bounding box center [625, 267] width 352 height 13
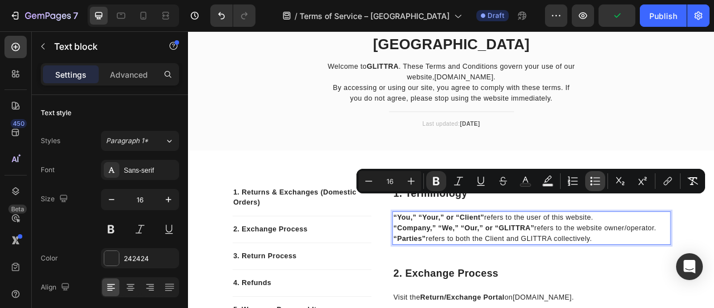
click at [591, 183] on icon "Editor contextual toolbar" at bounding box center [595, 180] width 11 height 11
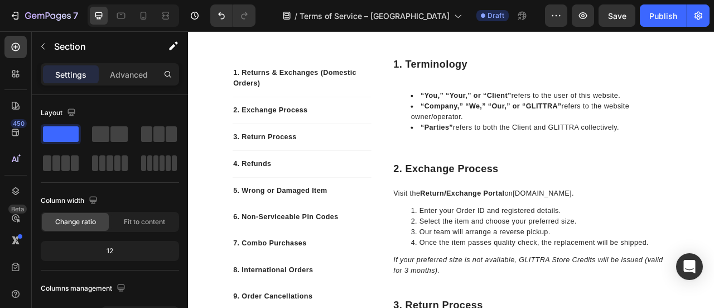
scroll to position [210, 0]
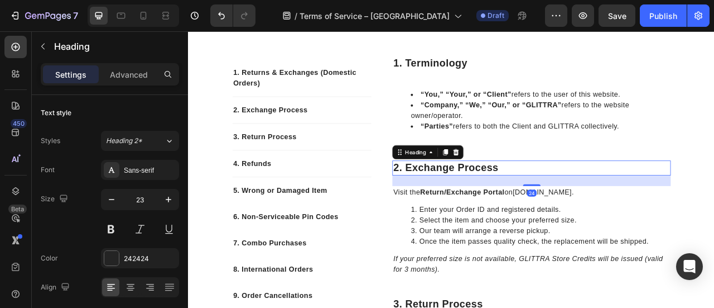
click at [491, 203] on h2 "2. exchange process" at bounding box center [625, 204] width 354 height 19
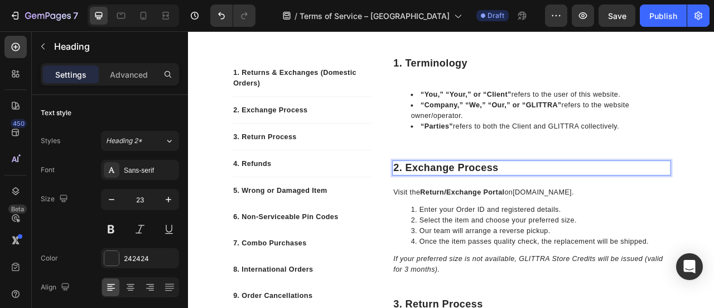
click at [491, 203] on p "2. exchange process" at bounding box center [625, 204] width 352 height 17
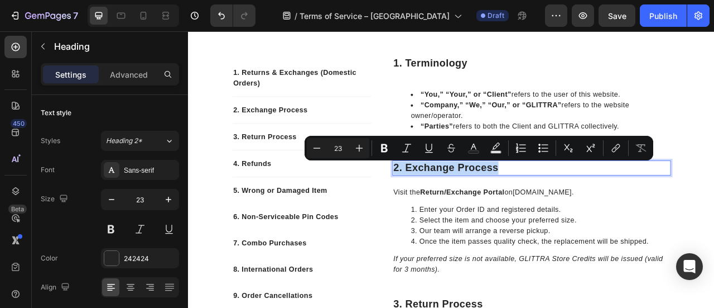
click at [491, 203] on p "2. exchange process" at bounding box center [625, 204] width 352 height 17
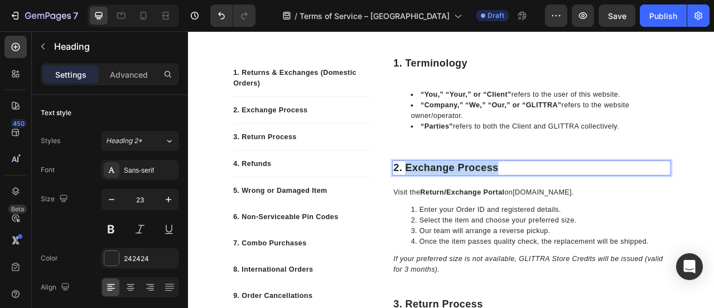
drag, startPoint x: 459, startPoint y: 205, endPoint x: 578, endPoint y: 207, distance: 119.5
click at [578, 207] on p "2. exchange process" at bounding box center [625, 204] width 352 height 17
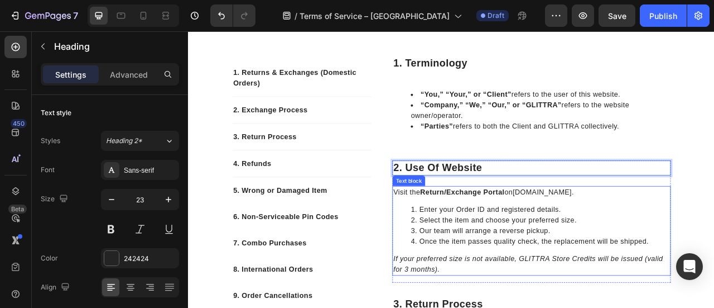
click at [584, 247] on div "Visit the Return/Exchange Portal on [DOMAIN_NAME] . Enter your Order ID and reg…" at bounding box center [625, 285] width 354 height 114
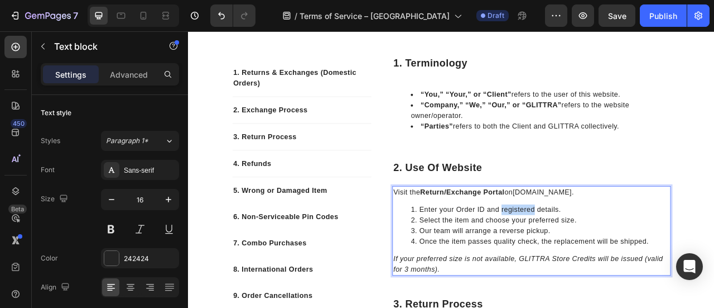
click at [584, 247] on div "Visit the Return/Exchange Portal on [DOMAIN_NAME] . Enter your Order ID and reg…" at bounding box center [625, 285] width 354 height 114
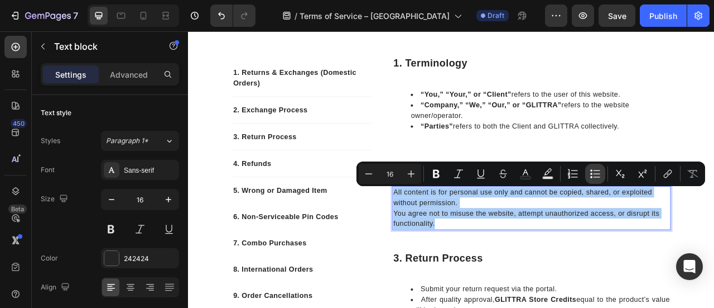
click at [594, 178] on icon "Editor contextual toolbar" at bounding box center [595, 173] width 11 height 11
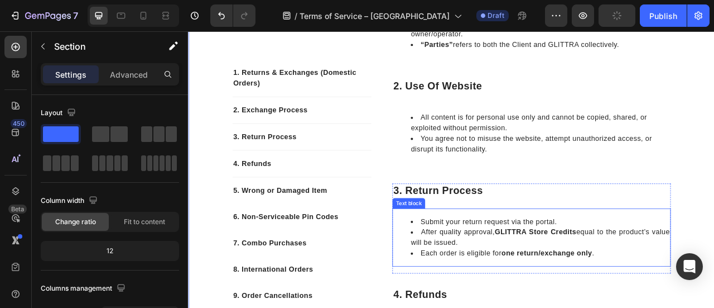
scroll to position [315, 0]
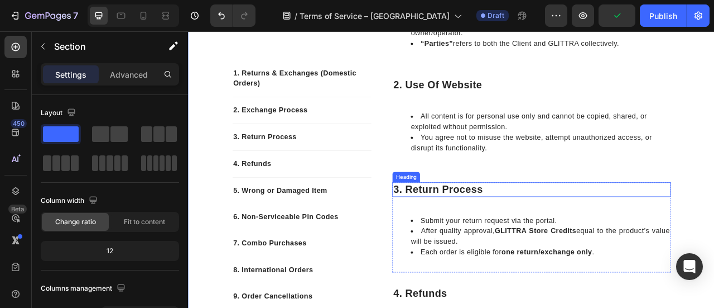
click at [471, 228] on h2 "3. return process" at bounding box center [625, 232] width 354 height 19
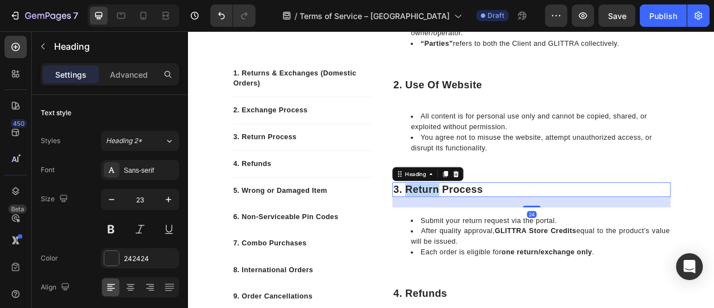
click at [458, 230] on p "3. return process" at bounding box center [625, 232] width 352 height 17
click at [559, 228] on p "3. return process" at bounding box center [625, 232] width 352 height 17
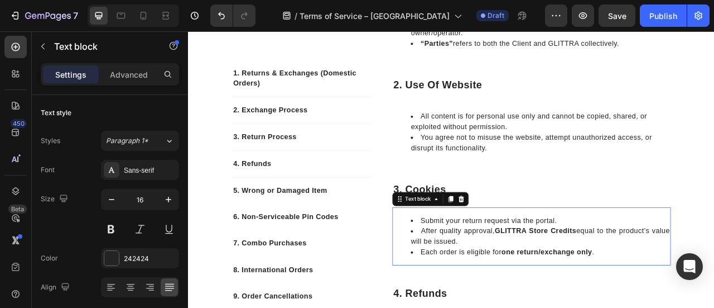
click at [513, 268] on li "Submit your return request via the portal." at bounding box center [636, 271] width 330 height 13
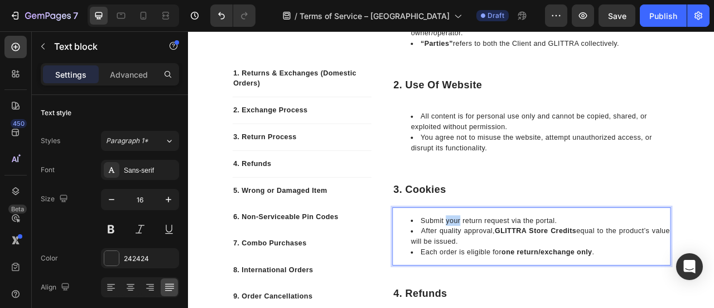
click at [513, 268] on li "Submit your return request via the portal." at bounding box center [636, 271] width 330 height 13
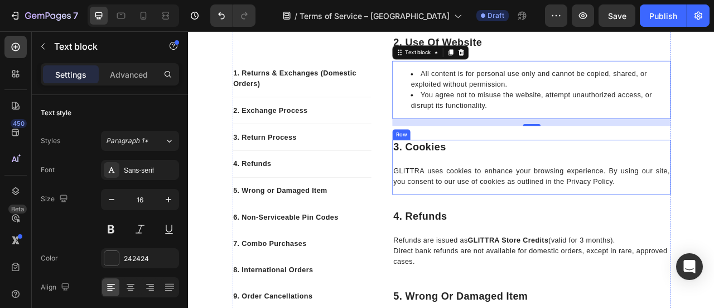
scroll to position [370, 0]
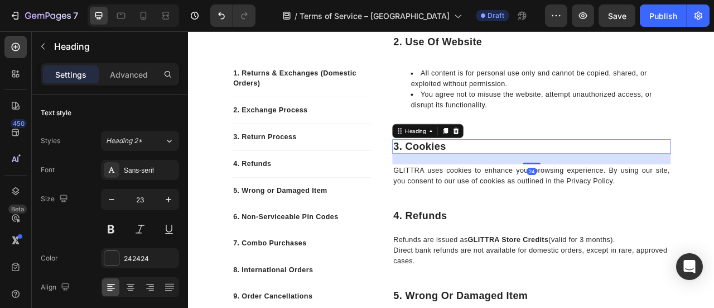
click at [477, 183] on p "3. Cookies" at bounding box center [625, 178] width 352 height 17
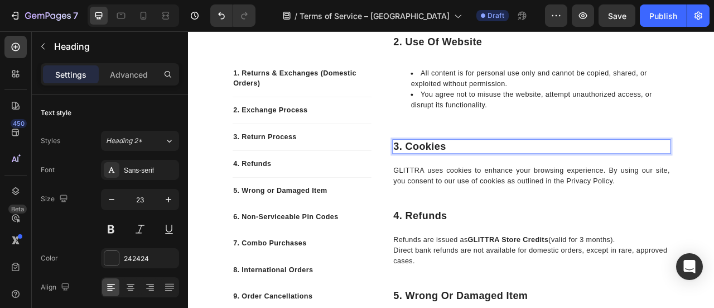
click at [477, 183] on p "3. Cookies" at bounding box center [625, 178] width 352 height 17
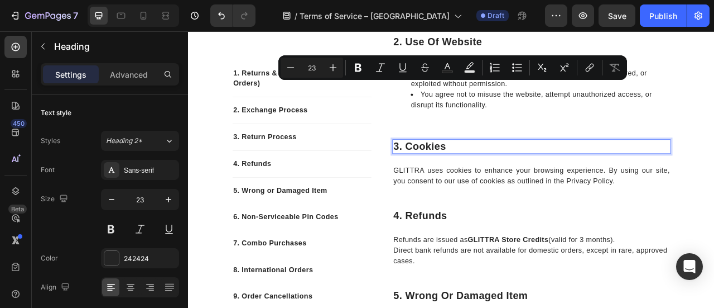
scroll to position [453, 0]
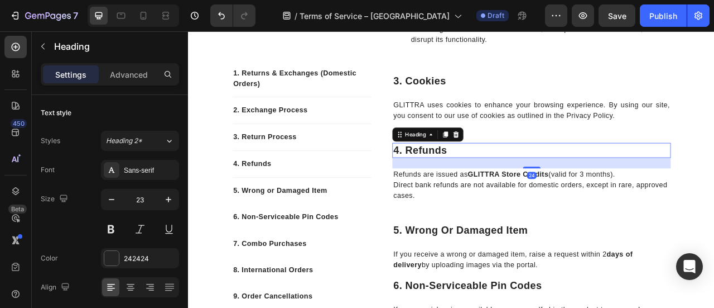
click at [477, 183] on h2 "4. refunds" at bounding box center [625, 182] width 354 height 19
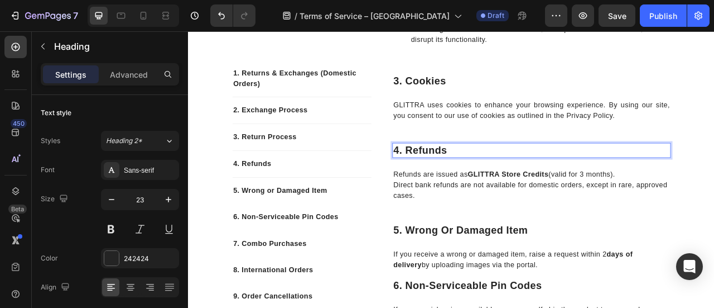
click at [477, 183] on p "4. refunds" at bounding box center [625, 182] width 352 height 17
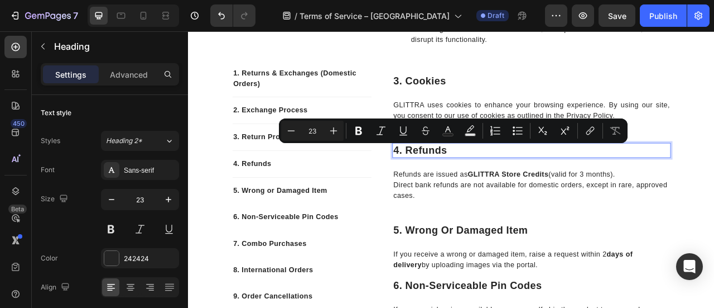
click at [477, 183] on p "4. refunds" at bounding box center [625, 182] width 352 height 17
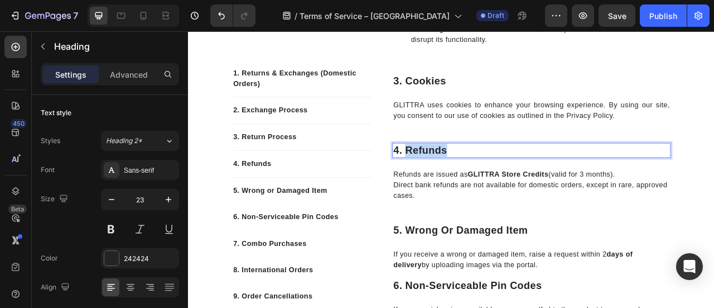
drag, startPoint x: 459, startPoint y: 180, endPoint x: 523, endPoint y: 181, distance: 64.2
click at [523, 181] on p "4. refunds" at bounding box center [625, 182] width 352 height 17
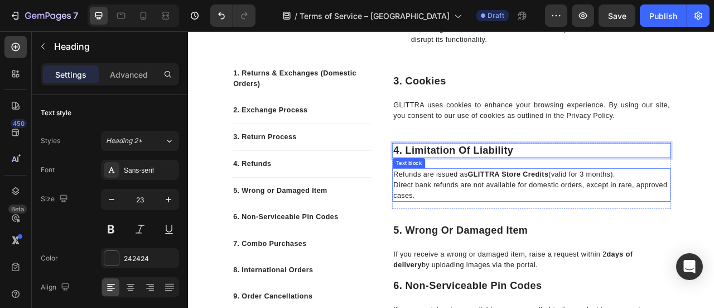
click at [463, 222] on p "Direct bank refunds are not available for domestic orders, except in rare, appr…" at bounding box center [625, 233] width 352 height 27
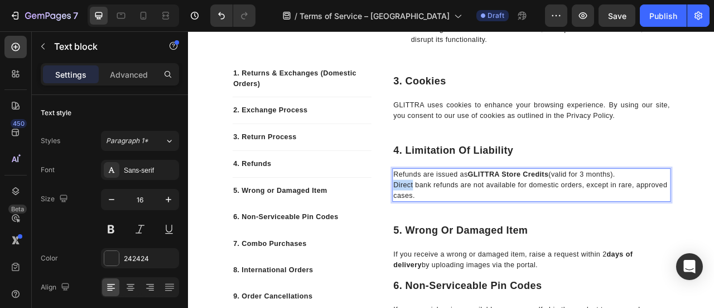
click at [463, 222] on p "Direct bank refunds are not available for domestic orders, except in rare, appr…" at bounding box center [625, 233] width 352 height 27
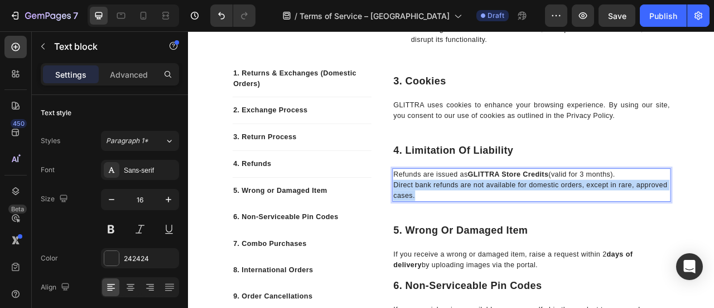
click at [463, 222] on p "Direct bank refunds are not available for domestic orders, except in rare, appr…" at bounding box center [625, 233] width 352 height 27
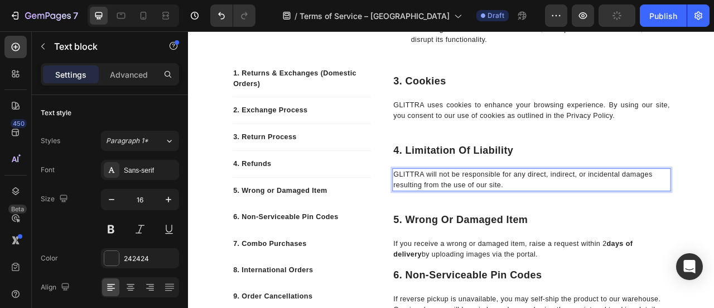
scroll to position [492, 0]
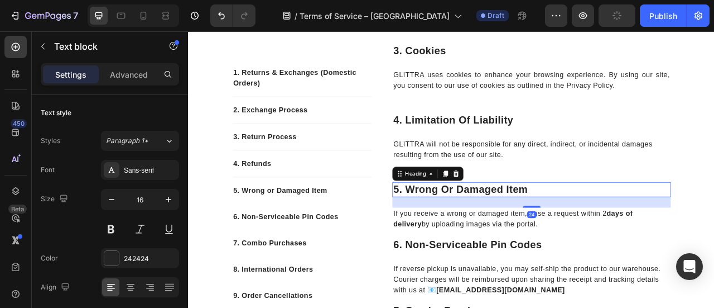
click at [477, 233] on h2 "5. wrong or damaged item" at bounding box center [625, 232] width 354 height 19
click at [477, 233] on p "5. wrong or damaged item" at bounding box center [625, 232] width 352 height 17
click at [464, 230] on p "5. wrong or damaged item" at bounding box center [625, 232] width 352 height 17
drag, startPoint x: 458, startPoint y: 230, endPoint x: 517, endPoint y: 230, distance: 59.2
click at [517, 230] on p "5. wrong or damaged item" at bounding box center [625, 232] width 352 height 17
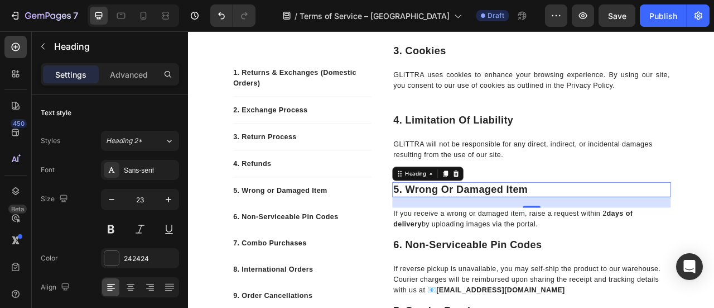
click at [517, 230] on p "5. wrong or damaged item" at bounding box center [625, 232] width 352 height 17
click at [465, 232] on p "5. wrong or damaged item" at bounding box center [625, 232] width 352 height 17
drag, startPoint x: 460, startPoint y: 231, endPoint x: 616, endPoint y: 232, distance: 155.2
click at [616, 232] on p "5. wrong or damaged item" at bounding box center [625, 232] width 352 height 17
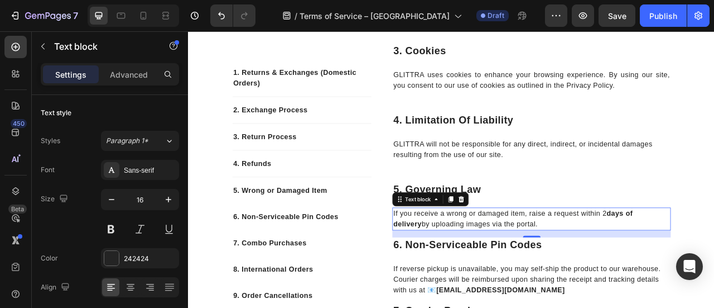
click at [504, 269] on p "If you receive a wrong or damaged item, raise a request [DATE] of delivery by u…" at bounding box center [625, 269] width 352 height 27
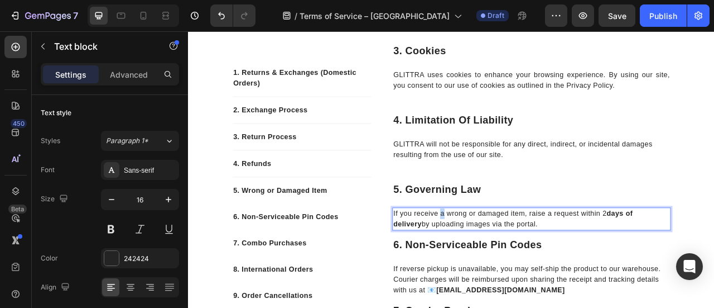
click at [504, 269] on p "If you receive a wrong or damaged item, raise a request [DATE] of delivery by u…" at bounding box center [625, 269] width 352 height 27
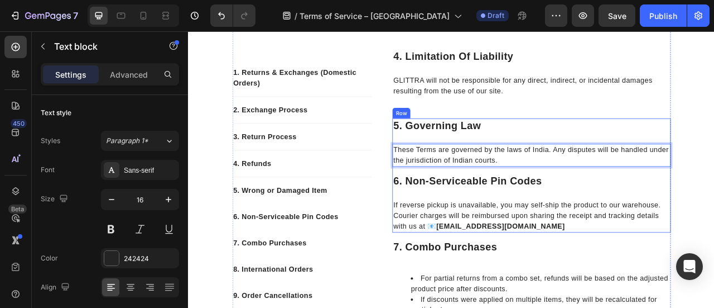
scroll to position [573, 0]
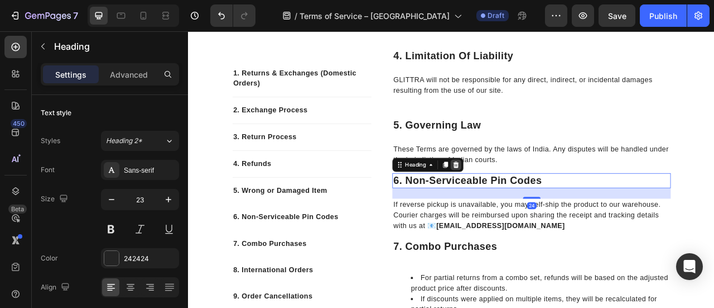
click at [524, 201] on icon at bounding box center [528, 200] width 9 height 9
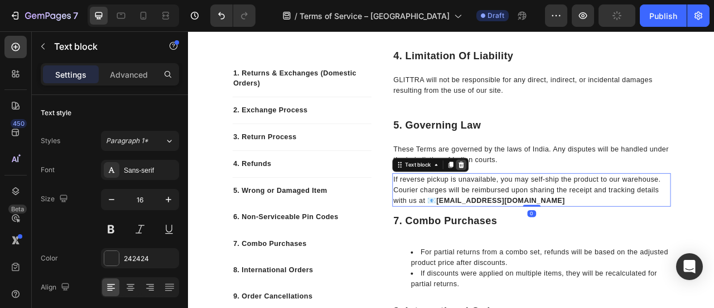
click at [532, 203] on icon at bounding box center [535, 201] width 7 height 8
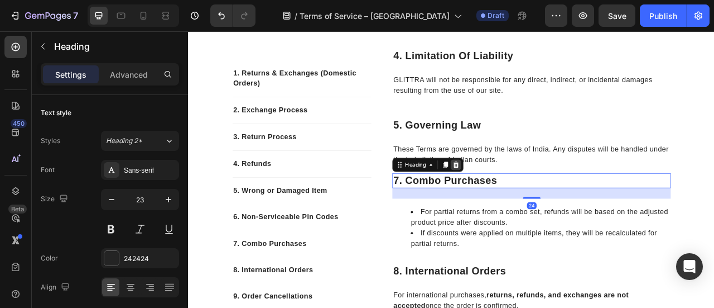
click at [526, 200] on icon at bounding box center [528, 201] width 7 height 8
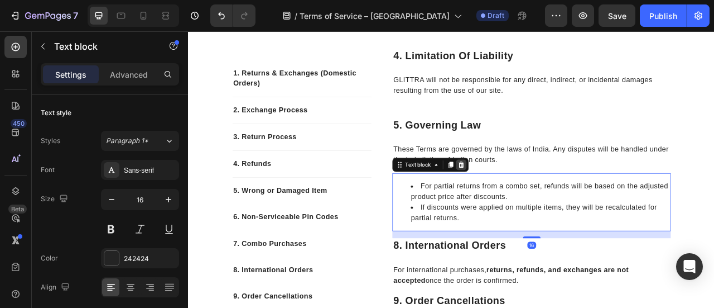
click at [532, 200] on icon at bounding box center [535, 201] width 7 height 8
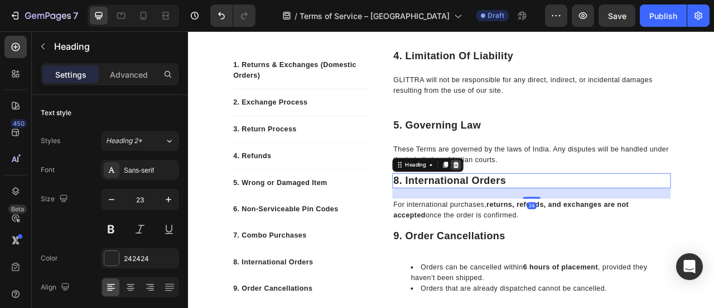
click at [525, 203] on icon at bounding box center [528, 201] width 7 height 8
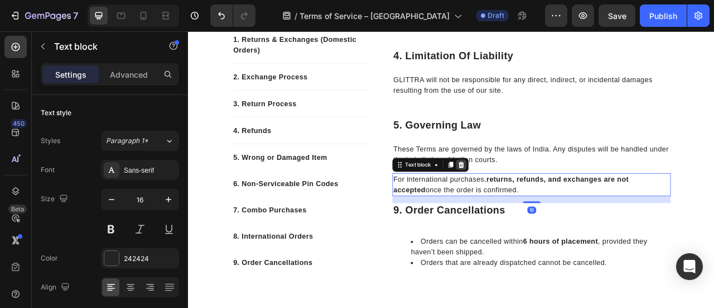
click at [531, 200] on icon at bounding box center [535, 200] width 9 height 9
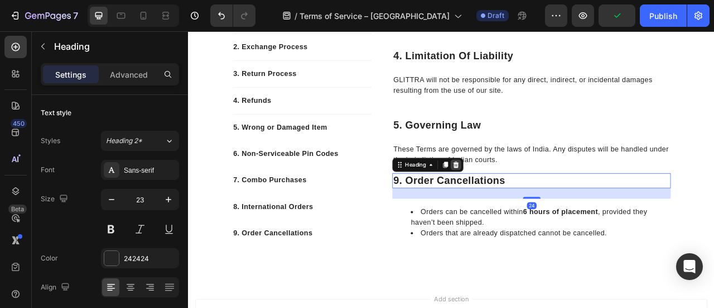
click at [526, 204] on icon at bounding box center [528, 200] width 9 height 9
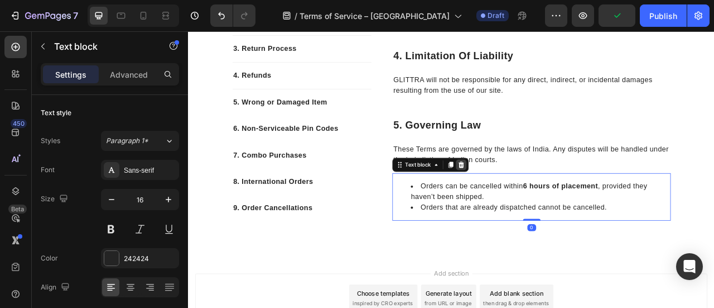
click at [532, 200] on icon at bounding box center [535, 201] width 7 height 8
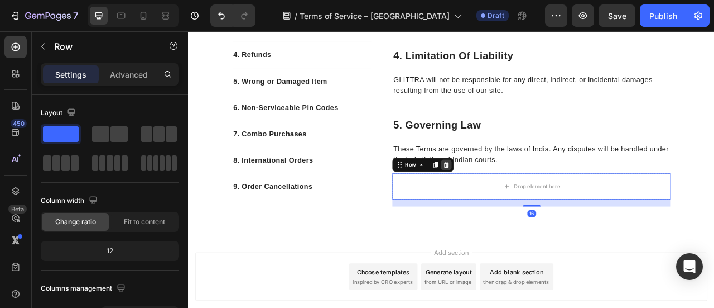
click at [512, 202] on icon at bounding box center [516, 200] width 9 height 9
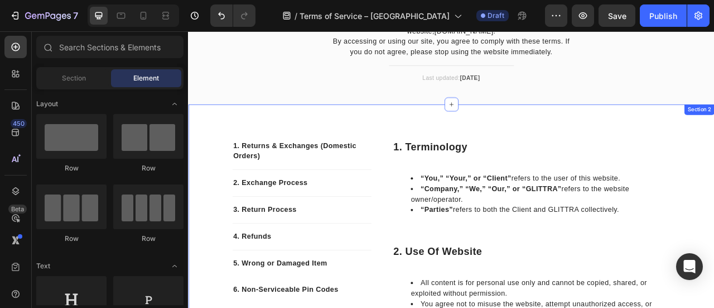
scroll to position [126, 0]
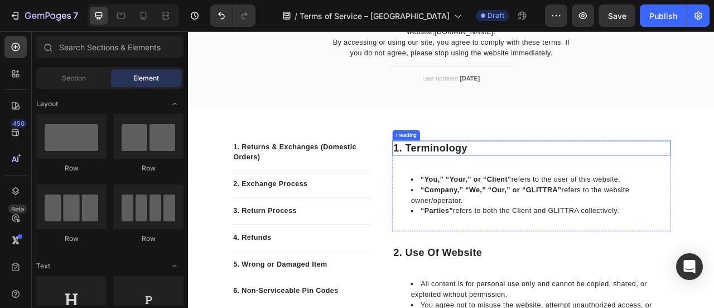
click at [468, 171] on p "1. Terminology" at bounding box center [625, 179] width 352 height 17
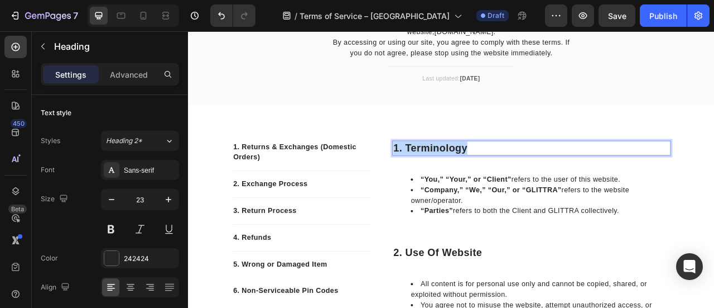
click at [468, 171] on p "1. Terminology" at bounding box center [625, 179] width 352 height 17
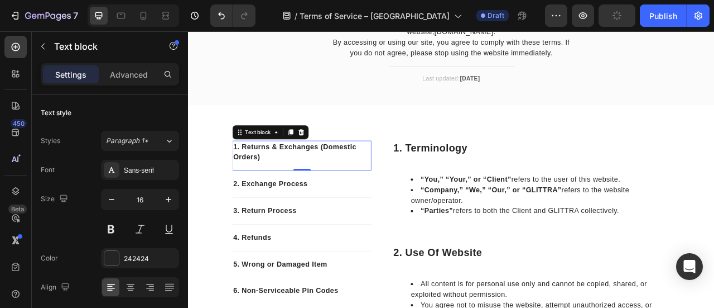
click at [329, 171] on p "1. Returns & Exchanges (Domestic Orders)" at bounding box center [332, 184] width 175 height 27
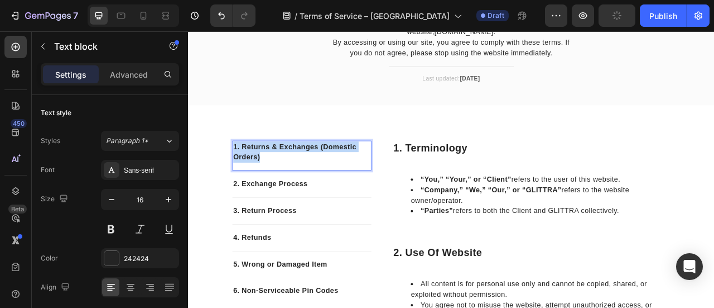
click at [329, 171] on p "1. Returns & Exchanges (Domestic Orders)" at bounding box center [332, 184] width 175 height 27
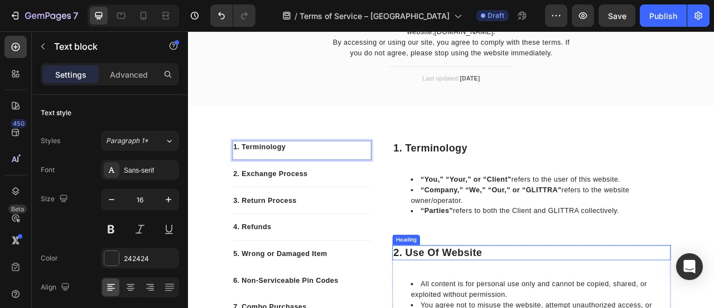
click at [483, 304] on p "2. Use of Website" at bounding box center [625, 312] width 352 height 17
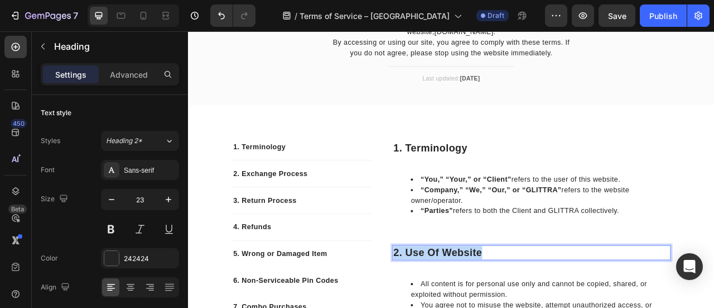
click at [483, 304] on p "2. Use of Website" at bounding box center [625, 312] width 352 height 17
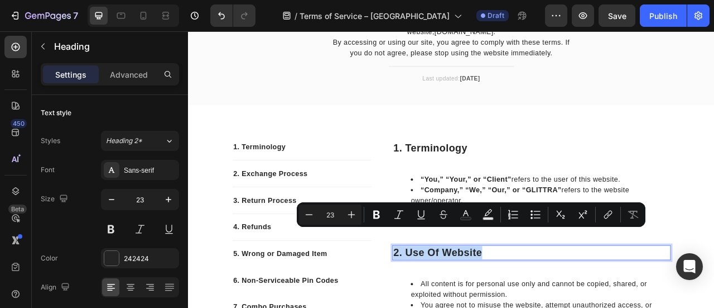
copy p "2. Use of Website"
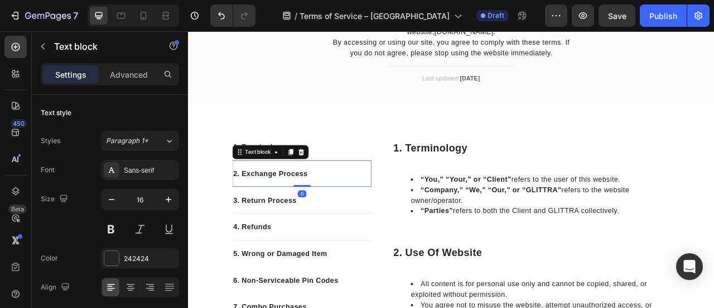
click at [271, 205] on p "2. Exchange Process" at bounding box center [332, 211] width 175 height 13
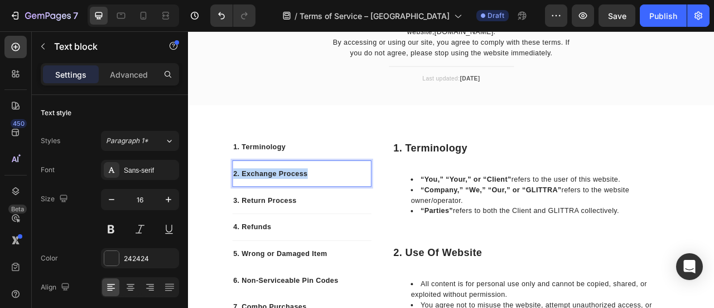
click at [271, 205] on p "2. Exchange Process" at bounding box center [332, 211] width 175 height 13
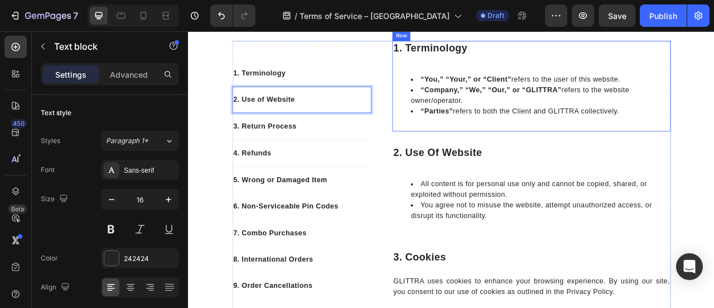
scroll to position [231, 0]
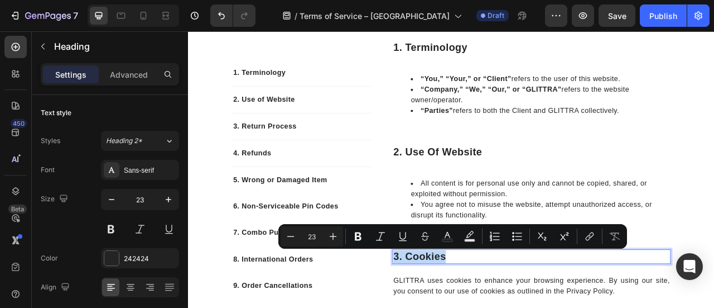
copy p "3. Cookies"
click at [292, 152] on p "3. Return Process" at bounding box center [332, 151] width 175 height 13
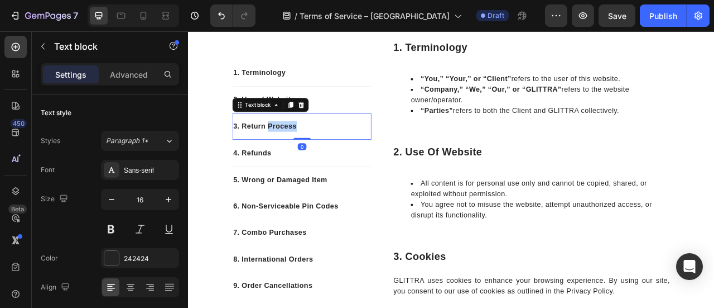
click at [292, 152] on p "3. Return Process" at bounding box center [332, 151] width 175 height 13
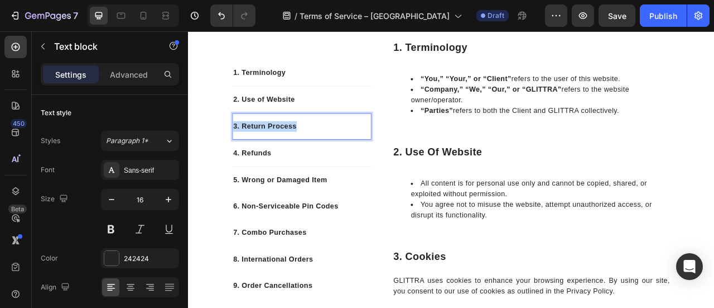
click at [292, 152] on p "3. Return Process" at bounding box center [332, 151] width 175 height 13
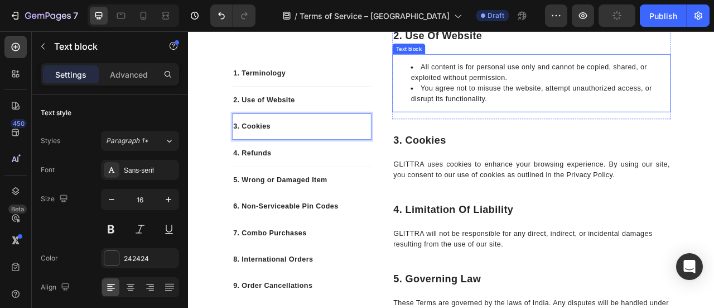
scroll to position [378, 0]
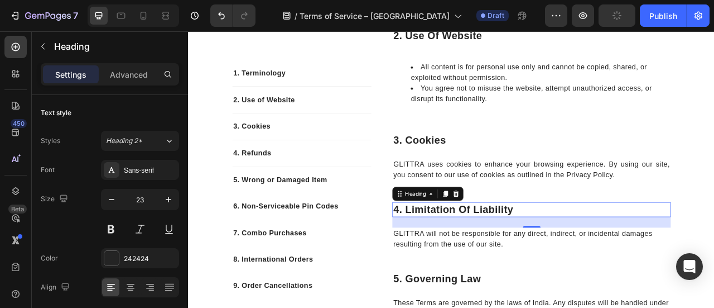
click at [485, 257] on p "4. Limitation of Liability" at bounding box center [625, 257] width 352 height 17
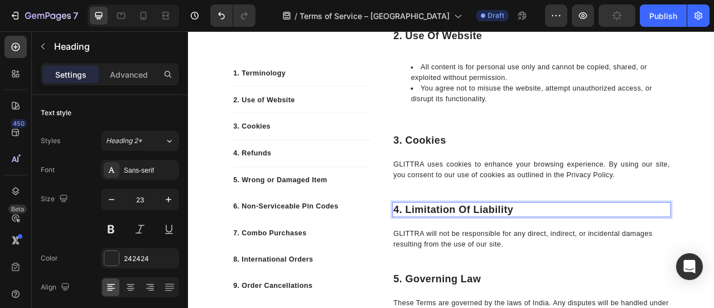
click at [485, 257] on p "4. Limitation of Liability" at bounding box center [625, 257] width 352 height 17
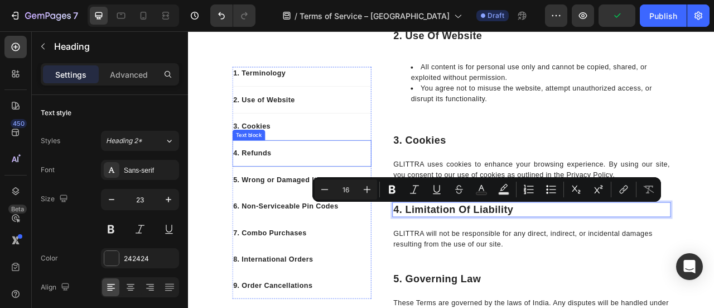
click at [262, 184] on p "4. Refunds" at bounding box center [332, 185] width 175 height 13
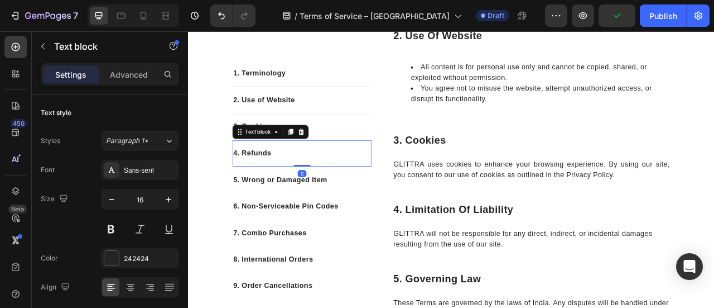
click at [262, 184] on p "4. Refunds" at bounding box center [332, 185] width 175 height 13
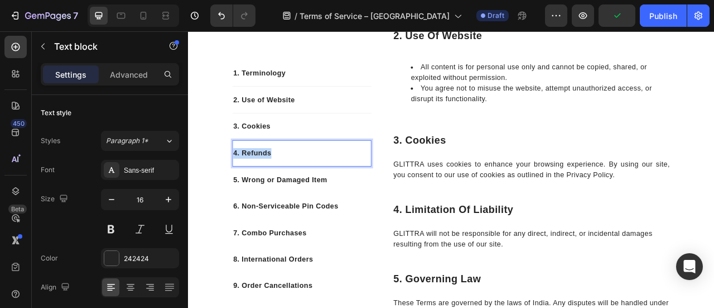
click at [262, 184] on p "4. Refunds" at bounding box center [332, 185] width 175 height 13
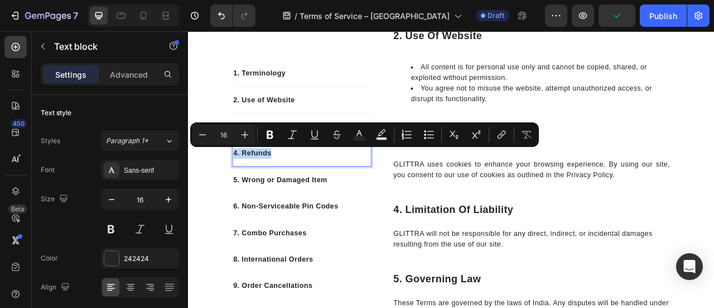
click at [262, 184] on p "4. Refunds" at bounding box center [332, 185] width 175 height 13
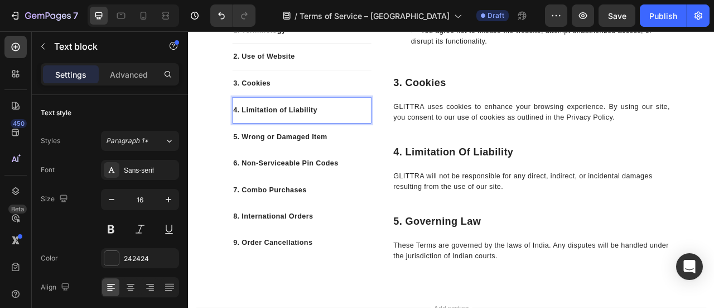
scroll to position [453, 0]
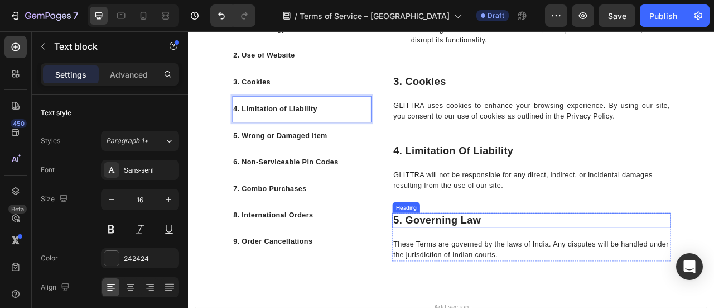
click at [471, 273] on p "5. Governing Law" at bounding box center [625, 271] width 352 height 17
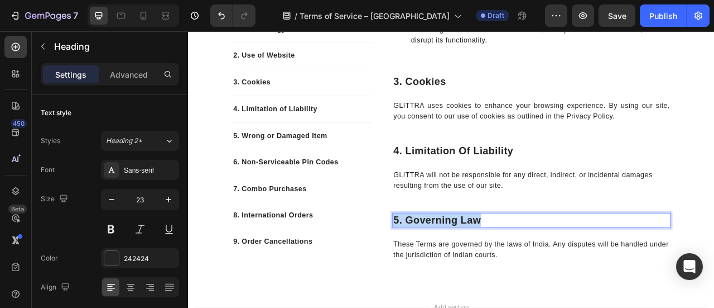
click at [471, 273] on p "5. Governing Law" at bounding box center [625, 271] width 352 height 17
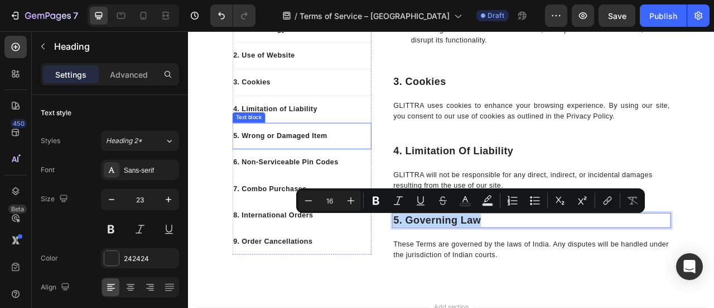
click at [338, 168] on p "5. Wrong or Damaged Item" at bounding box center [332, 163] width 175 height 13
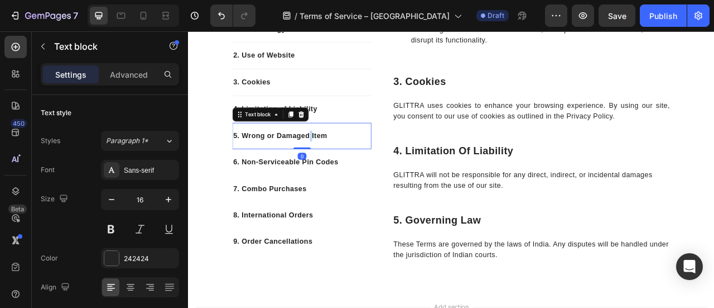
click at [338, 168] on p "5. Wrong or Damaged Item" at bounding box center [332, 163] width 175 height 13
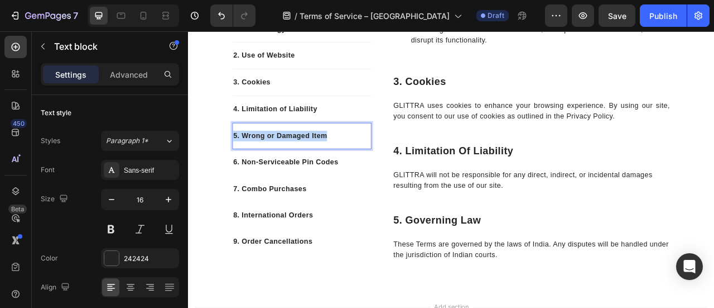
click at [338, 168] on p "5. Wrong or Damaged Item" at bounding box center [332, 163] width 175 height 13
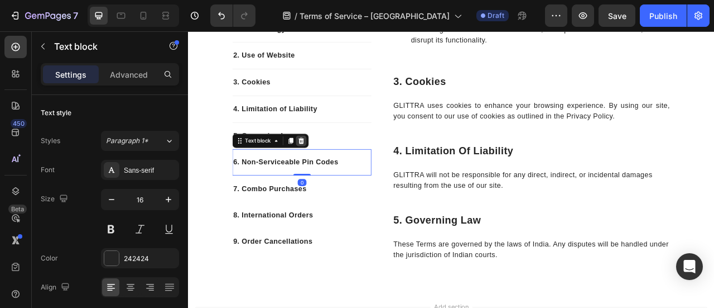
click at [327, 171] on icon at bounding box center [331, 169] width 9 height 9
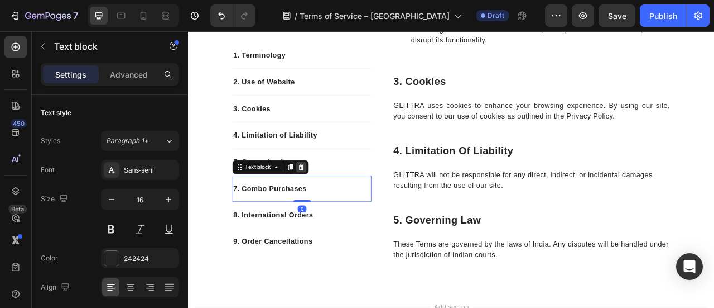
click at [328, 203] on icon at bounding box center [331, 203] width 7 height 8
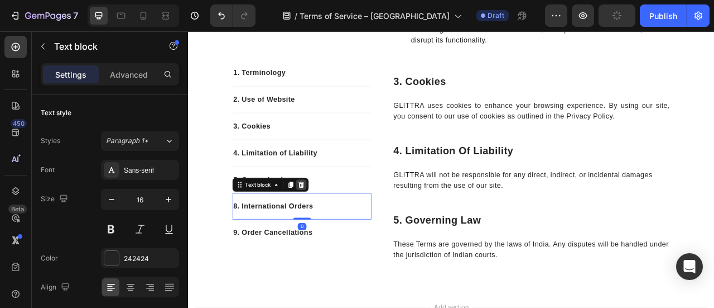
click at [330, 225] on icon at bounding box center [331, 226] width 7 height 8
click at [330, 224] on icon at bounding box center [331, 226] width 7 height 8
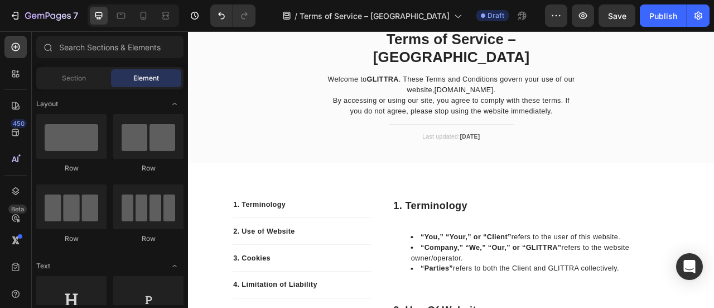
scroll to position [0, 0]
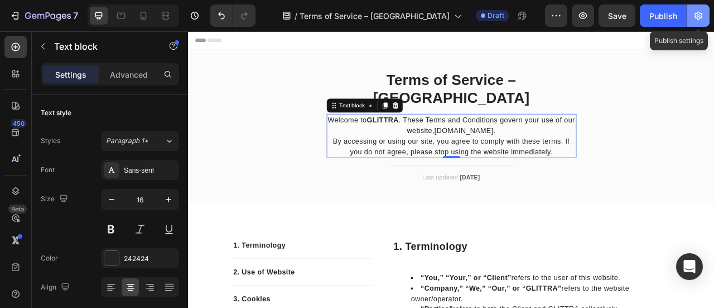
click at [697, 17] on icon "button" at bounding box center [698, 15] width 11 height 11
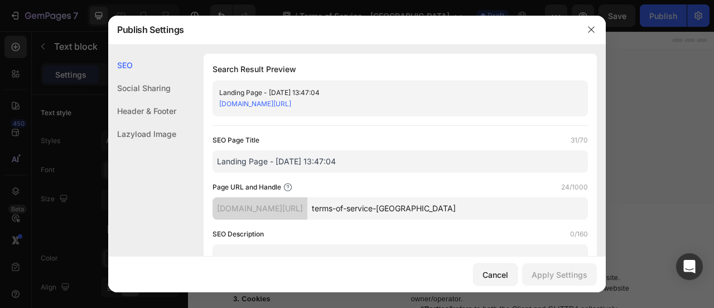
drag, startPoint x: 414, startPoint y: 206, endPoint x: 467, endPoint y: 212, distance: 53.4
click at [467, 212] on input "terms-of-service-glittra" at bounding box center [448, 208] width 281 height 22
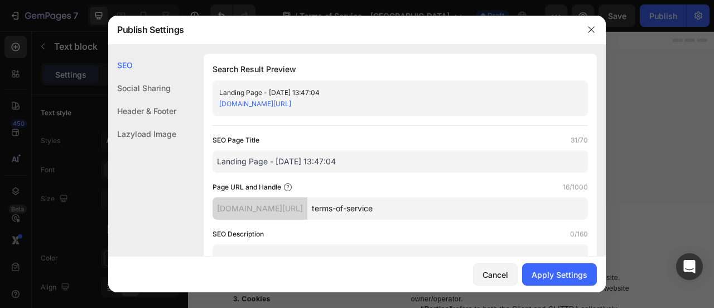
type input "terms-of-service"
click at [371, 166] on input "Landing Page - Aug 27, 13:47:04" at bounding box center [401, 161] width 376 height 22
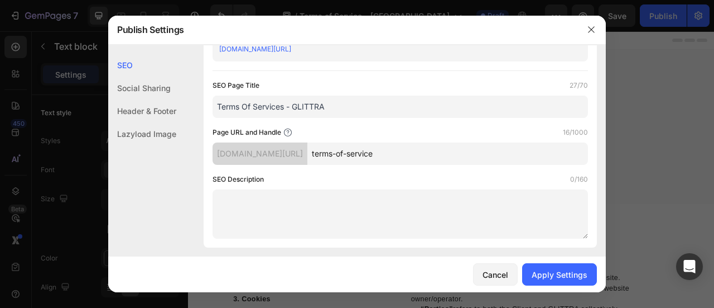
scroll to position [57, 0]
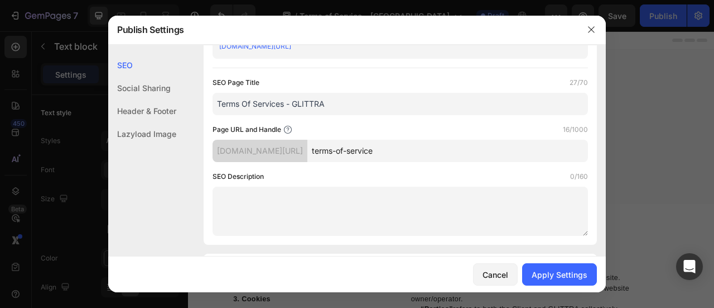
click at [248, 105] on input "Terms Of Services - GLITTRA" at bounding box center [401, 104] width 376 height 22
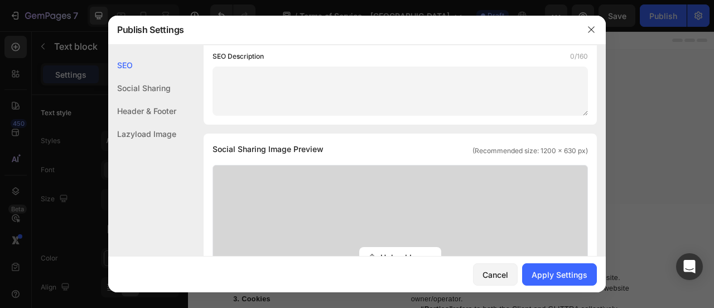
scroll to position [181, 0]
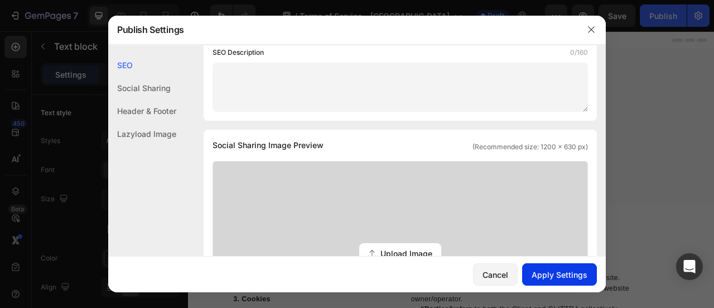
type input "Terms of Service - GLITTRA"
click at [539, 275] on div "Apply Settings" at bounding box center [560, 274] width 56 height 12
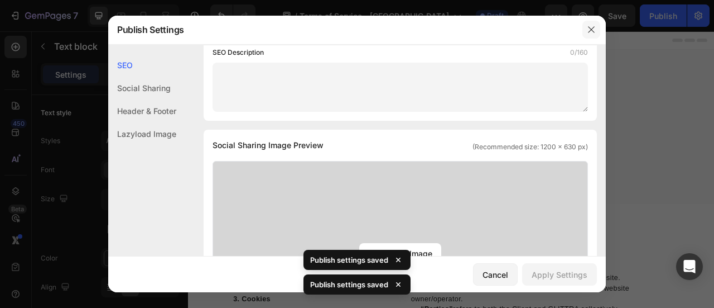
click at [591, 31] on icon "button" at bounding box center [591, 29] width 9 height 9
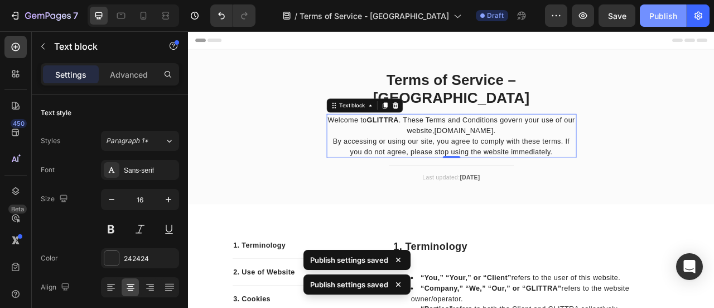
click at [664, 21] on div "Publish" at bounding box center [664, 16] width 28 height 12
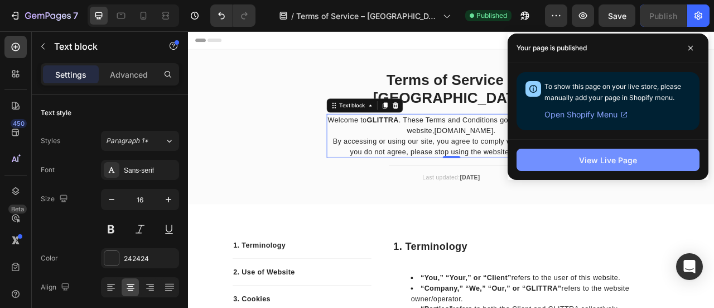
click at [553, 165] on button "View Live Page" at bounding box center [608, 159] width 183 height 22
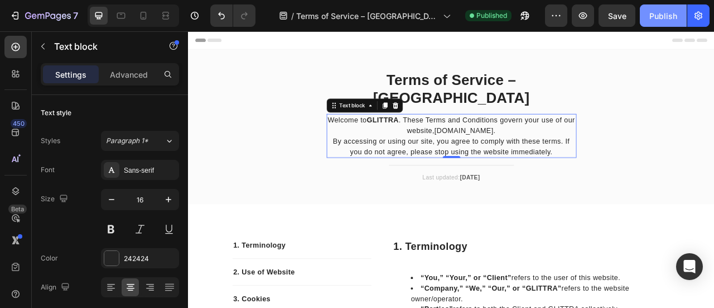
click at [661, 12] on div "Publish" at bounding box center [664, 16] width 28 height 12
click at [390, 164] on p "By accessing or using our site, you agree to comply with these terms. If you do…" at bounding box center [523, 177] width 316 height 27
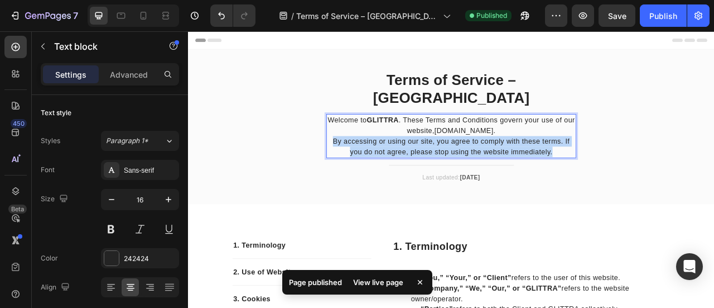
click at [390, 164] on p "By accessing or using our site, you agree to comply with these terms. If you do…" at bounding box center [523, 177] width 316 height 27
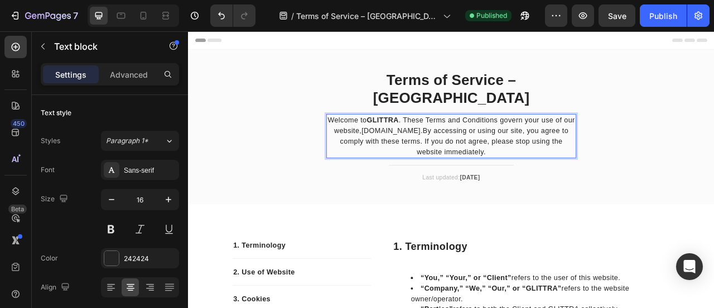
click at [477, 137] on p "Welcome to GLITTRA . These Terms and Conditions govern your use of our website,…" at bounding box center [523, 164] width 316 height 54
click at [660, 15] on div "Publish" at bounding box center [664, 16] width 28 height 12
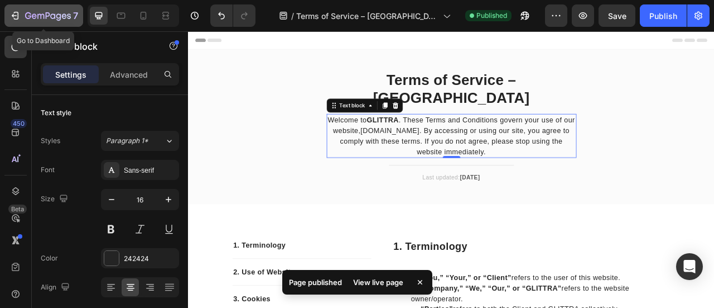
click at [37, 16] on icon "button" at bounding box center [40, 16] width 7 height 5
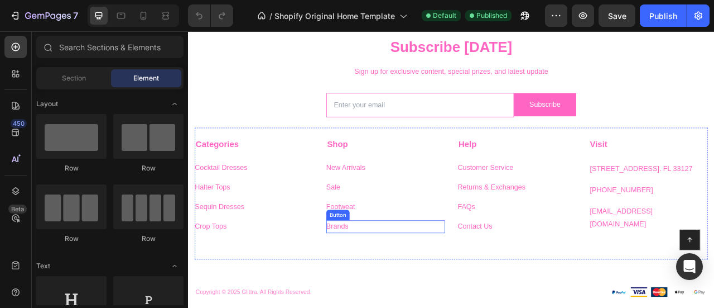
scroll to position [1809, 0]
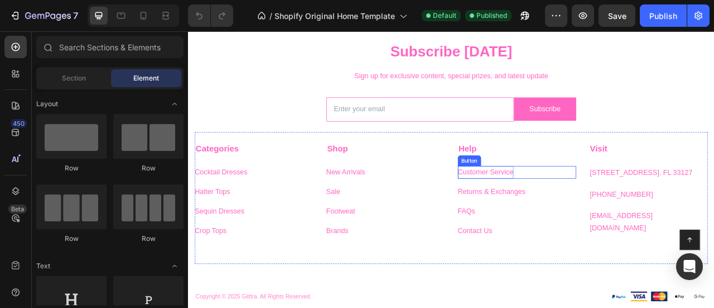
click at [542, 207] on div "Customer Service" at bounding box center [566, 210] width 71 height 16
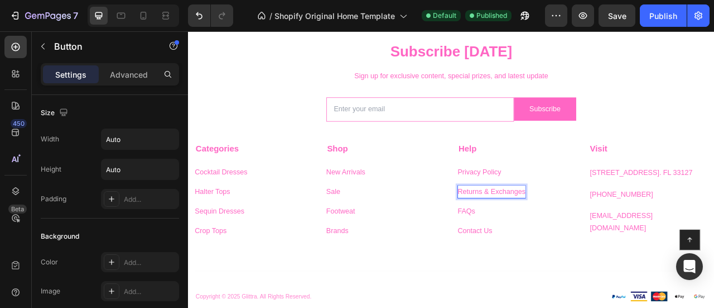
click at [559, 234] on div "Returns & Exchanges" at bounding box center [574, 235] width 87 height 16
click at [559, 234] on p "Returns & Exchanges" at bounding box center [574, 235] width 87 height 16
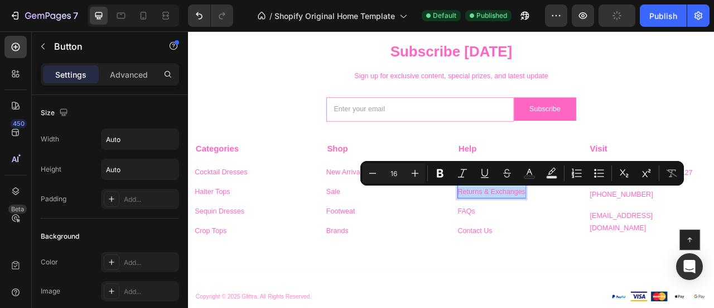
click at [580, 238] on p "Returns & Exchanges" at bounding box center [574, 235] width 87 height 16
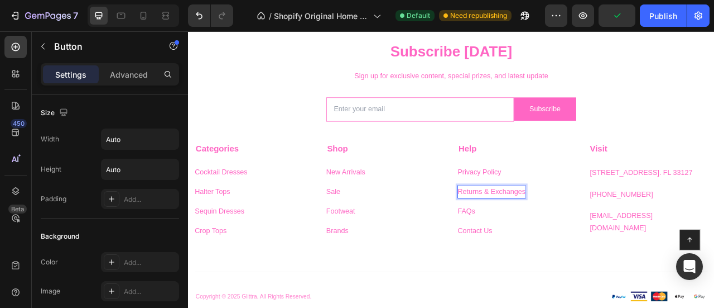
click at [580, 238] on p "Returns & Exchanges" at bounding box center [574, 235] width 87 height 16
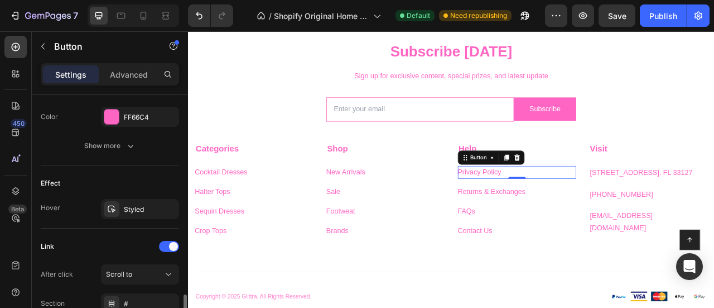
scroll to position [611, 0]
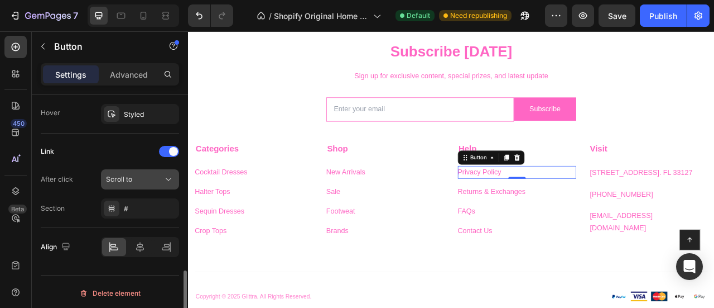
click at [166, 177] on icon at bounding box center [168, 179] width 11 height 11
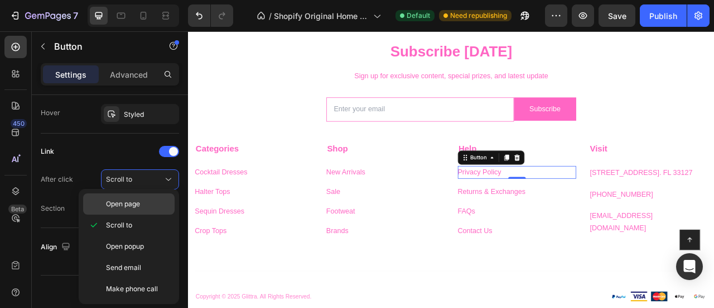
click at [135, 203] on span "Open page" at bounding box center [123, 204] width 34 height 10
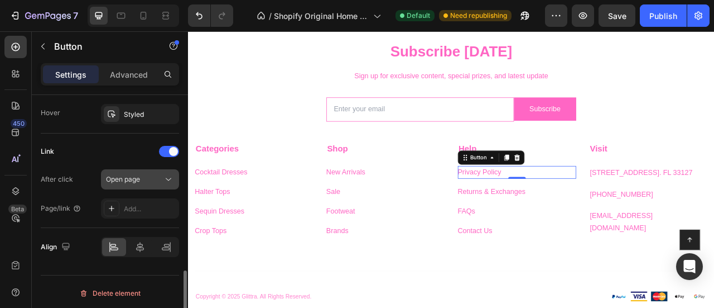
click at [126, 182] on button "Open page" at bounding box center [140, 179] width 78 height 20
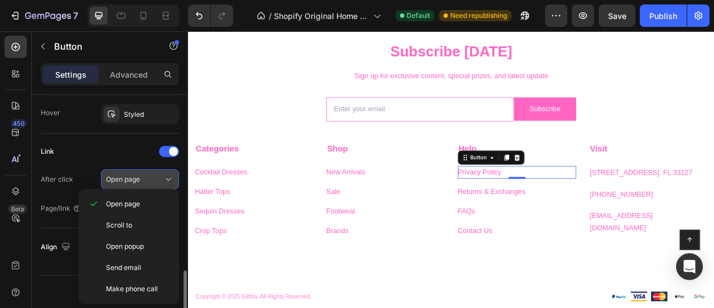
click at [126, 182] on button "Open page" at bounding box center [140, 179] width 78 height 20
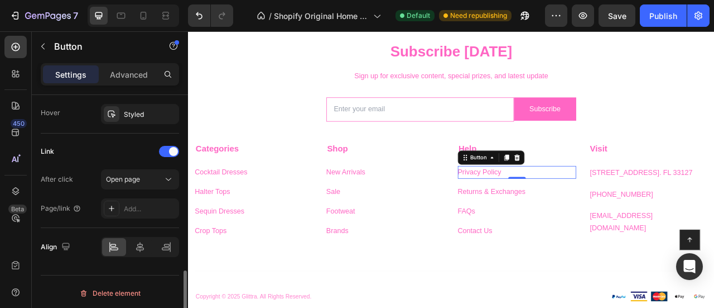
click at [129, 218] on div "Link After click Open page Page/link Add..." at bounding box center [110, 180] width 138 height 94
click at [127, 207] on div "Add..." at bounding box center [150, 209] width 52 height 10
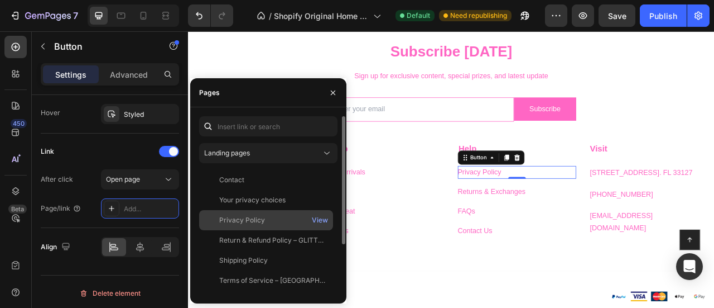
click at [243, 230] on div "Privacy Policy View" at bounding box center [266, 240] width 134 height 20
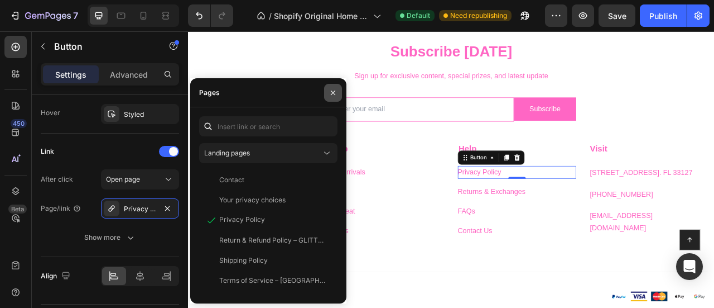
click at [333, 93] on icon "button" at bounding box center [333, 92] width 9 height 9
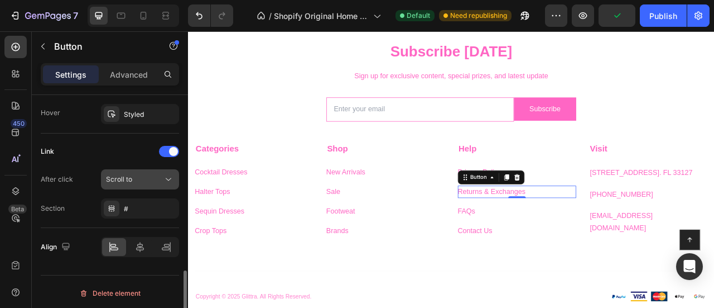
click at [152, 181] on div "Scroll to" at bounding box center [134, 179] width 57 height 10
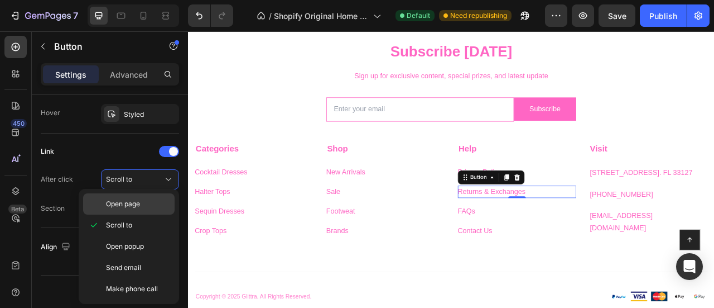
click at [122, 207] on span "Open page" at bounding box center [123, 204] width 34 height 10
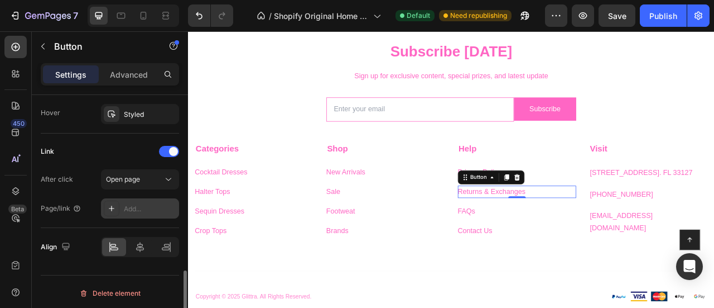
click at [141, 210] on div "Add..." at bounding box center [140, 208] width 78 height 20
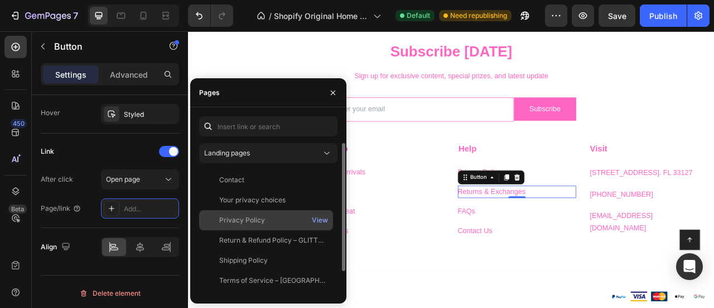
scroll to position [19, 0]
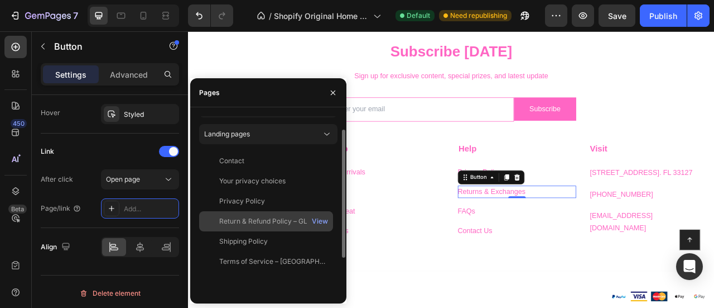
click at [234, 219] on div "Return & Refund Policy – GLITTRA" at bounding box center [272, 221] width 107 height 10
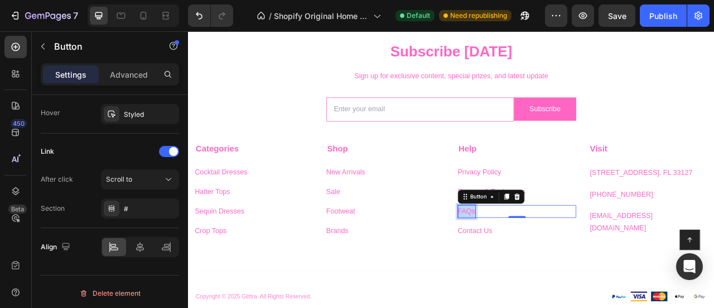
click at [544, 261] on div "FAQs" at bounding box center [542, 260] width 22 height 16
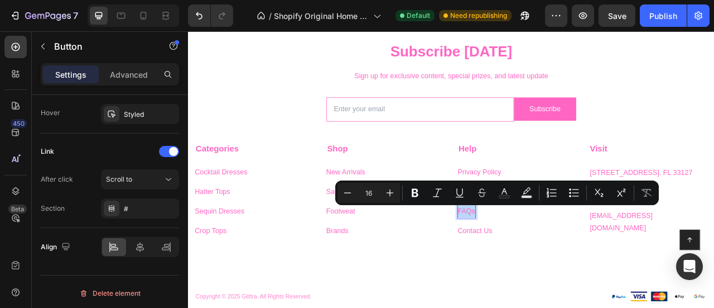
click at [544, 261] on p "FAQs" at bounding box center [542, 260] width 22 height 16
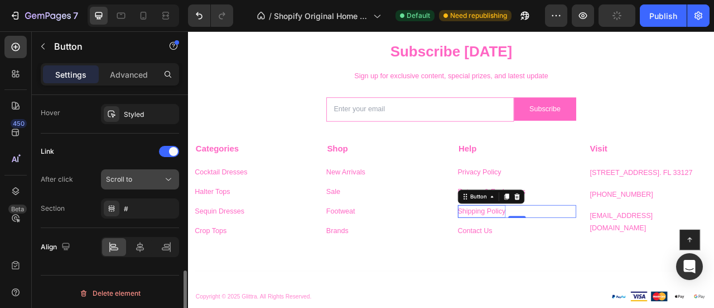
click at [155, 184] on button "Scroll to" at bounding box center [140, 179] width 78 height 20
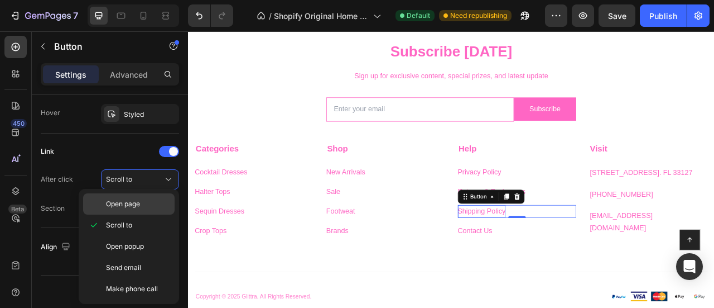
click at [138, 204] on span "Open page" at bounding box center [123, 204] width 34 height 10
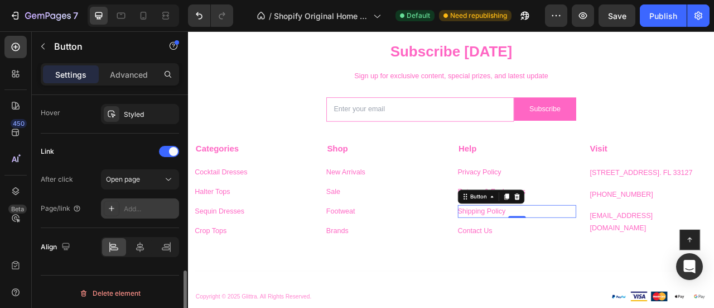
click at [145, 212] on div "Add..." at bounding box center [140, 208] width 78 height 20
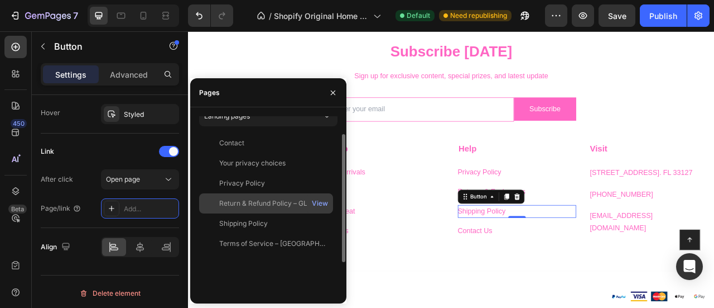
scroll to position [38, 0]
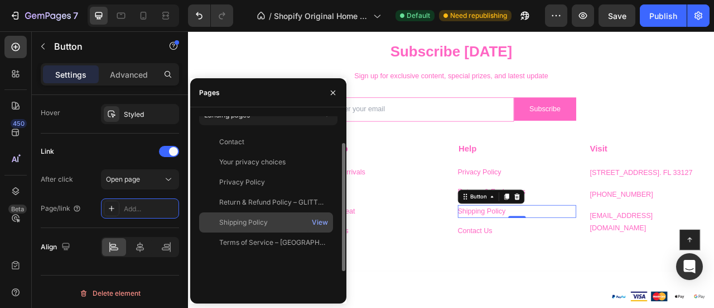
click at [230, 220] on div "Shipping Policy" at bounding box center [243, 222] width 49 height 10
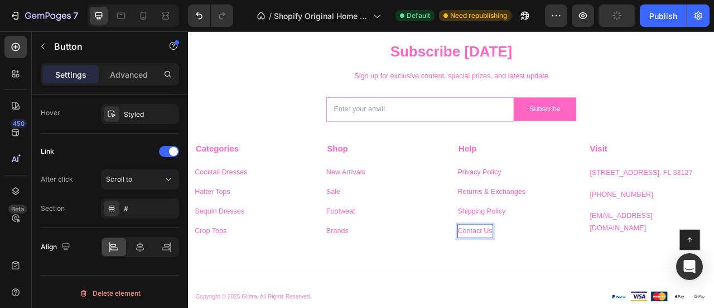
click at [532, 284] on div "Contact Us" at bounding box center [553, 285] width 44 height 16
click at [532, 284] on p "Contact Us" at bounding box center [553, 285] width 44 height 16
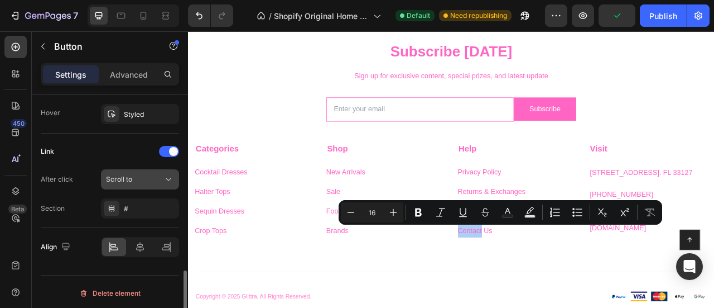
click at [160, 179] on div "Scroll to" at bounding box center [134, 179] width 57 height 10
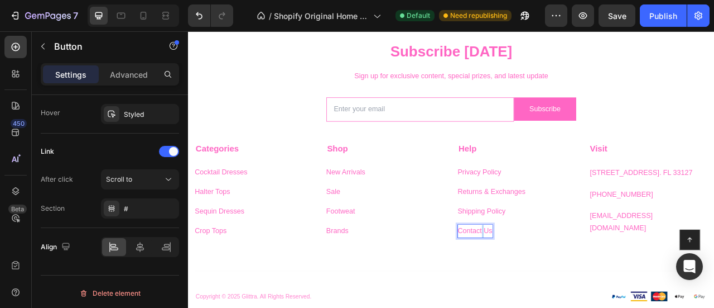
click at [558, 290] on p "Contact Us" at bounding box center [553, 285] width 44 height 16
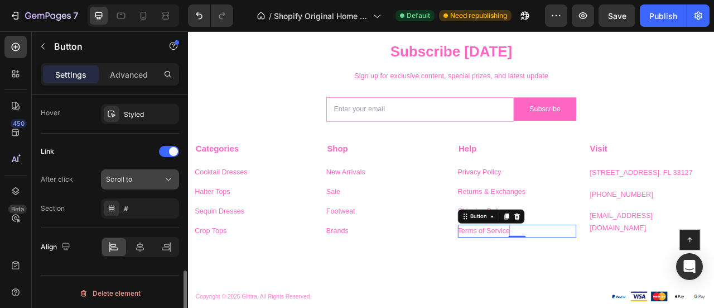
click at [151, 176] on div "Scroll to" at bounding box center [134, 179] width 57 height 10
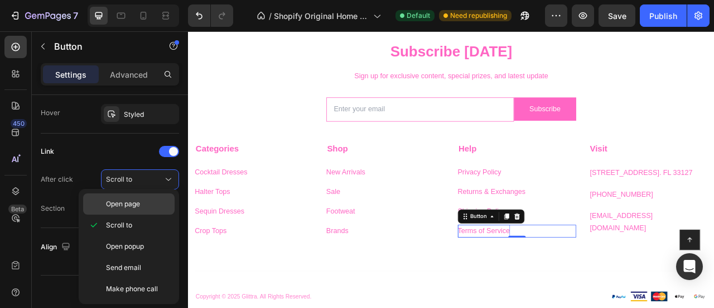
click at [135, 201] on span "Open page" at bounding box center [123, 204] width 34 height 10
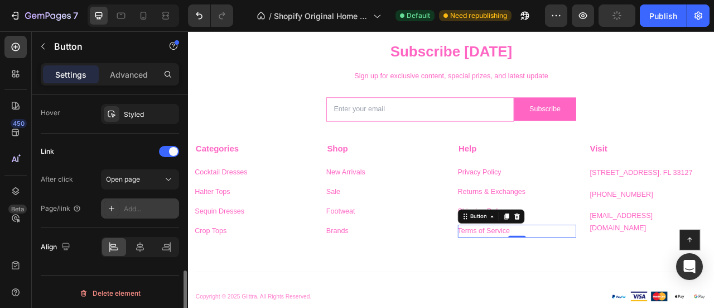
click at [140, 212] on div "Add..." at bounding box center [140, 208] width 78 height 20
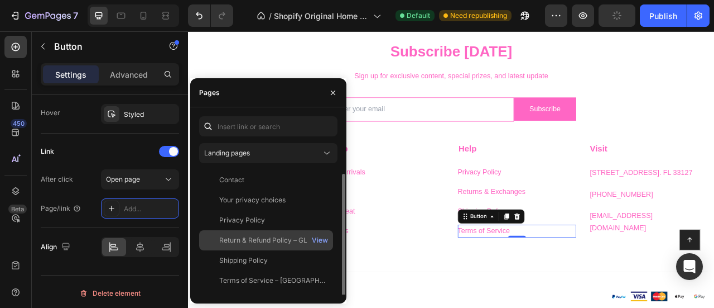
scroll to position [69, 0]
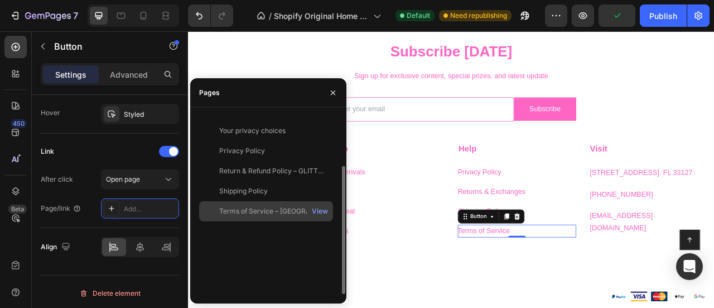
click at [232, 210] on div "Terms of Service – [GEOGRAPHIC_DATA]" at bounding box center [272, 211] width 107 height 10
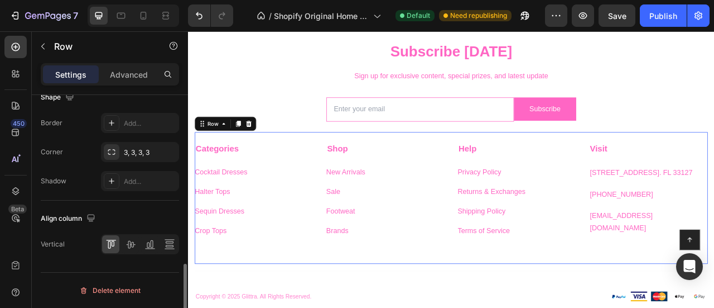
click at [524, 305] on div "Categories Text block Cocktail Dresses Button Halter Tops Button Sequin Dresses…" at bounding box center [522, 242] width 653 height 167
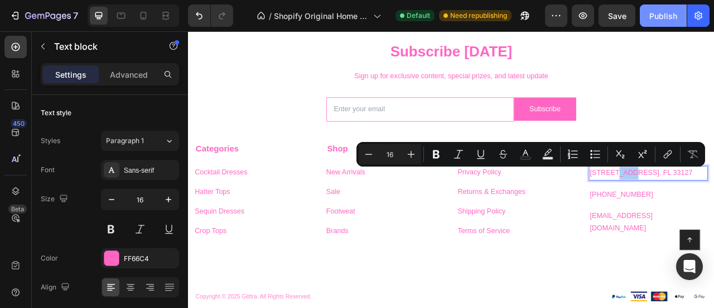
click at [663, 14] on div "Publish" at bounding box center [664, 16] width 28 height 12
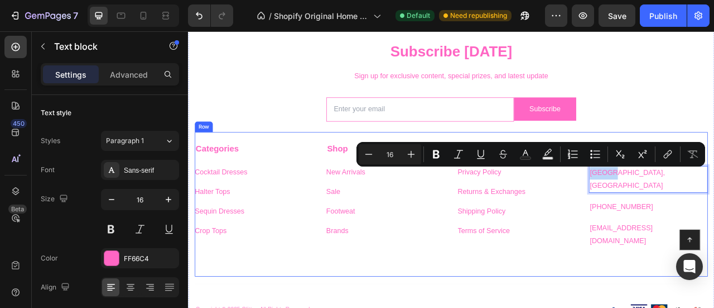
drag, startPoint x: 724, startPoint y: 211, endPoint x: 684, endPoint y: 210, distance: 40.7
click at [684, 210] on div "Categories Text block Cocktail Dresses Button Halter Tops Button Sequin Dresses…" at bounding box center [522, 251] width 653 height 184
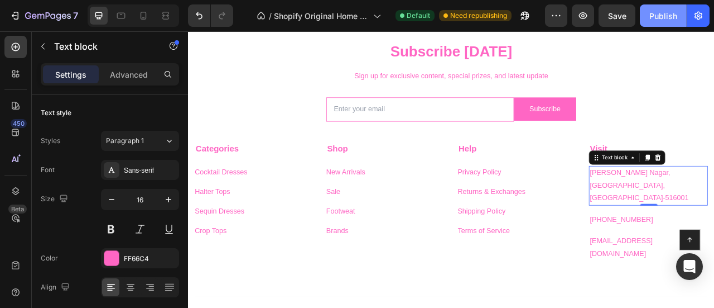
click at [657, 18] on div "Publish" at bounding box center [664, 16] width 28 height 12
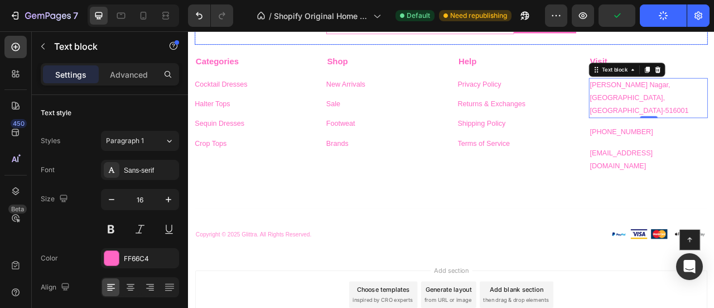
scroll to position [1673, 0]
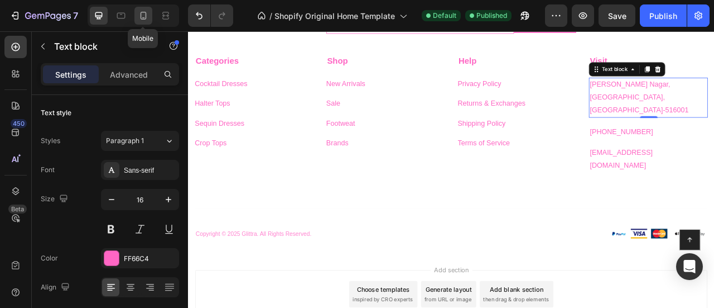
click at [138, 16] on icon at bounding box center [143, 15] width 11 height 11
type input "14"
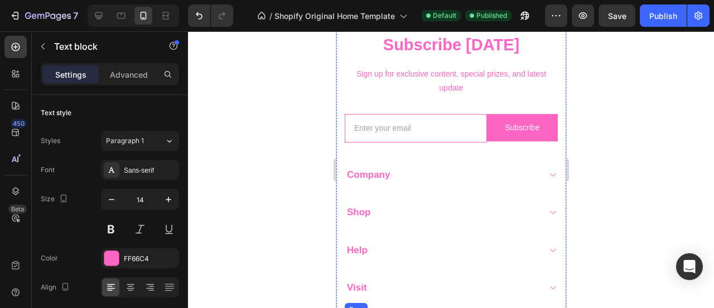
scroll to position [1469, 0]
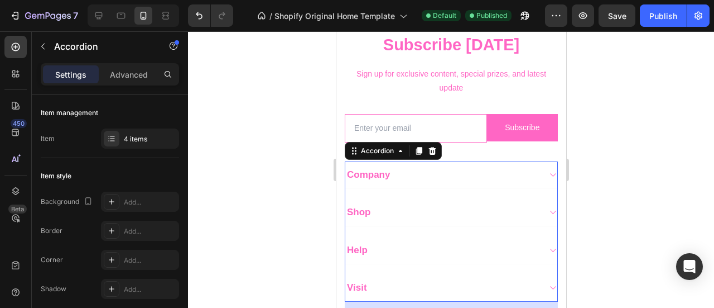
click at [367, 172] on span "Company" at bounding box center [368, 174] width 43 height 11
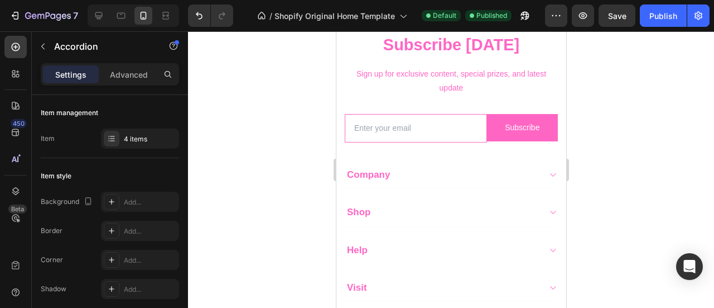
click at [396, 170] on div "Company" at bounding box center [442, 175] width 194 height 16
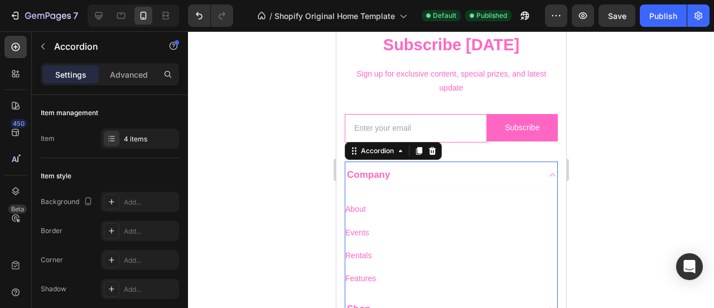
click at [396, 170] on div "Company" at bounding box center [442, 175] width 194 height 16
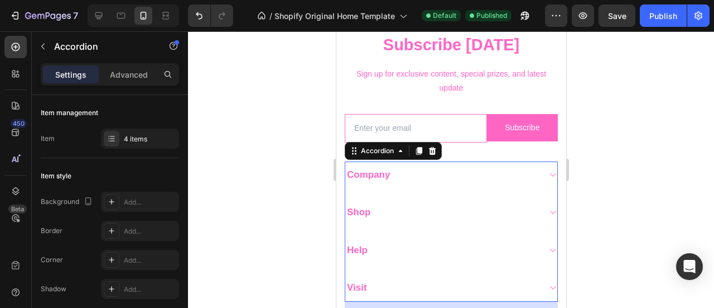
click at [396, 170] on div "Company" at bounding box center [442, 175] width 194 height 16
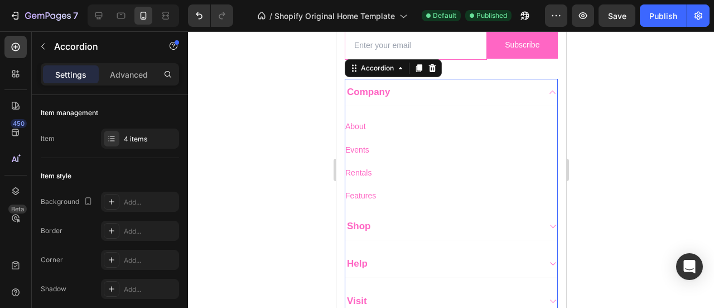
scroll to position [1553, 0]
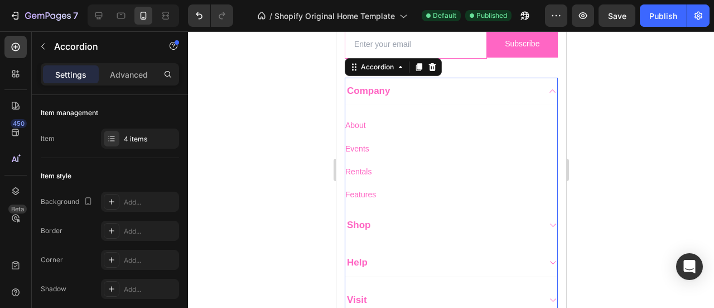
click at [396, 219] on div "Shop" at bounding box center [442, 225] width 194 height 16
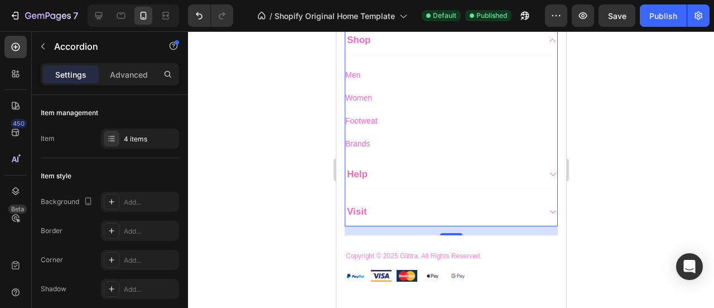
scroll to position [1642, 0]
click at [387, 171] on div "Help" at bounding box center [442, 173] width 194 height 16
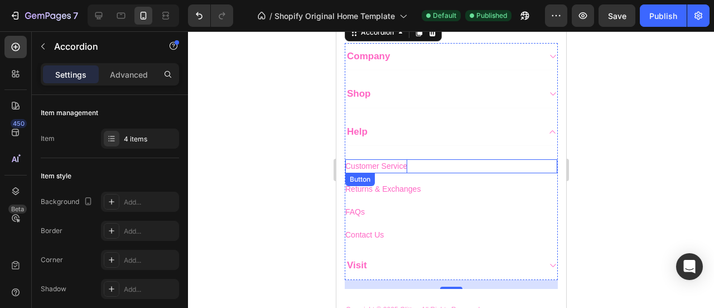
scroll to position [1585, 0]
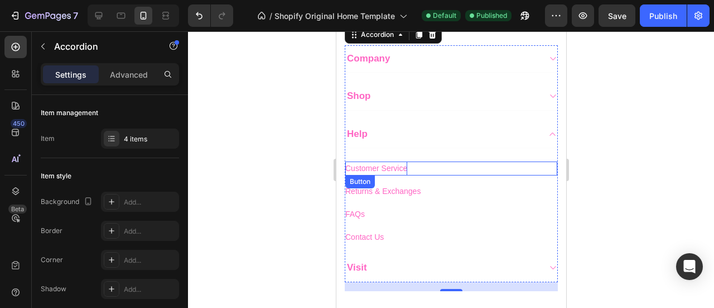
click at [382, 165] on span "Customer Service" at bounding box center [376, 168] width 62 height 9
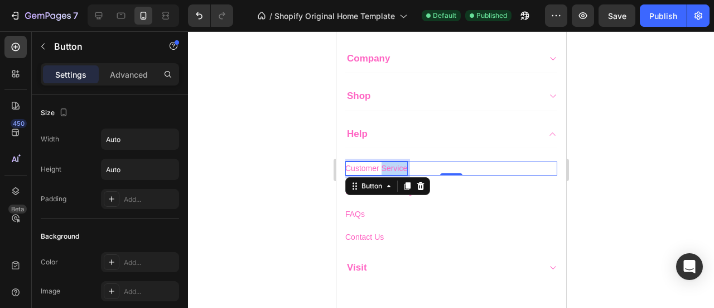
click at [382, 165] on span "Customer Service" at bounding box center [376, 168] width 62 height 9
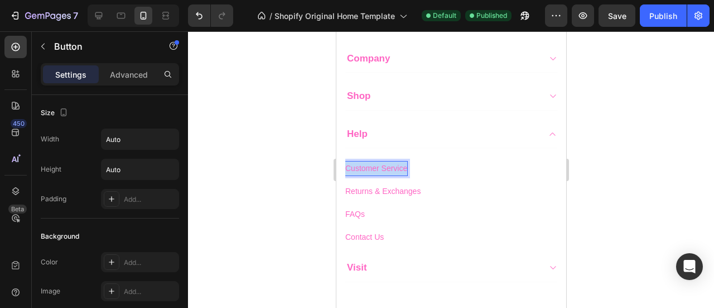
click at [382, 165] on span "Customer Service" at bounding box center [376, 168] width 62 height 9
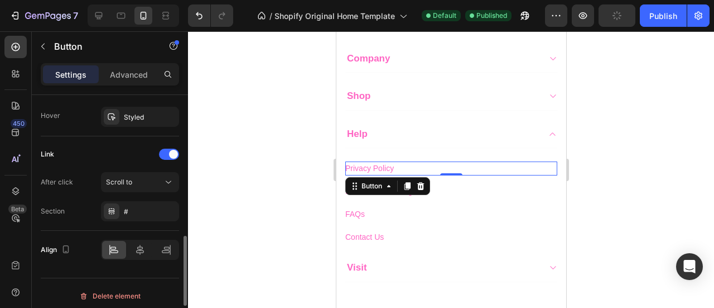
scroll to position [611, 0]
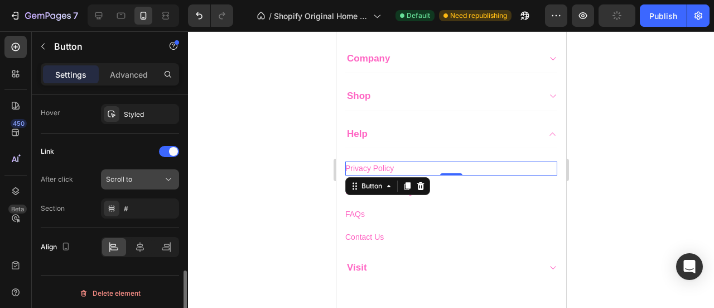
click at [125, 185] on button "Scroll to" at bounding box center [140, 179] width 78 height 20
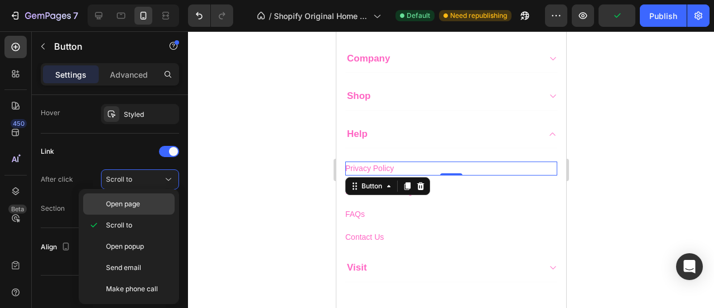
click at [119, 204] on span "Open page" at bounding box center [123, 204] width 34 height 10
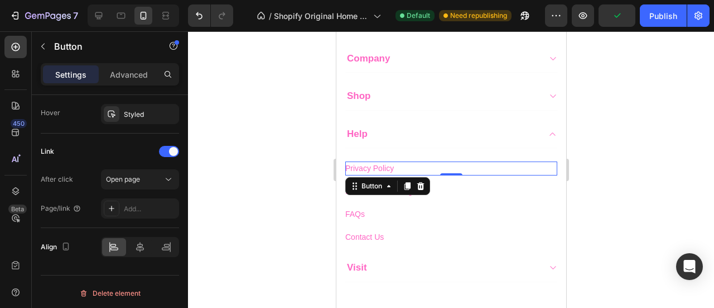
click at [119, 204] on div "Add..." at bounding box center [140, 208] width 78 height 20
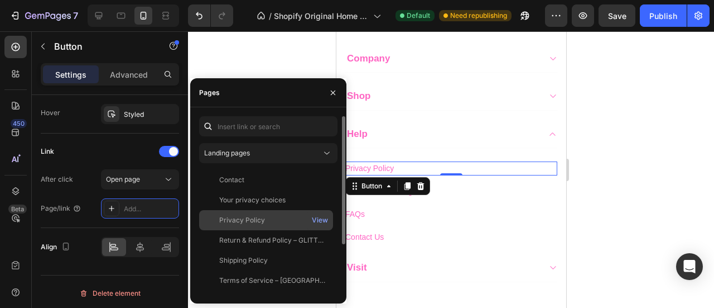
click at [233, 222] on div "Privacy Policy" at bounding box center [242, 220] width 46 height 10
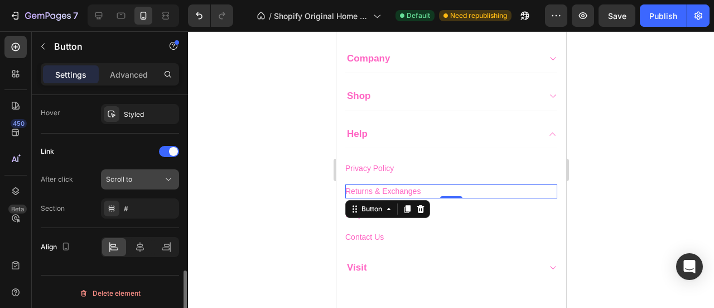
click at [145, 180] on div "Scroll to" at bounding box center [134, 179] width 57 height 10
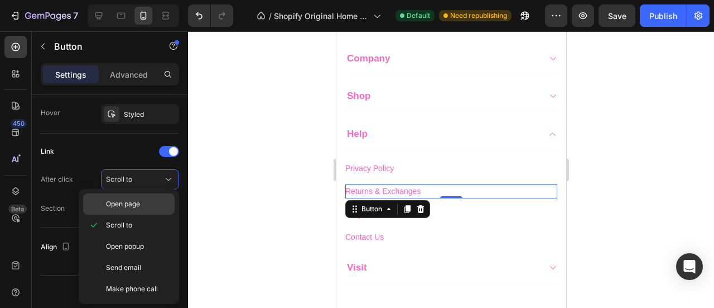
click at [129, 206] on span "Open page" at bounding box center [123, 204] width 34 height 10
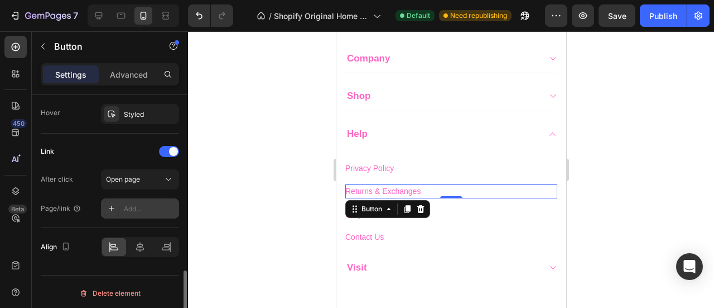
click at [145, 212] on div "Add..." at bounding box center [140, 208] width 78 height 20
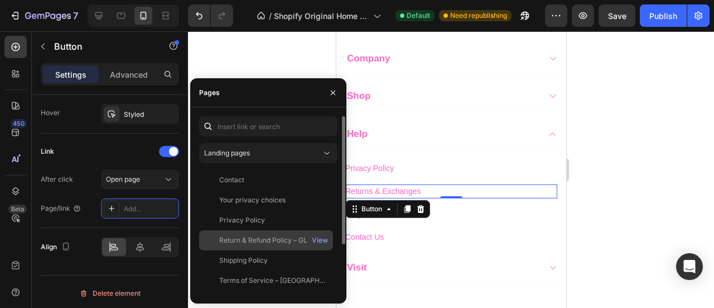
click at [244, 243] on div "Return & Refund Policy – GLITTRA" at bounding box center [272, 240] width 107 height 10
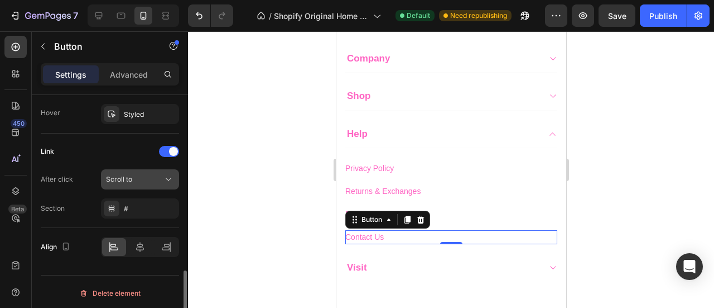
click at [148, 174] on div "Scroll to" at bounding box center [134, 179] width 57 height 10
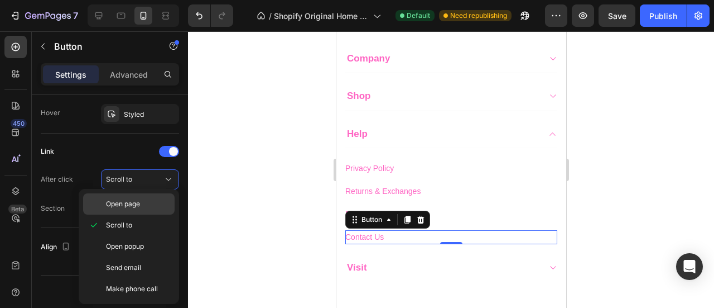
click at [130, 202] on span "Open page" at bounding box center [123, 204] width 34 height 10
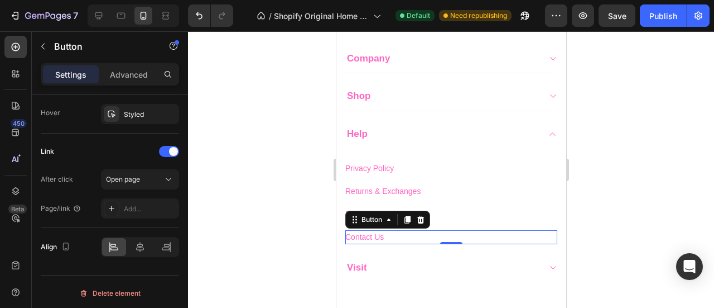
click at [318, 225] on div at bounding box center [451, 169] width 526 height 276
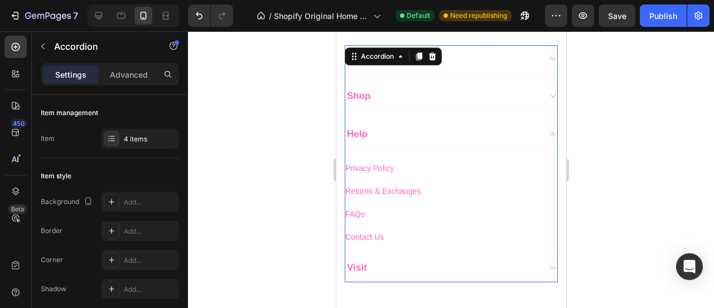
click at [485, 201] on div "FAQs Button" at bounding box center [451, 209] width 212 height 23
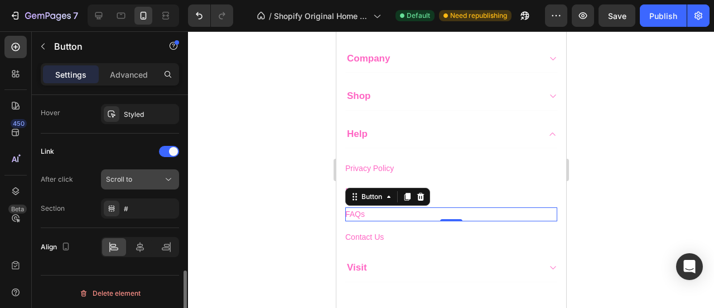
click at [145, 175] on div "Scroll to" at bounding box center [134, 179] width 57 height 10
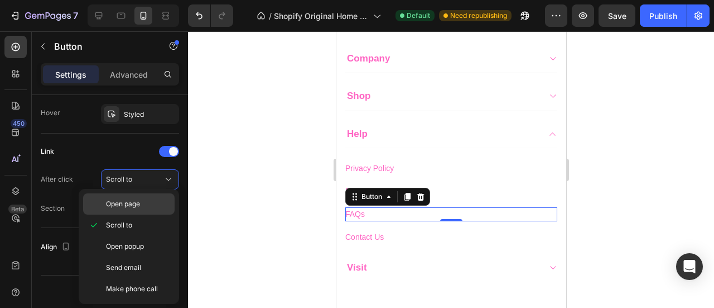
click at [127, 199] on span "Open page" at bounding box center [123, 204] width 34 height 10
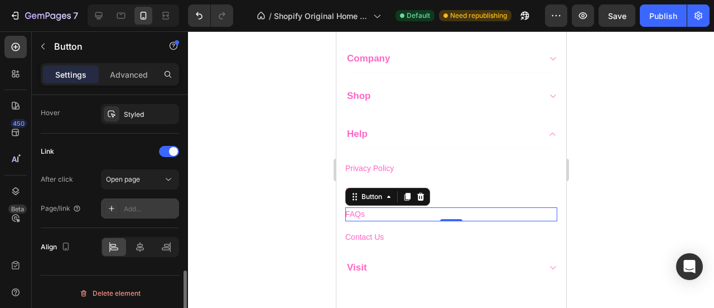
click at [144, 211] on div "Add..." at bounding box center [140, 208] width 78 height 20
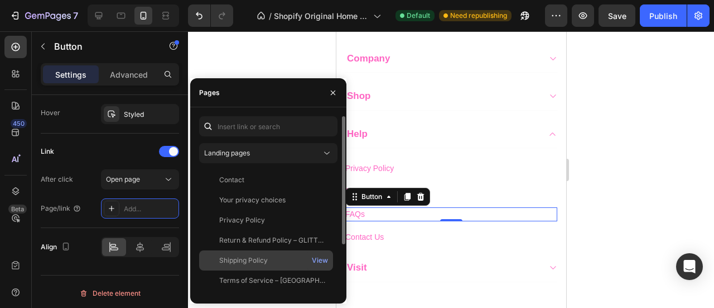
click at [217, 255] on div at bounding box center [212, 260] width 16 height 10
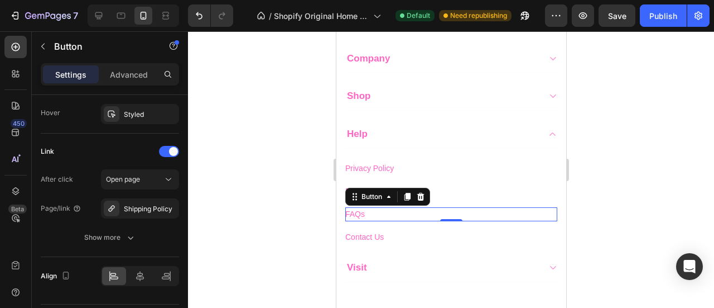
click at [373, 207] on div "FAQs Button 0" at bounding box center [451, 214] width 212 height 14
click at [356, 209] on span "FAQs" at bounding box center [355, 213] width 20 height 9
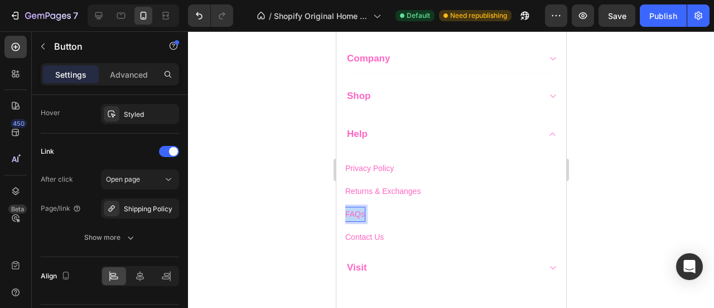
click at [356, 209] on span "FAQs" at bounding box center [355, 213] width 20 height 9
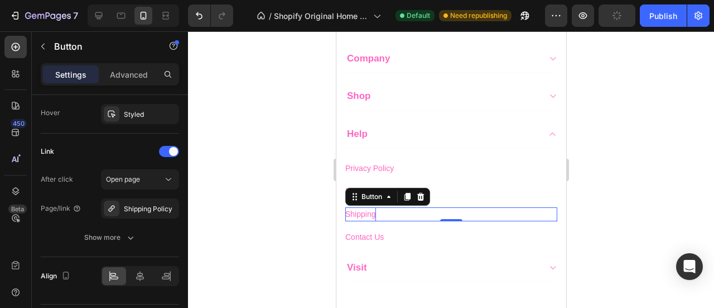
click at [369, 209] on span "Shipping" at bounding box center [360, 213] width 31 height 9
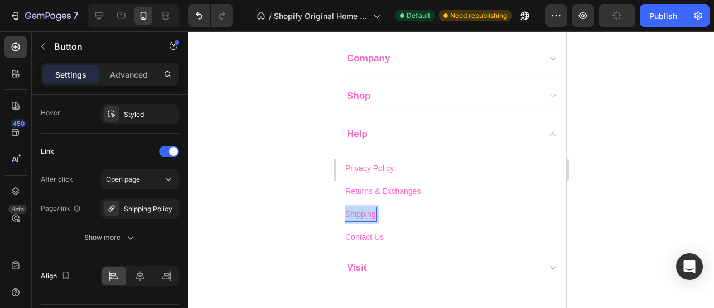
click at [369, 209] on span "Shipping" at bounding box center [360, 213] width 31 height 9
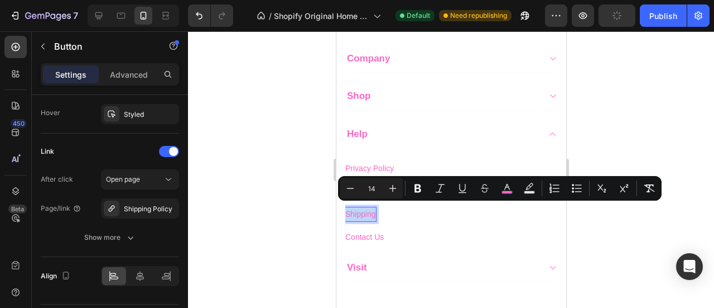
click at [374, 212] on span "Shipping" at bounding box center [360, 213] width 31 height 9
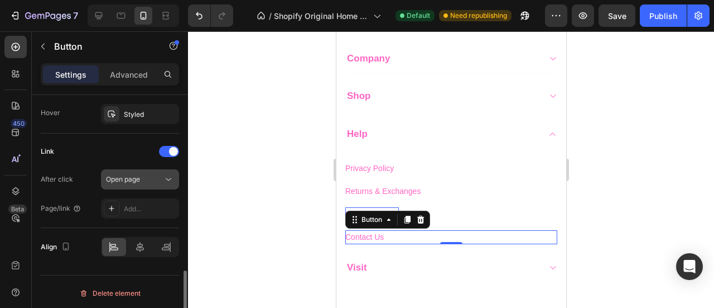
click at [157, 179] on div "Open page" at bounding box center [134, 179] width 57 height 10
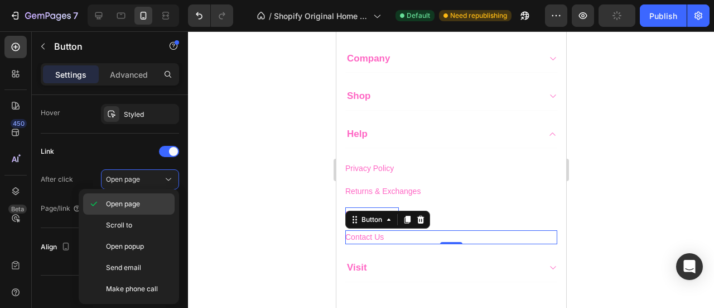
click at [132, 203] on span "Open page" at bounding box center [123, 204] width 34 height 10
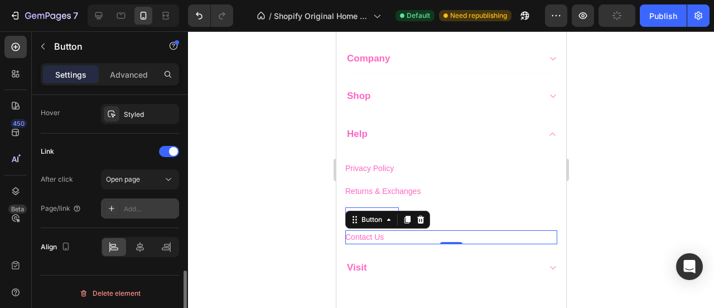
click at [127, 204] on div "Add..." at bounding box center [150, 209] width 52 height 10
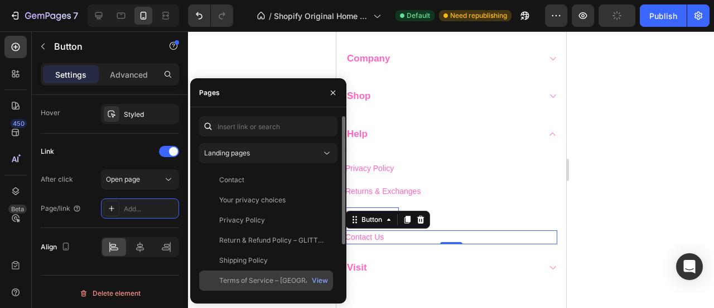
click at [220, 273] on div "Terms of Service – GLITTRA View" at bounding box center [266, 280] width 134 height 20
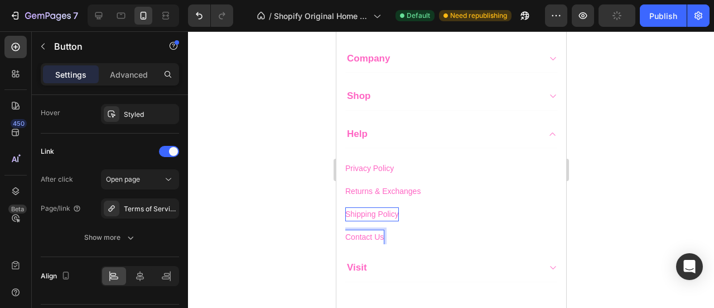
click at [378, 232] on span "Contact Us" at bounding box center [364, 236] width 39 height 9
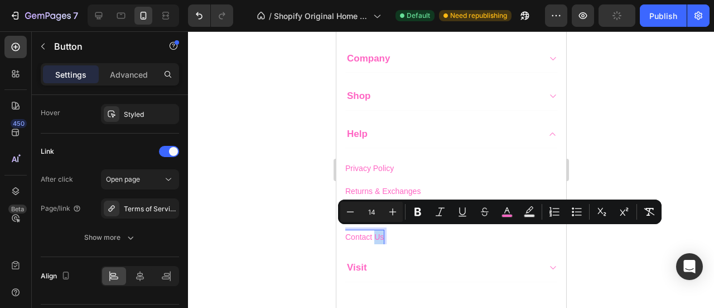
click at [378, 232] on span "Contact Us" at bounding box center [364, 236] width 39 height 9
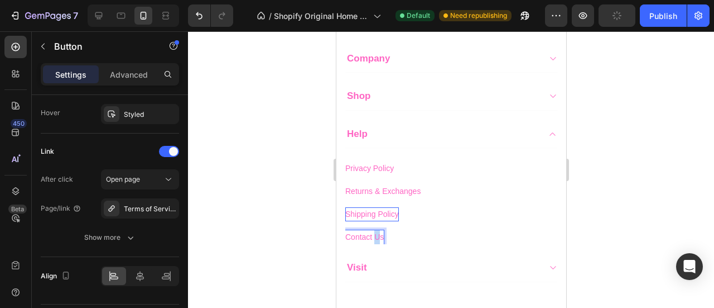
click at [378, 232] on span "Contact Us" at bounding box center [364, 236] width 39 height 9
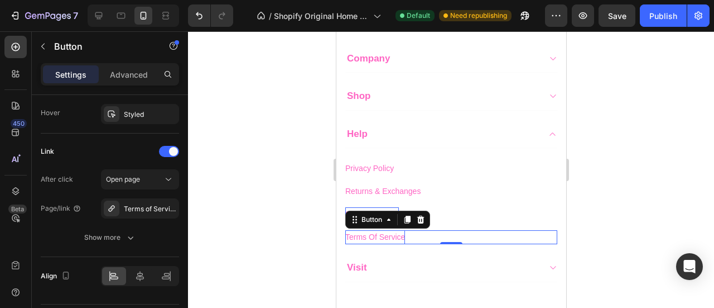
click at [325, 201] on div at bounding box center [451, 169] width 526 height 276
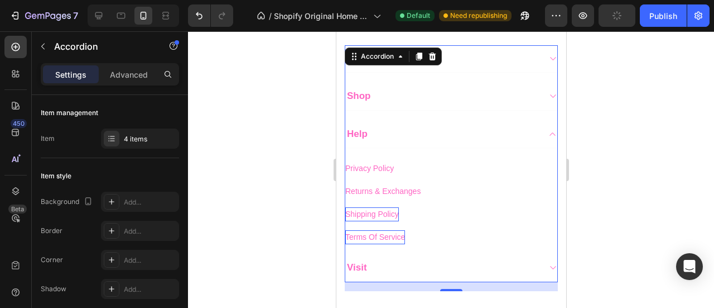
click at [411, 136] on div "Help" at bounding box center [442, 134] width 194 height 16
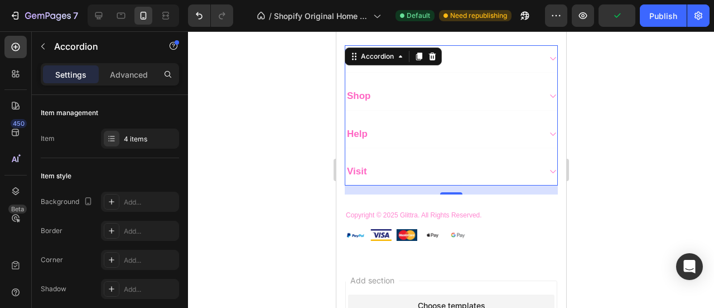
click at [405, 164] on div "Visit" at bounding box center [442, 172] width 194 height 16
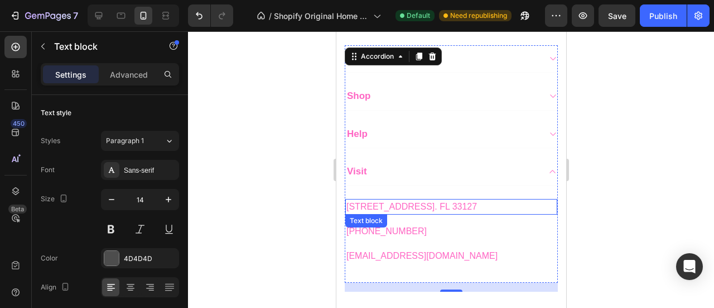
click at [378, 201] on span "[STREET_ADDRESS]. FL 33127" at bounding box center [411, 205] width 131 height 9
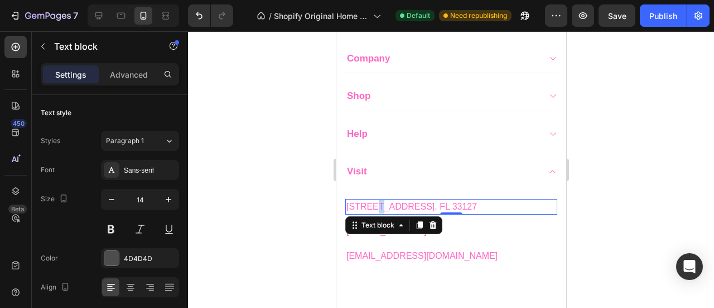
click at [378, 201] on span "[STREET_ADDRESS]. FL 33127" at bounding box center [411, 205] width 131 height 9
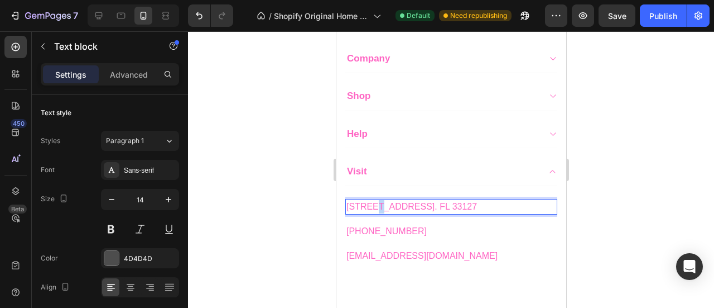
click at [378, 201] on span "[STREET_ADDRESS]. FL 33127" at bounding box center [411, 205] width 131 height 9
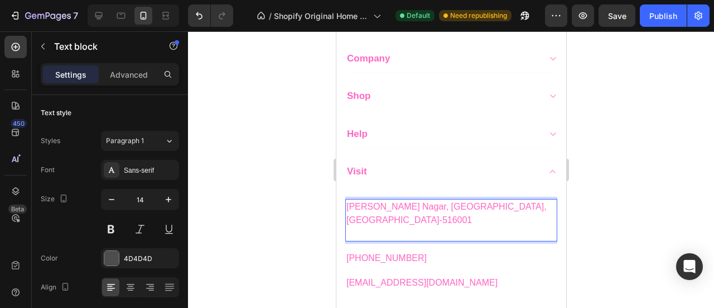
click at [369, 227] on p "Rich Text Editor. Editing area: main" at bounding box center [451, 233] width 210 height 13
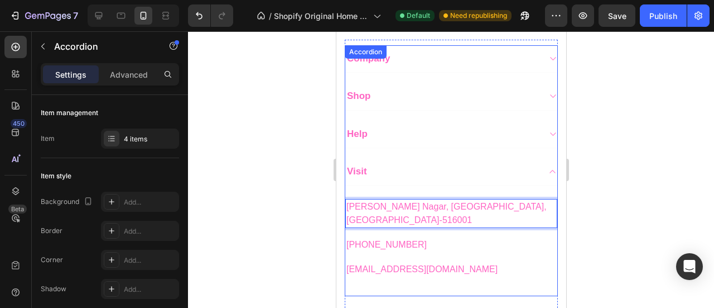
click at [357, 166] on span "Visit" at bounding box center [357, 171] width 20 height 11
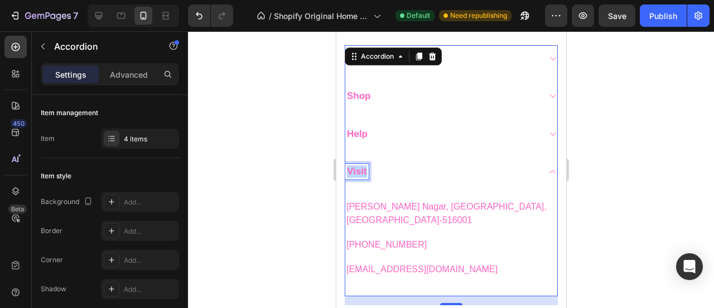
click at [357, 166] on span "Visit" at bounding box center [357, 171] width 20 height 11
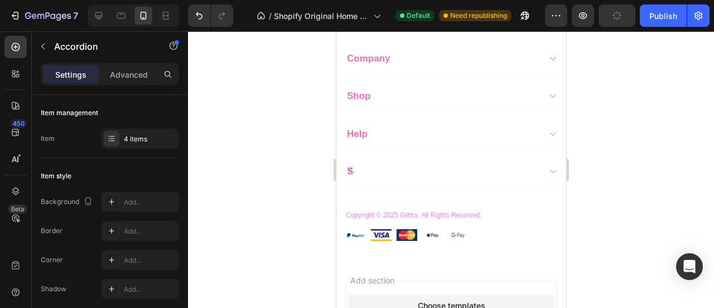
scroll to position [1582, 0]
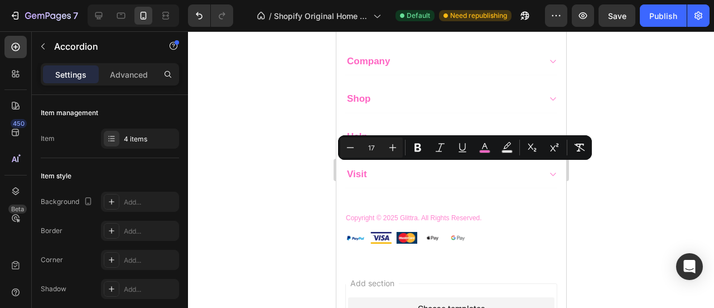
click at [666, 163] on div at bounding box center [451, 169] width 526 height 276
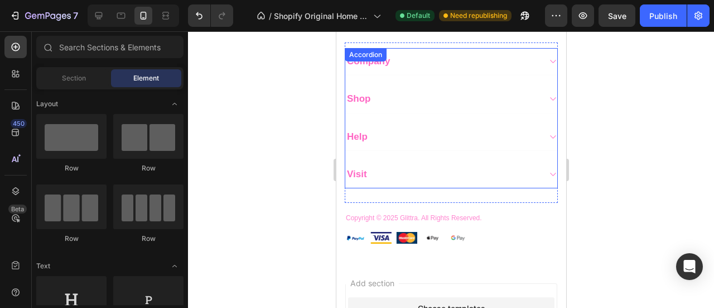
click at [548, 170] on icon at bounding box center [552, 174] width 8 height 9
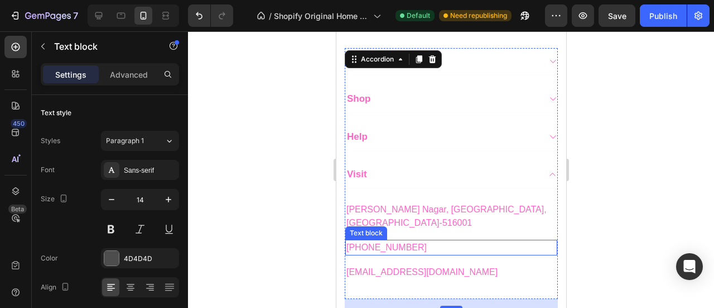
click at [359, 242] on span "[PHONE_NUMBER]" at bounding box center [386, 246] width 80 height 9
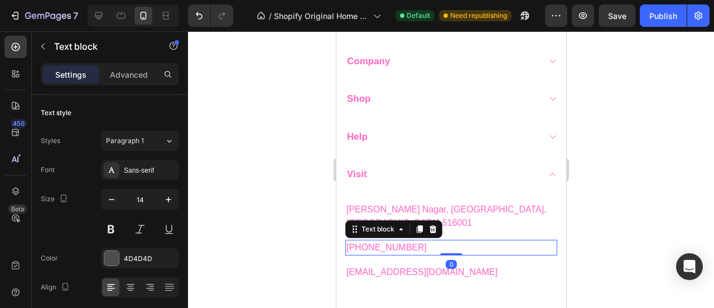
click at [359, 242] on span "[PHONE_NUMBER]" at bounding box center [386, 246] width 80 height 9
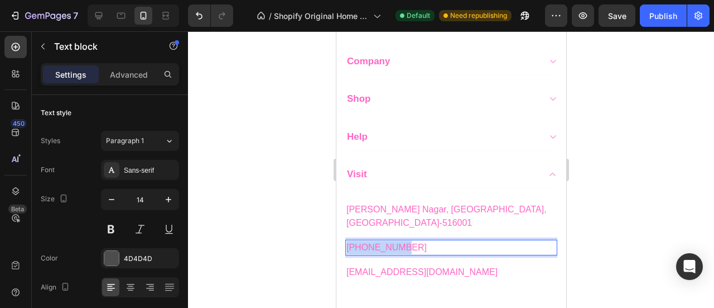
click at [359, 242] on span "[PHONE_NUMBER]" at bounding box center [386, 246] width 80 height 9
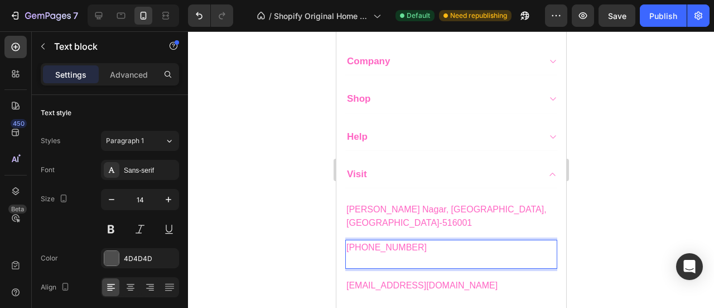
click at [359, 254] on p "Rich Text Editor. Editing area: main" at bounding box center [451, 260] width 210 height 13
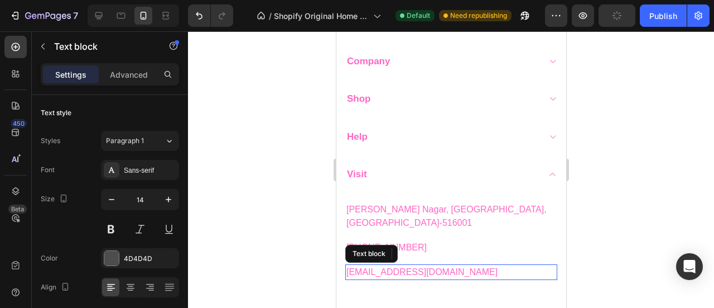
click at [371, 267] on span "[EMAIL_ADDRESS][DOMAIN_NAME]" at bounding box center [421, 271] width 151 height 9
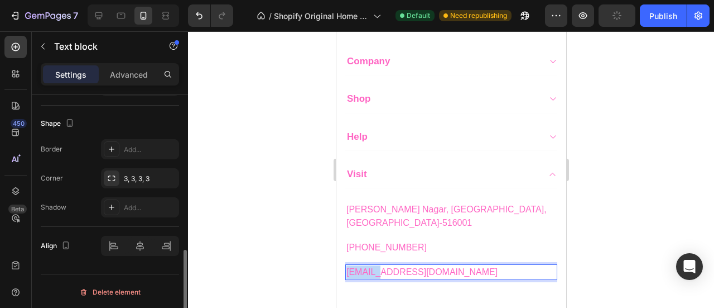
click at [371, 267] on span "[EMAIL_ADDRESS][DOMAIN_NAME]" at bounding box center [421, 271] width 151 height 9
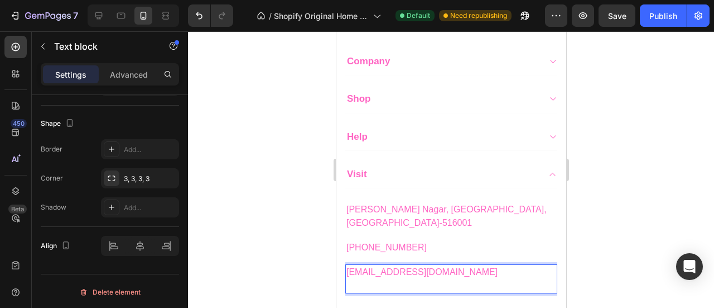
click at [364, 279] on p "Rich Text Editor. Editing area: main" at bounding box center [451, 285] width 210 height 13
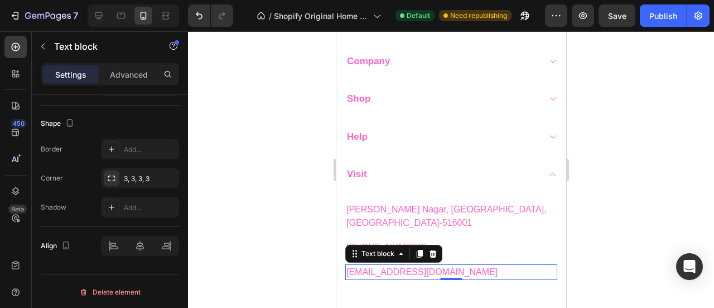
click at [621, 164] on div at bounding box center [451, 169] width 526 height 276
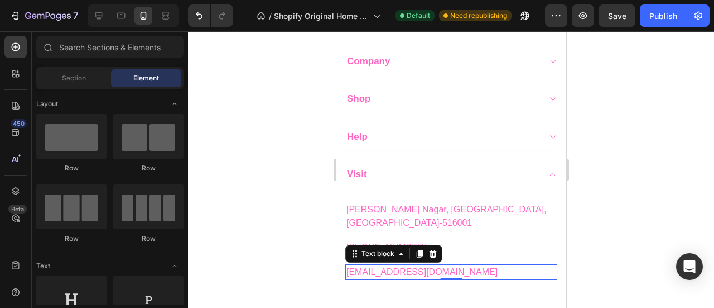
click at [621, 164] on div at bounding box center [451, 169] width 526 height 276
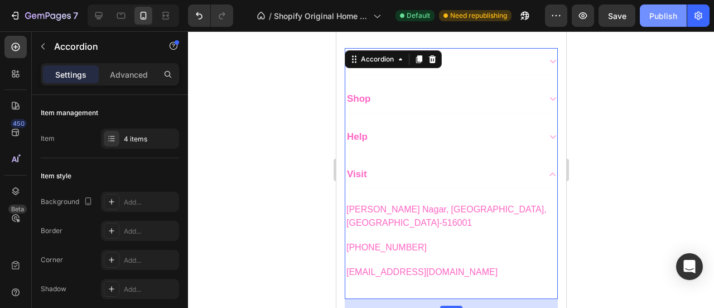
click at [655, 13] on div "Publish" at bounding box center [664, 16] width 28 height 12
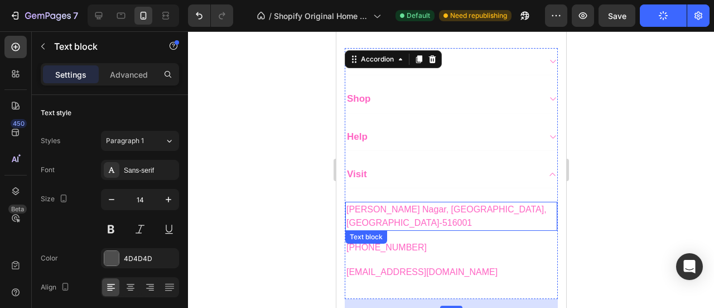
click at [347, 204] on span "[PERSON_NAME] Nagar, [GEOGRAPHIC_DATA], [GEOGRAPHIC_DATA]-516001" at bounding box center [446, 215] width 200 height 23
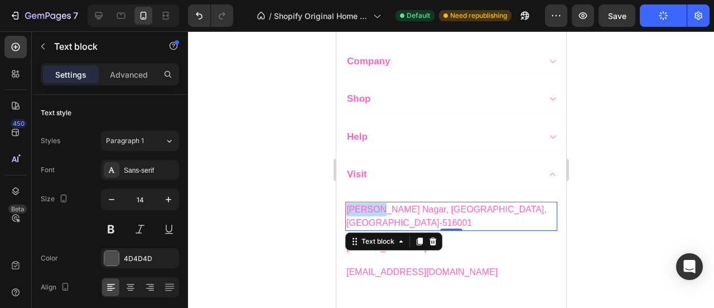
click at [347, 204] on span "[PERSON_NAME] Nagar, [GEOGRAPHIC_DATA], [GEOGRAPHIC_DATA]-516001" at bounding box center [446, 215] width 200 height 23
click at [664, 75] on div at bounding box center [451, 169] width 526 height 276
